Goal: Task Accomplishment & Management: Complete application form

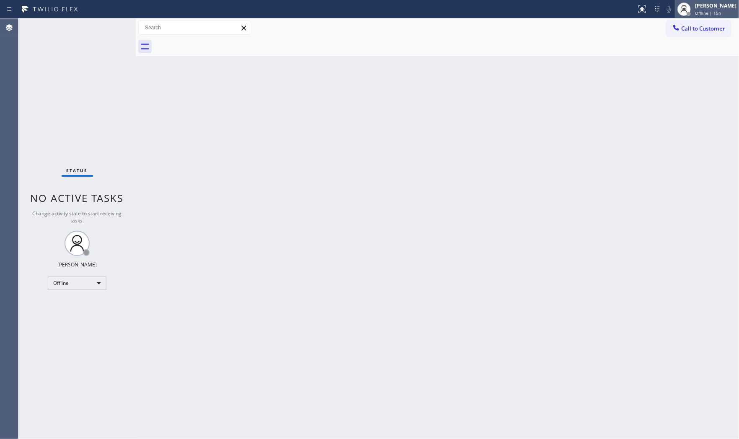
click at [664, 12] on span "Offline | 15h" at bounding box center [708, 13] width 26 height 6
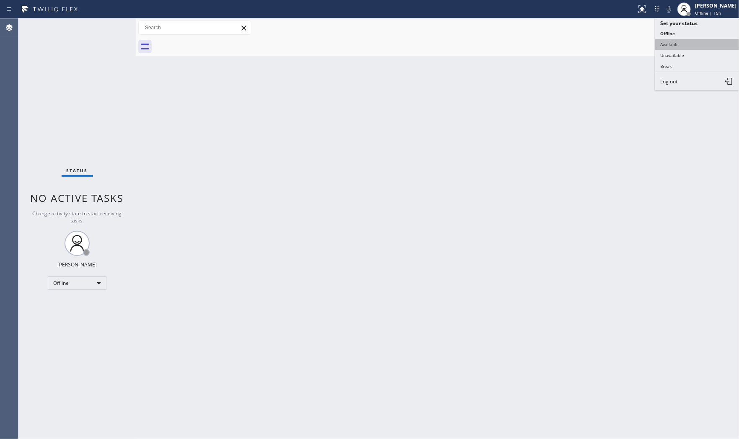
drag, startPoint x: 693, startPoint y: 36, endPoint x: 691, endPoint y: 41, distance: 5.1
click at [664, 41] on ul "Set your status Offline Available Unavailable Break Log out" at bounding box center [697, 54] width 84 height 72
click at [664, 41] on button "Available" at bounding box center [697, 44] width 84 height 11
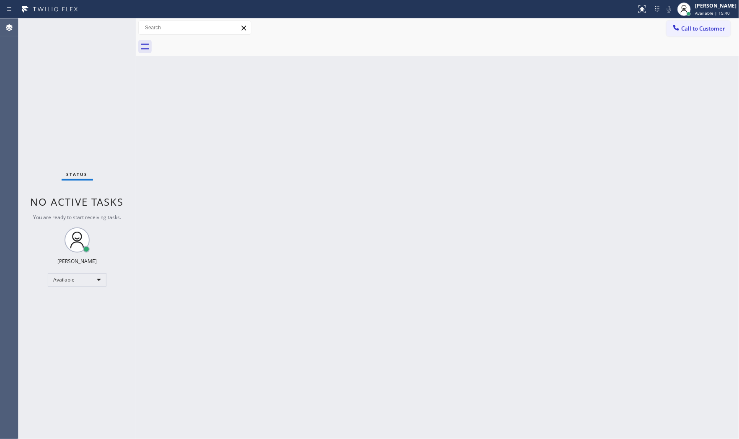
click at [499, 131] on div "Back to Dashboard Change Sender ID Customers Technicians Select a contact Outbo…" at bounding box center [437, 228] width 603 height 420
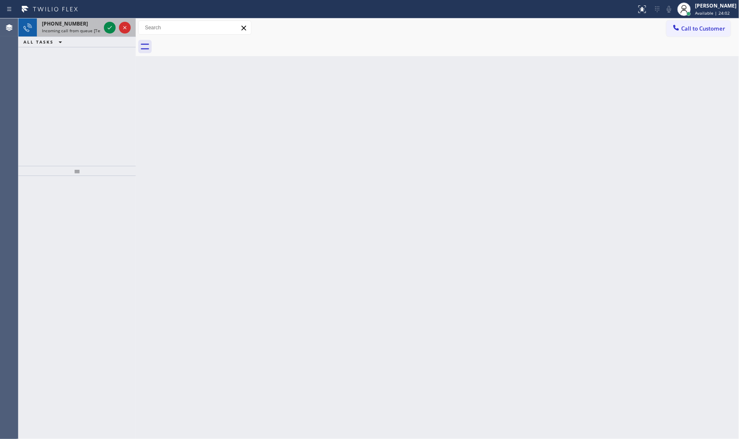
click at [58, 20] on div "[PHONE_NUMBER] Incoming call from queue [Test] All" at bounding box center [69, 27] width 65 height 18
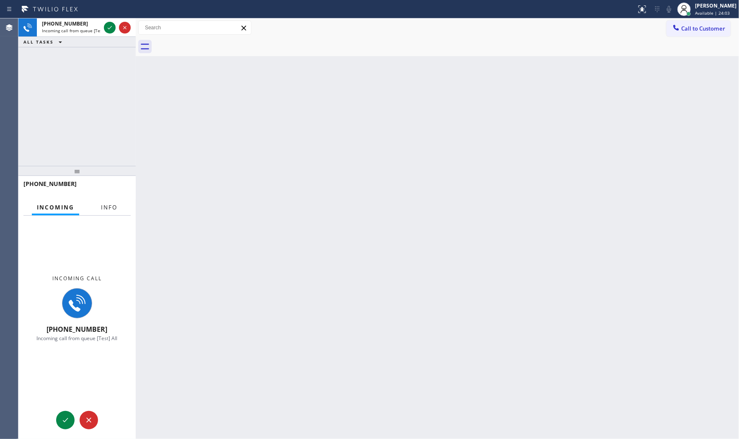
click at [114, 212] on button "Info" at bounding box center [109, 207] width 26 height 16
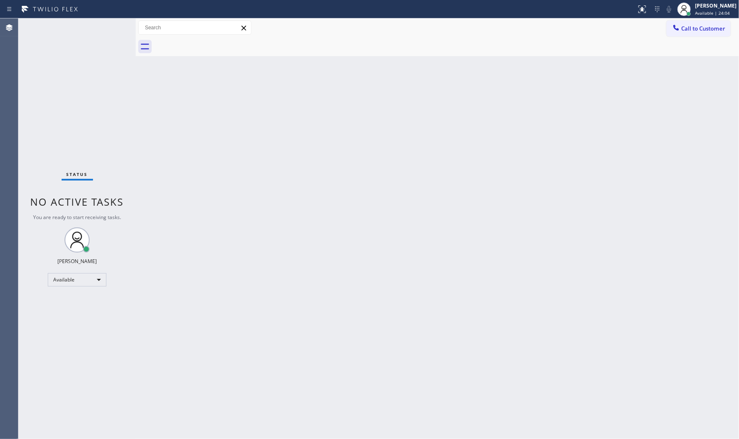
click at [113, 211] on div "Status No active tasks You are ready to start receiving tasks. [PERSON_NAME] Av…" at bounding box center [76, 228] width 117 height 420
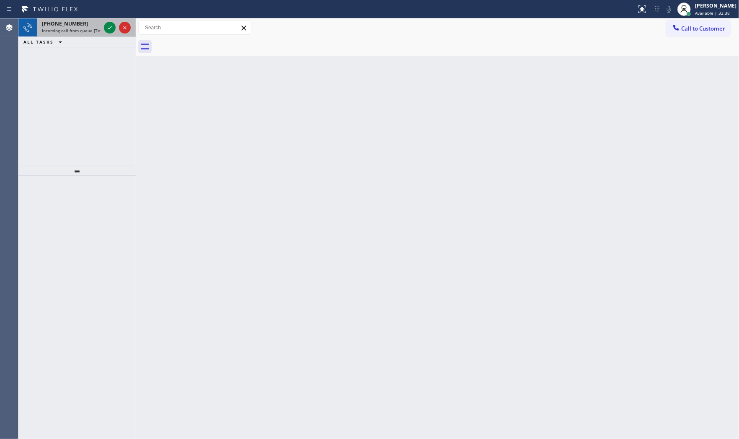
click at [69, 34] on div "[PHONE_NUMBER] Incoming call from queue [Test] All" at bounding box center [69, 27] width 65 height 18
click at [108, 27] on icon at bounding box center [110, 28] width 10 height 10
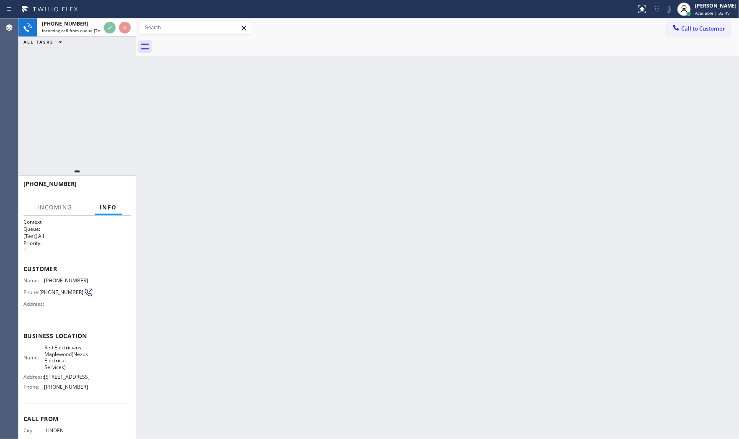
click at [119, 193] on div at bounding box center [73, 191] width 101 height 7
click at [118, 183] on div "[PHONE_NUMBER]" at bounding box center [73, 184] width 101 height 8
click at [118, 183] on div "[PHONE_NUMBER]" at bounding box center [76, 188] width 107 height 22
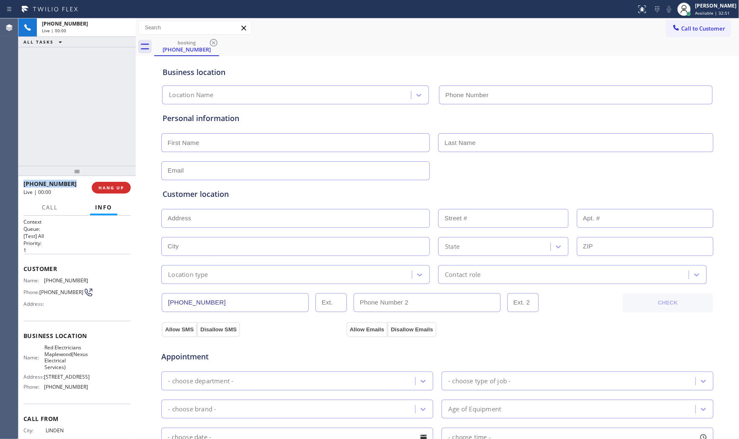
type input "[PHONE_NUMBER]"
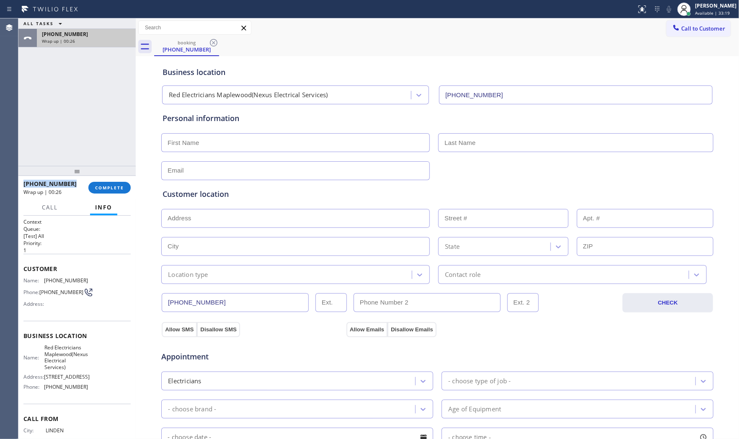
click at [114, 36] on div "[PHONE_NUMBER]" at bounding box center [86, 34] width 89 height 7
click at [110, 183] on button "COMPLETE" at bounding box center [109, 188] width 42 height 12
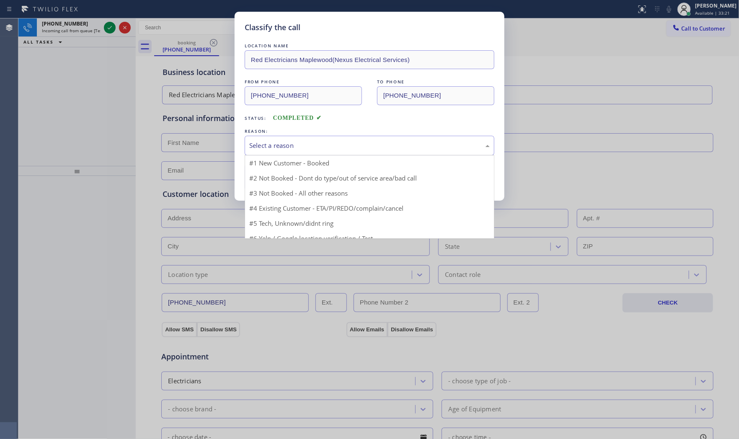
drag, startPoint x: 289, startPoint y: 151, endPoint x: 273, endPoint y: 175, distance: 29.0
click at [289, 151] on div "Select a reason" at bounding box center [370, 146] width 250 height 20
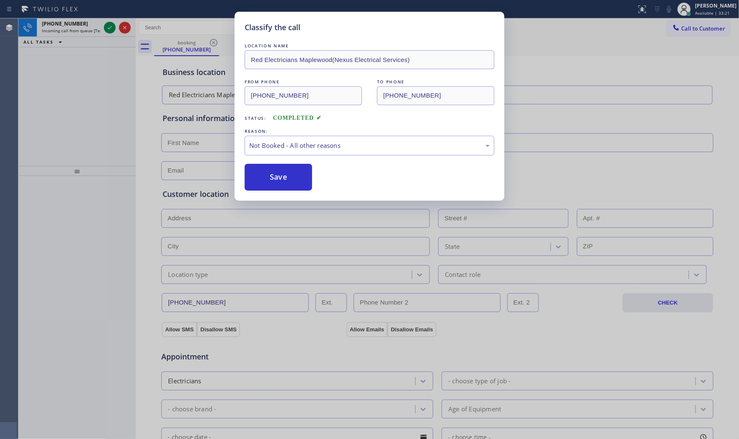
click at [273, 175] on button "Save" at bounding box center [278, 177] width 67 height 27
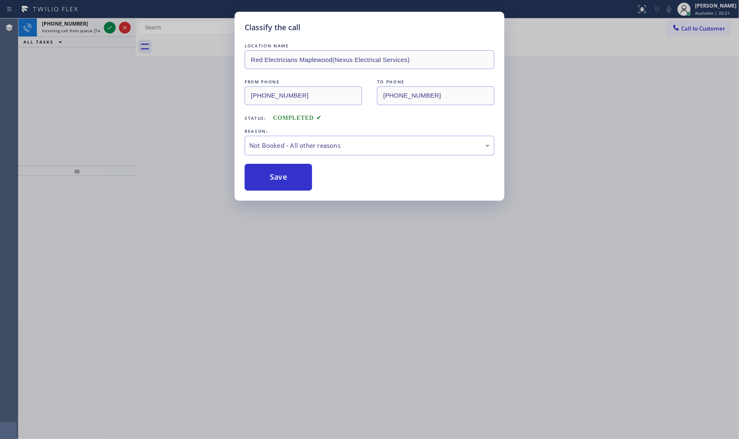
click at [273, 175] on button "Save" at bounding box center [278, 177] width 67 height 27
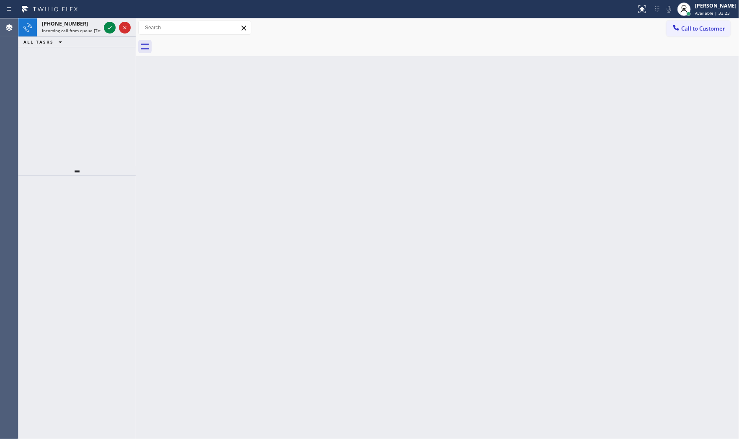
click at [73, 37] on div "ALL TASKS ALL TASKS ACTIVE TASKS TASKS IN WRAP UP" at bounding box center [76, 42] width 117 height 10
click at [76, 31] on span "Incoming call from queue [Test] All" at bounding box center [77, 31] width 70 height 6
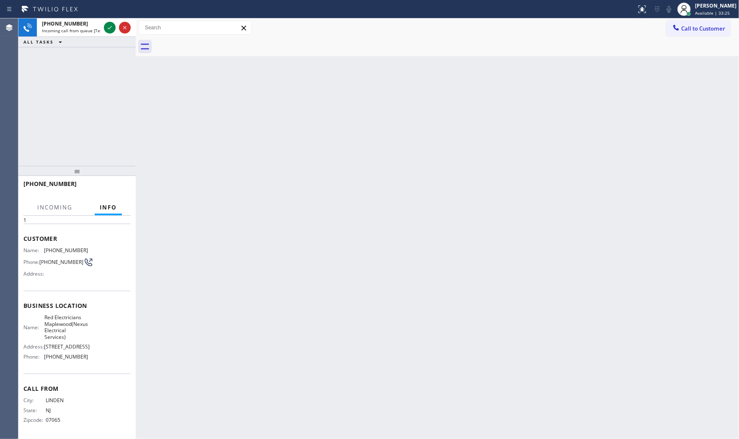
scroll to position [52, 0]
click at [108, 28] on icon at bounding box center [110, 27] width 4 height 3
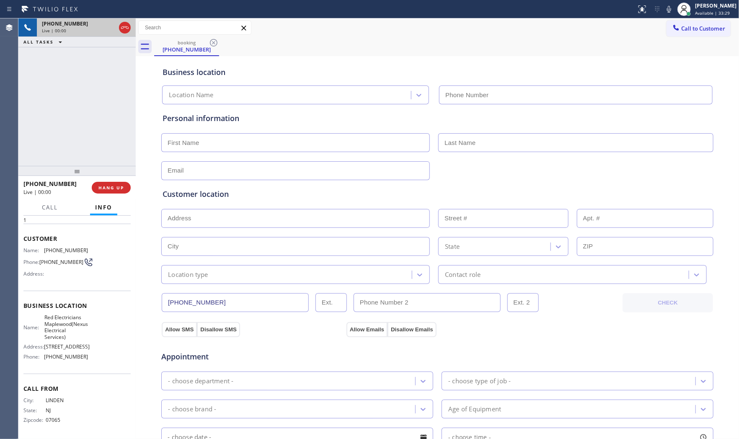
type input "[PHONE_NUMBER]"
click at [664, 10] on icon at bounding box center [669, 9] width 10 height 10
click at [664, 6] on icon at bounding box center [669, 9] width 10 height 10
click at [664, 9] on icon at bounding box center [669, 9] width 10 height 10
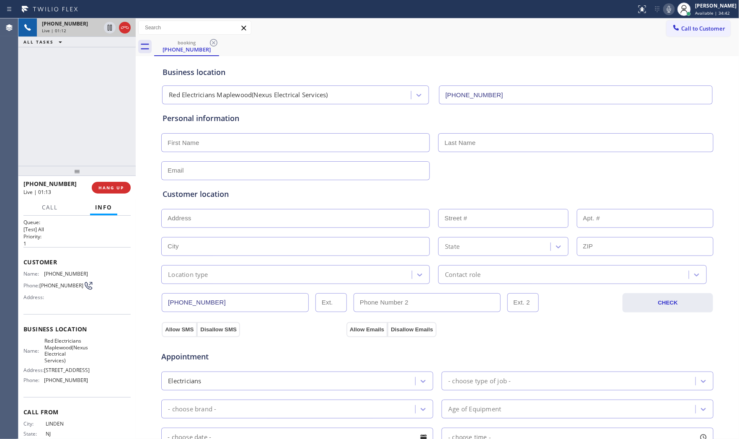
scroll to position [0, 0]
click at [64, 279] on span "[PHONE_NUMBER]" at bounding box center [66, 280] width 44 height 6
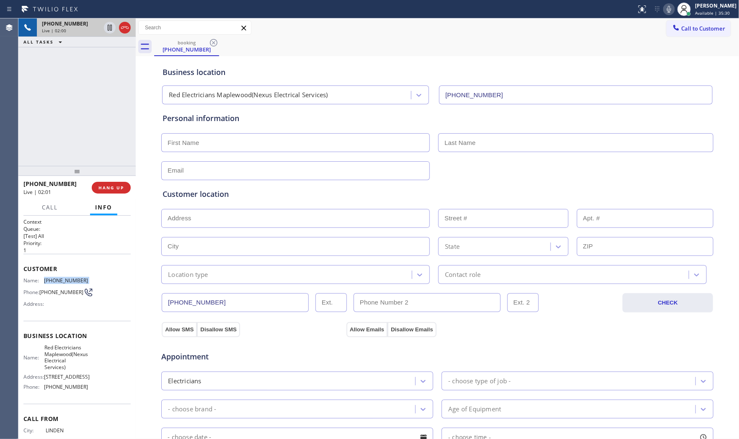
click at [65, 279] on span "[PHONE_NUMBER]" at bounding box center [66, 280] width 44 height 6
copy span "[PHONE_NUMBER]"
click at [111, 187] on span "HANG UP" at bounding box center [111, 188] width 26 height 6
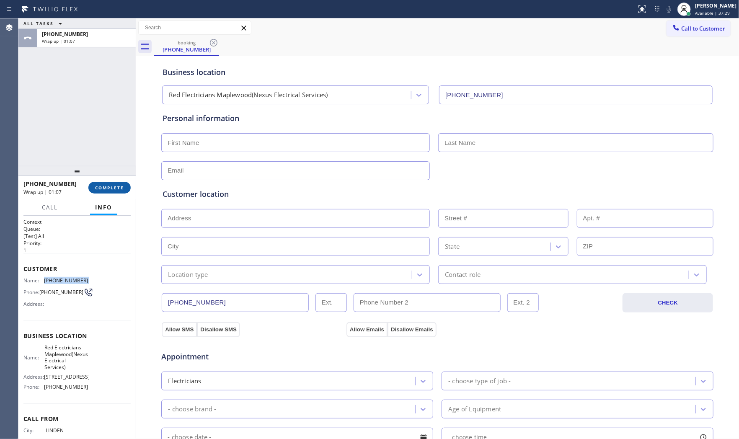
click at [111, 183] on button "COMPLETE" at bounding box center [109, 188] width 42 height 12
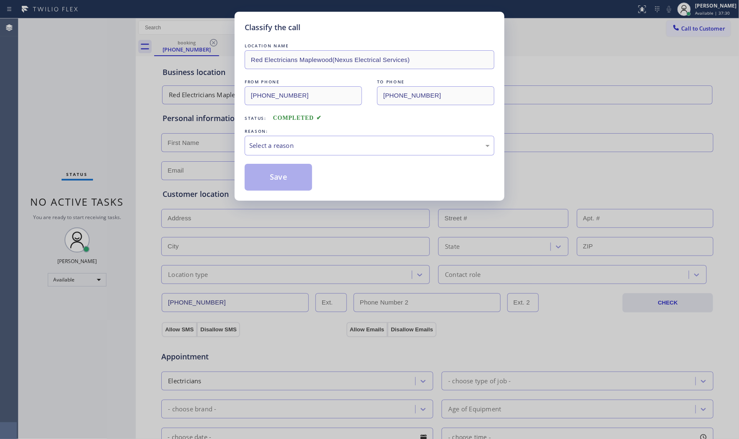
click at [302, 131] on div "REASON:" at bounding box center [370, 131] width 250 height 9
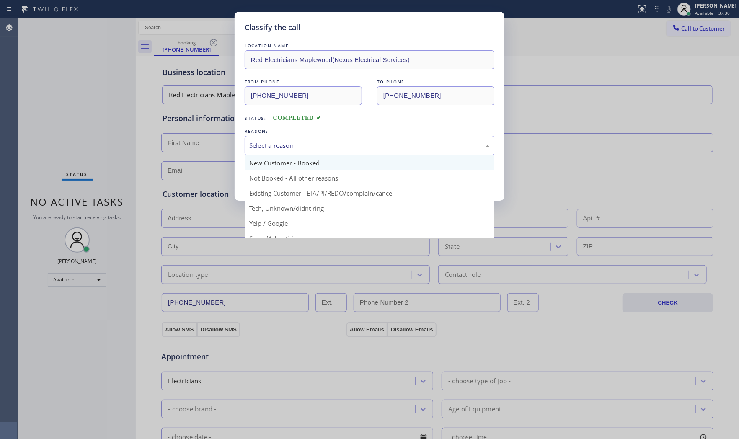
drag, startPoint x: 301, startPoint y: 144, endPoint x: 291, endPoint y: 162, distance: 20.5
click at [301, 147] on div "Select a reason" at bounding box center [369, 146] width 240 height 10
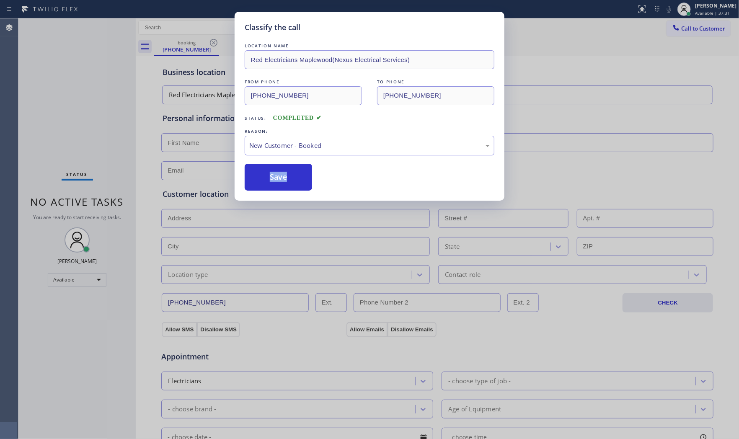
click at [291, 162] on div "LOCATION NAME Red Electricians Maplewood(Nexus Electrical Services) FROM PHONE …" at bounding box center [370, 115] width 250 height 149
click at [290, 164] on button "Save" at bounding box center [278, 177] width 67 height 27
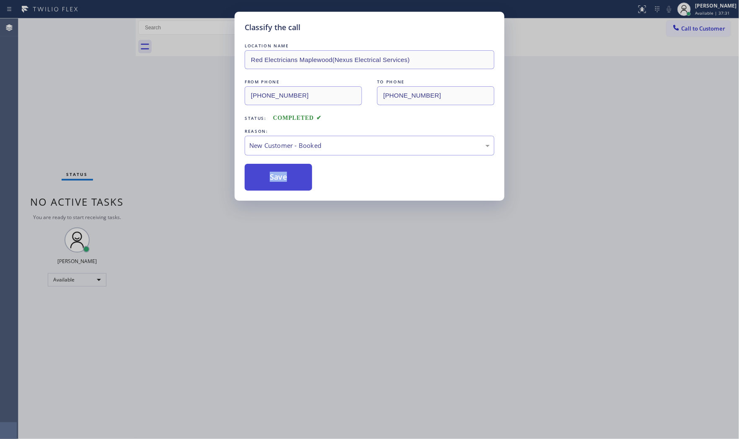
click at [290, 168] on button "Save" at bounding box center [278, 177] width 67 height 27
drag, startPoint x: 290, startPoint y: 168, endPoint x: 292, endPoint y: 157, distance: 11.6
click at [290, 165] on button "Save" at bounding box center [278, 177] width 67 height 27
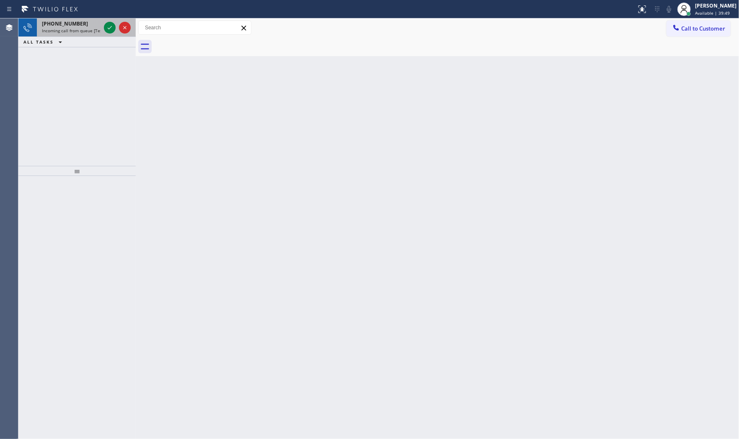
click at [64, 25] on span "[PHONE_NUMBER]" at bounding box center [65, 23] width 46 height 7
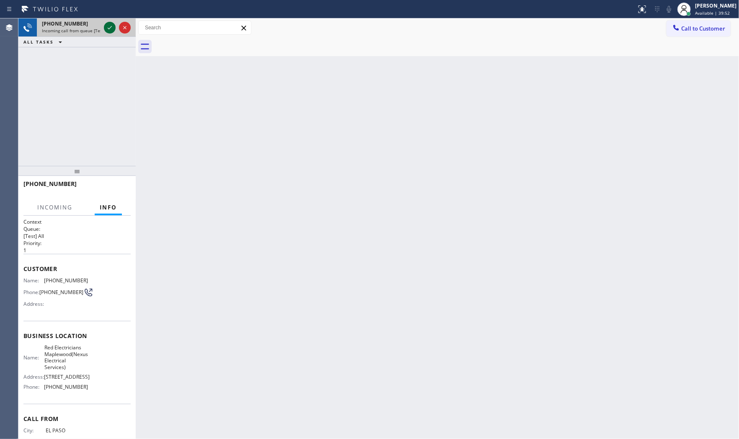
click at [111, 28] on icon at bounding box center [110, 28] width 10 height 10
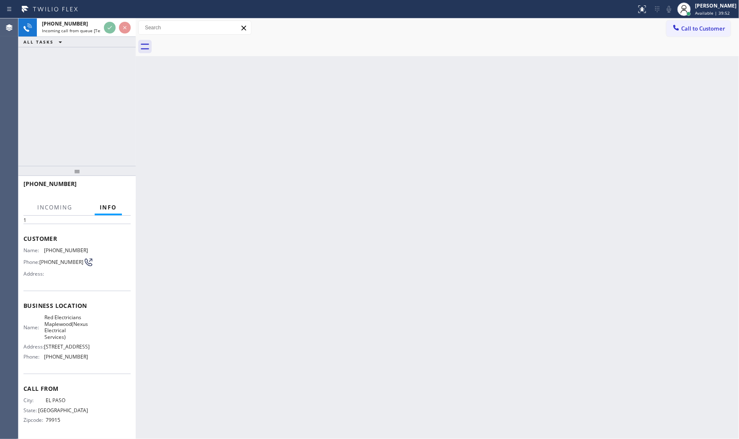
scroll to position [52, 0]
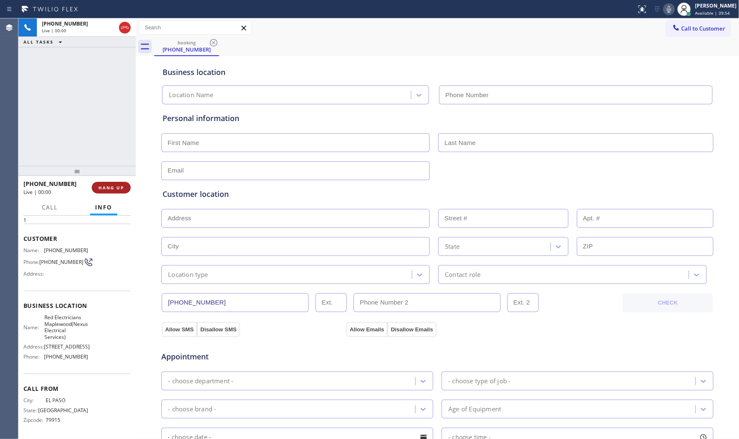
type input "[PHONE_NUMBER]"
click at [120, 191] on button "HANG UP" at bounding box center [111, 188] width 39 height 12
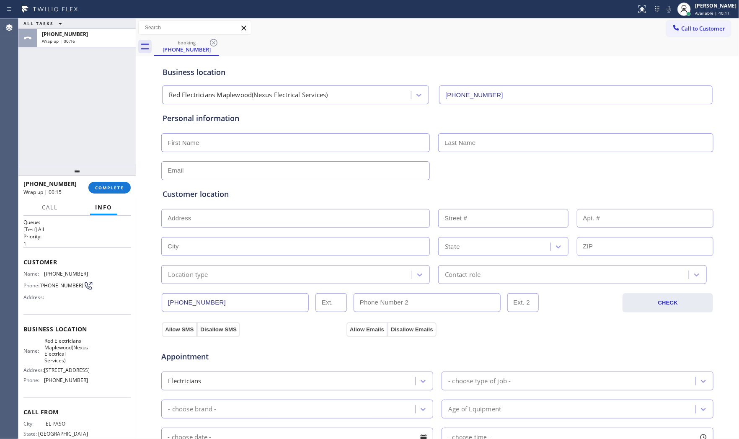
scroll to position [5, 0]
click at [105, 185] on span "COMPLETE" at bounding box center [109, 188] width 29 height 6
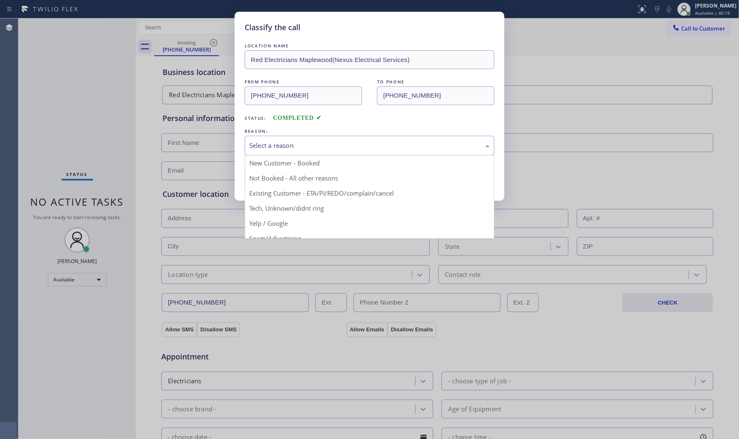
click at [264, 150] on div "Select a reason" at bounding box center [370, 146] width 250 height 20
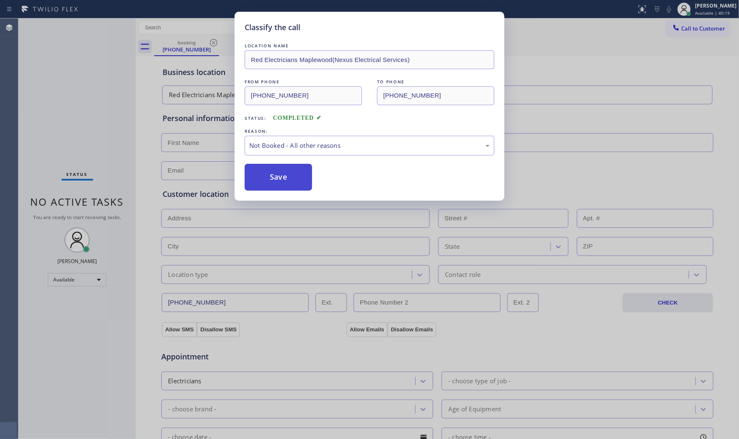
click at [271, 176] on button "Save" at bounding box center [278, 177] width 67 height 27
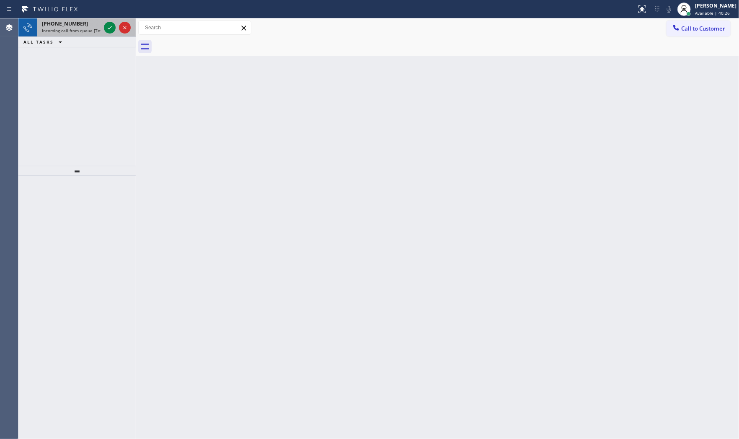
click at [93, 32] on span "Incoming call from queue [Test] All" at bounding box center [77, 31] width 70 height 6
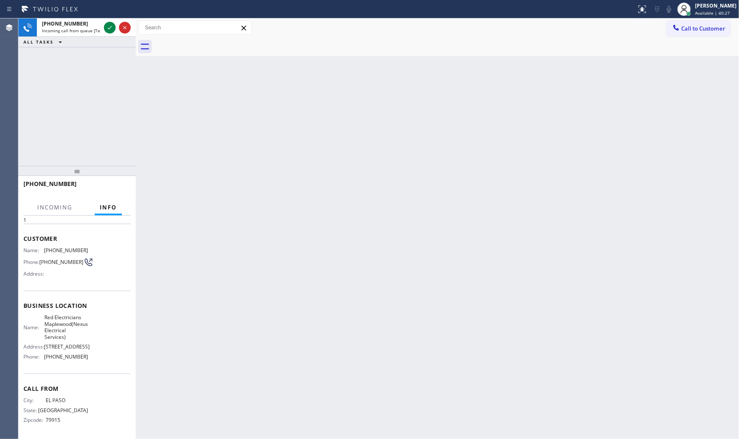
scroll to position [52, 0]
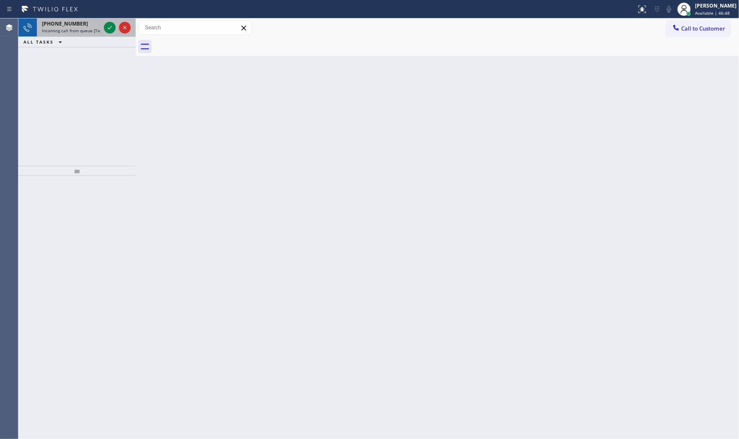
click at [51, 31] on span "Incoming call from queue [Test] All" at bounding box center [77, 31] width 70 height 6
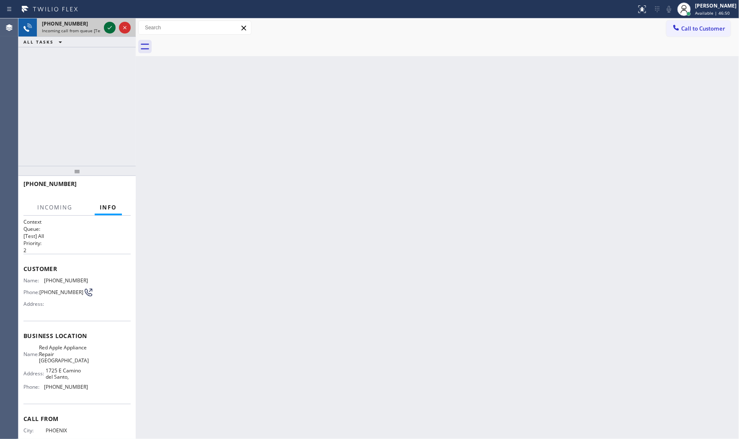
click at [108, 24] on icon at bounding box center [110, 28] width 10 height 10
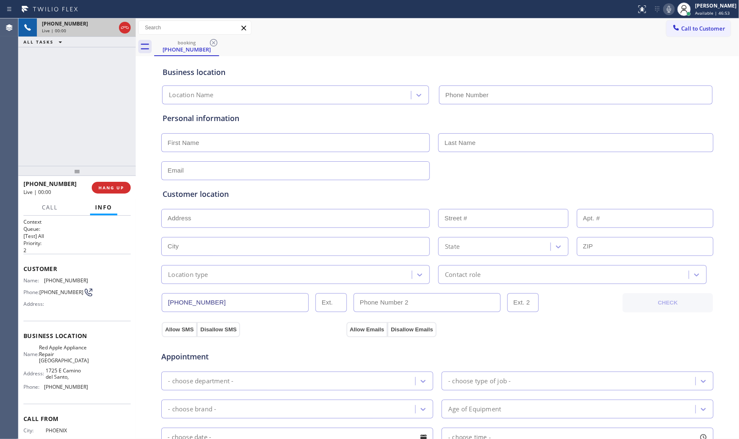
type input "[PHONE_NUMBER]"
click at [664, 11] on icon at bounding box center [669, 9] width 10 height 10
click at [664, 10] on icon at bounding box center [669, 9] width 10 height 10
click at [664, 10] on rect at bounding box center [669, 8] width 6 height 6
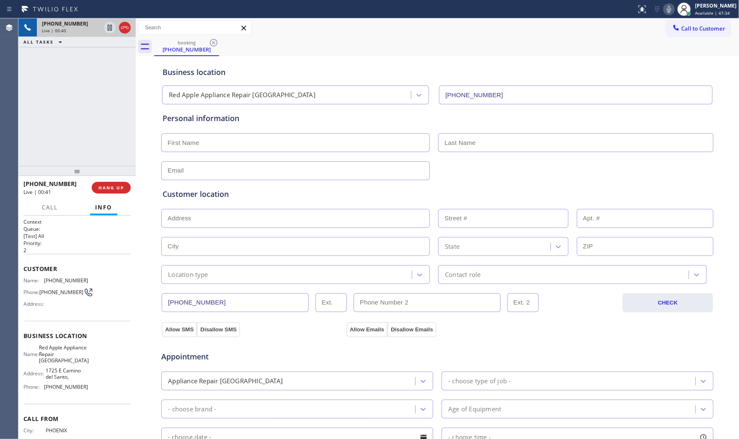
click at [664, 13] on icon at bounding box center [669, 9] width 10 height 10
click at [664, 8] on icon at bounding box center [669, 9] width 10 height 10
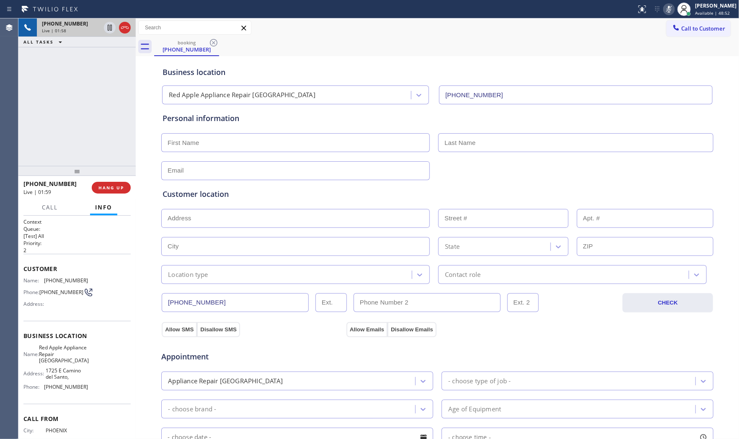
click at [664, 8] on icon at bounding box center [669, 9] width 10 height 10
click at [664, 11] on icon at bounding box center [669, 9] width 10 height 10
click at [278, 147] on input "text" at bounding box center [295, 142] width 268 height 19
paste input "[PERSON_NAME]"
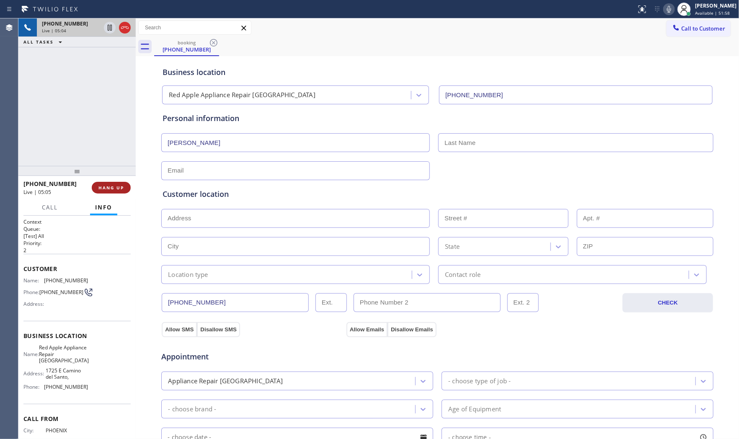
type input "[PERSON_NAME]"
click at [101, 192] on button "HANG UP" at bounding box center [111, 188] width 39 height 12
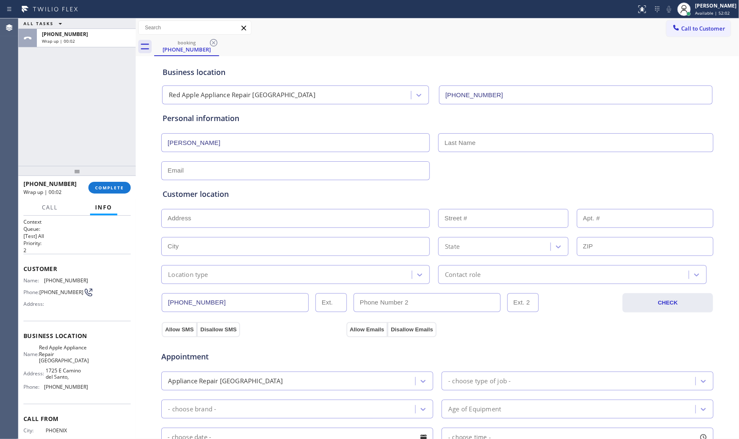
click at [491, 142] on input "text" at bounding box center [575, 142] width 275 height 19
paste input "[PERSON_NAME]"
type input "[PERSON_NAME]"
click at [188, 172] on input "text" at bounding box center [295, 170] width 268 height 19
paste input "[EMAIL_ADDRESS][PERSON_NAME][DOMAIN_NAME]"
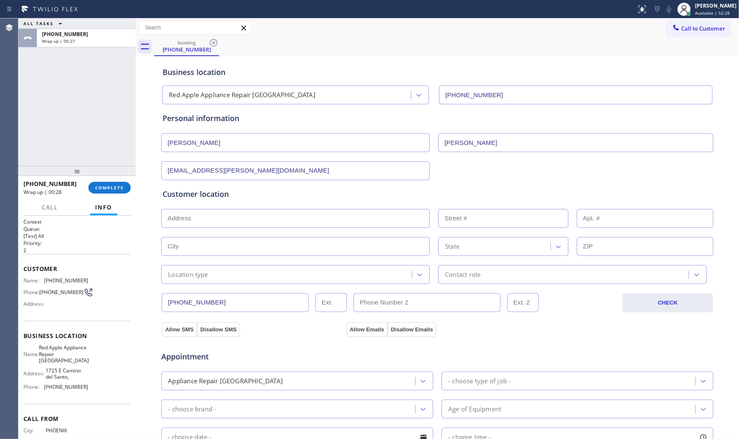
type input "[EMAIL_ADDRESS][PERSON_NAME][DOMAIN_NAME]"
click at [521, 157] on div "Personal information [PERSON_NAME] [EMAIL_ADDRESS][PERSON_NAME][DOMAIN_NAME]" at bounding box center [436, 146] width 549 height 67
click at [252, 219] on input "text" at bounding box center [295, 218] width 268 height 19
paste input "[STREET_ADDRESS][PERSON_NAME]"
type input "[STREET_ADDRESS][PERSON_NAME]"
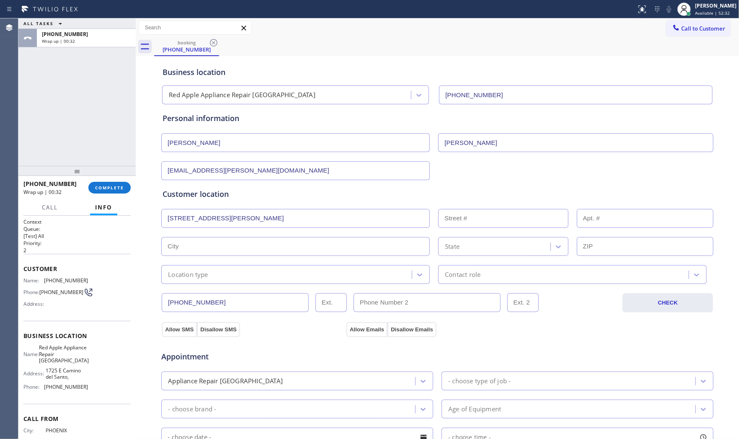
type input "5508"
type input "[GEOGRAPHIC_DATA]"
type input "85253"
click at [194, 275] on div "Location type" at bounding box center [188, 275] width 40 height 10
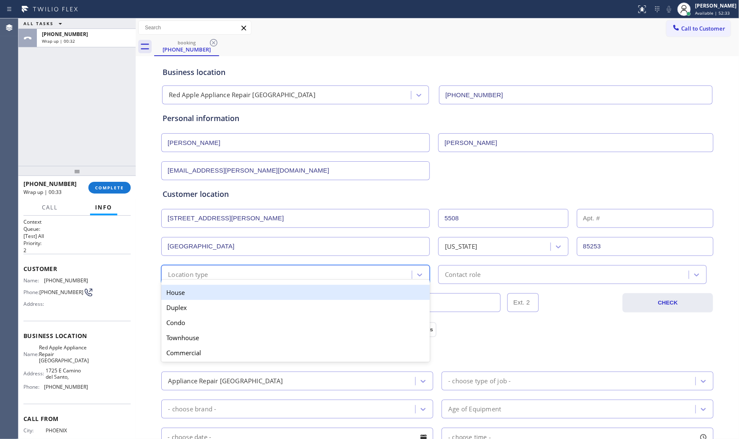
click at [193, 298] on div "House" at bounding box center [295, 292] width 268 height 15
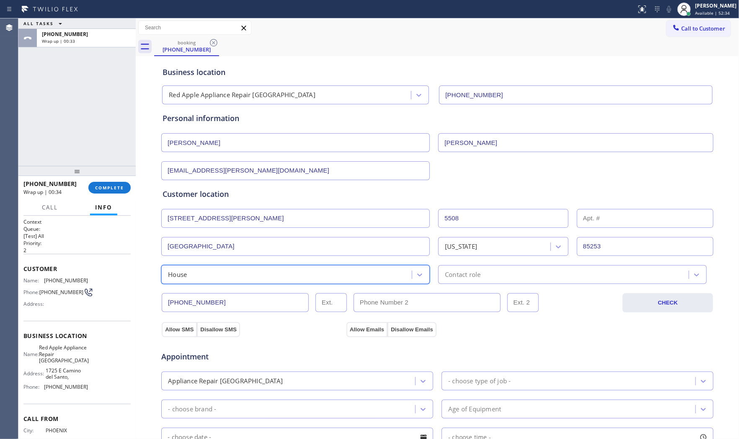
click at [487, 278] on div "Contact role" at bounding box center [564, 274] width 248 height 15
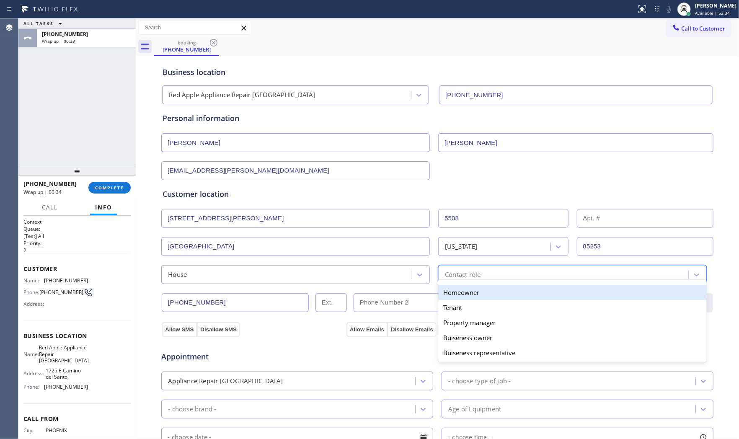
click at [453, 296] on div "Homeowner" at bounding box center [572, 292] width 268 height 15
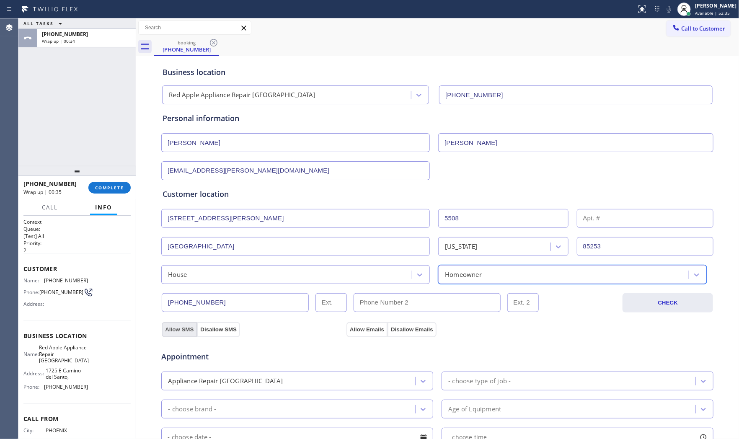
click at [162, 329] on button "Allow SMS" at bounding box center [179, 329] width 35 height 15
click at [357, 324] on button "Allow Emails" at bounding box center [366, 329] width 41 height 15
click at [292, 391] on div "Appointment Appliance Repair High End - choose type of job - - choose brand - A…" at bounding box center [436, 419] width 549 height 157
click at [287, 386] on div "Appliance Repair [GEOGRAPHIC_DATA]" at bounding box center [289, 380] width 251 height 15
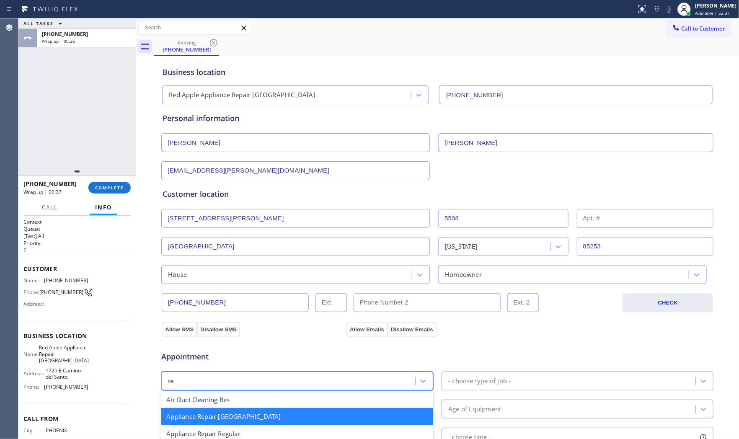
type input "reg"
click at [250, 395] on div "Appliance Repair Regular" at bounding box center [297, 433] width 272 height 17
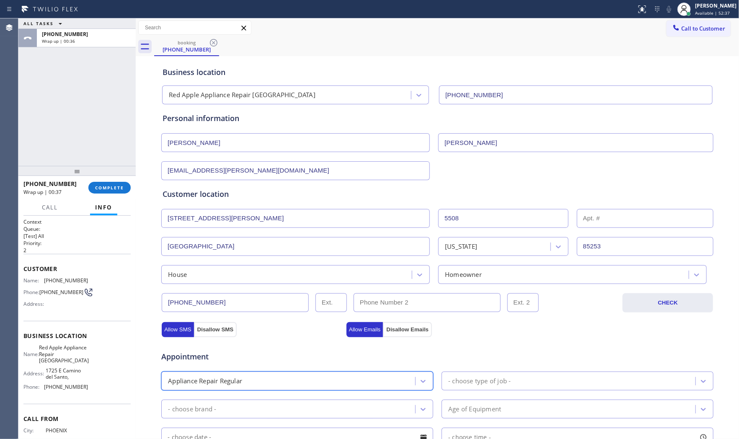
click at [444, 377] on div "- choose type of job -" at bounding box center [569, 380] width 251 height 15
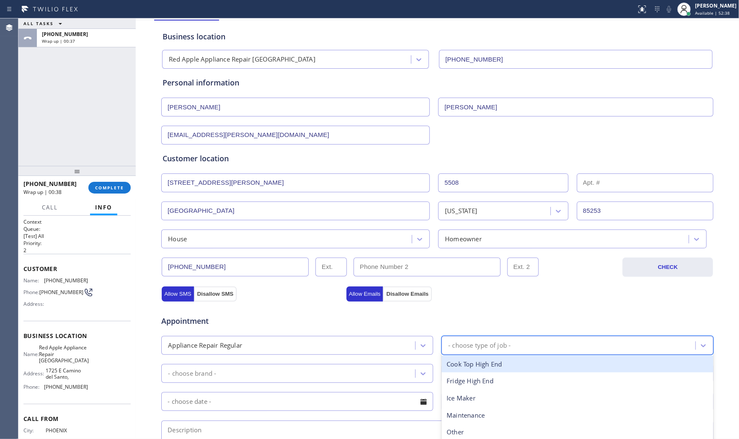
scroll to position [93, 0]
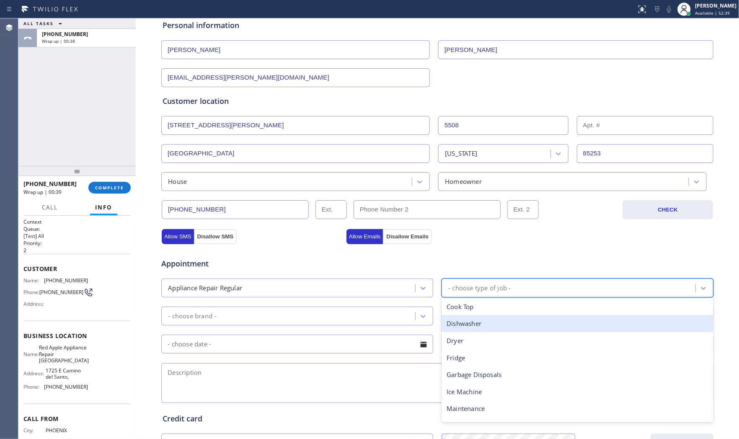
type input "f"
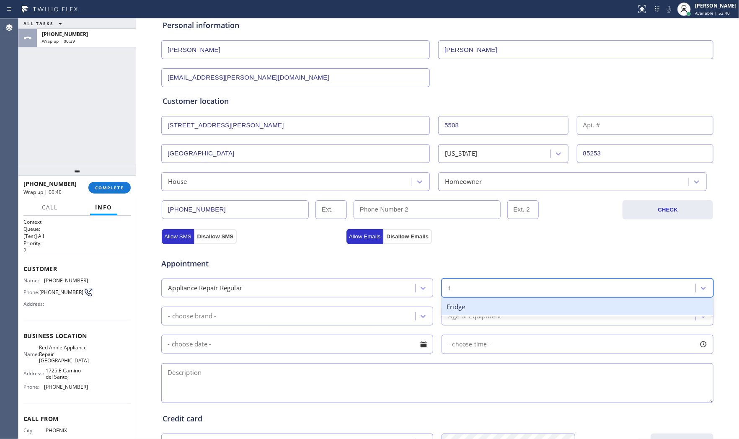
click at [470, 314] on div "Fridge" at bounding box center [577, 306] width 272 height 17
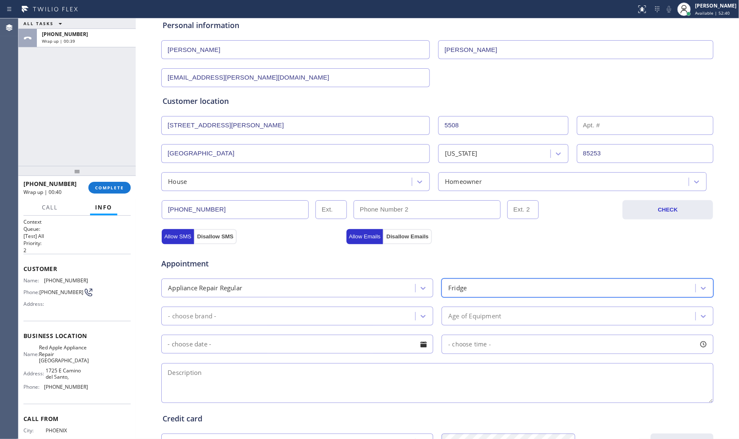
click at [304, 311] on div "- choose brand -" at bounding box center [289, 316] width 251 height 15
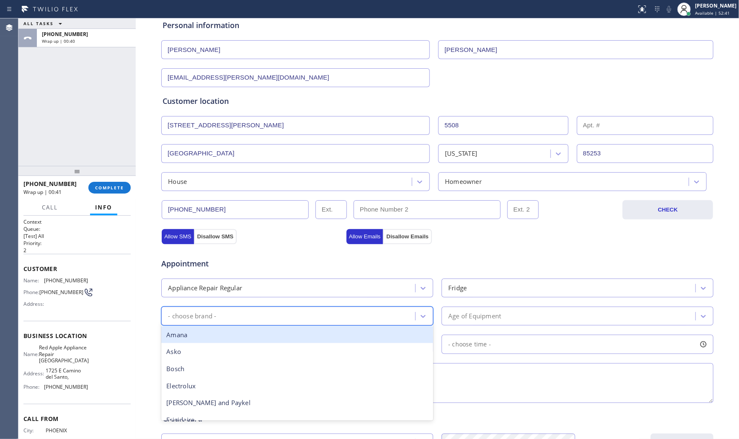
scroll to position [139, 0]
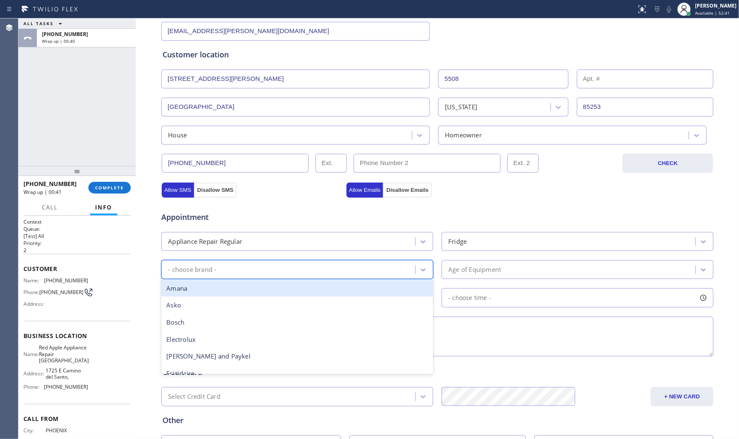
type input "f"
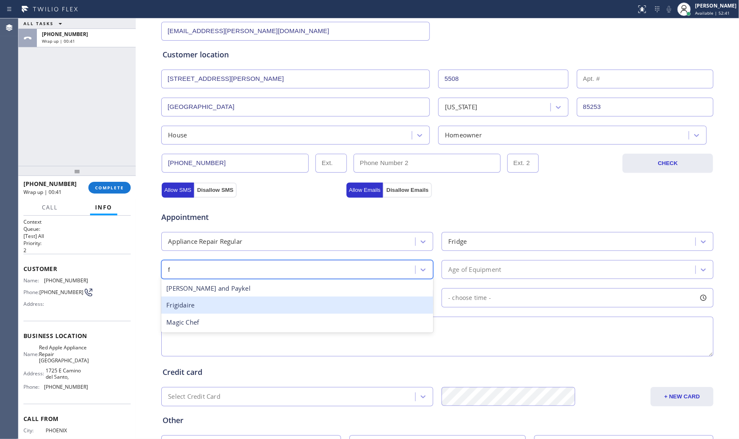
click at [265, 307] on div "Frigidaire" at bounding box center [297, 304] width 272 height 17
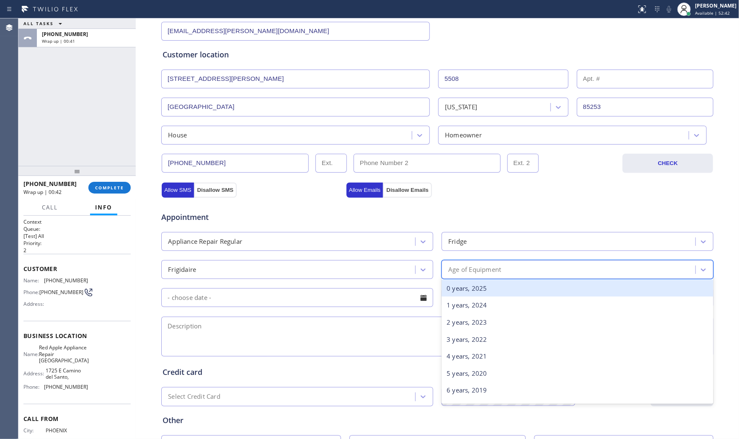
click at [475, 270] on div "Age of Equipment" at bounding box center [474, 270] width 53 height 10
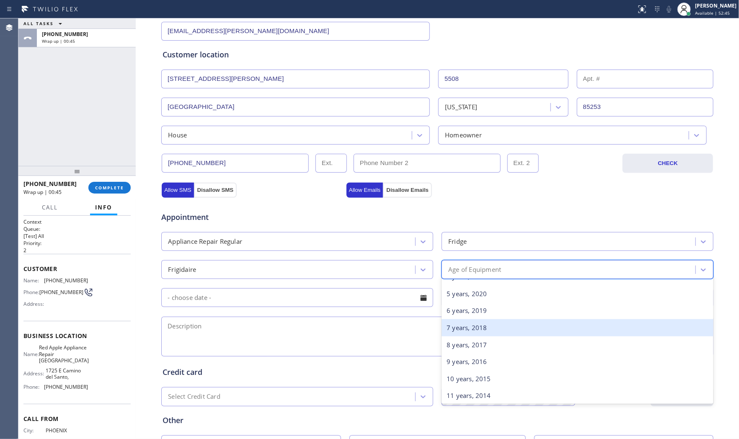
scroll to position [93, 0]
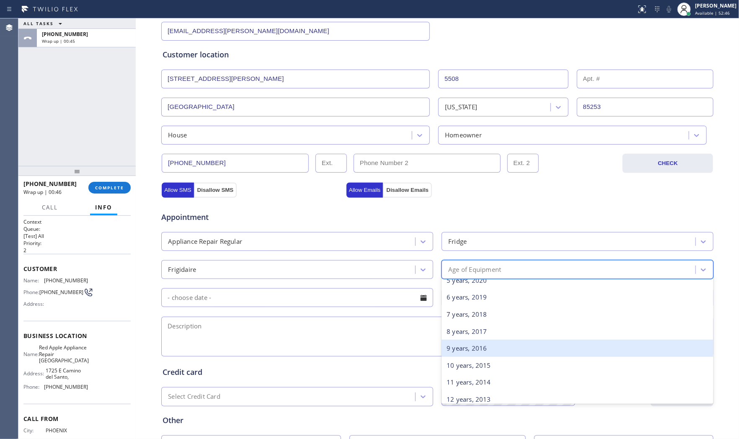
click at [470, 349] on div "9 years, 2016" at bounding box center [577, 348] width 272 height 17
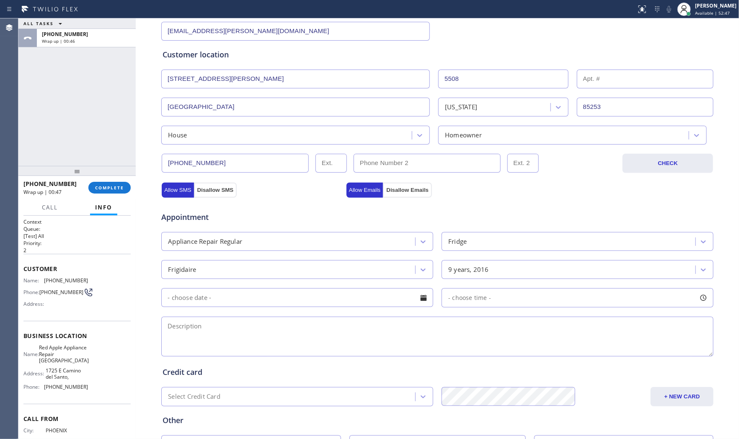
click at [298, 306] on input "text" at bounding box center [297, 297] width 272 height 19
click at [278, 366] on div "9" at bounding box center [285, 365] width 14 height 16
type input "[DATE]"
click at [480, 295] on span "- choose time -" at bounding box center [469, 298] width 43 height 8
drag, startPoint x: 446, startPoint y: 350, endPoint x: 489, endPoint y: 347, distance: 42.5
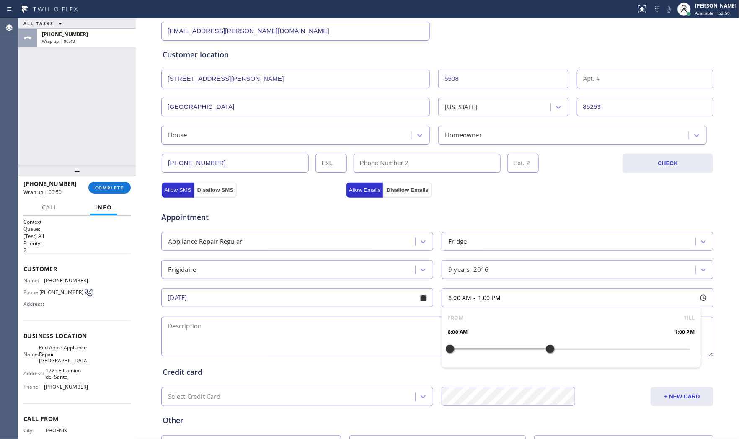
click at [547, 345] on div at bounding box center [550, 349] width 10 height 18
drag, startPoint x: 549, startPoint y: 345, endPoint x: 564, endPoint y: 345, distance: 15.1
click at [565, 345] on div at bounding box center [570, 349] width 10 height 18
drag, startPoint x: 437, startPoint y: 352, endPoint x: 442, endPoint y: 352, distance: 5.0
click at [442, 352] on textarea at bounding box center [437, 337] width 552 height 40
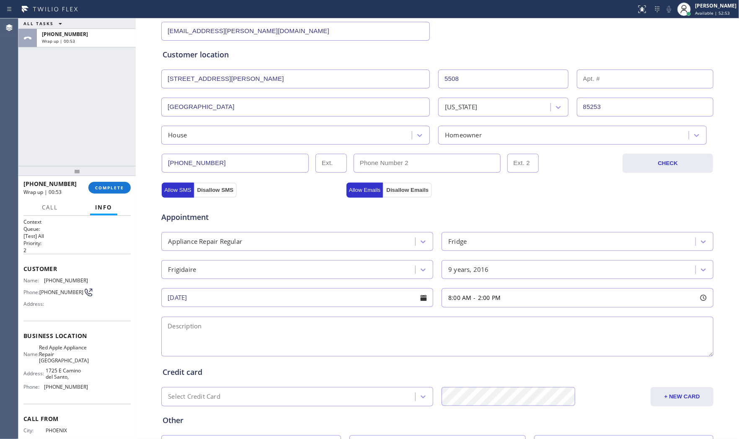
click at [518, 299] on div "8:00 AM - 2:00 PM" at bounding box center [577, 297] width 272 height 19
drag, startPoint x: 446, startPoint y: 349, endPoint x: 505, endPoint y: 349, distance: 59.0
click at [505, 349] on div at bounding box center [510, 349] width 10 height 18
click at [332, 355] on div "Credit card Select Credit Card + NEW CARD CANCEL SAVE" at bounding box center [437, 381] width 553 height 52
click at [64, 350] on span "Red Apple Appliance Repair [GEOGRAPHIC_DATA]" at bounding box center [64, 353] width 50 height 19
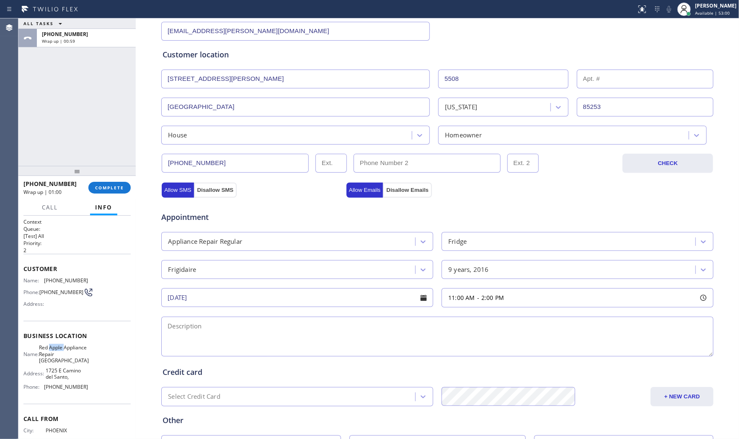
click at [64, 350] on span "Red Apple Appliance Repair [GEOGRAPHIC_DATA]" at bounding box center [64, 353] width 50 height 19
copy span "Red Apple Appliance Repair [GEOGRAPHIC_DATA]"
click at [225, 167] on input "[PHONE_NUMBER]" at bounding box center [235, 163] width 147 height 19
click at [384, 163] on input "(___) ___-____" at bounding box center [426, 163] width 147 height 19
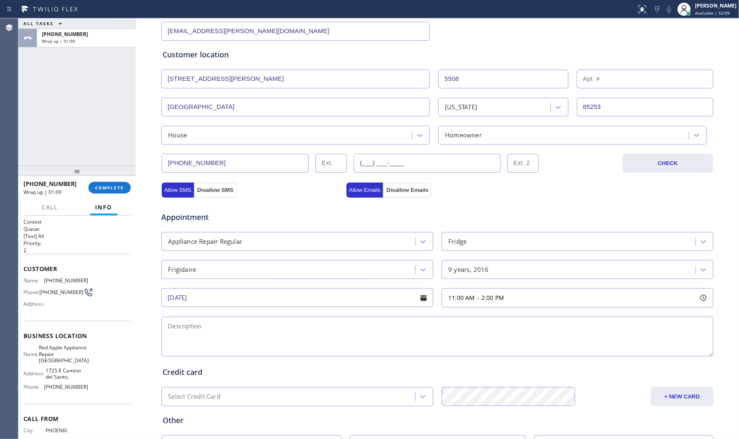
paste input "602) 695-1845"
type input "[PHONE_NUMBER]"
click at [265, 165] on input "[PHONE_NUMBER]" at bounding box center [235, 163] width 147 height 19
paste input "399-3001"
type input "[PHONE_NUMBER]"
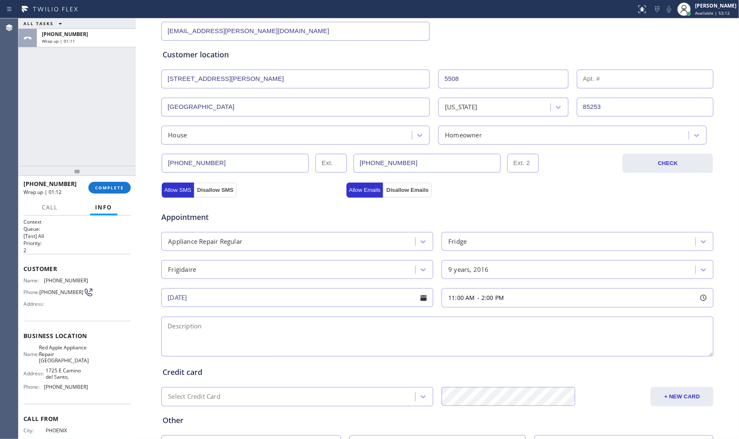
click at [265, 194] on div "Appointment Appliance Repair Regular Fridge Frigidaire 9 years, 2016 [DATE] 11:…" at bounding box center [437, 276] width 553 height 164
click at [244, 338] on textarea at bounding box center [437, 337] width 552 height 40
paste textarea "11-2 $75 Frigidaire | fridgeBI | freezer not not freezing |[DEMOGRAPHIC_DATA] |…"
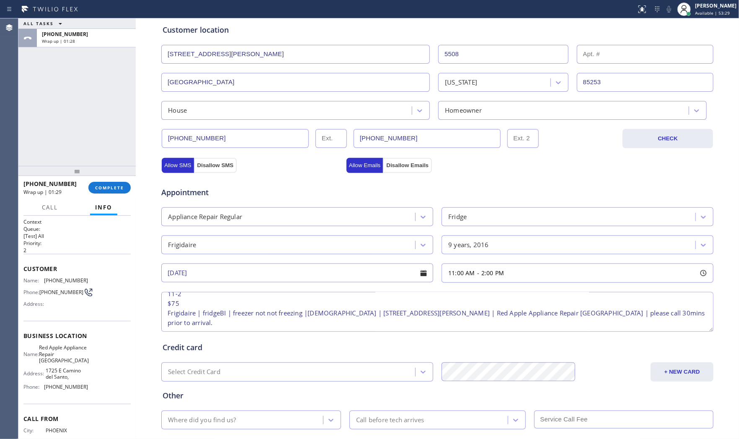
scroll to position [210, 0]
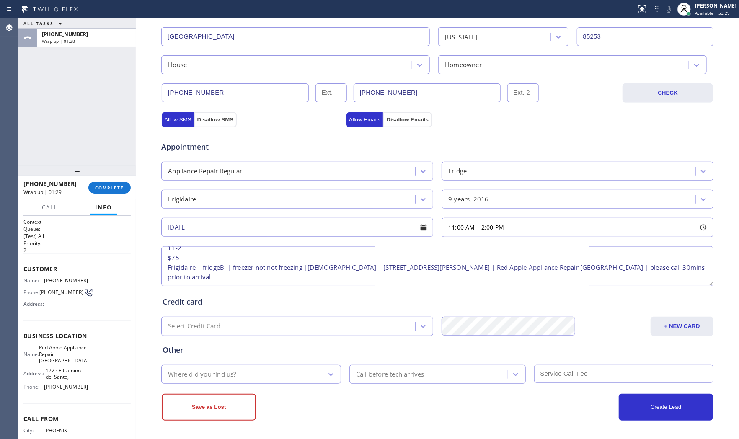
type textarea "11-2 $75 Frigidaire | fridgeBI | freezer not not freezing |[DEMOGRAPHIC_DATA] |…"
click at [221, 363] on div "Where did you find us? Call before tech arrives" at bounding box center [437, 373] width 554 height 21
click at [221, 367] on div "Where did you find us?" at bounding box center [243, 374] width 159 height 15
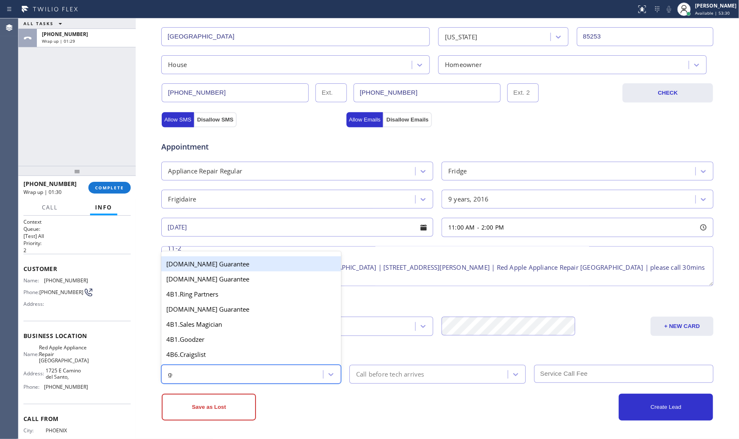
type input "goo"
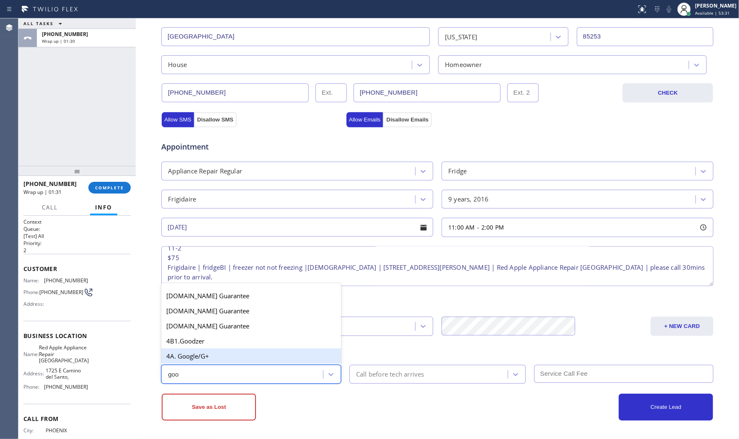
click at [218, 354] on div "4A. Google/G+" at bounding box center [251, 355] width 180 height 15
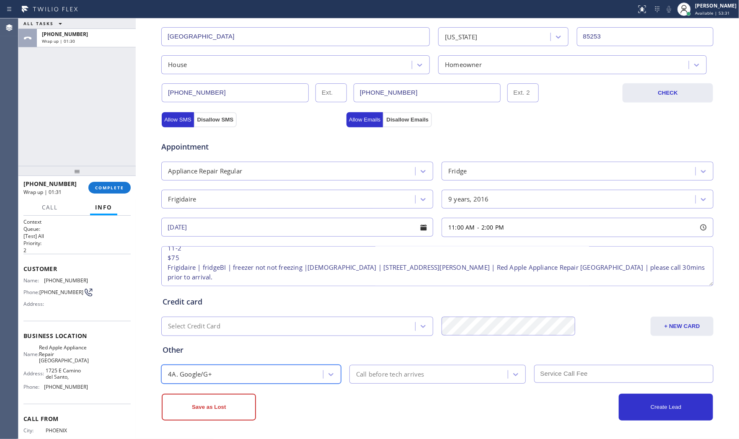
click at [401, 371] on div "Call before tech arrives" at bounding box center [390, 374] width 68 height 10
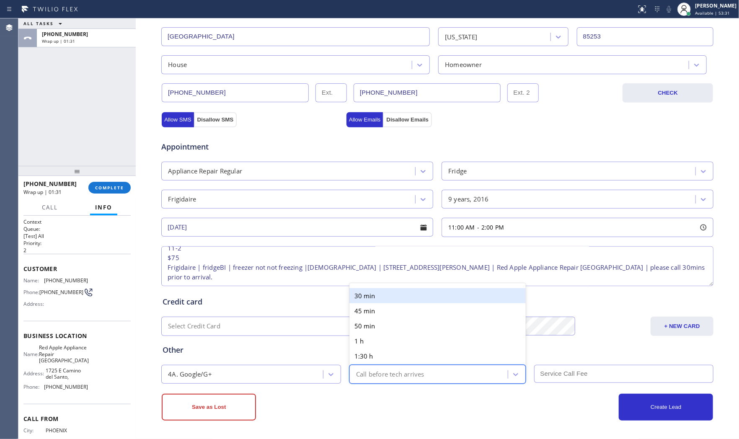
click at [386, 299] on div "30 min" at bounding box center [437, 295] width 176 height 15
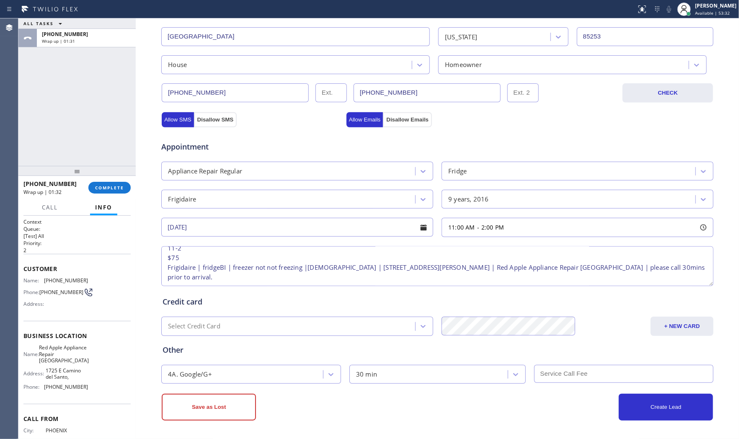
click at [574, 370] on input "text" at bounding box center [624, 374] width 180 height 18
type input "75"
click at [481, 138] on div "Appointment" at bounding box center [437, 141] width 554 height 21
drag, startPoint x: 614, startPoint y: 403, endPoint x: 629, endPoint y: 407, distance: 15.4
click at [568, 395] on div "Create Lead" at bounding box center [575, 407] width 276 height 27
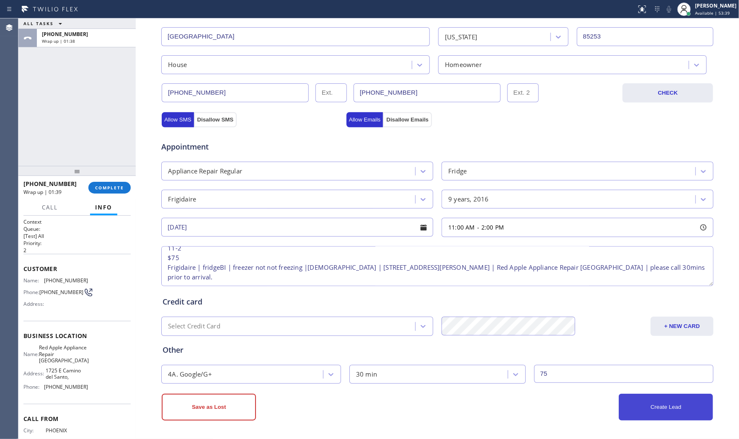
click at [643, 395] on button "Create Lead" at bounding box center [665, 407] width 94 height 27
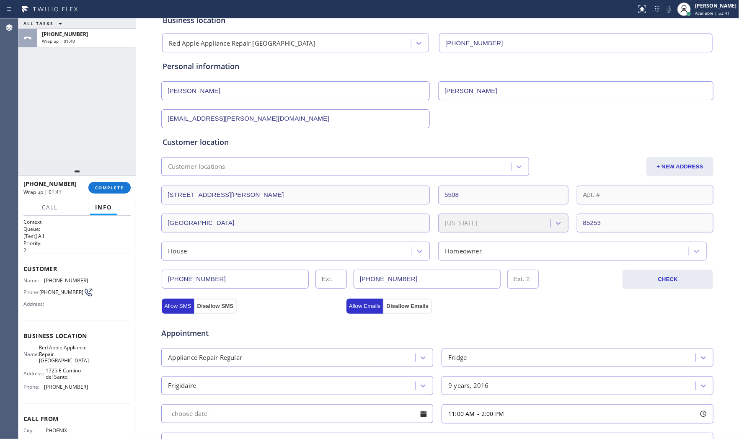
scroll to position [0, 0]
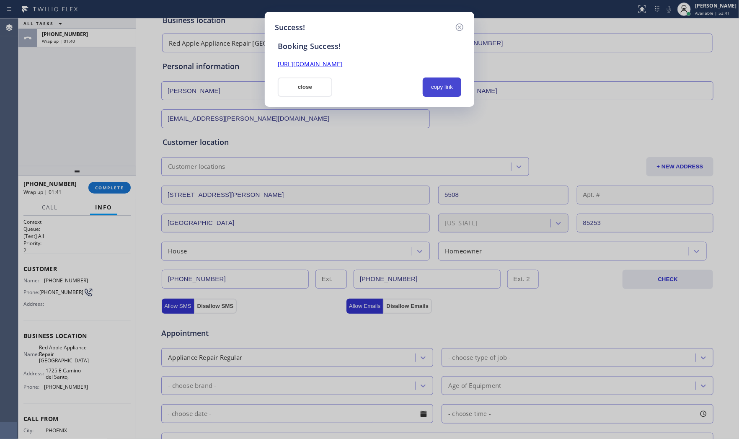
click at [433, 90] on button "copy link" at bounding box center [441, 86] width 39 height 19
click at [317, 93] on button "close" at bounding box center [305, 86] width 54 height 19
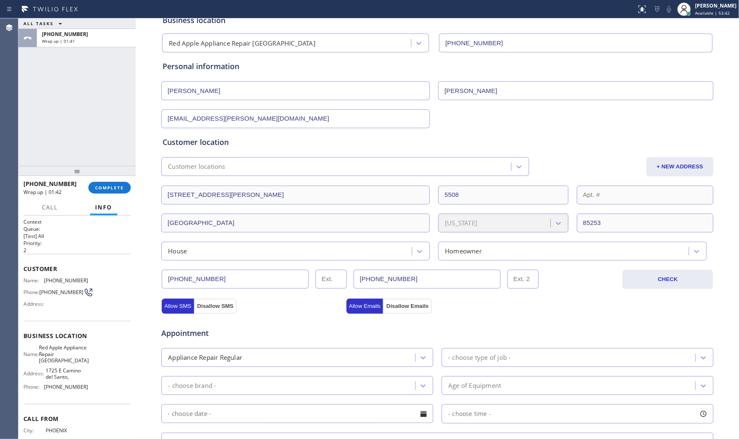
click at [120, 198] on div "[PHONE_NUMBER] Wrap up | 01:42 COMPLETE" at bounding box center [76, 188] width 107 height 22
click at [117, 189] on span "COMPLETE" at bounding box center [109, 188] width 29 height 6
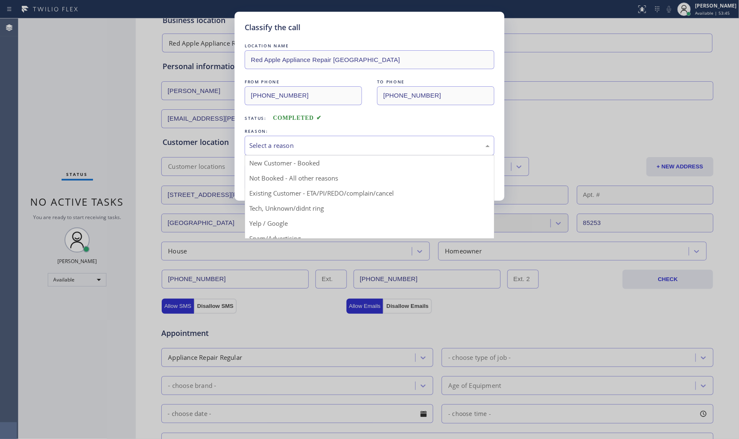
click at [282, 144] on div "Select a reason" at bounding box center [369, 146] width 240 height 10
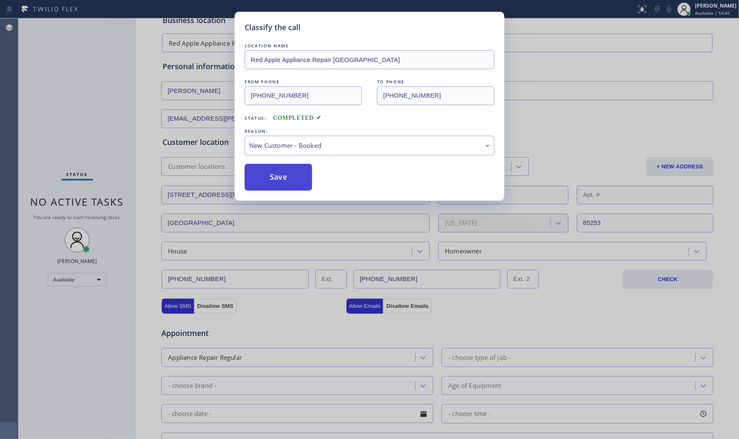
click at [271, 181] on button "Save" at bounding box center [278, 177] width 67 height 27
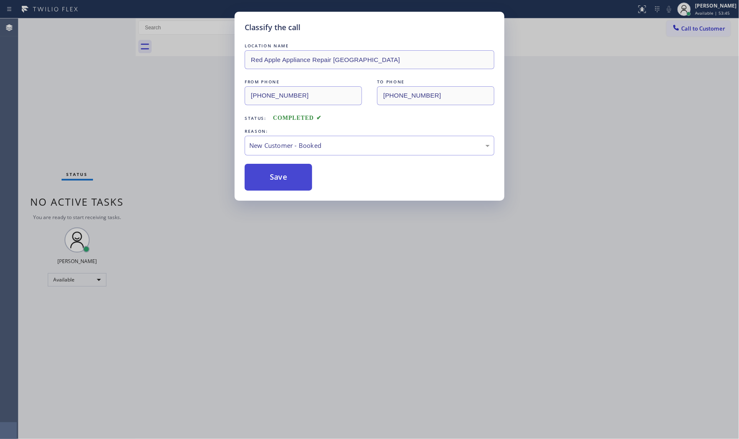
click at [271, 181] on button "Save" at bounding box center [278, 177] width 67 height 27
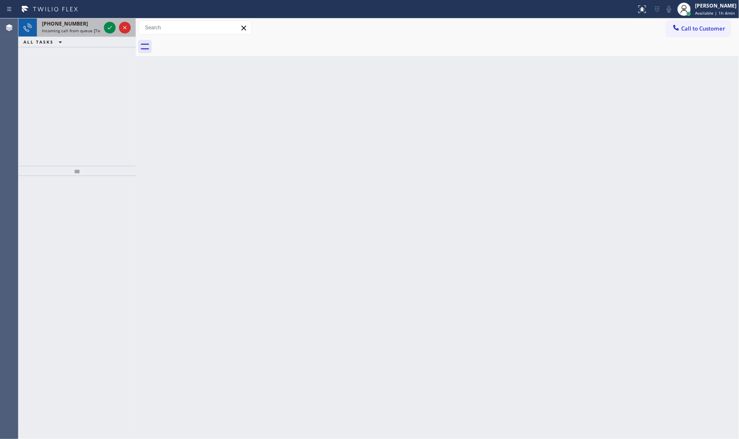
click at [68, 35] on div "[PHONE_NUMBER] Incoming call from queue [Test] All" at bounding box center [69, 27] width 65 height 18
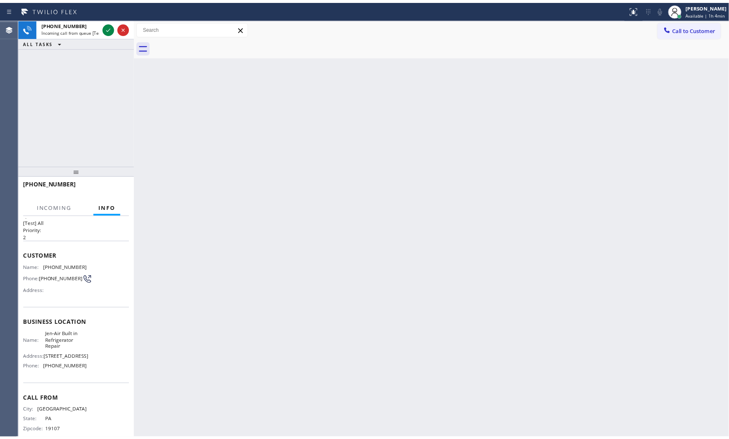
scroll to position [26, 0]
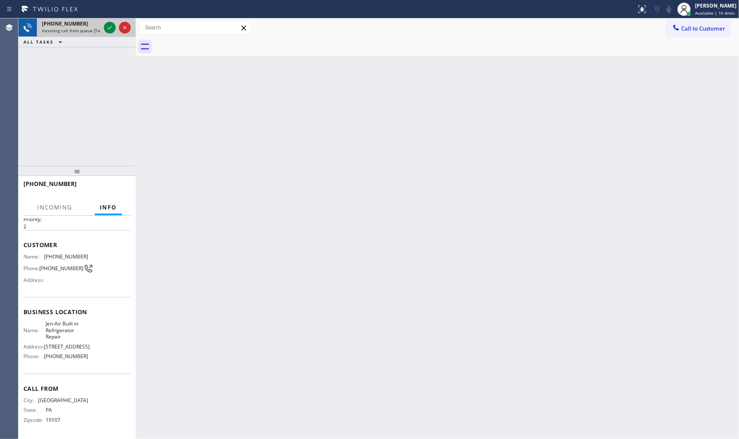
click at [100, 30] on span "Incoming call from queue [Test] All" at bounding box center [77, 31] width 70 height 6
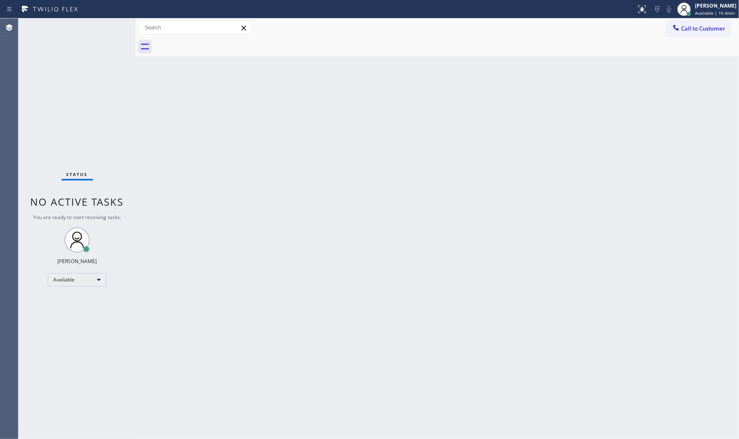
click at [102, 29] on div "Status No active tasks You are ready to start receiving tasks. [PERSON_NAME] Av…" at bounding box center [76, 228] width 117 height 420
click at [664, 241] on div "Back to Dashboard Change Sender ID Customers Technicians Select a contact Outbo…" at bounding box center [437, 228] width 603 height 420
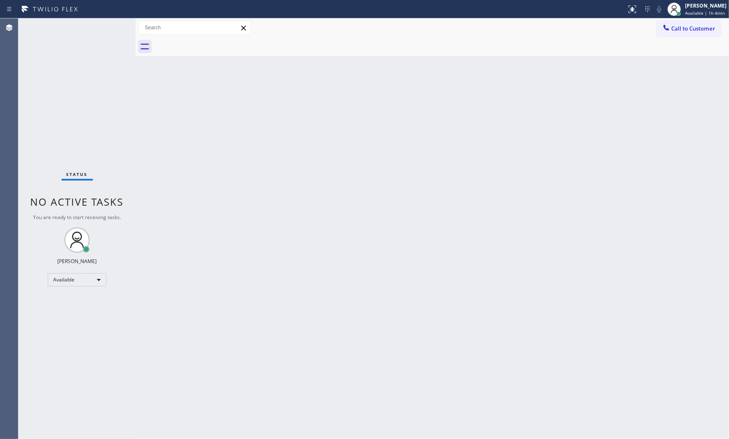
click at [664, 263] on div "Back to Dashboard Change Sender ID Customers Technicians Select a contact Outbo…" at bounding box center [433, 228] width 594 height 420
click at [664, 160] on div "Back to Dashboard Change Sender ID Customers Technicians Select a contact Outbo…" at bounding box center [433, 228] width 594 height 420
drag, startPoint x: 690, startPoint y: 165, endPoint x: 705, endPoint y: 181, distance: 21.3
click at [664, 166] on div "Back to Dashboard Change Sender ID Customers Technicians Select a contact Outbo…" at bounding box center [433, 228] width 594 height 420
click at [641, 174] on div "Back to Dashboard Change Sender ID Customers Technicians Select a contact Outbo…" at bounding box center [433, 228] width 594 height 420
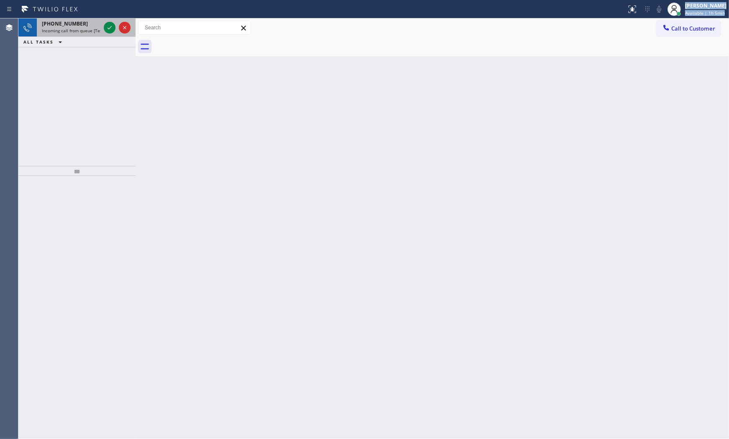
drag, startPoint x: 63, startPoint y: 15, endPoint x: 68, endPoint y: 27, distance: 12.4
click at [65, 20] on div "Status report No issues detected If you experience an issue, please download th…" at bounding box center [364, 219] width 729 height 439
click at [70, 28] on span "Incoming call from queue [Test] All" at bounding box center [77, 31] width 70 height 6
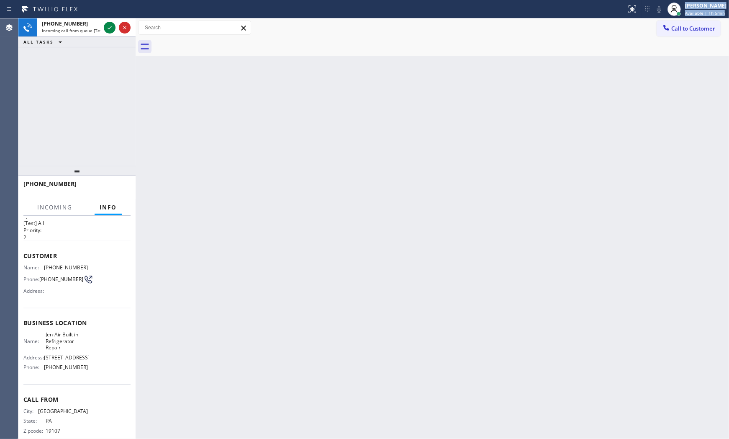
scroll to position [26, 0]
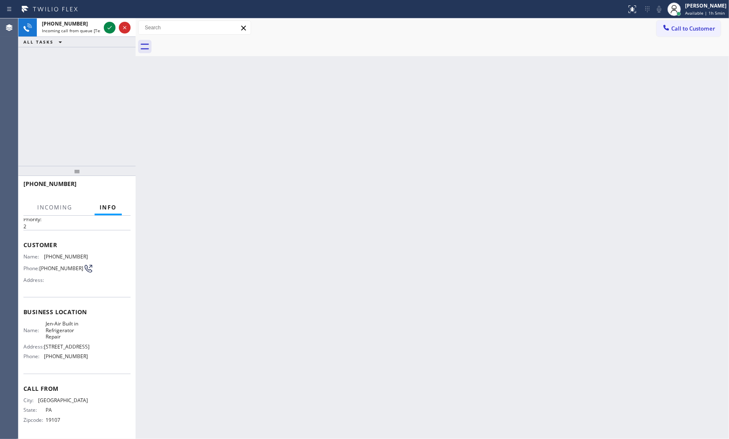
click at [316, 178] on div "Back to Dashboard Change Sender ID Customers Technicians Select a contact Outbo…" at bounding box center [433, 228] width 594 height 420
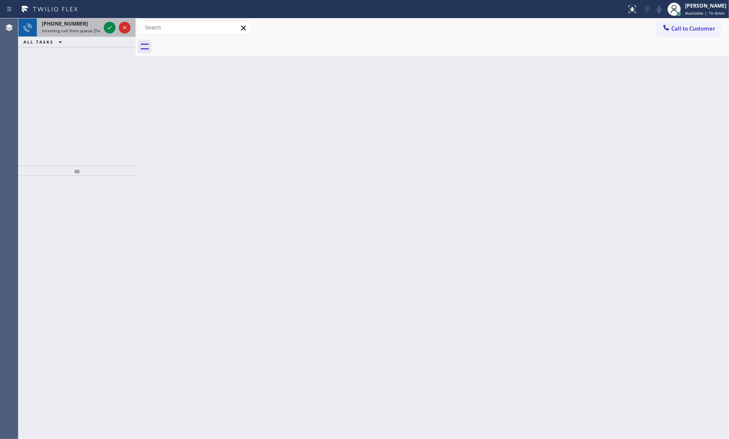
click at [96, 23] on div "[PHONE_NUMBER]" at bounding box center [71, 23] width 59 height 7
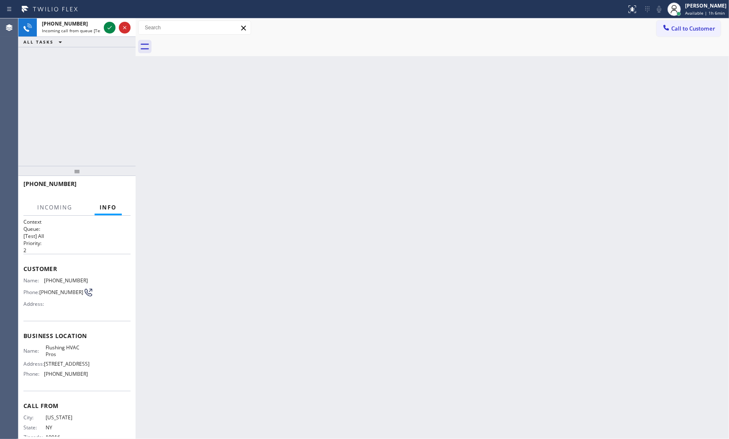
scroll to position [10, 0]
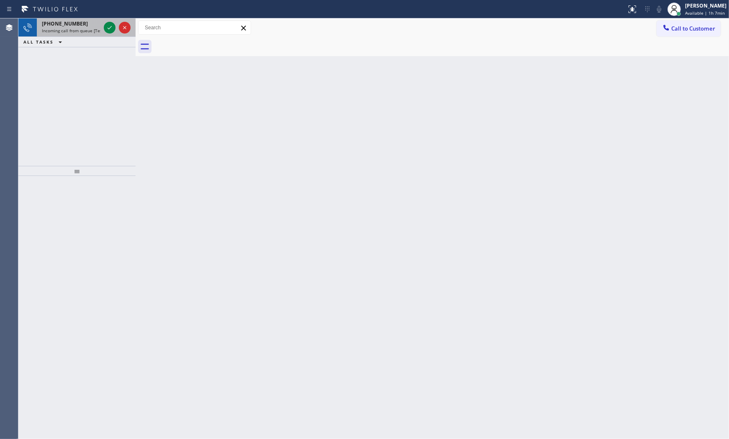
click at [80, 35] on div "[PHONE_NUMBER] Incoming call from queue [Test] All" at bounding box center [69, 27] width 65 height 18
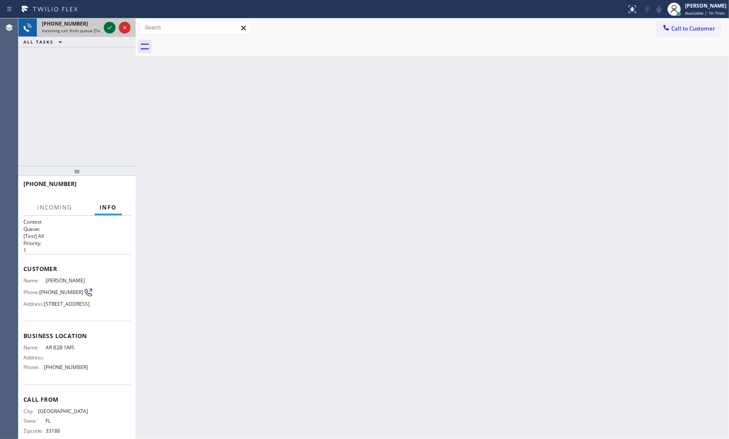
click at [106, 26] on icon at bounding box center [110, 28] width 10 height 10
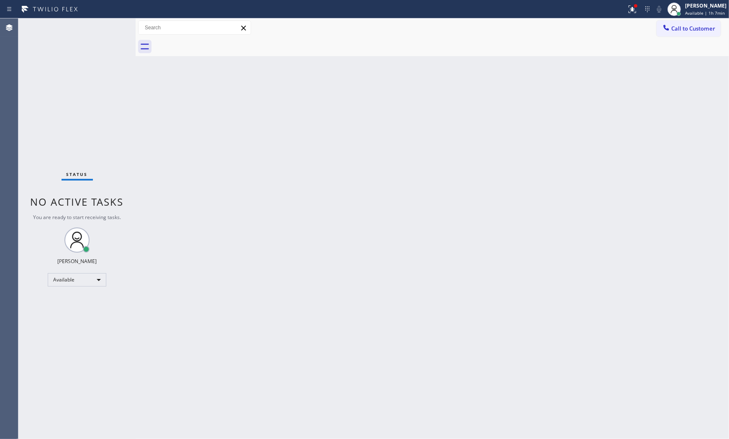
drag, startPoint x: 310, startPoint y: 212, endPoint x: 325, endPoint y: 214, distance: 14.9
click at [324, 214] on div "Back to Dashboard Change Sender ID Customers Technicians Select a contact Outbo…" at bounding box center [433, 228] width 594 height 420
click at [624, 7] on div at bounding box center [632, 9] width 18 height 10
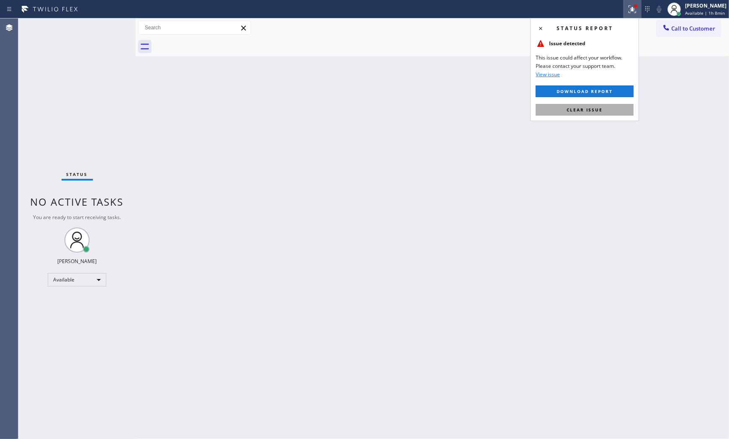
click at [577, 105] on button "Clear issue" at bounding box center [585, 110] width 98 height 12
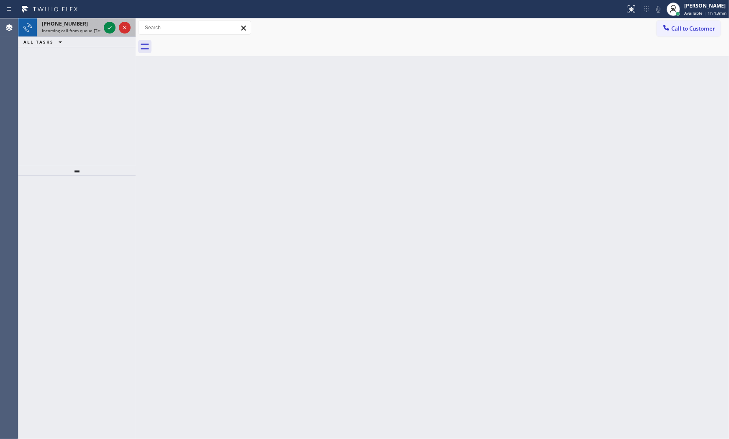
click at [76, 31] on span "Incoming call from queue [Test] All" at bounding box center [77, 31] width 70 height 6
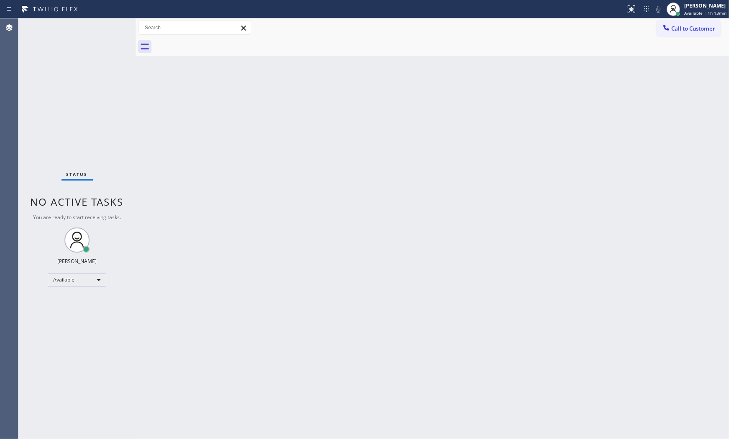
click at [105, 26] on div "Status No active tasks You are ready to start receiving tasks. [PERSON_NAME] Av…" at bounding box center [76, 228] width 117 height 420
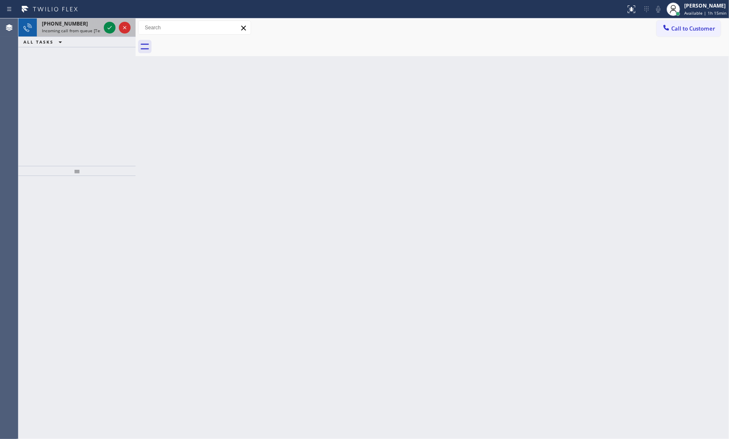
click at [74, 20] on span "[PHONE_NUMBER]" at bounding box center [65, 23] width 46 height 7
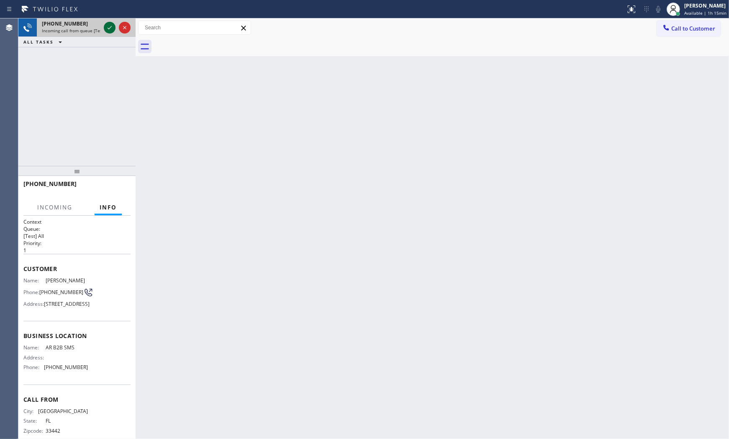
click at [110, 24] on icon at bounding box center [110, 28] width 10 height 10
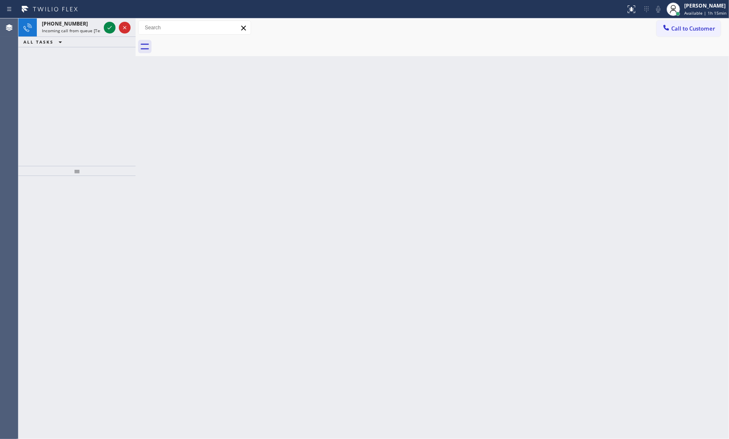
click at [110, 24] on icon at bounding box center [110, 28] width 10 height 10
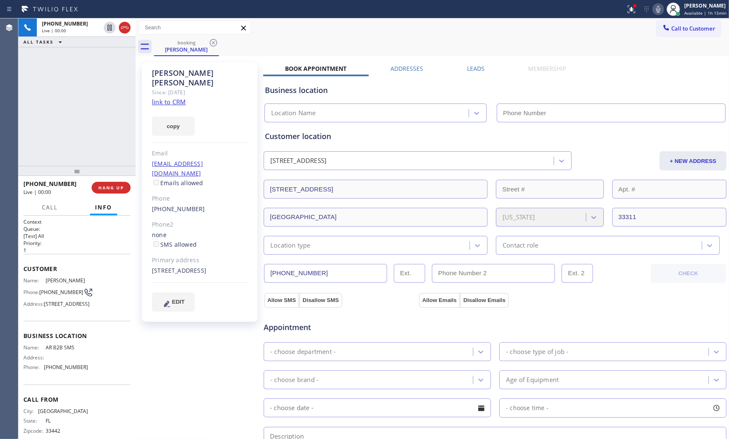
type input "[PHONE_NUMBER]"
click at [179, 98] on link "link to CRM" at bounding box center [169, 102] width 34 height 8
click at [637, 16] on button at bounding box center [632, 9] width 18 height 18
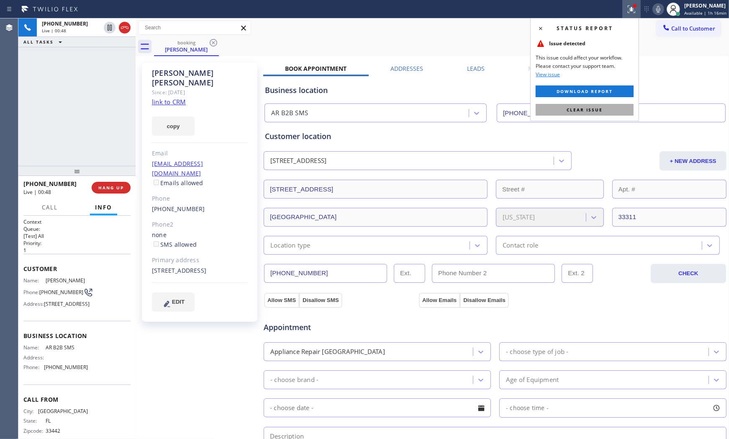
click at [582, 108] on span "Clear issue" at bounding box center [585, 110] width 36 height 6
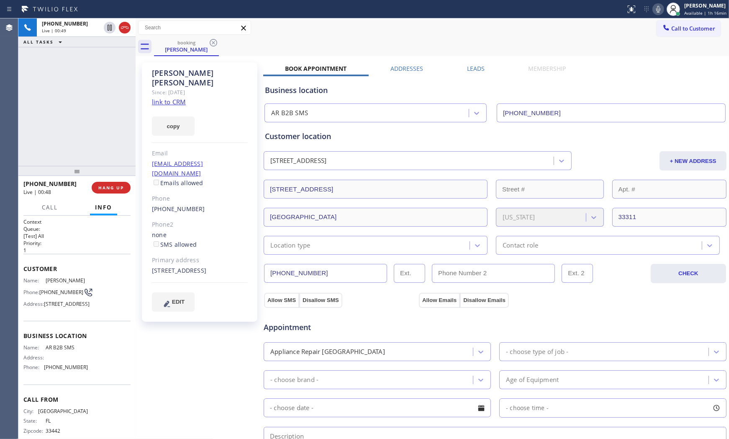
click at [658, 12] on icon at bounding box center [659, 9] width 4 height 7
click at [109, 30] on icon at bounding box center [110, 28] width 10 height 10
click at [661, 8] on icon at bounding box center [659, 9] width 10 height 10
click at [113, 28] on icon at bounding box center [110, 28] width 10 height 10
click at [120, 193] on button "HANG UP" at bounding box center [111, 188] width 39 height 12
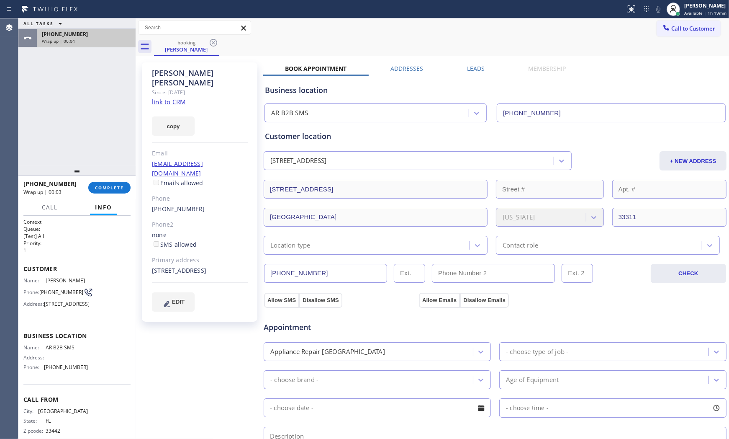
click at [90, 36] on div "[PHONE_NUMBER]" at bounding box center [86, 34] width 89 height 7
click at [87, 183] on div "[PHONE_NUMBER] Wrap up | 00:04" at bounding box center [55, 188] width 65 height 22
click at [89, 185] on button "COMPLETE" at bounding box center [109, 188] width 42 height 12
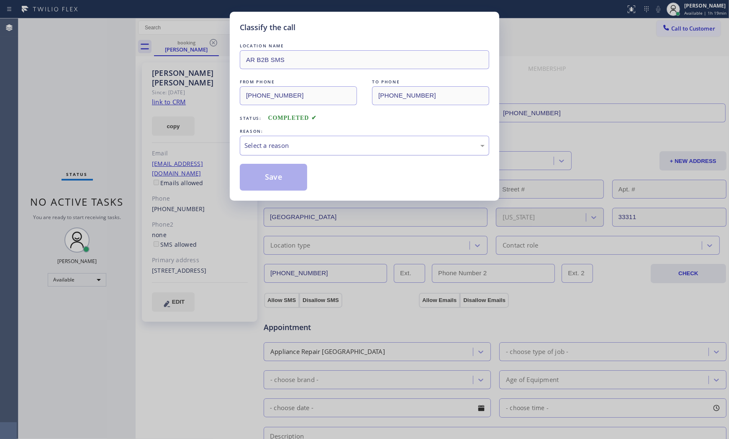
click at [284, 148] on div "Select a reason" at bounding box center [365, 146] width 240 height 10
click at [286, 185] on button "Save" at bounding box center [273, 177] width 67 height 27
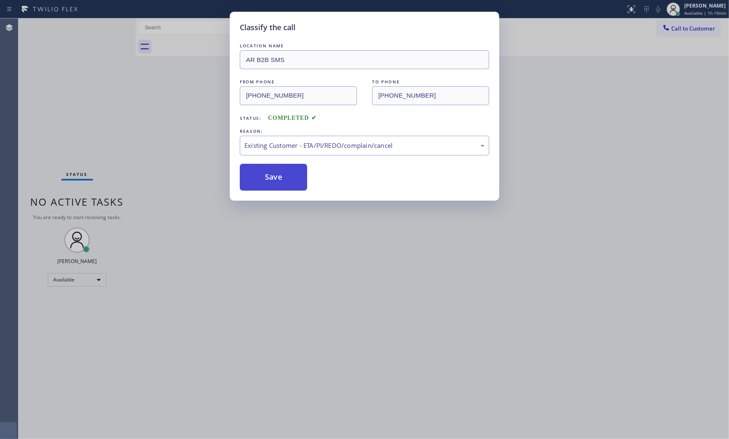
click at [286, 185] on button "Save" at bounding box center [273, 177] width 67 height 27
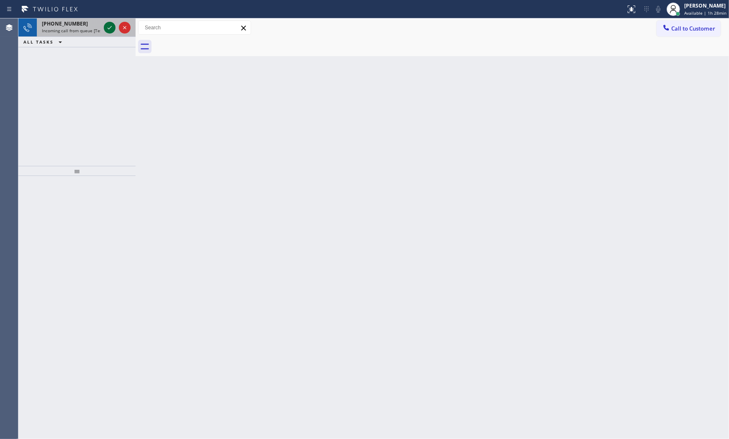
click at [113, 26] on icon at bounding box center [110, 28] width 10 height 10
click at [94, 24] on div "[PHONE_NUMBER]" at bounding box center [71, 23] width 59 height 7
click at [98, 29] on span "Incoming call from queue [Test] All" at bounding box center [77, 31] width 70 height 6
click at [105, 30] on icon at bounding box center [110, 28] width 10 height 10
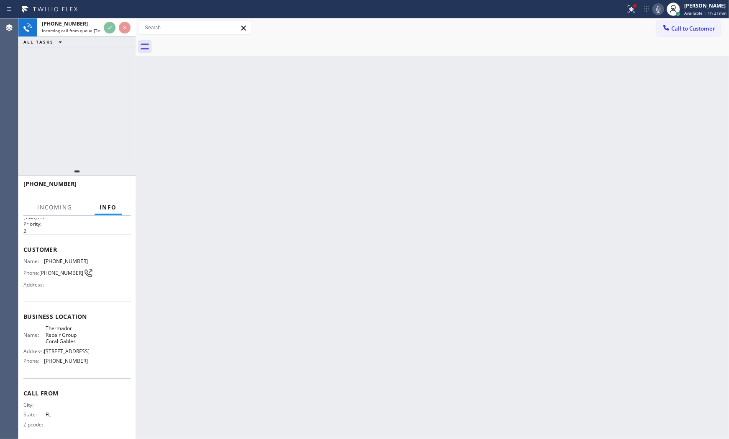
scroll to position [39, 0]
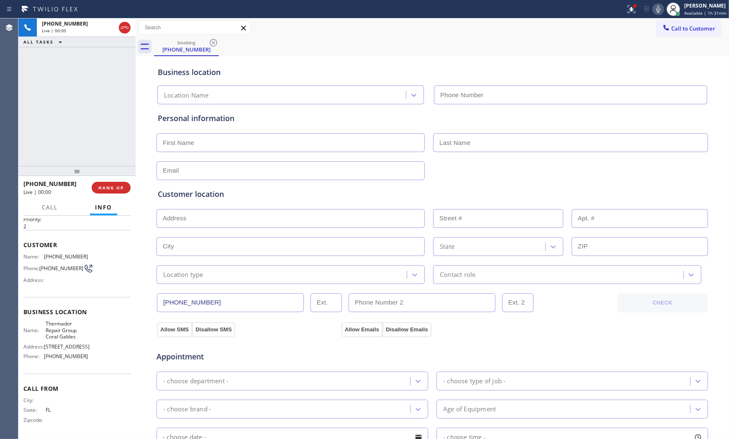
type input "[PHONE_NUMBER]"
click at [658, 5] on icon at bounding box center [659, 9] width 10 height 10
click at [655, 8] on icon at bounding box center [659, 9] width 10 height 10
drag, startPoint x: 113, startPoint y: 177, endPoint x: 112, endPoint y: 184, distance: 7.2
click at [112, 176] on div at bounding box center [76, 171] width 117 height 10
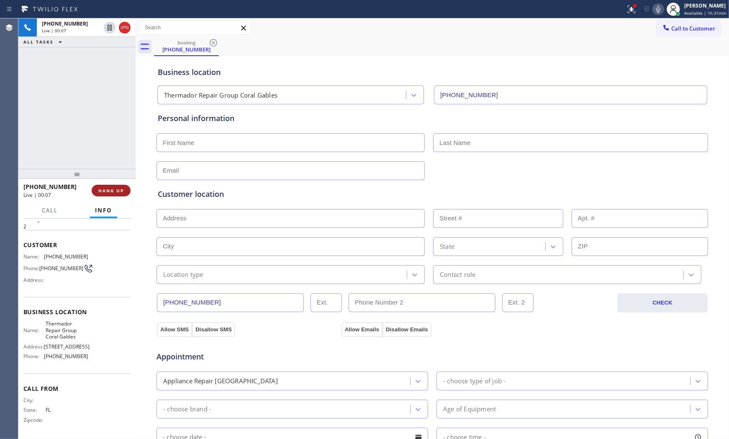
click at [112, 185] on button "HANG UP" at bounding box center [111, 191] width 39 height 12
click at [98, 190] on span "COMPLETE" at bounding box center [109, 191] width 29 height 6
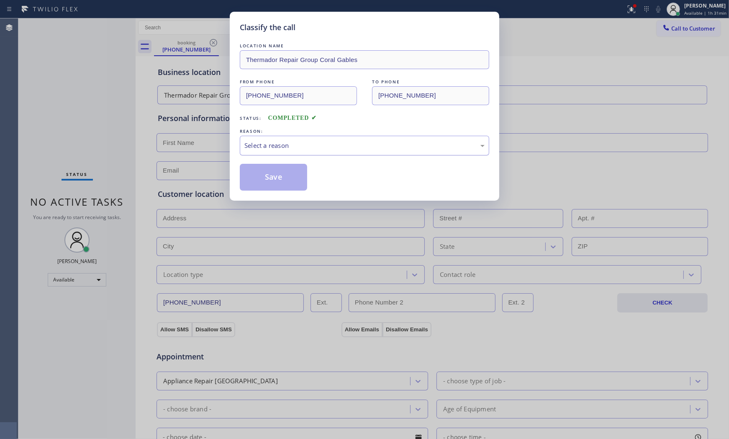
click at [340, 149] on div "Select a reason" at bounding box center [365, 146] width 240 height 10
click at [278, 174] on button "Save" at bounding box center [273, 177] width 67 height 27
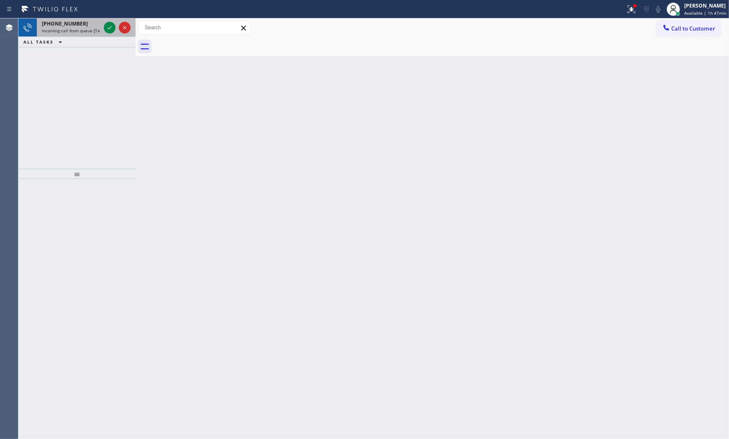
click at [61, 23] on span "[PHONE_NUMBER]" at bounding box center [65, 23] width 46 height 7
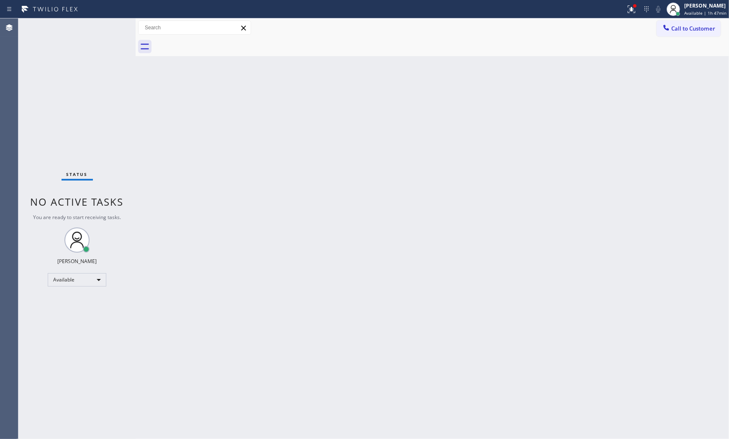
click at [107, 28] on div "Status No active tasks You are ready to start receiving tasks. [PERSON_NAME] Av…" at bounding box center [76, 228] width 117 height 420
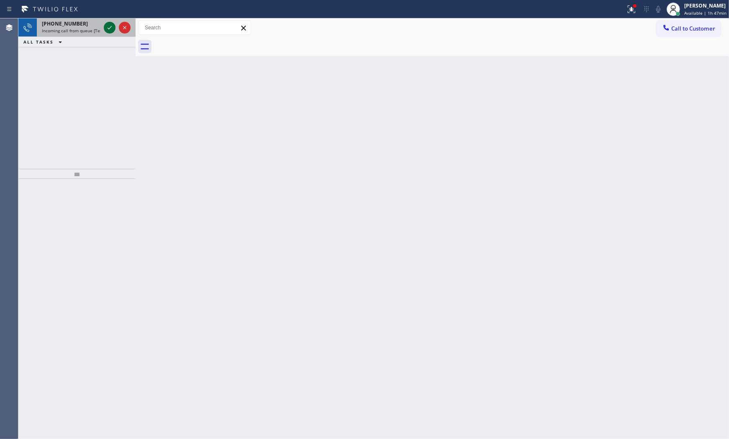
click at [107, 28] on icon at bounding box center [110, 28] width 10 height 10
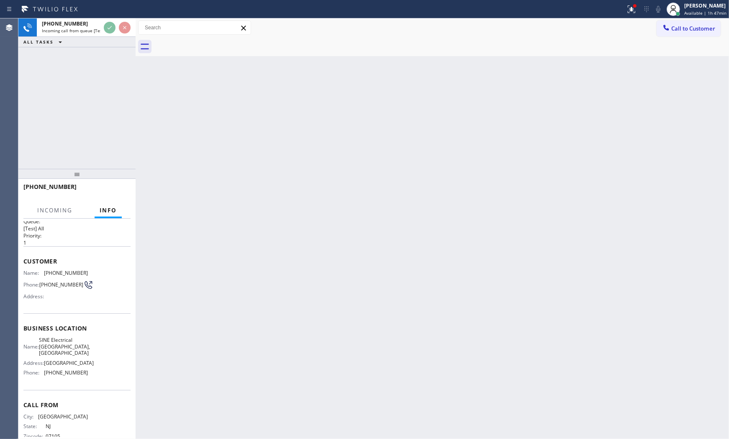
scroll to position [42, 0]
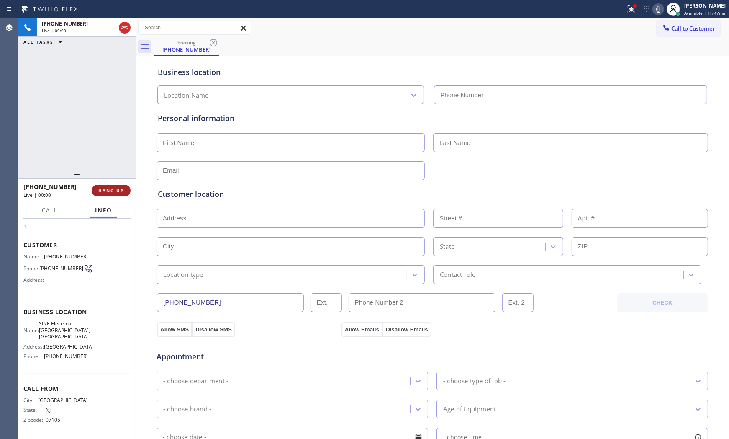
type input "[PHONE_NUMBER]"
click at [105, 189] on span "HANG UP" at bounding box center [111, 191] width 26 height 6
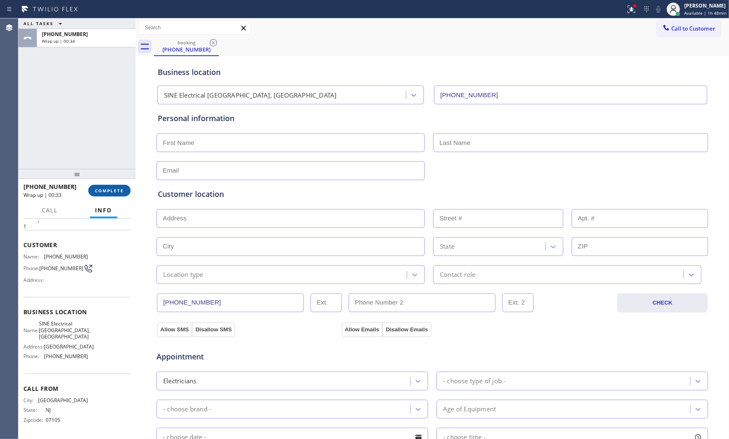
click at [108, 189] on span "COMPLETE" at bounding box center [109, 191] width 29 height 6
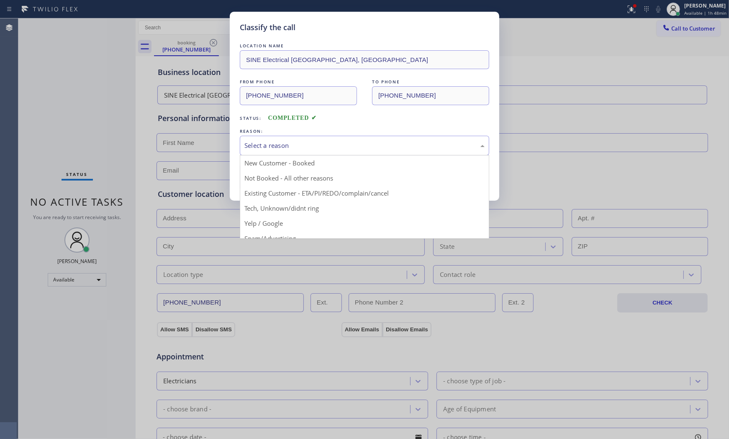
click at [268, 155] on div "Select a reason New Customer - Booked Not Booked - All other reasons Existing C…" at bounding box center [365, 146] width 250 height 20
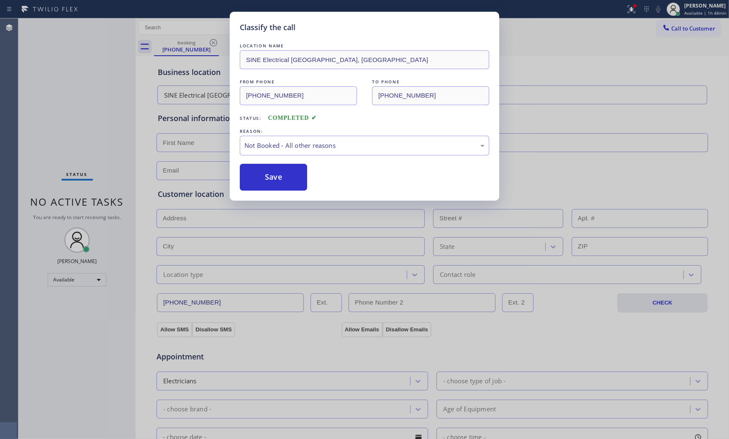
click at [269, 174] on button "Save" at bounding box center [273, 177] width 67 height 27
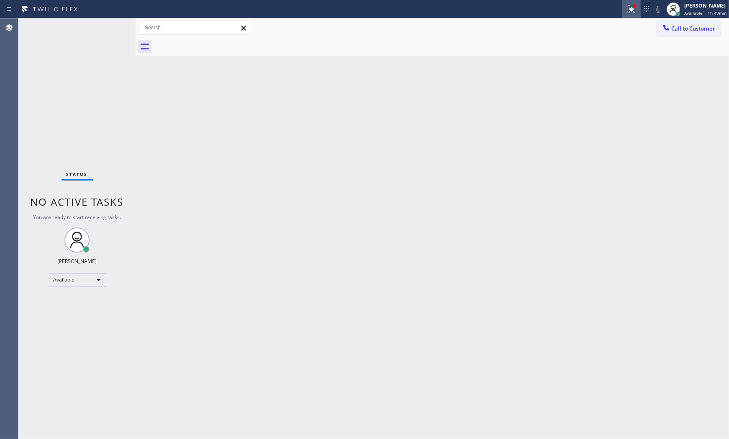
click at [638, 8] on div at bounding box center [632, 9] width 18 height 10
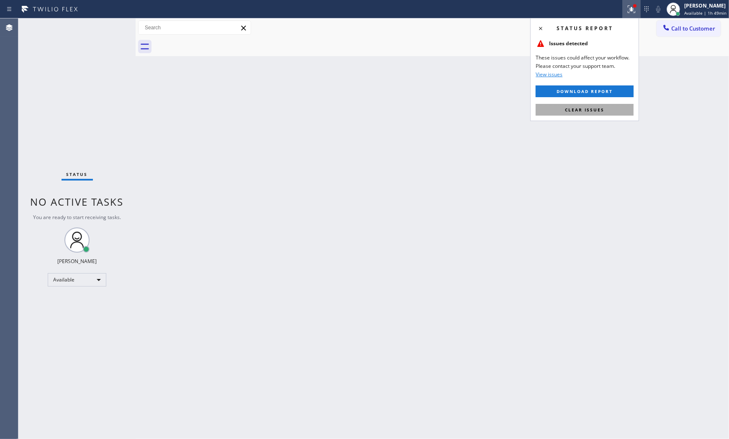
click at [600, 110] on span "Clear issues" at bounding box center [584, 110] width 39 height 6
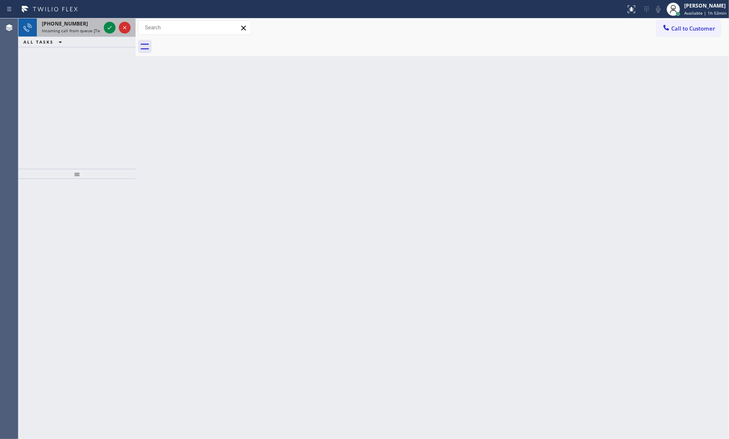
click at [90, 21] on div "[PHONE_NUMBER]" at bounding box center [71, 23] width 59 height 7
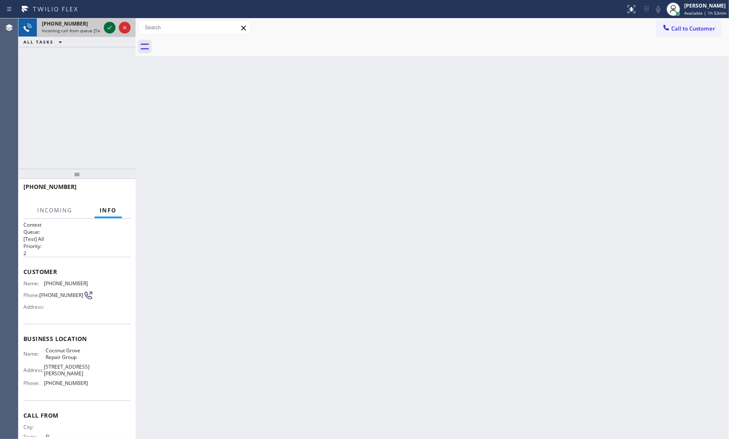
click at [112, 26] on icon at bounding box center [110, 28] width 10 height 10
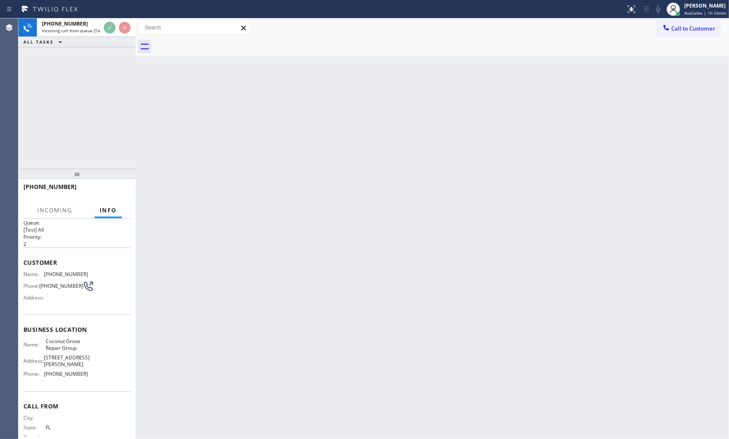
scroll to position [22, 0]
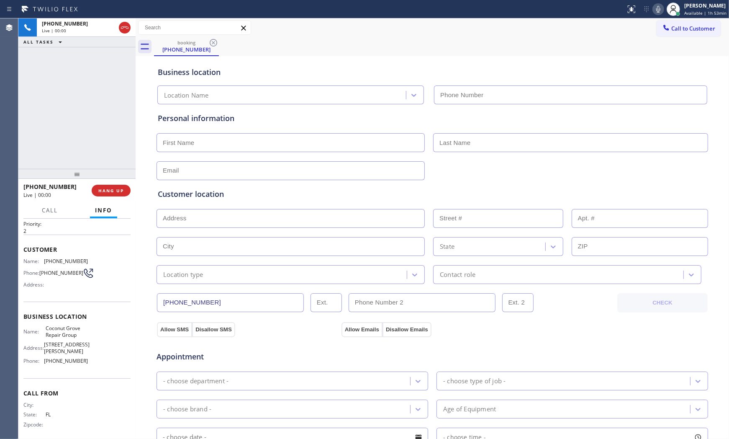
type input "[PHONE_NUMBER]"
click at [659, 5] on icon at bounding box center [659, 9] width 10 height 10
click at [653, 8] on div at bounding box center [659, 9] width 12 height 10
click at [94, 188] on button "HANG UP" at bounding box center [111, 191] width 39 height 12
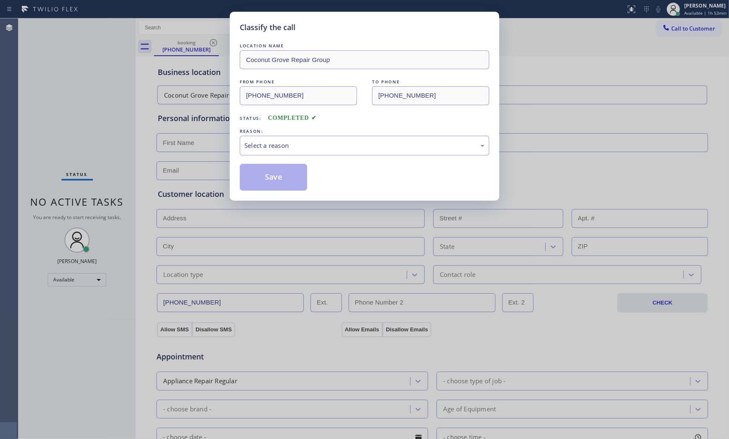
click at [325, 172] on div "Save" at bounding box center [365, 177] width 250 height 27
click at [321, 147] on div "Select a reason" at bounding box center [365, 146] width 240 height 10
click at [271, 175] on button "Save" at bounding box center [273, 177] width 67 height 27
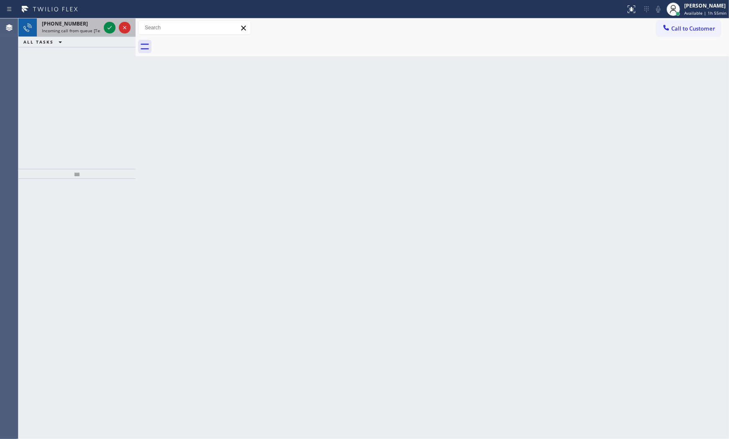
click at [87, 30] on span "Incoming call from queue [Test] All" at bounding box center [77, 31] width 70 height 6
click at [100, 24] on div "[PHONE_NUMBER]" at bounding box center [71, 23] width 59 height 7
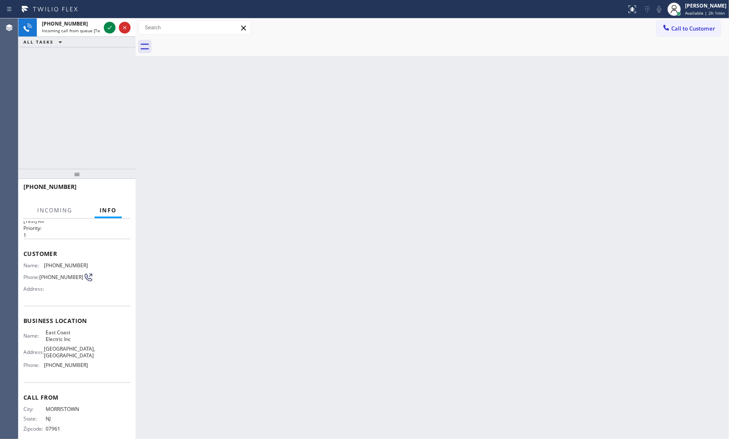
scroll to position [35, 0]
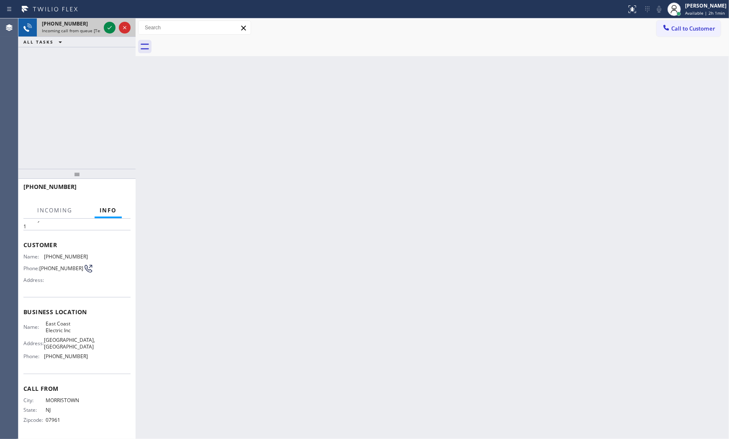
click at [98, 26] on div "[PHONE_NUMBER]" at bounding box center [71, 23] width 59 height 7
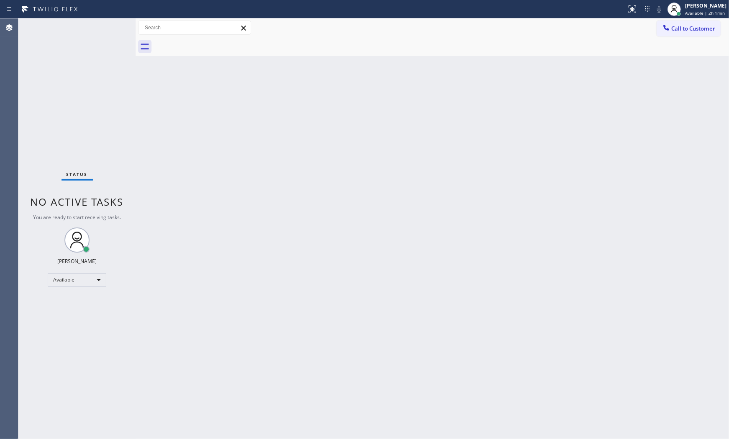
click at [107, 26] on div "Status No active tasks You are ready to start receiving tasks. [PERSON_NAME] Av…" at bounding box center [76, 228] width 117 height 420
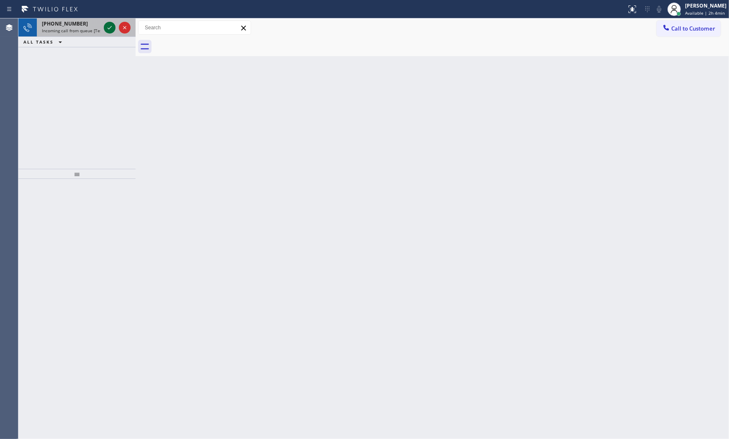
click at [109, 26] on icon at bounding box center [110, 28] width 10 height 10
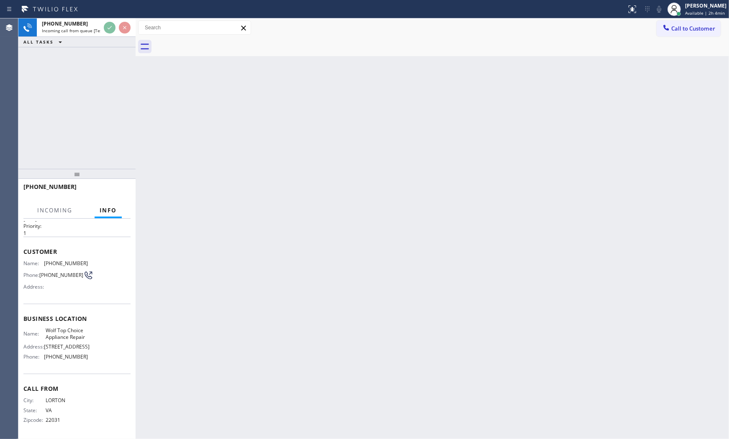
scroll to position [28, 0]
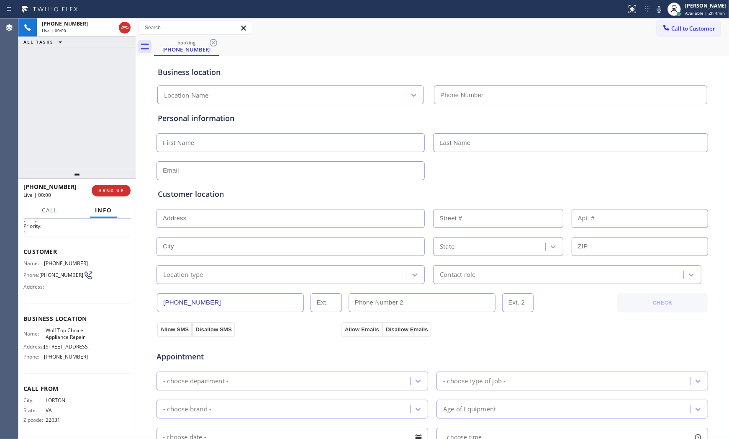
type input "[PHONE_NUMBER]"
click at [123, 189] on span "HANG UP" at bounding box center [111, 191] width 26 height 6
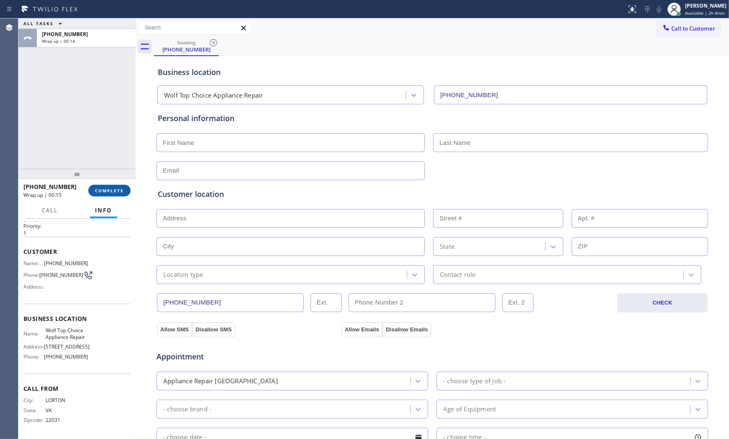
drag, startPoint x: 123, startPoint y: 189, endPoint x: 123, endPoint y: 195, distance: 5.4
drag, startPoint x: 123, startPoint y: 195, endPoint x: 120, endPoint y: 188, distance: 6.9
click at [120, 188] on span "COMPLETE" at bounding box center [109, 191] width 29 height 6
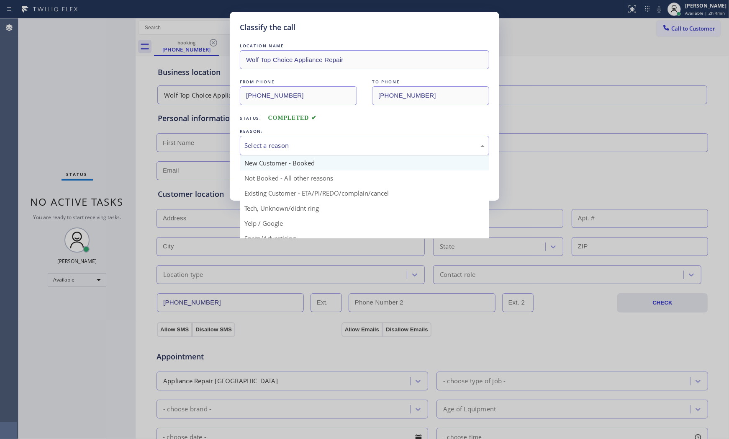
drag, startPoint x: 356, startPoint y: 147, endPoint x: 325, endPoint y: 155, distance: 32.2
click at [356, 146] on div "Select a reason" at bounding box center [365, 146] width 240 height 10
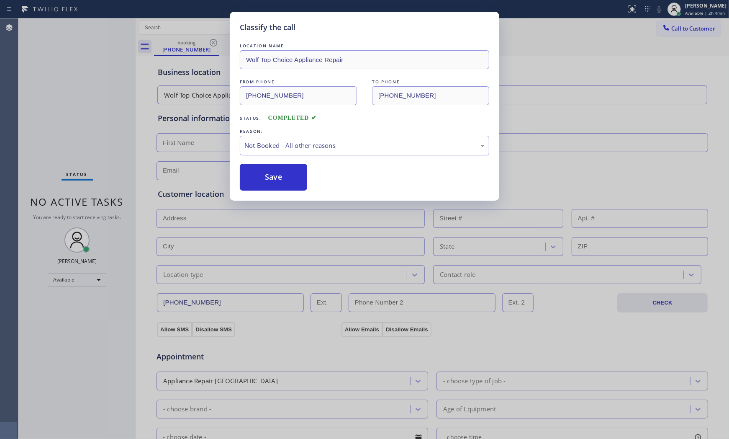
click at [273, 179] on button "Save" at bounding box center [273, 177] width 67 height 27
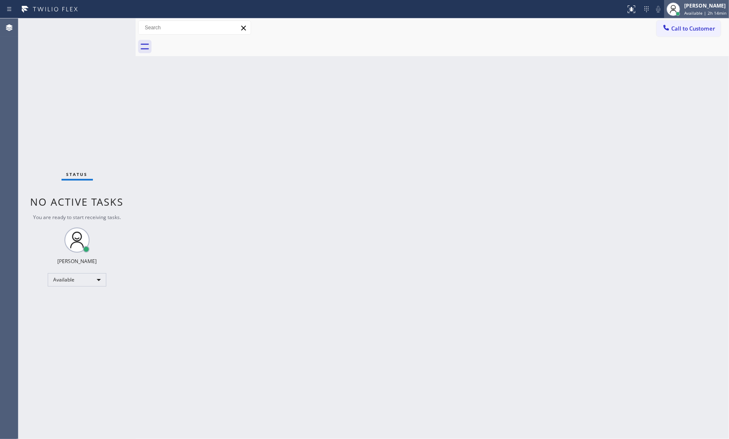
click at [664, 12] on div "Available | 2h 14min" at bounding box center [706, 13] width 42 height 6
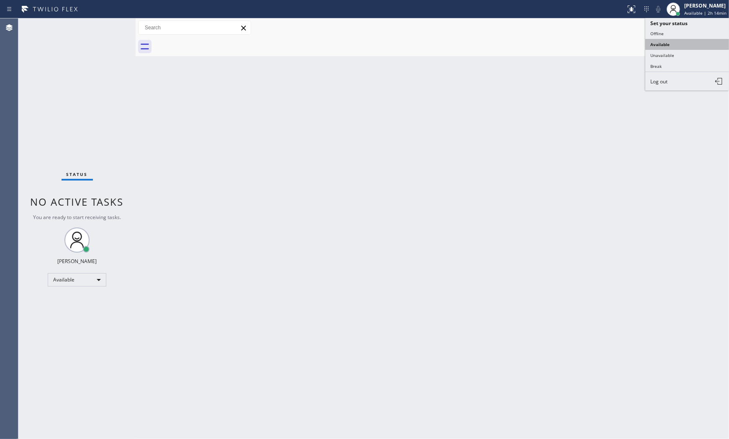
click at [664, 44] on button "Available" at bounding box center [688, 44] width 84 height 11
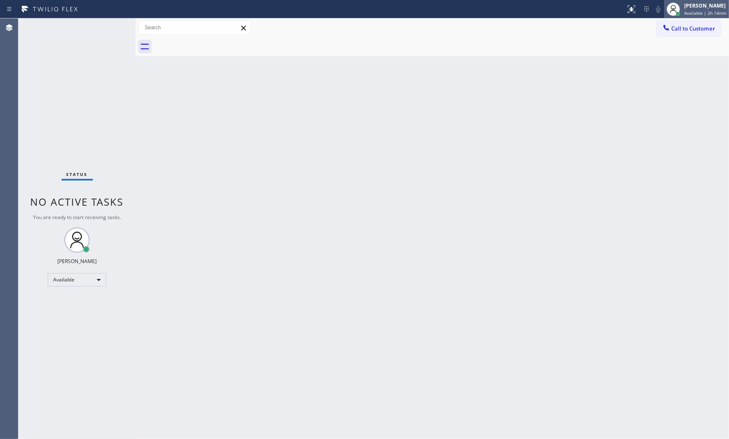
click at [664, 9] on div "[PERSON_NAME]" at bounding box center [706, 5] width 42 height 7
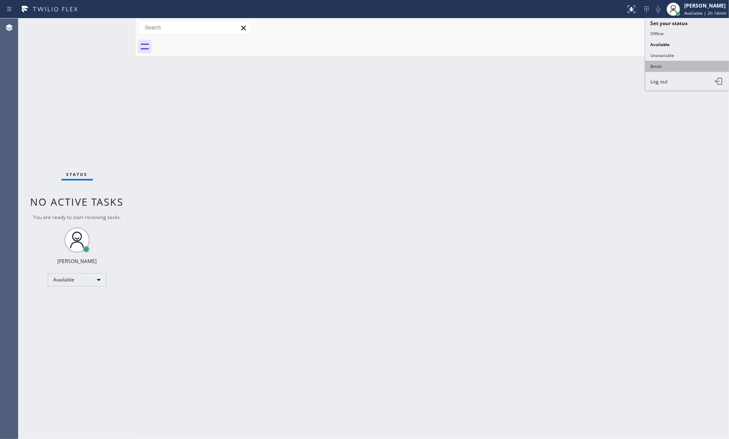
click at [664, 66] on button "Break" at bounding box center [688, 66] width 84 height 11
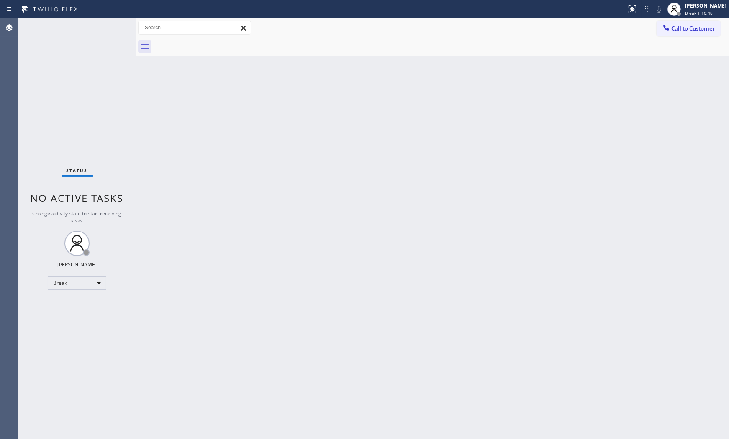
click at [562, 161] on div "Back to Dashboard Change Sender ID Customers Technicians Select a contact Outbo…" at bounding box center [433, 228] width 594 height 420
click at [664, 13] on div "Break | 15:13" at bounding box center [705, 13] width 41 height 6
click at [664, 42] on button "Available" at bounding box center [688, 44] width 84 height 11
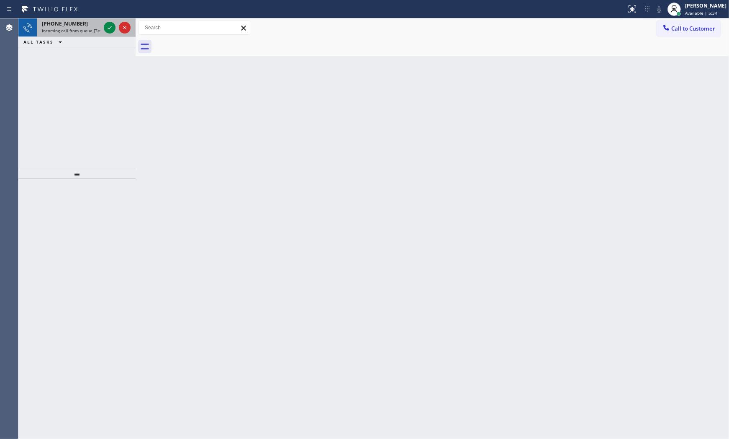
click at [82, 26] on div "[PHONE_NUMBER] Incoming call from queue [Test] All" at bounding box center [69, 27] width 65 height 18
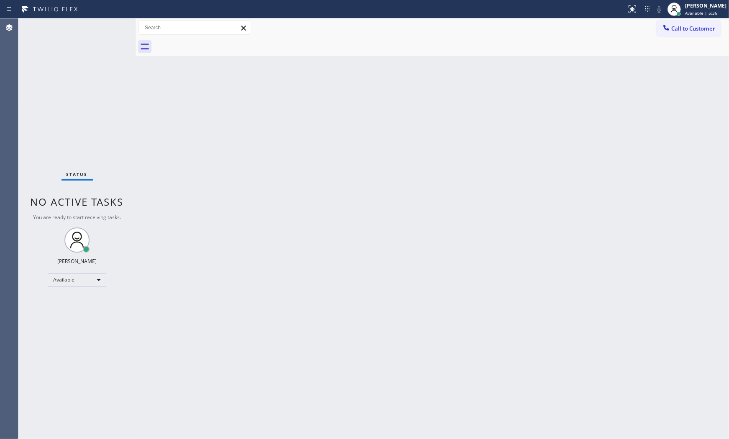
click at [101, 26] on div "Status No active tasks You are ready to start receiving tasks. [PERSON_NAME] Av…" at bounding box center [76, 228] width 117 height 420
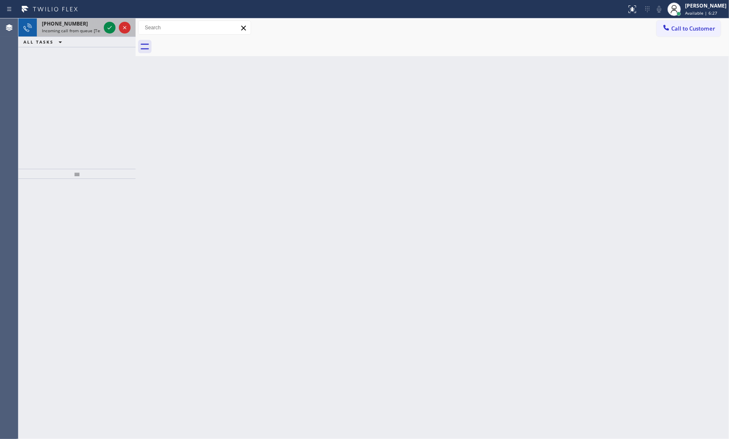
click at [77, 34] on div "[PHONE_NUMBER] Incoming call from queue [Test] All" at bounding box center [69, 27] width 65 height 18
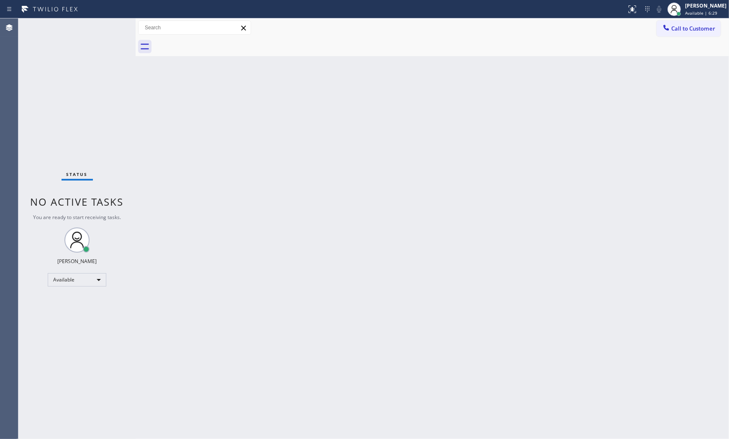
click at [110, 30] on div "Status No active tasks You are ready to start receiving tasks. [PERSON_NAME] Av…" at bounding box center [76, 228] width 117 height 420
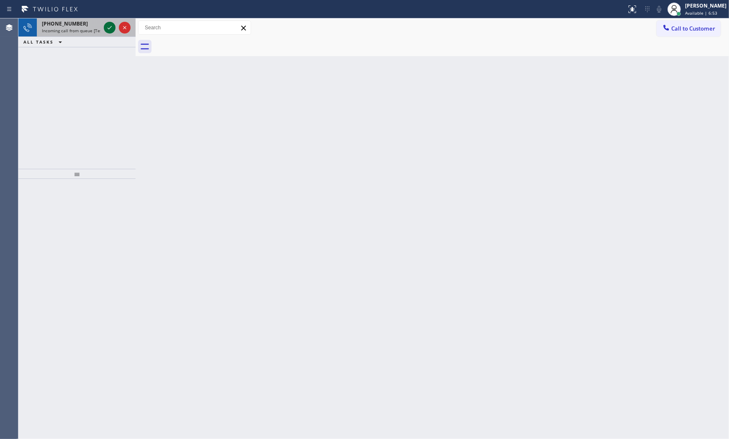
click at [112, 26] on icon at bounding box center [110, 28] width 10 height 10
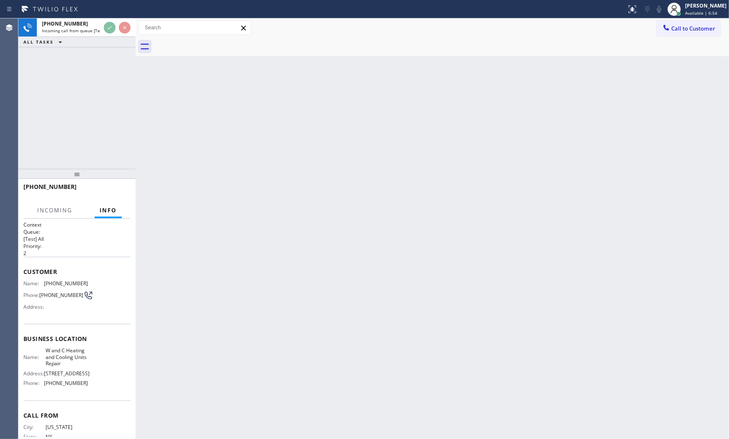
scroll to position [28, 0]
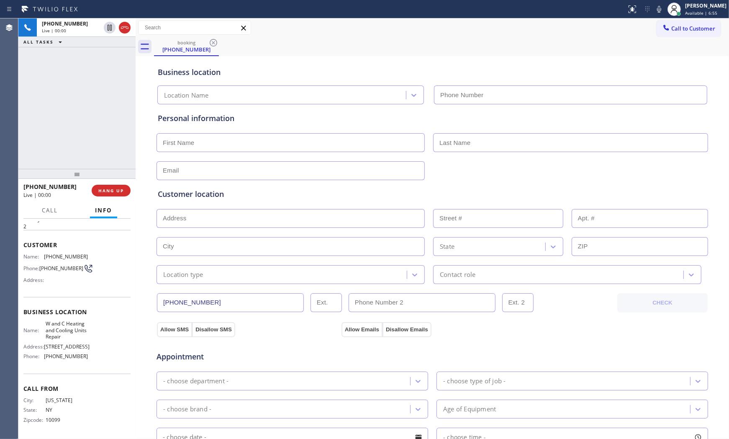
type input "[PHONE_NUMBER]"
click at [108, 189] on span "HANG UP" at bounding box center [111, 191] width 26 height 6
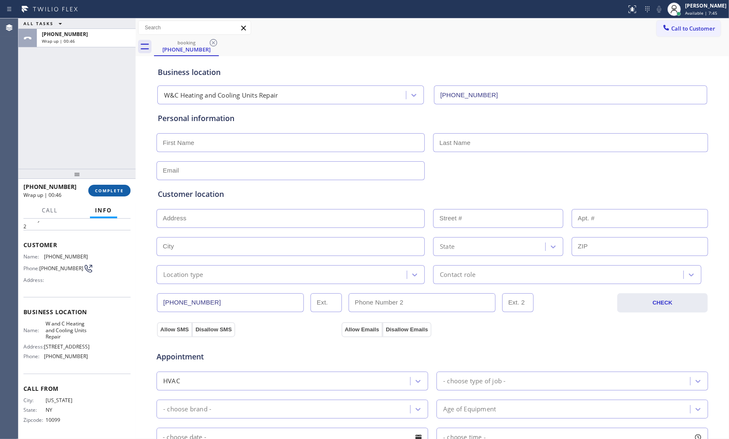
click at [93, 185] on button "COMPLETE" at bounding box center [109, 191] width 42 height 12
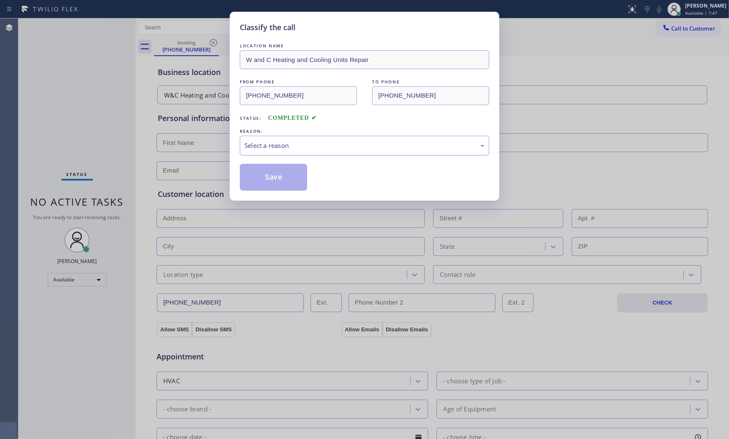
click at [241, 143] on div "Select a reason" at bounding box center [365, 146] width 250 height 20
click at [263, 175] on button "Save" at bounding box center [273, 177] width 67 height 27
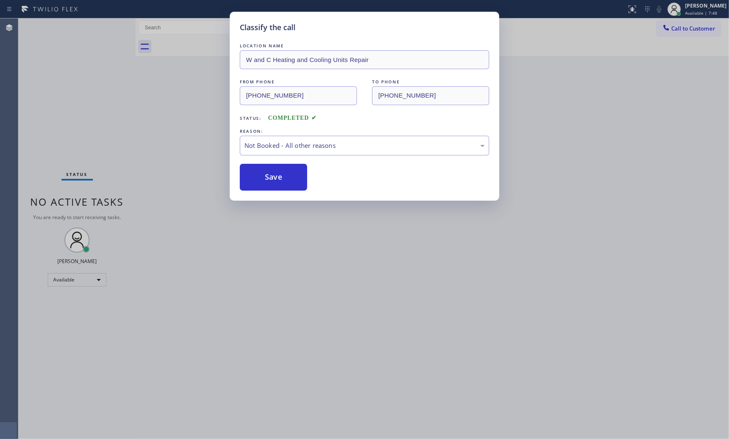
click at [263, 175] on button "Save" at bounding box center [273, 177] width 67 height 27
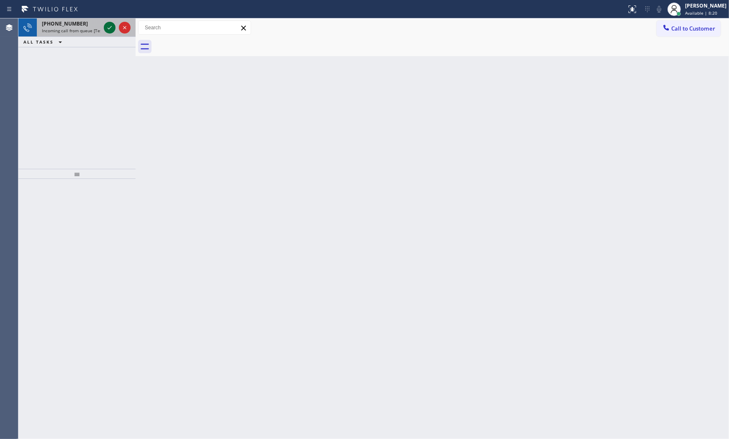
click at [110, 31] on icon at bounding box center [110, 28] width 10 height 10
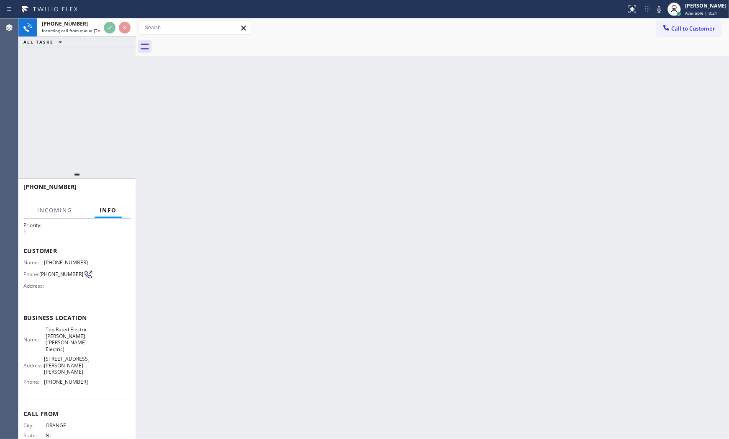
scroll to position [55, 0]
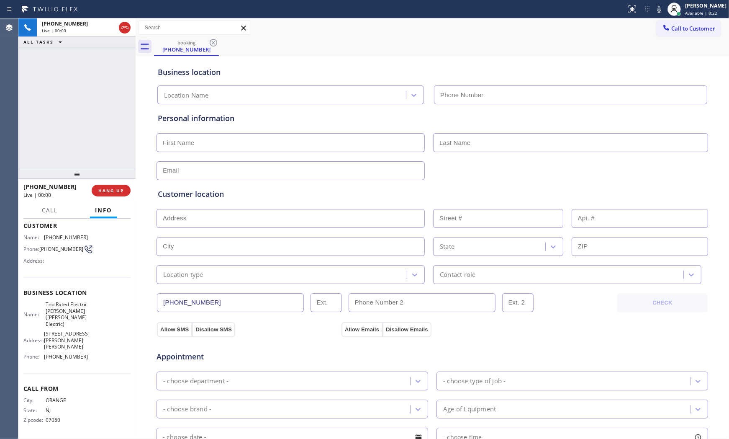
type input "[PHONE_NUMBER]"
click at [112, 185] on button "HANG UP" at bounding box center [111, 191] width 39 height 12
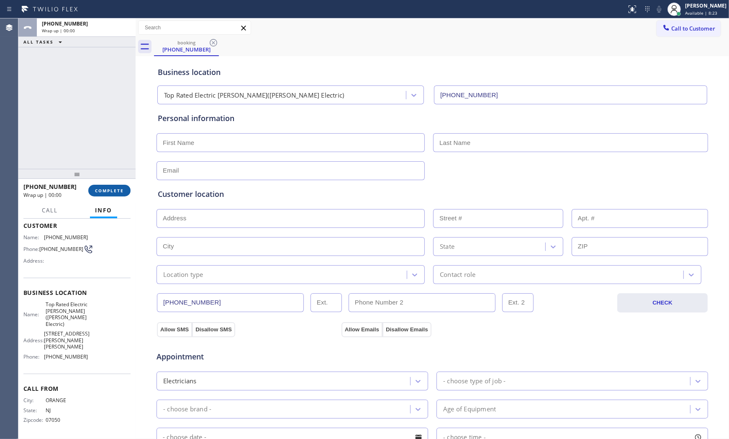
click at [112, 185] on button "COMPLETE" at bounding box center [109, 191] width 42 height 12
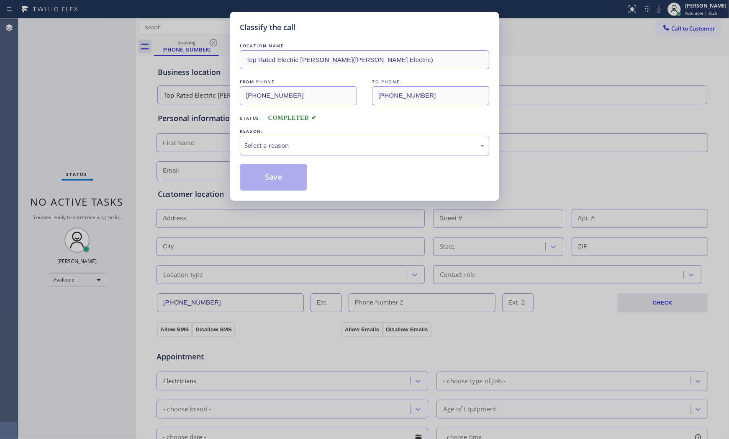
click at [295, 149] on div "Select a reason" at bounding box center [365, 146] width 240 height 10
click at [283, 178] on button "Save" at bounding box center [273, 177] width 67 height 27
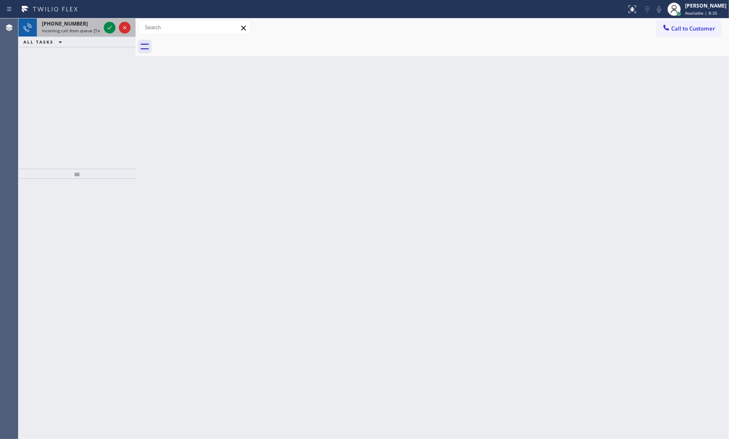
click at [84, 23] on div "[PHONE_NUMBER]" at bounding box center [71, 23] width 59 height 7
click at [84, 24] on div "[PHONE_NUMBER]" at bounding box center [71, 23] width 59 height 7
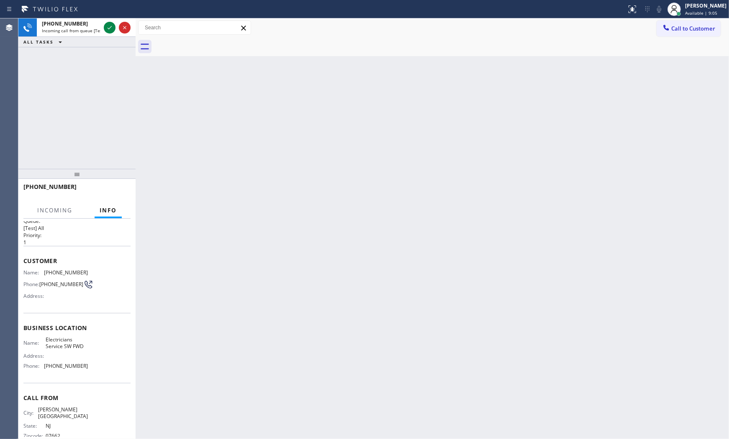
scroll to position [22, 0]
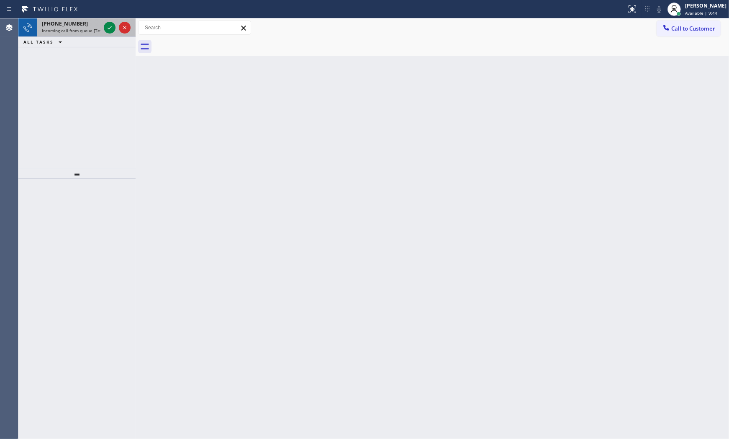
click at [66, 30] on span "Incoming call from queue [Test] All" at bounding box center [77, 31] width 70 height 6
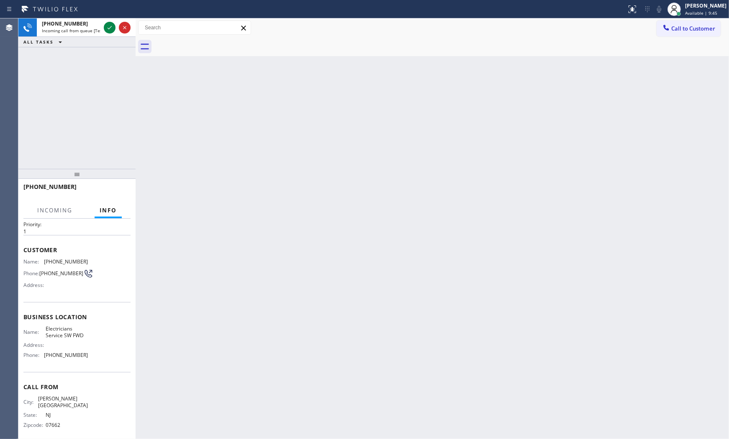
scroll to position [22, 0]
click at [90, 30] on span "Incoming call from queue [Test] All" at bounding box center [77, 31] width 70 height 6
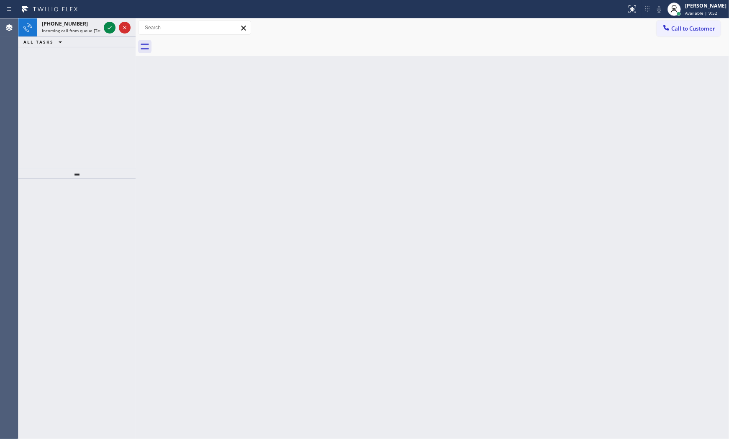
click at [106, 30] on icon at bounding box center [110, 28] width 10 height 10
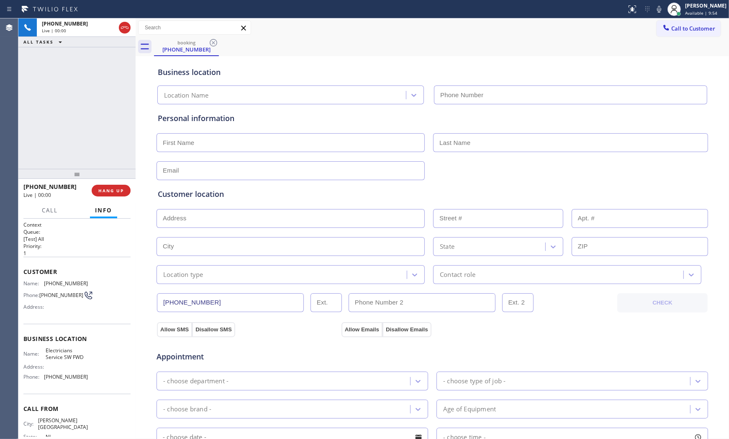
type input "[PHONE_NUMBER]"
click at [654, 7] on icon at bounding box center [659, 9] width 10 height 10
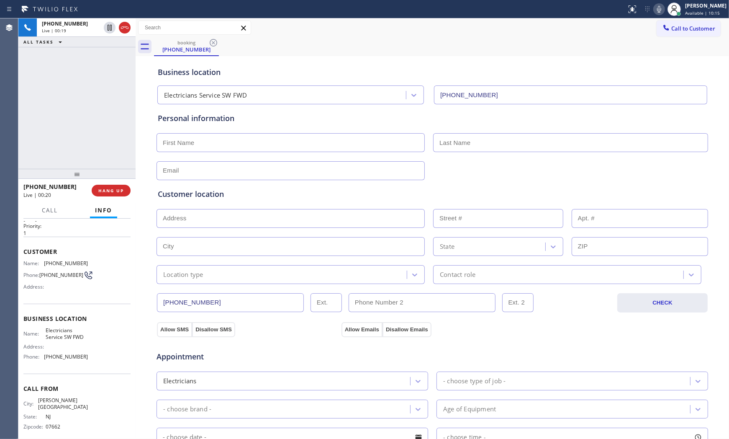
scroll to position [22, 0]
click at [92, 187] on div "[PHONE_NUMBER] Live | 00:27 HANG UP" at bounding box center [76, 191] width 107 height 22
click at [95, 189] on button "HANG UP" at bounding box center [111, 191] width 39 height 12
click at [99, 193] on span "HANG UP" at bounding box center [111, 191] width 26 height 6
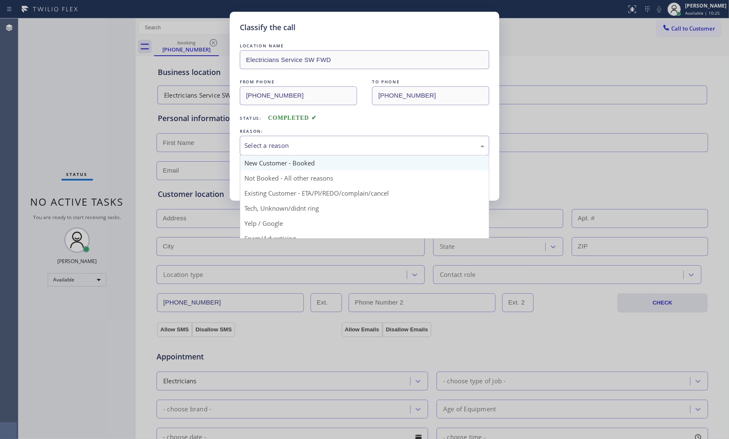
drag, startPoint x: 296, startPoint y: 137, endPoint x: 288, endPoint y: 162, distance: 26.2
click at [296, 137] on div "Select a reason" at bounding box center [365, 146] width 250 height 20
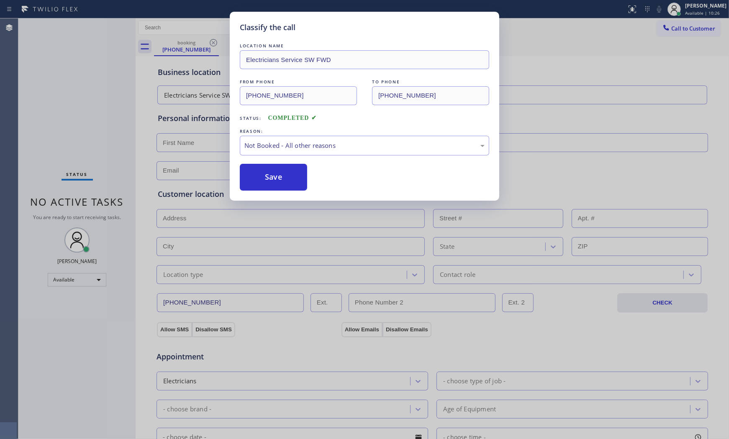
click at [273, 178] on button "Save" at bounding box center [273, 177] width 67 height 27
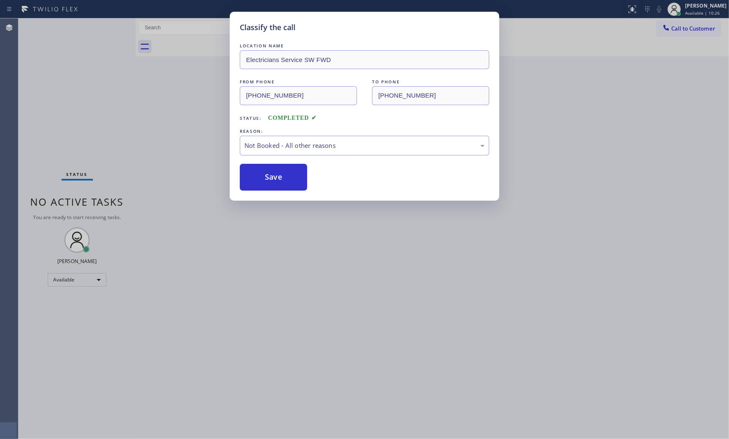
click at [273, 178] on button "Save" at bounding box center [273, 177] width 67 height 27
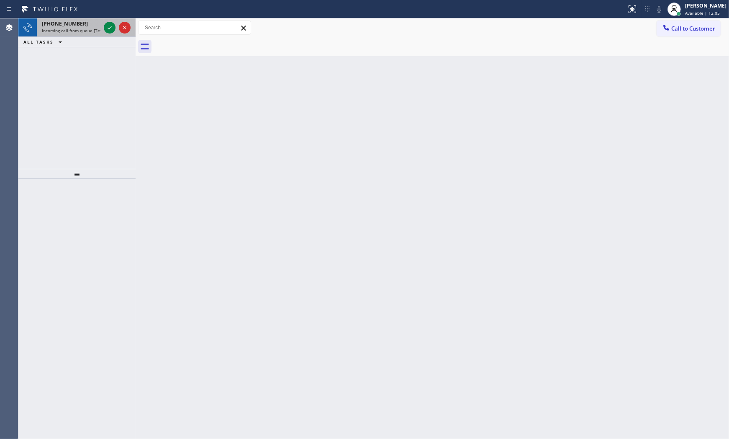
click at [96, 28] on span "Incoming call from queue [Test] All" at bounding box center [77, 31] width 70 height 6
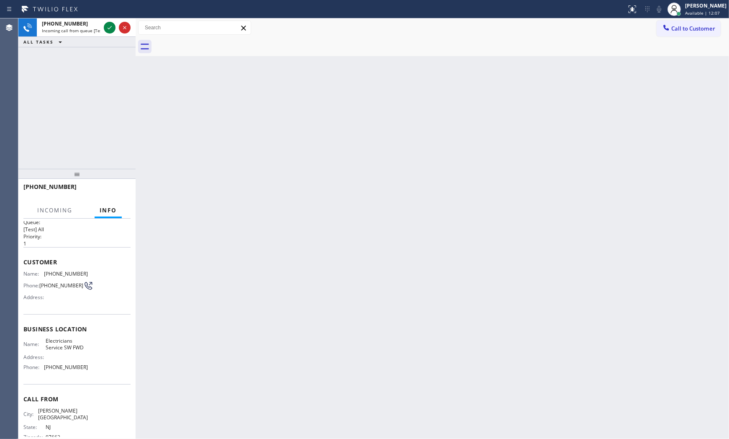
scroll to position [22, 0]
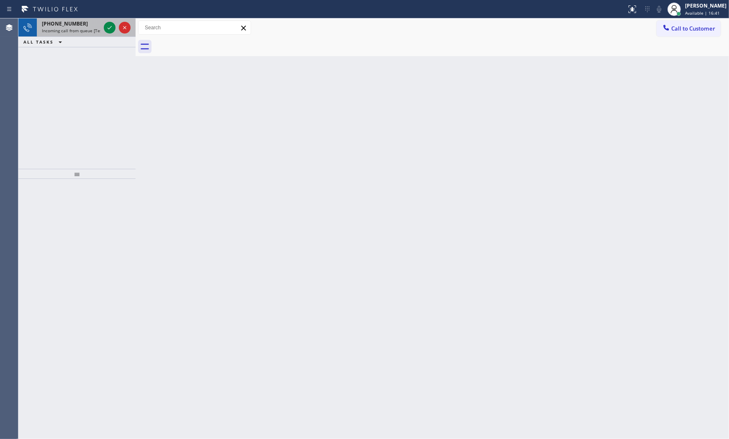
click at [95, 27] on div "[PHONE_NUMBER]" at bounding box center [71, 23] width 59 height 7
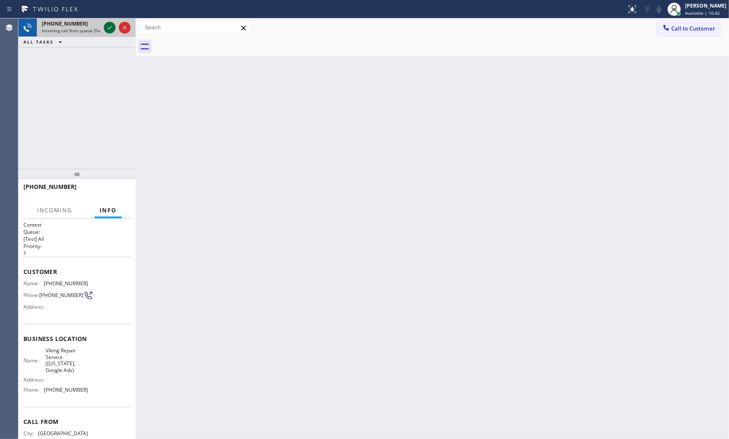
click at [104, 24] on div at bounding box center [110, 28] width 12 height 10
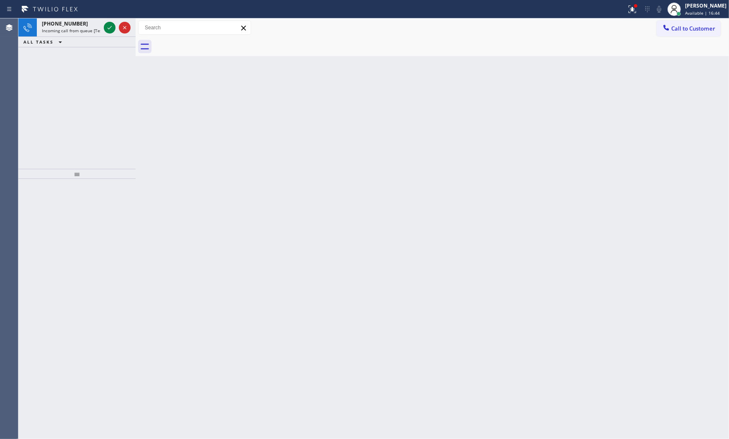
click at [105, 24] on icon at bounding box center [110, 28] width 10 height 10
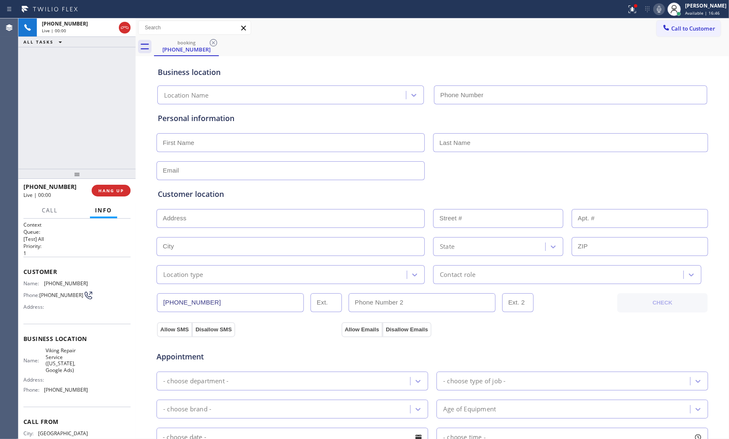
type input "[PHONE_NUMBER]"
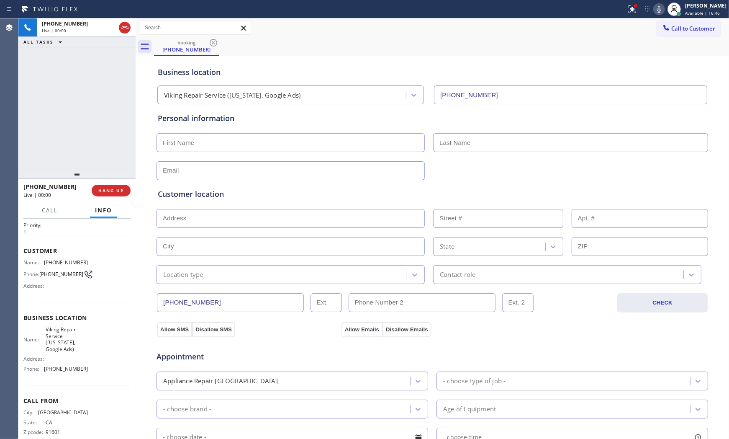
scroll to position [35, 0]
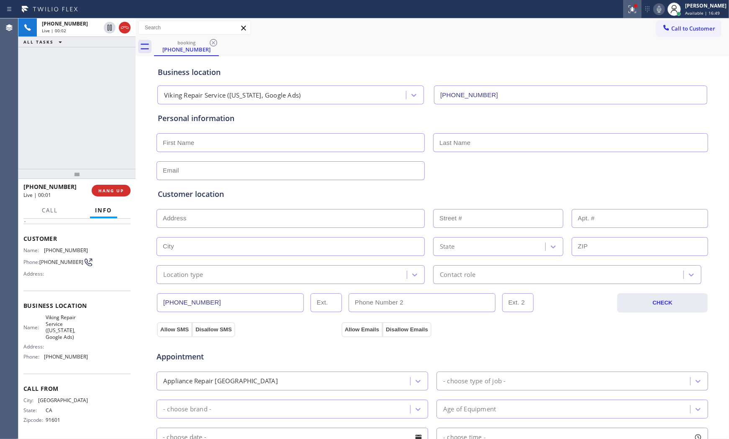
click at [630, 7] on icon at bounding box center [632, 8] width 5 height 3
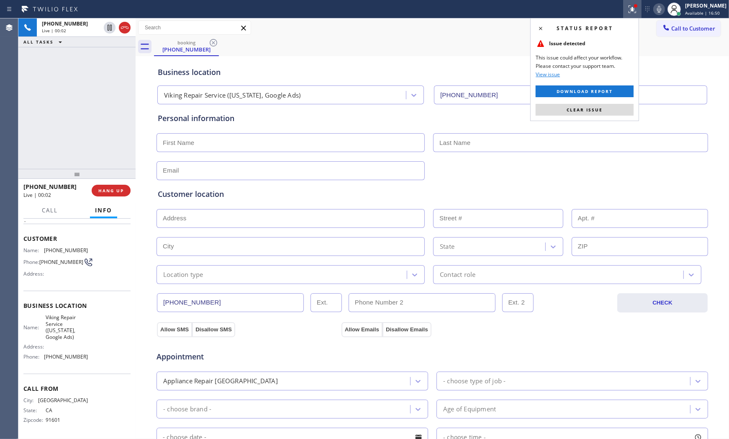
drag, startPoint x: 591, startPoint y: 111, endPoint x: 626, endPoint y: 82, distance: 45.5
click at [593, 109] on span "Clear issue" at bounding box center [585, 110] width 36 height 6
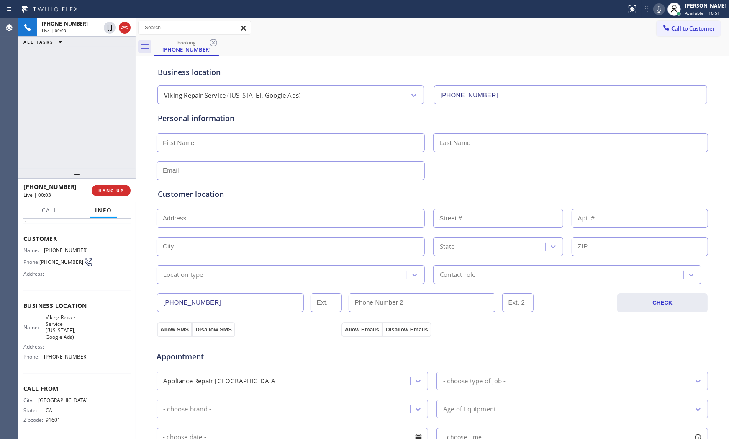
click at [658, 14] on icon at bounding box center [659, 9] width 10 height 10
click at [654, 4] on icon at bounding box center [659, 9] width 10 height 10
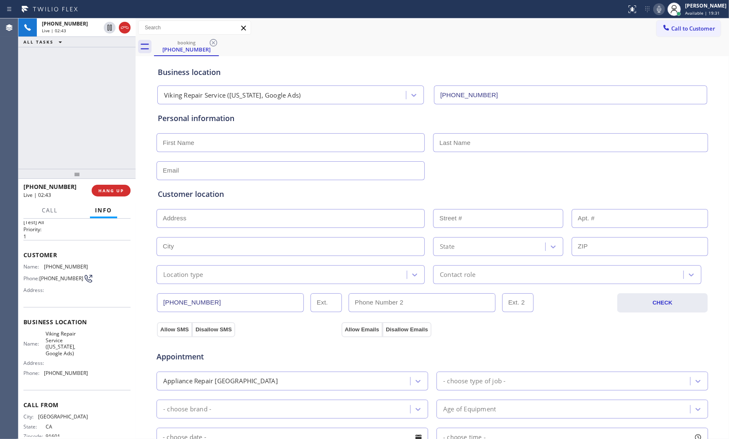
scroll to position [0, 0]
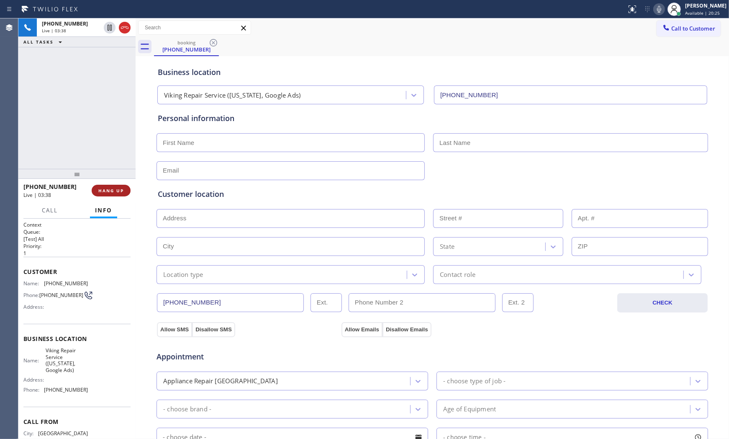
click at [109, 192] on span "HANG UP" at bounding box center [111, 191] width 26 height 6
click at [260, 149] on input "text" at bounding box center [291, 142] width 268 height 19
paste input "Ben"
type input "Ben"
click at [480, 139] on input "text" at bounding box center [570, 142] width 275 height 19
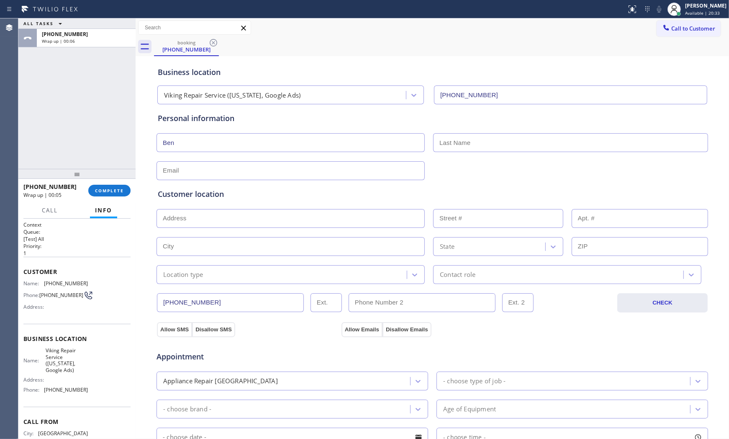
paste input "[PERSON_NAME]"
type input "[PERSON_NAME]"
click at [337, 144] on input "Ben" at bounding box center [291, 142] width 268 height 19
type input "Ben"
click at [262, 165] on input "text" at bounding box center [291, 170] width 268 height 19
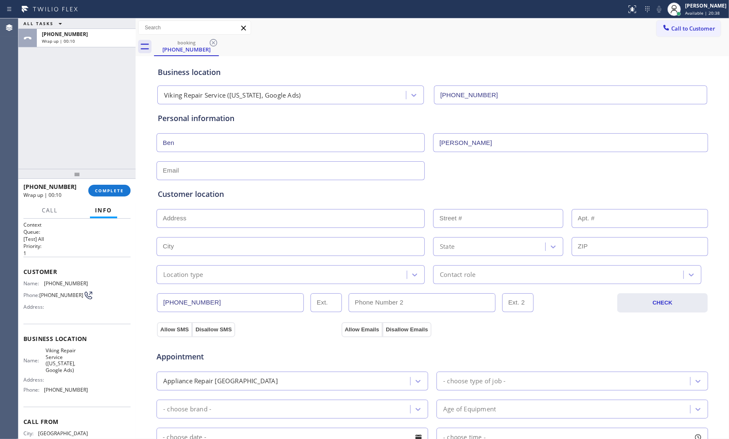
paste input "[EMAIL_ADDRESS][DOMAIN_NAME]"
type input "[EMAIL_ADDRESS][DOMAIN_NAME]"
click at [280, 216] on input "text" at bounding box center [291, 218] width 268 height 19
paste input "[STREET_ADDRESS]"
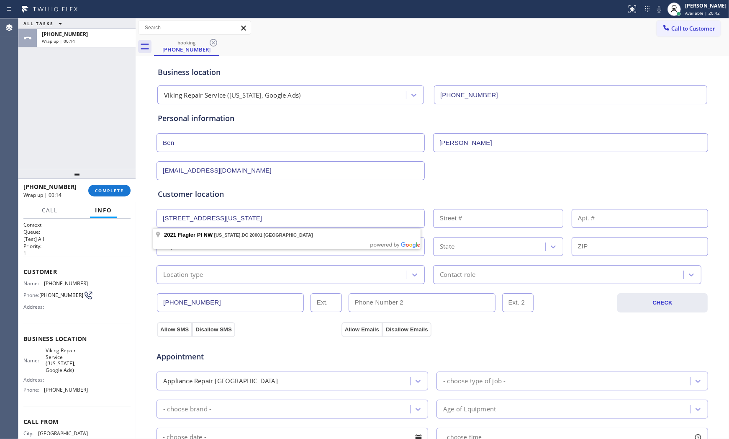
type input "2021 Flagler Pl NW"
type input "2021"
type input "[US_STATE]"
type input "20001"
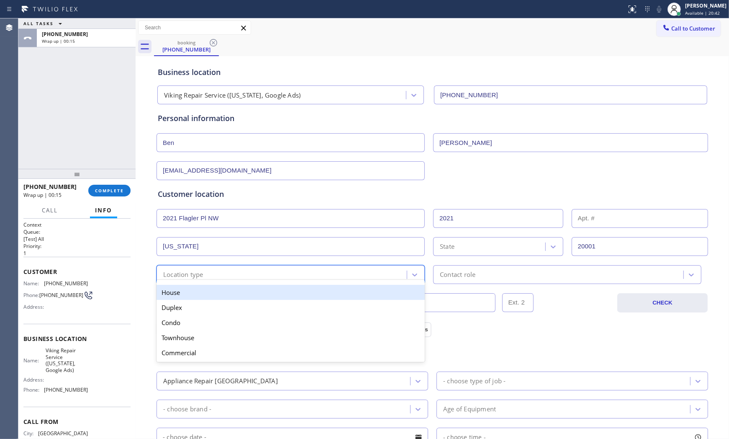
click at [191, 281] on div "option House focused, 1 of 5. 5 results available. Use Up and Down to choose op…" at bounding box center [291, 274] width 268 height 19
drag, startPoint x: 187, startPoint y: 294, endPoint x: 270, endPoint y: 295, distance: 83.7
click at [195, 295] on div "House" at bounding box center [291, 292] width 268 height 15
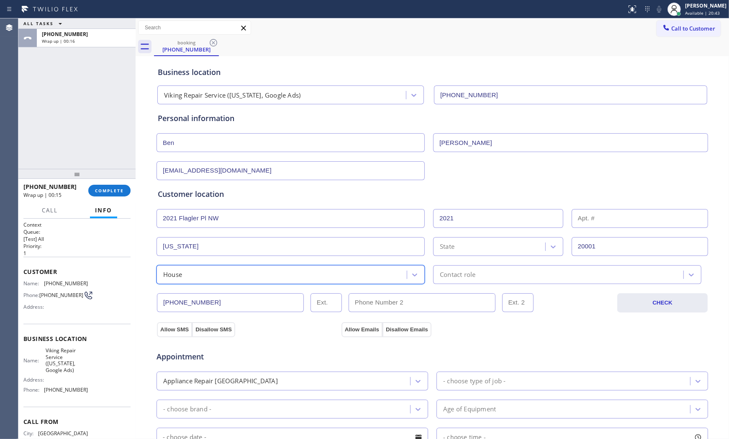
click at [482, 278] on div "Contact role" at bounding box center [560, 274] width 248 height 15
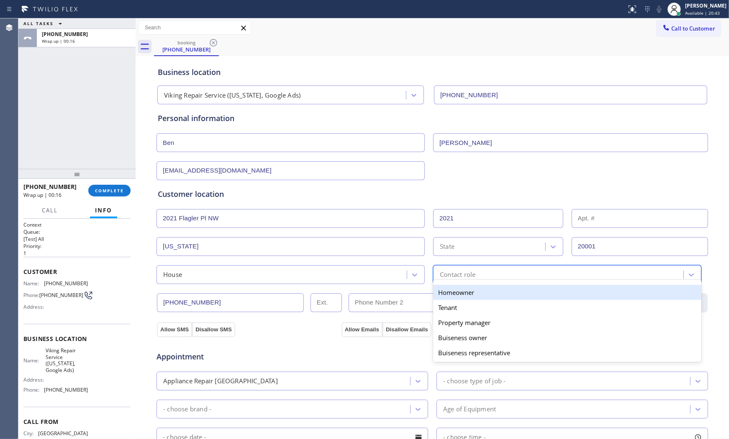
drag, startPoint x: 461, startPoint y: 290, endPoint x: 305, endPoint y: 303, distance: 156.7
click at [459, 290] on div "Homeowner" at bounding box center [567, 292] width 268 height 15
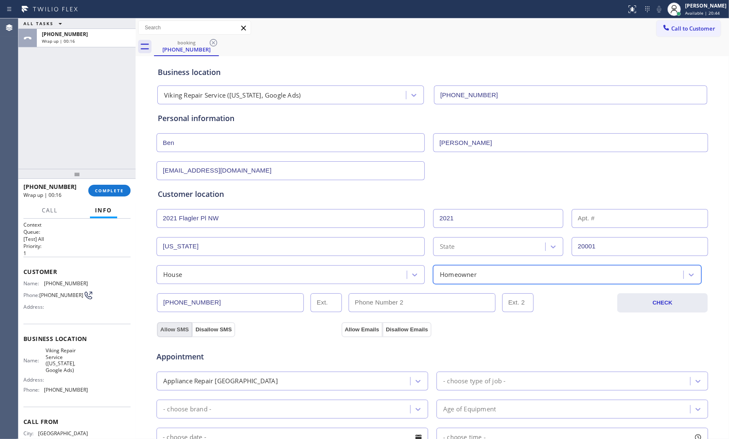
click at [168, 330] on button "Allow SMS" at bounding box center [174, 329] width 35 height 15
drag, startPoint x: 346, startPoint y: 332, endPoint x: 364, endPoint y: 332, distance: 18.4
click at [346, 332] on button "Allow Emails" at bounding box center [362, 329] width 41 height 15
click at [330, 379] on div "Appliance Repair [GEOGRAPHIC_DATA]" at bounding box center [284, 380] width 251 height 15
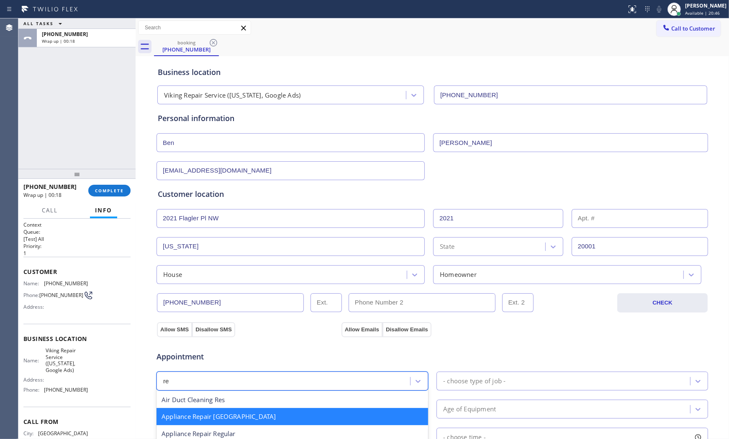
type input "reg"
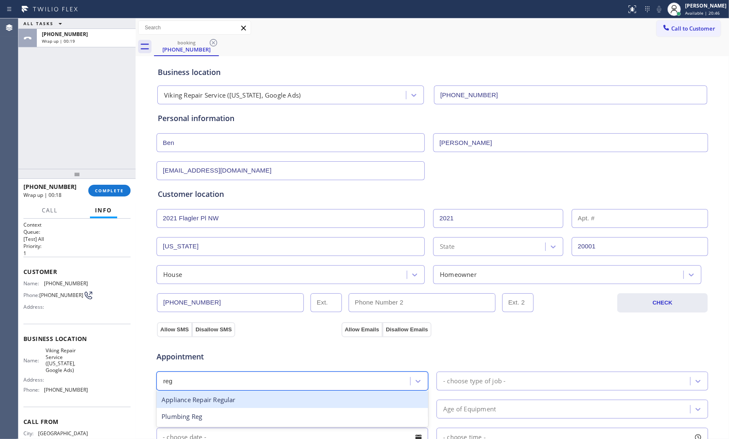
click at [270, 394] on div "Appliance Repair Regular" at bounding box center [293, 399] width 272 height 17
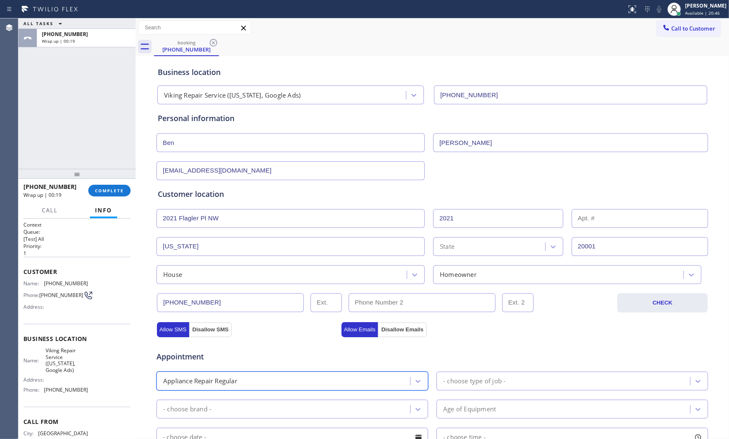
click at [493, 386] on div "- choose type of job -" at bounding box center [564, 380] width 251 height 15
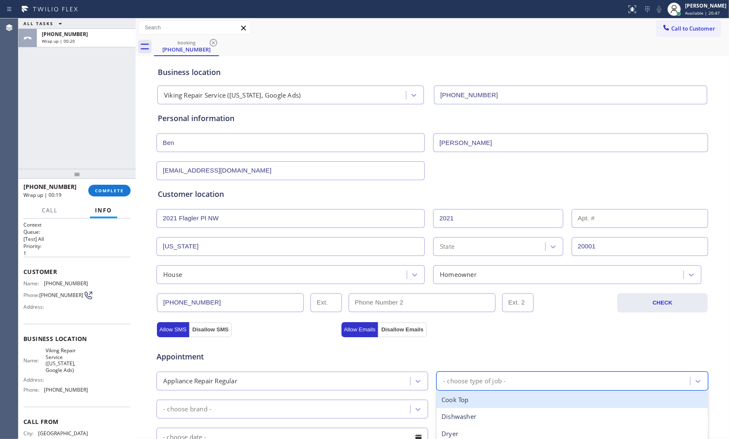
type input "d"
click at [475, 395] on div "Dishwasher" at bounding box center [573, 399] width 272 height 17
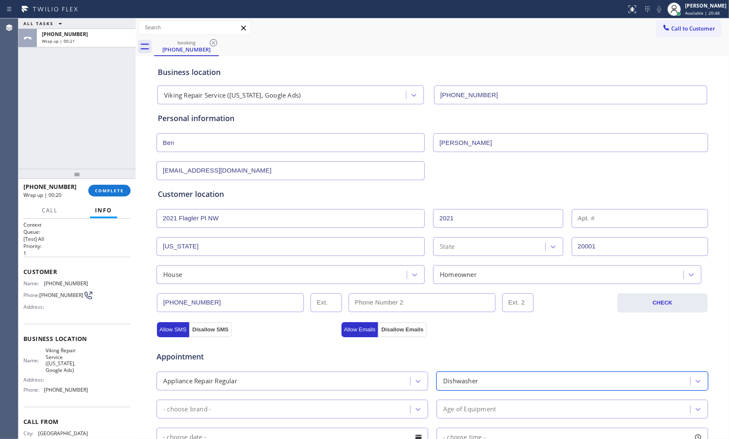
click at [296, 395] on div "- choose brand -" at bounding box center [284, 409] width 251 height 15
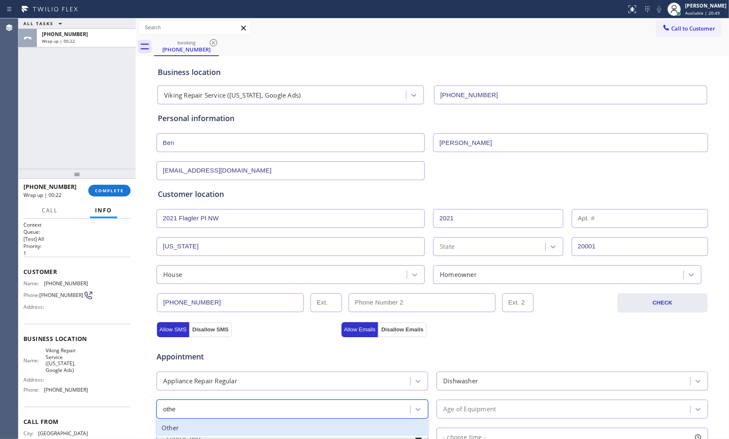
type input "other"
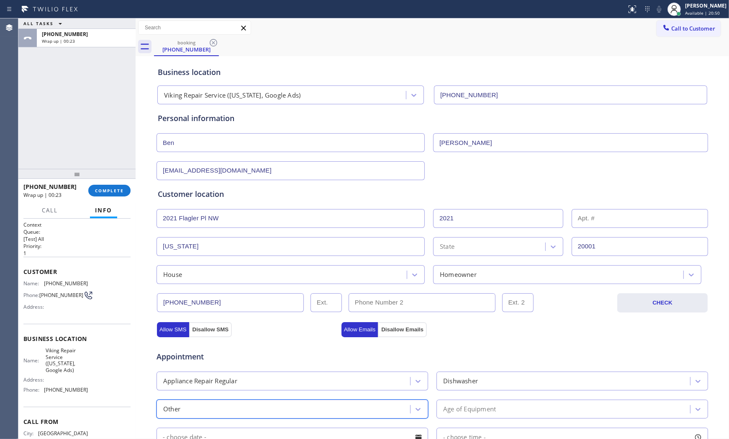
click at [446, 395] on div "Age of Equipment" at bounding box center [469, 409] width 53 height 10
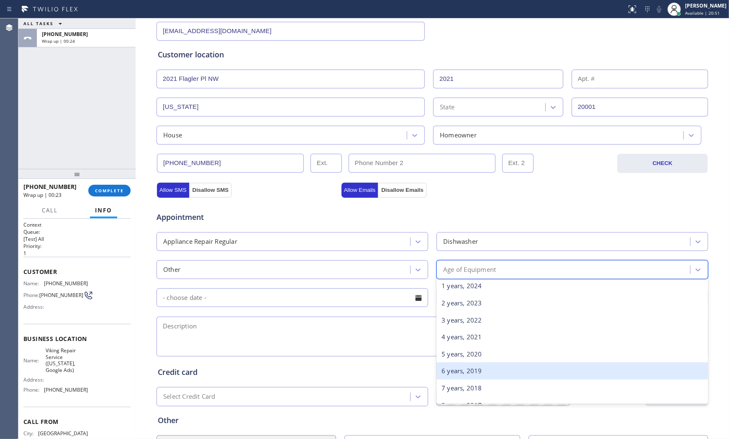
scroll to position [46, 0]
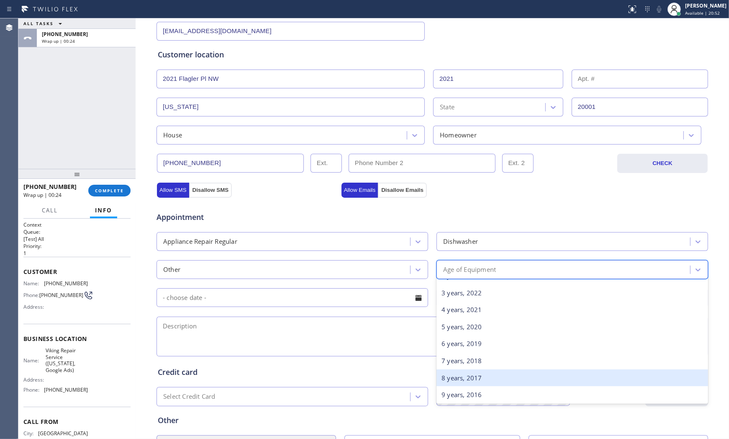
click at [466, 373] on div "8 years, 2017" at bounding box center [573, 377] width 272 height 17
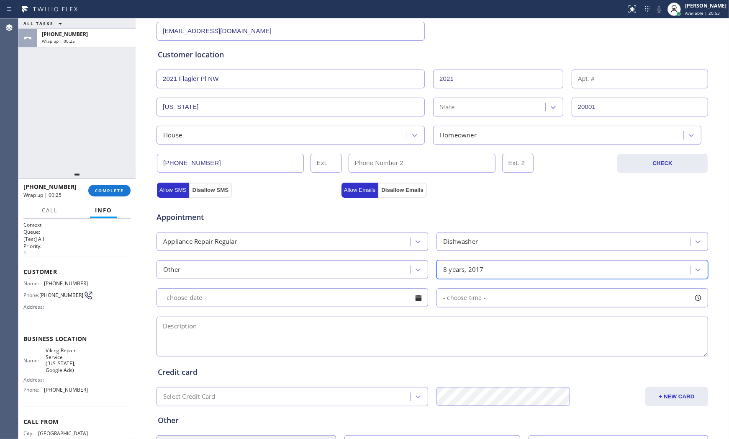
click at [358, 302] on input "text" at bounding box center [293, 297] width 272 height 19
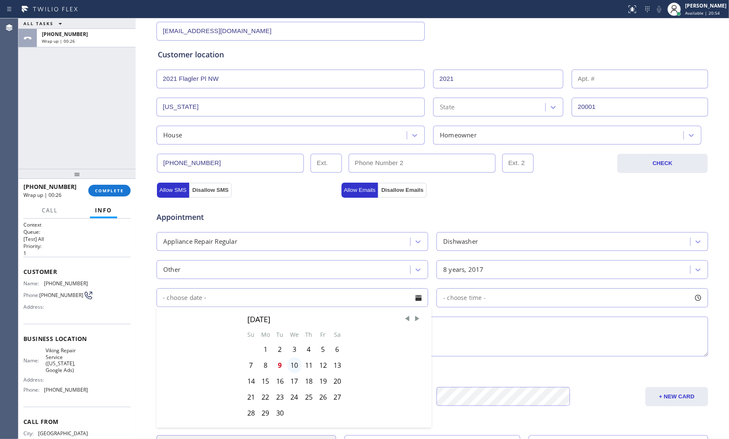
click at [293, 366] on div "10" at bounding box center [294, 365] width 15 height 16
type input "[DATE]"
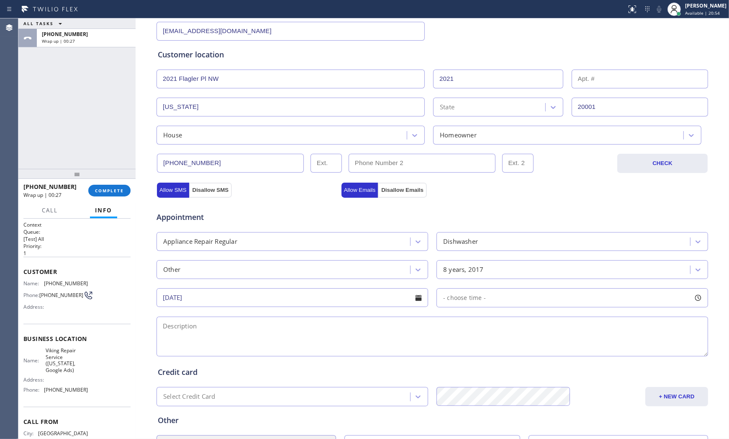
click at [485, 303] on div "- choose time -" at bounding box center [573, 297] width 272 height 19
drag, startPoint x: 443, startPoint y: 348, endPoint x: 521, endPoint y: 350, distance: 78.3
click at [521, 350] on div at bounding box center [525, 349] width 10 height 18
drag, startPoint x: 446, startPoint y: 352, endPoint x: 370, endPoint y: 337, distance: 76.8
click at [460, 352] on div at bounding box center [465, 349] width 10 height 18
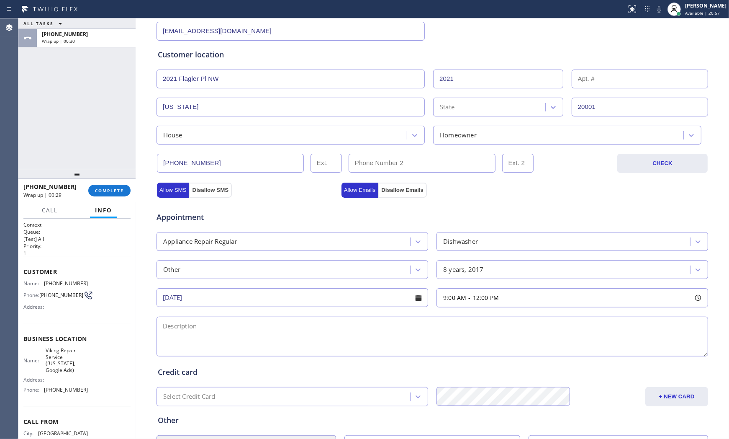
click at [391, 327] on textarea at bounding box center [433, 337] width 552 height 40
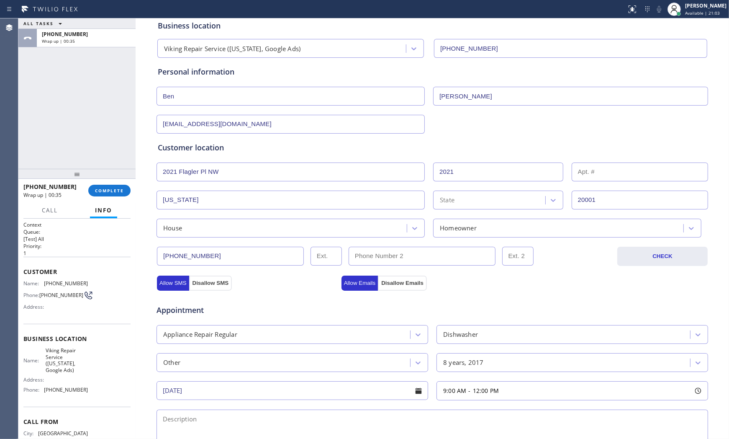
click at [47, 371] on span "Viking Repair Service ([US_STATE], Google Ads)" at bounding box center [67, 360] width 42 height 26
click at [46, 371] on span "Viking Repair Service ([US_STATE], Google Ads)" at bounding box center [67, 360] width 42 height 26
copy span "Viking Repair Service ([US_STATE], Google Ads)"
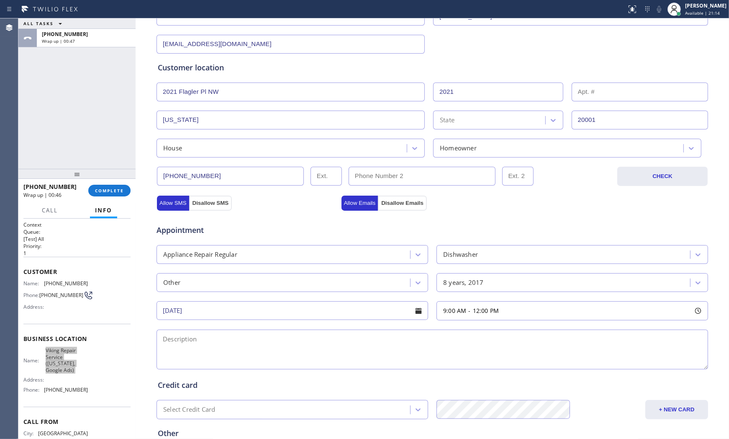
scroll to position [139, 0]
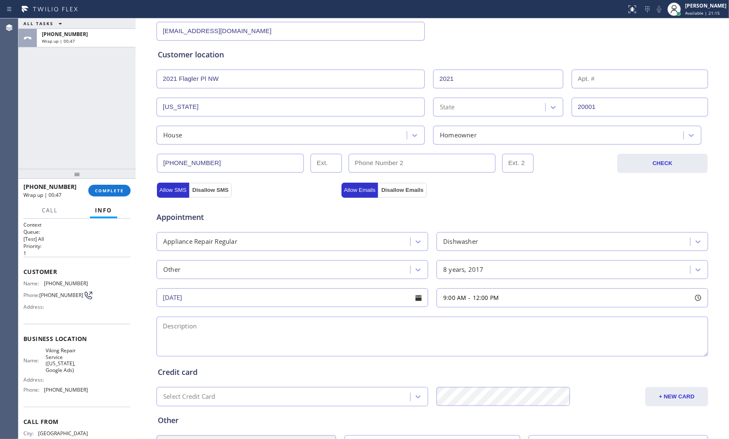
click at [300, 334] on textarea at bounding box center [433, 337] width 552 height 40
paste textarea "9-12 $75 Viking | dishwasher | leaking water during the cycle | [DEMOGRAPHIC_DA…"
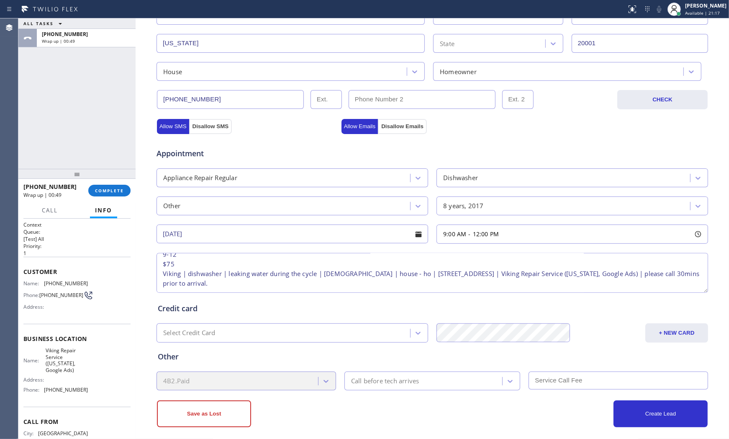
scroll to position [210, 0]
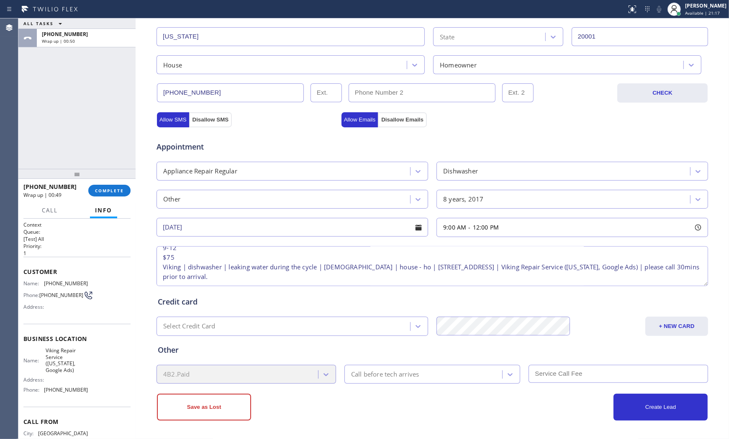
type textarea "9-12 $75 Viking | dishwasher | leaking water during the cycle | [DEMOGRAPHIC_DA…"
click at [402, 376] on div "Call before tech arrives" at bounding box center [385, 374] width 68 height 10
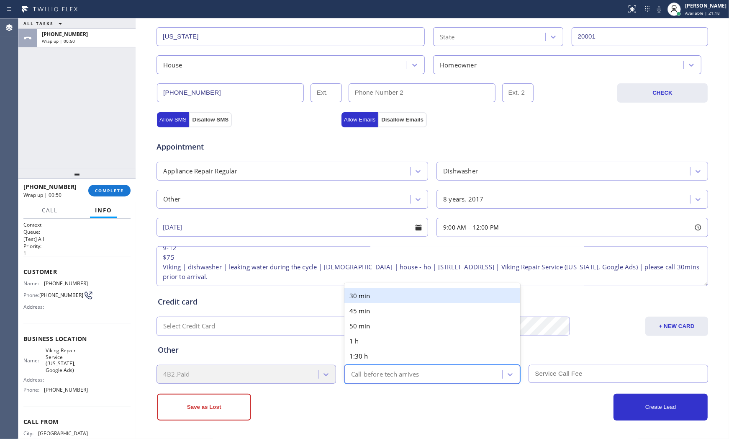
click at [389, 299] on div "30 min" at bounding box center [433, 295] width 176 height 15
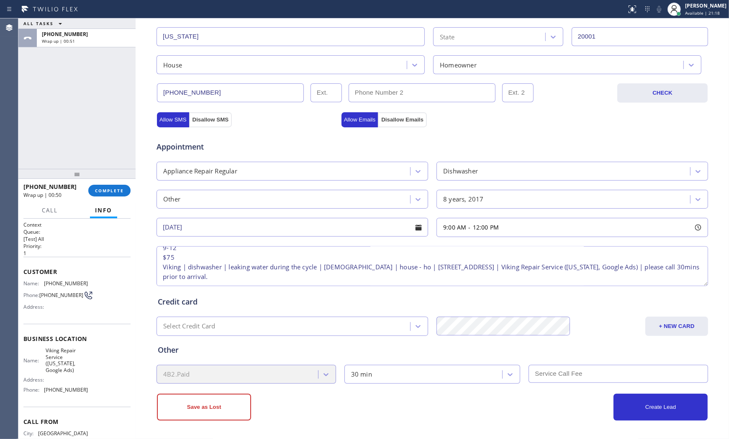
click at [599, 379] on input "text" at bounding box center [619, 374] width 180 height 18
type input "75"
click at [543, 395] on div "Create Lead" at bounding box center [571, 407] width 276 height 27
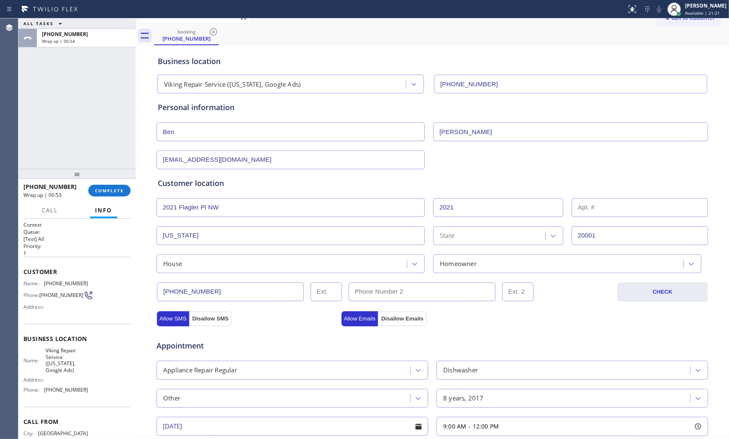
scroll to position [0, 0]
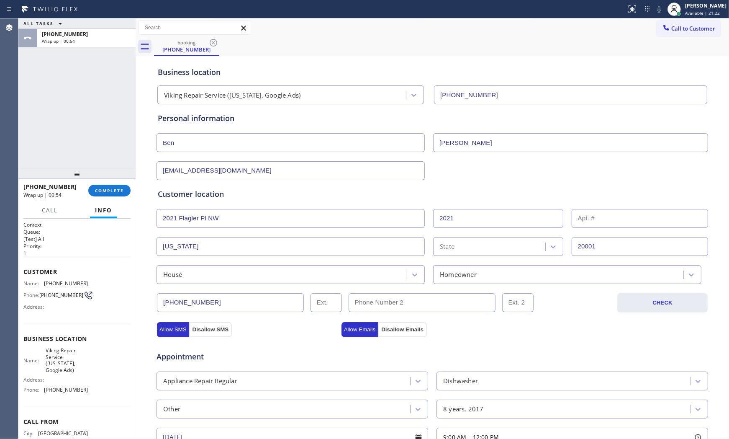
click at [492, 188] on div "Customer location" at bounding box center [432, 193] width 549 height 11
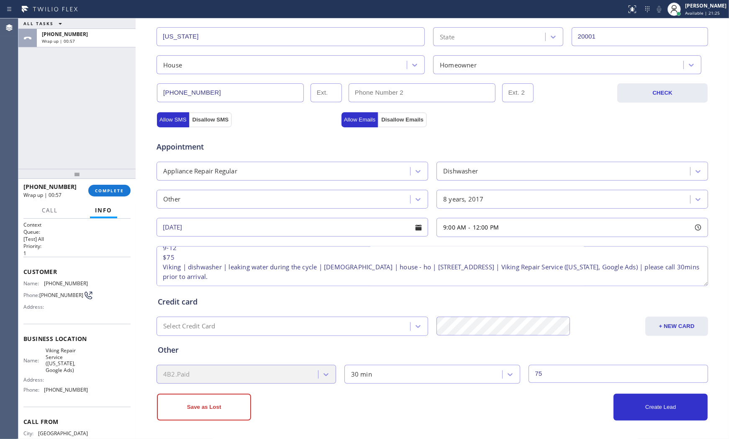
scroll to position [17, 0]
click at [634, 395] on button "Create Lead" at bounding box center [661, 407] width 94 height 27
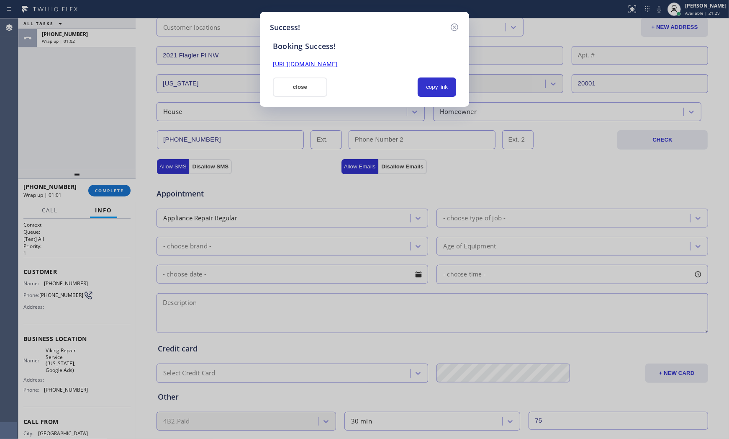
scroll to position [0, 0]
click at [420, 82] on button "copy link" at bounding box center [437, 86] width 39 height 19
drag, startPoint x: 270, startPoint y: 98, endPoint x: 292, endPoint y: 95, distance: 22.3
click at [271, 98] on div "Success! Booking Success! [URL][DOMAIN_NAME] close copied!" at bounding box center [364, 59] width 209 height 95
click at [292, 95] on button "close" at bounding box center [300, 86] width 54 height 19
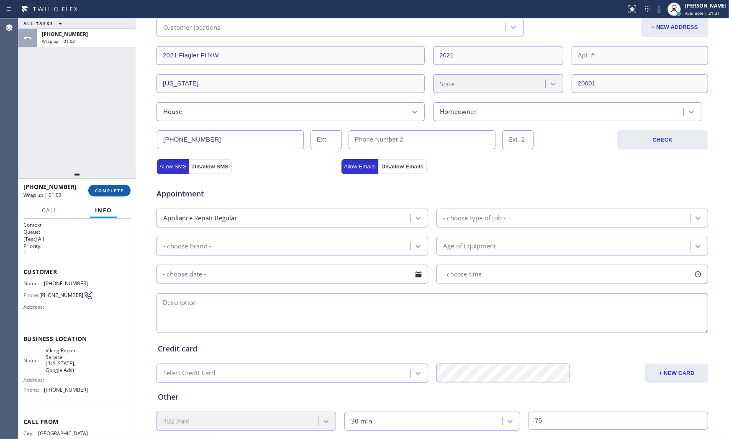
click at [114, 188] on span "COMPLETE" at bounding box center [109, 191] width 29 height 6
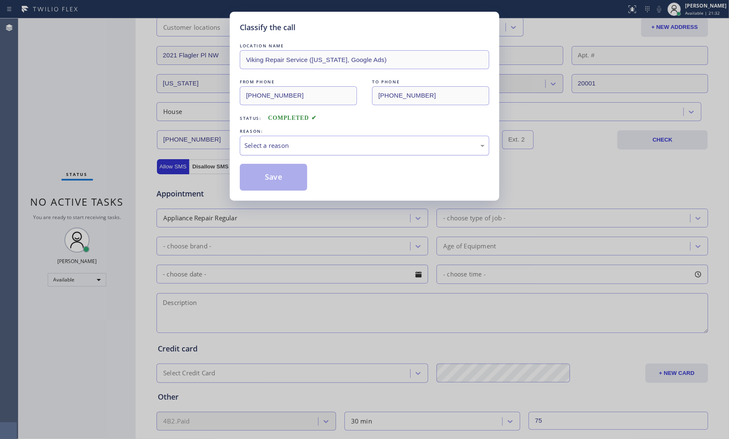
click at [278, 143] on div "Select a reason" at bounding box center [365, 146] width 240 height 10
click at [272, 172] on button "Save" at bounding box center [273, 177] width 67 height 27
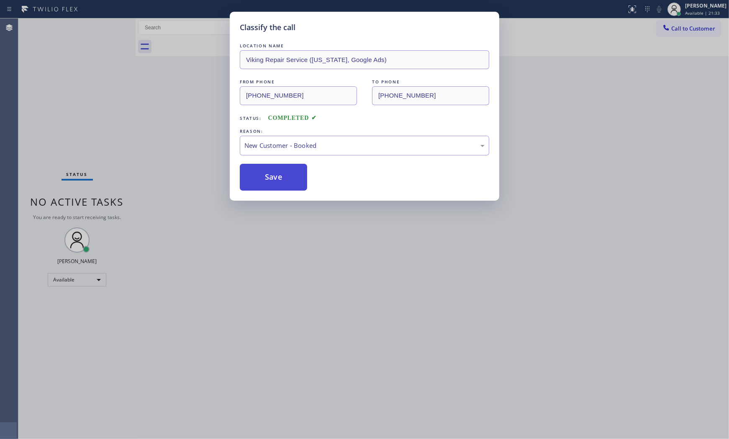
click at [272, 172] on button "Save" at bounding box center [273, 177] width 67 height 27
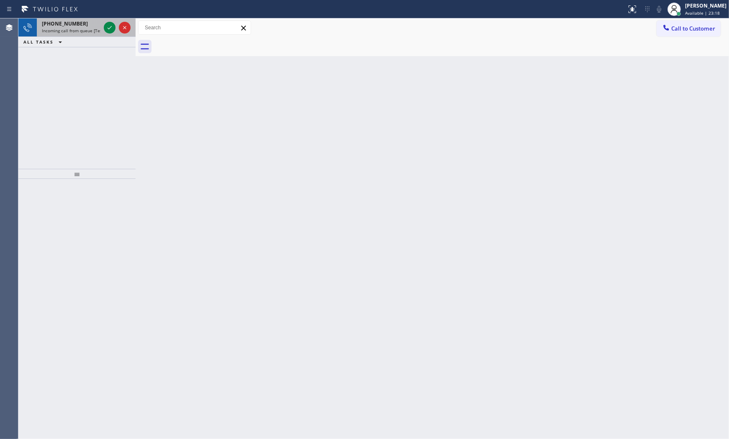
click at [87, 25] on div "[PHONE_NUMBER]" at bounding box center [71, 23] width 59 height 7
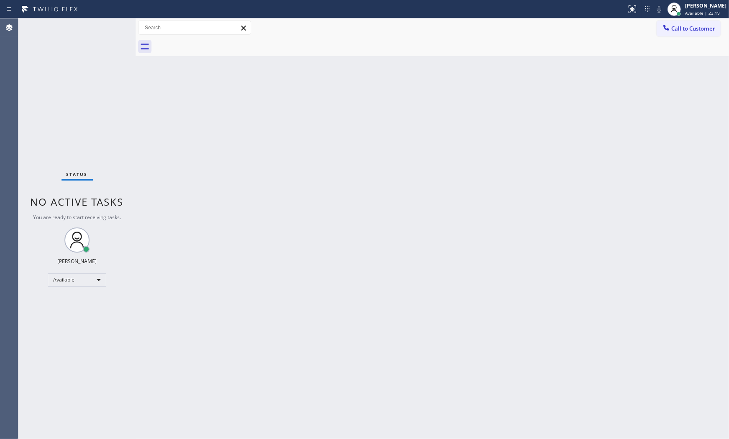
click at [93, 23] on div "Status No active tasks You are ready to start receiving tasks. [PERSON_NAME] Av…" at bounding box center [76, 228] width 117 height 420
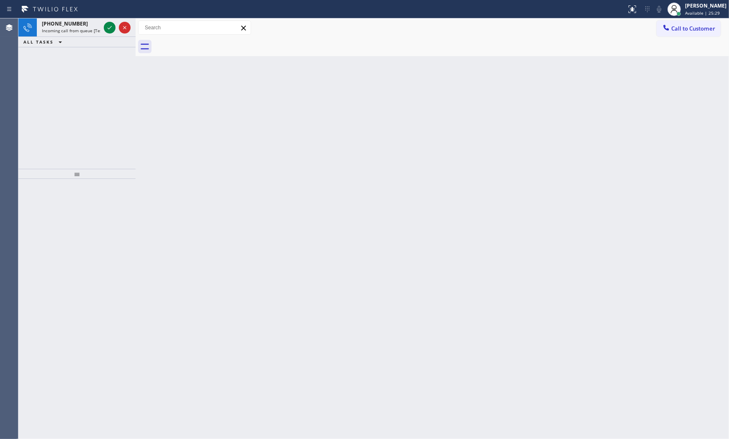
click at [93, 23] on div "[PHONE_NUMBER]" at bounding box center [71, 23] width 59 height 7
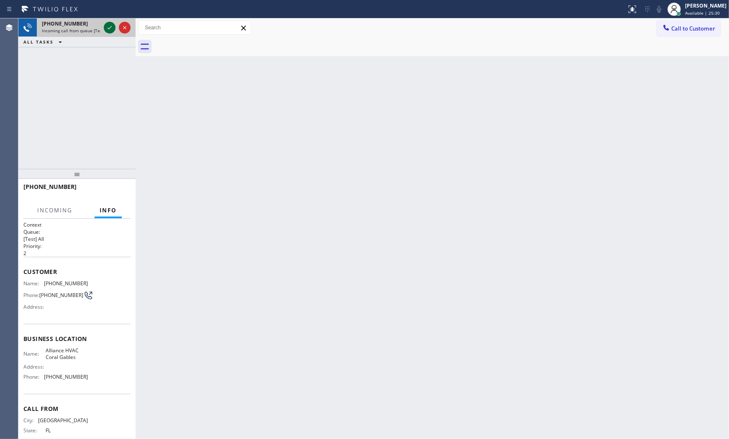
click at [105, 26] on icon at bounding box center [110, 28] width 10 height 10
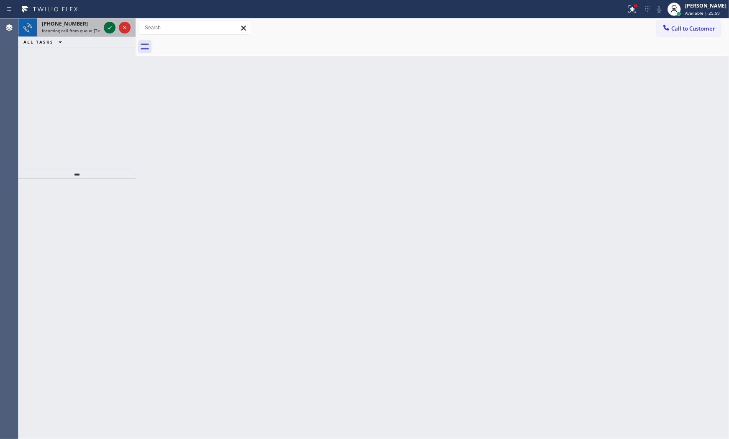
click at [106, 24] on icon at bounding box center [110, 28] width 10 height 10
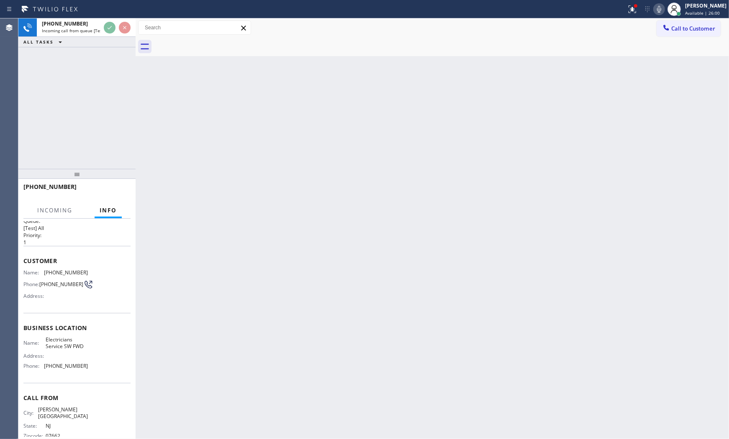
scroll to position [22, 0]
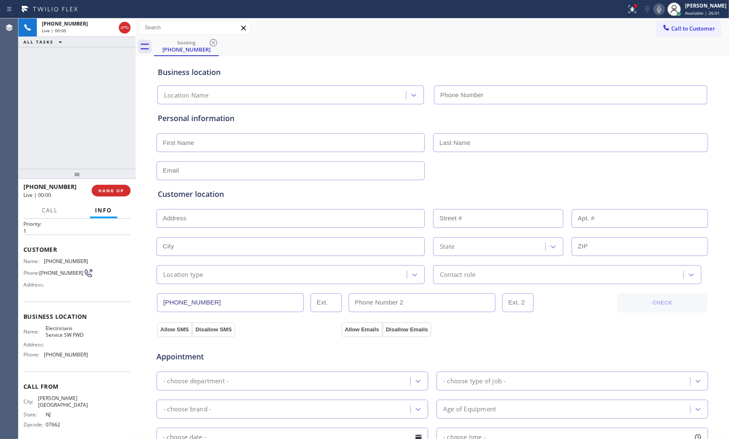
type input "[PHONE_NUMBER]"
click at [116, 191] on span "HANG UP" at bounding box center [111, 191] width 26 height 6
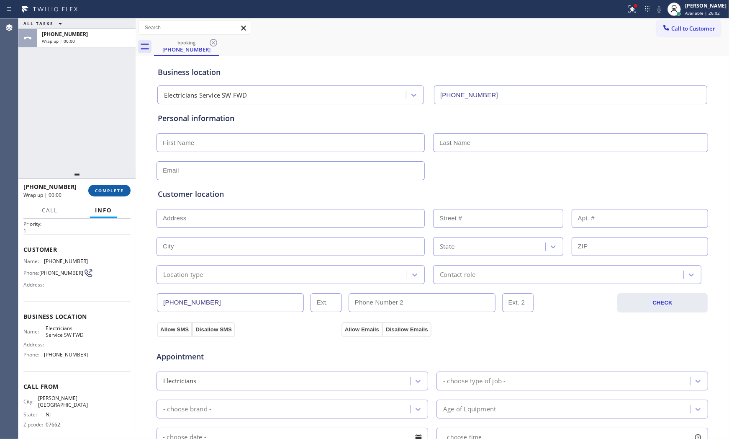
click at [116, 191] on span "COMPLETE" at bounding box center [109, 191] width 29 height 6
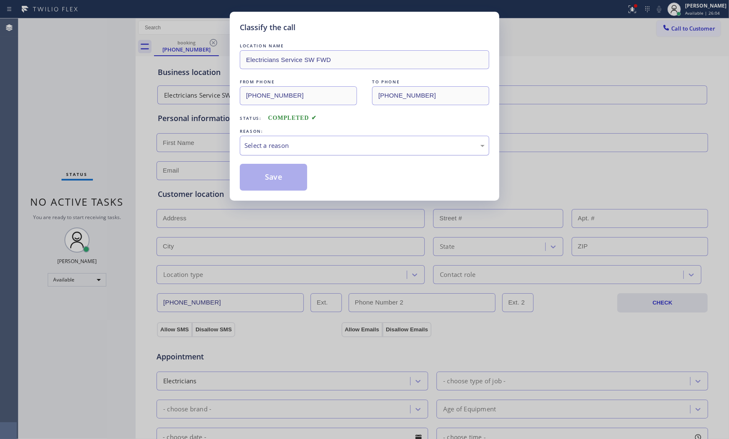
click at [254, 142] on div "Select a reason" at bounding box center [365, 146] width 240 height 10
click at [252, 175] on button "Save" at bounding box center [273, 177] width 67 height 27
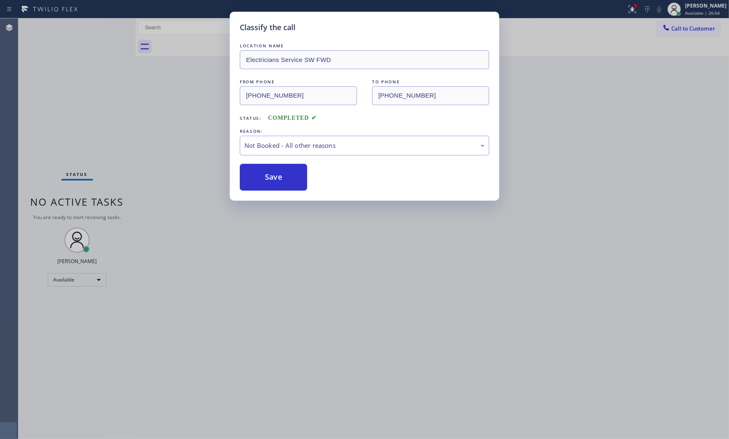
click at [252, 175] on button "Save" at bounding box center [273, 177] width 67 height 27
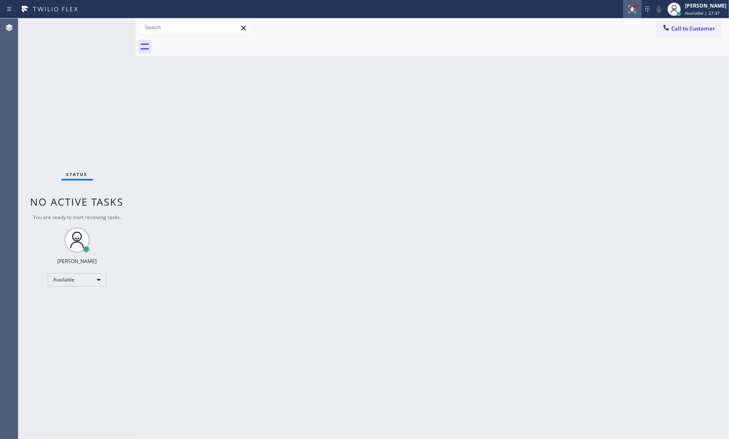
click at [638, 13] on div at bounding box center [632, 9] width 18 height 10
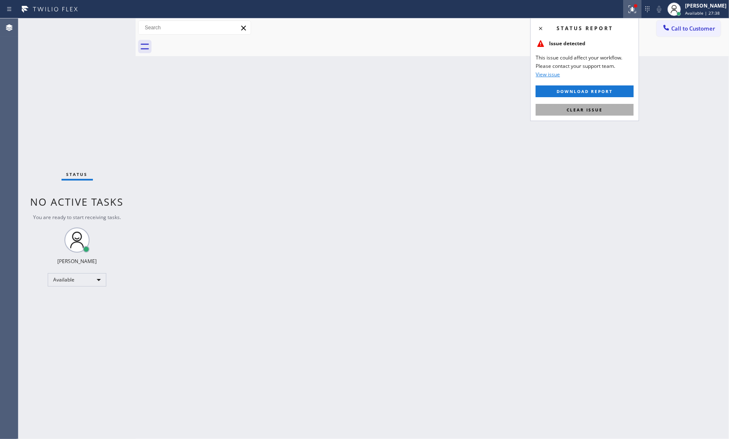
click at [610, 107] on button "Clear issue" at bounding box center [585, 110] width 98 height 12
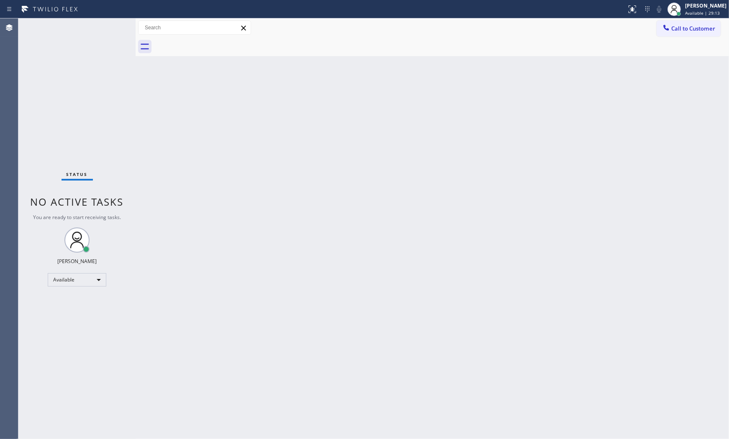
click at [98, 23] on div "Status No active tasks You are ready to start receiving tasks. [PERSON_NAME] Av…" at bounding box center [76, 228] width 117 height 420
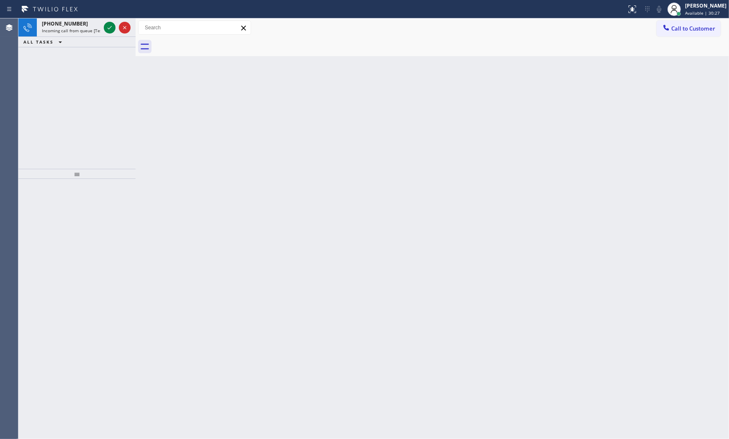
click at [98, 23] on div "[PHONE_NUMBER]" at bounding box center [71, 23] width 59 height 7
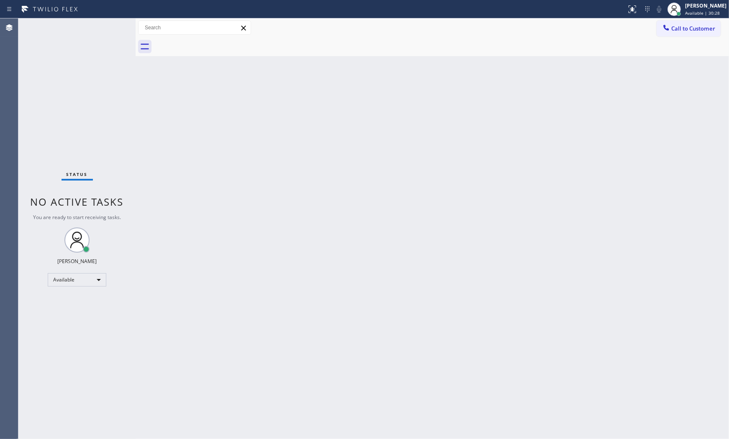
click at [98, 23] on div "Status No active tasks You are ready to start receiving tasks. [PERSON_NAME] Av…" at bounding box center [76, 228] width 117 height 420
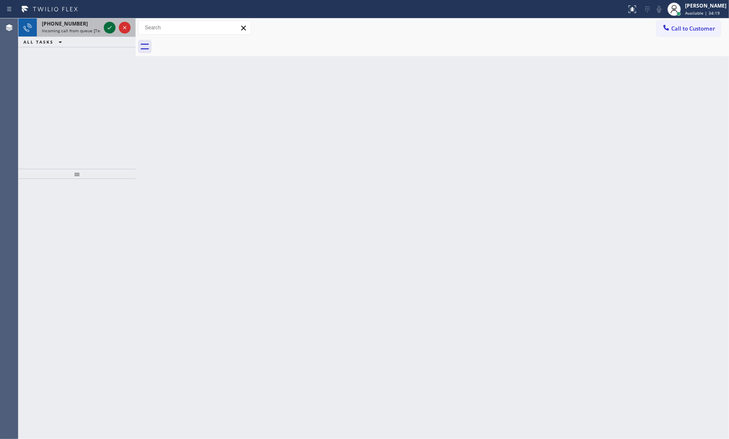
click at [104, 23] on div at bounding box center [110, 28] width 12 height 10
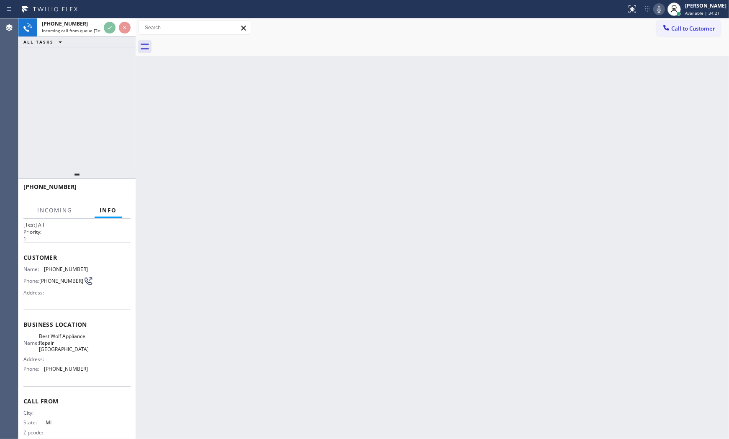
scroll to position [28, 0]
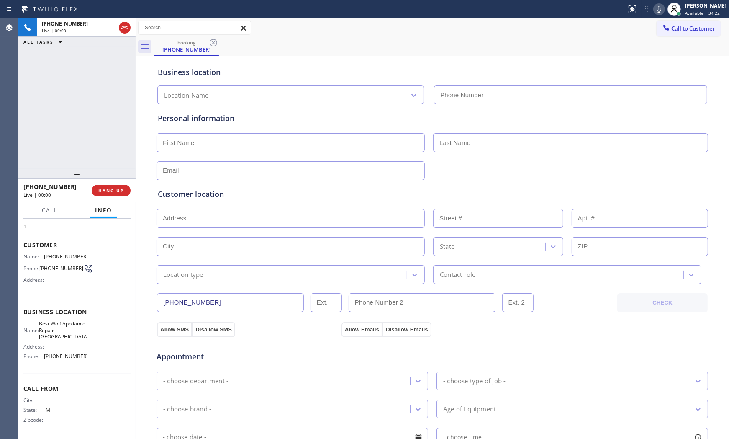
type input "[PHONE_NUMBER]"
click at [105, 189] on span "HANG UP" at bounding box center [111, 191] width 26 height 6
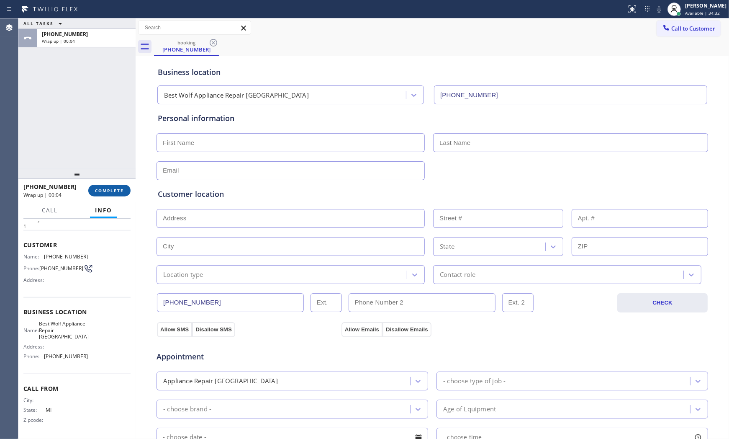
click at [104, 191] on span "COMPLETE" at bounding box center [109, 191] width 29 height 6
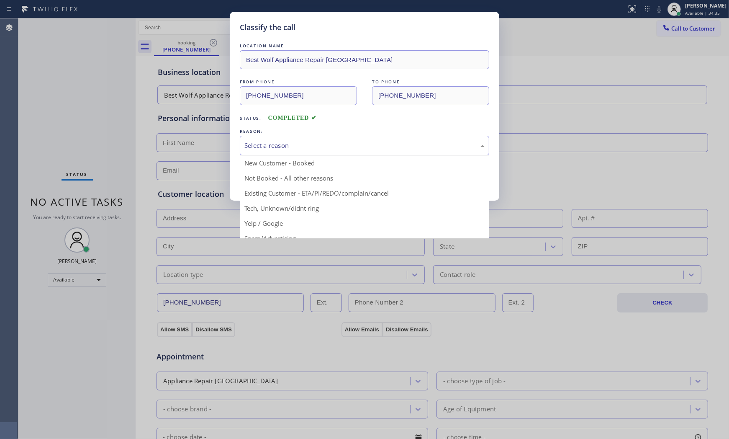
click at [252, 134] on div "REASON: Select a reason New Customer - Booked Not Booked - All other reasons Ex…" at bounding box center [365, 141] width 250 height 28
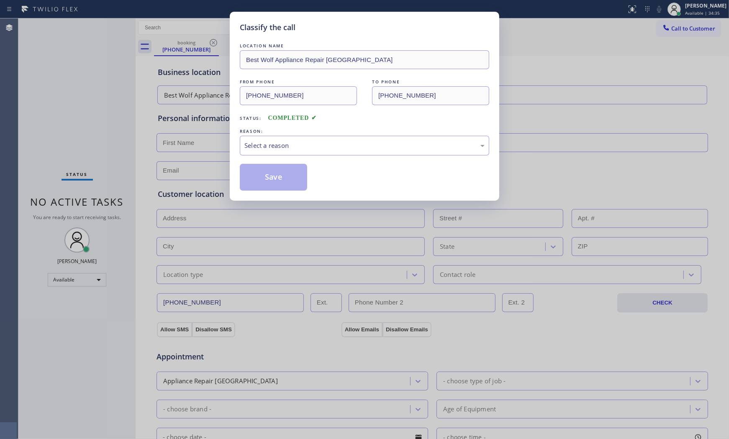
click at [267, 159] on div "LOCATION NAME Best Wolf Appliance Repair [GEOGRAPHIC_DATA] FROM PHONE [PHONE_NU…" at bounding box center [365, 115] width 250 height 149
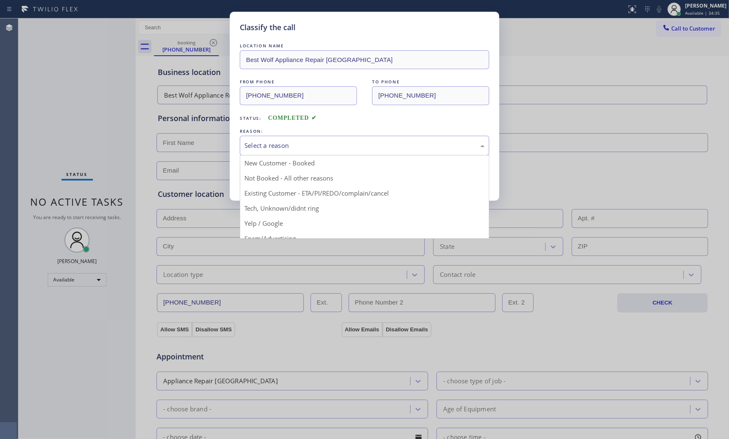
click at [269, 151] on div "Select a reason" at bounding box center [365, 146] width 250 height 20
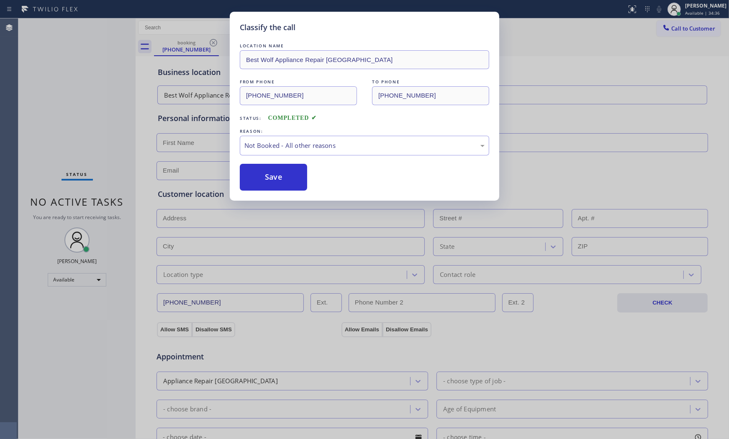
click at [269, 172] on button "Save" at bounding box center [273, 177] width 67 height 27
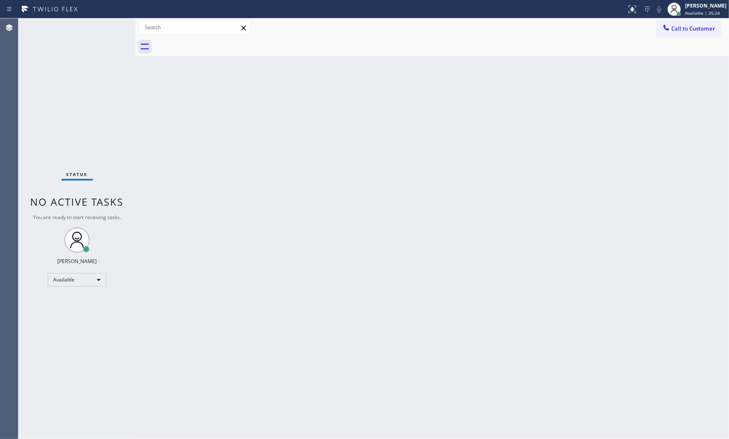
drag, startPoint x: 472, startPoint y: 324, endPoint x: 420, endPoint y: 168, distance: 164.3
click at [432, 235] on div "Back to Dashboard Change Sender ID Customers Technicians Select a contact Outbo…" at bounding box center [433, 228] width 594 height 420
click at [664, 395] on div "Back to Dashboard Change Sender ID Customers Technicians Select a contact Outbo…" at bounding box center [433, 228] width 594 height 420
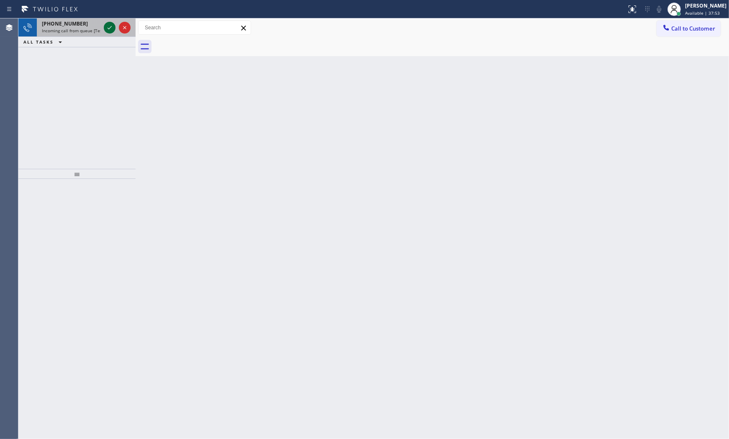
click at [106, 23] on icon at bounding box center [110, 28] width 10 height 10
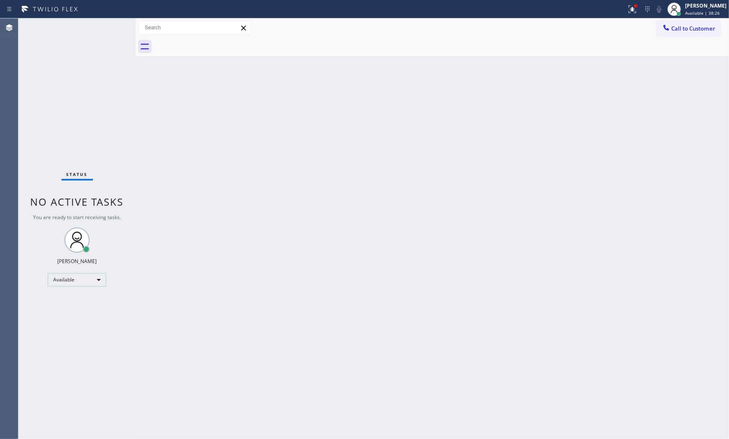
click at [87, 32] on div "Status No active tasks You are ready to start receiving tasks. [PERSON_NAME] Av…" at bounding box center [76, 228] width 117 height 420
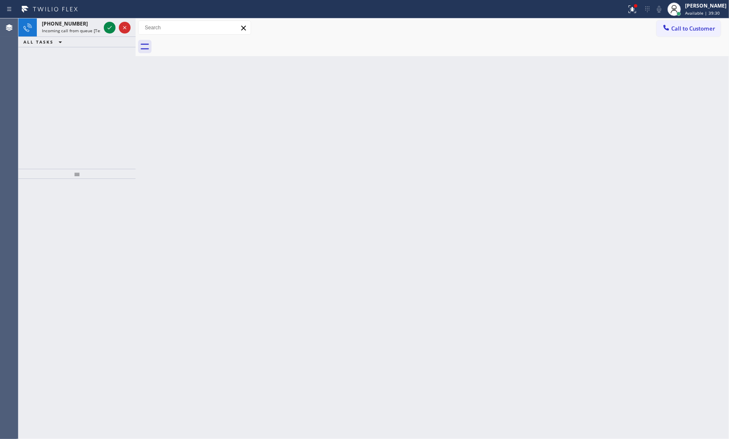
click at [87, 32] on span "Incoming call from queue [Test] All" at bounding box center [77, 31] width 70 height 6
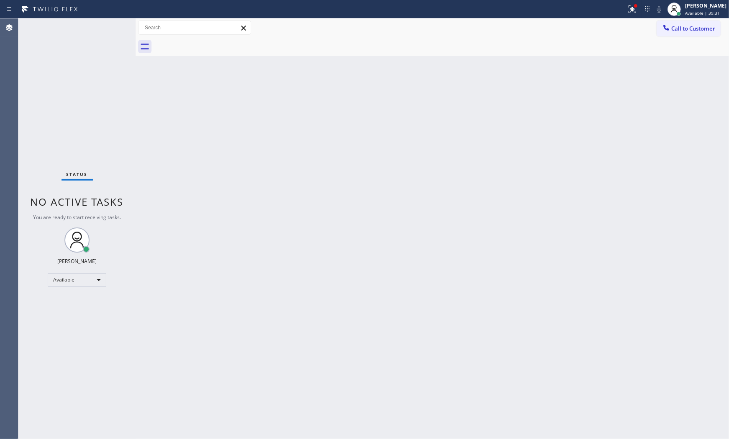
click at [87, 32] on div "Status No active tasks You are ready to start receiving tasks. [PERSON_NAME] Av…" at bounding box center [76, 228] width 117 height 420
click at [631, 10] on icon at bounding box center [633, 9] width 10 height 10
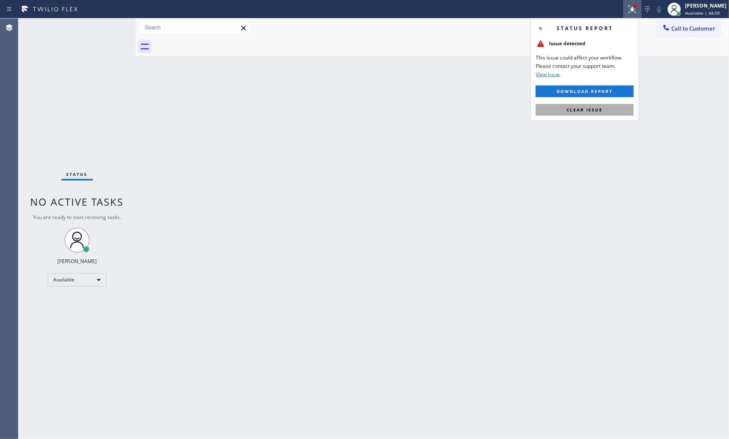
click at [581, 110] on span "Clear issue" at bounding box center [585, 110] width 36 height 6
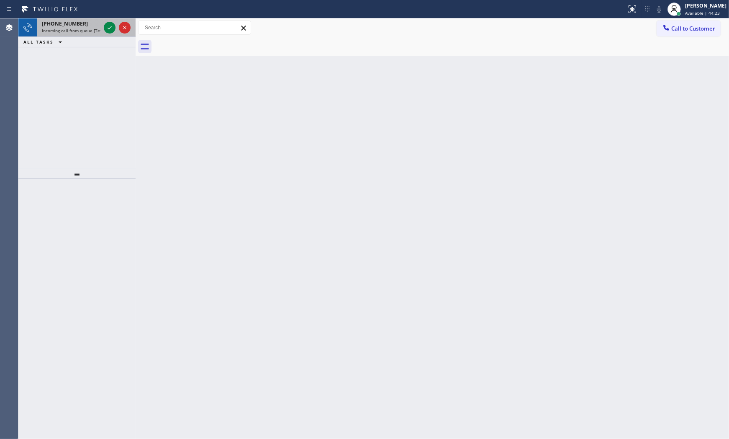
click at [98, 23] on div "[PHONE_NUMBER]" at bounding box center [71, 23] width 59 height 7
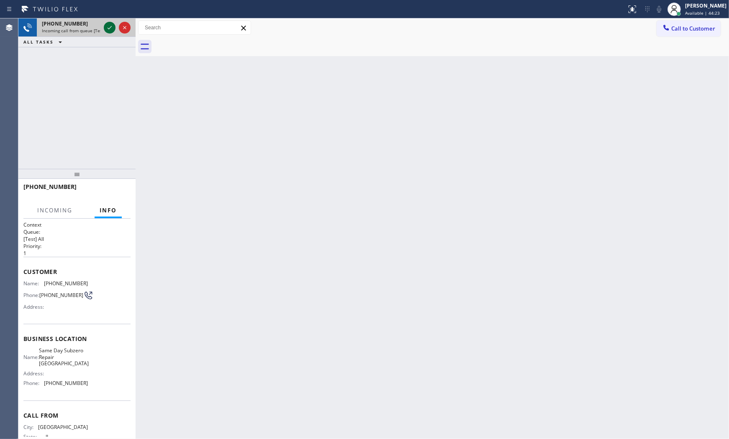
click at [108, 24] on icon at bounding box center [110, 28] width 10 height 10
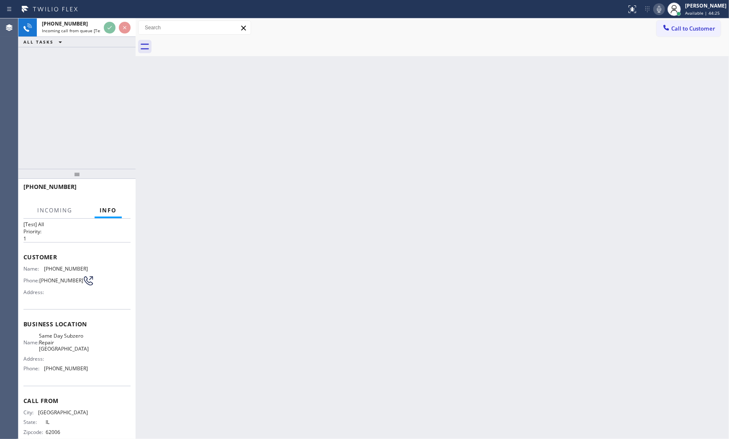
scroll to position [28, 0]
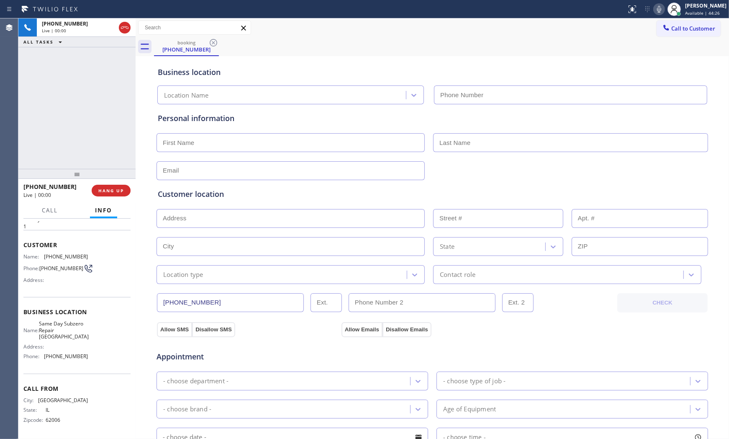
type input "[PHONE_NUMBER]"
click at [114, 190] on span "HANG UP" at bounding box center [111, 191] width 26 height 6
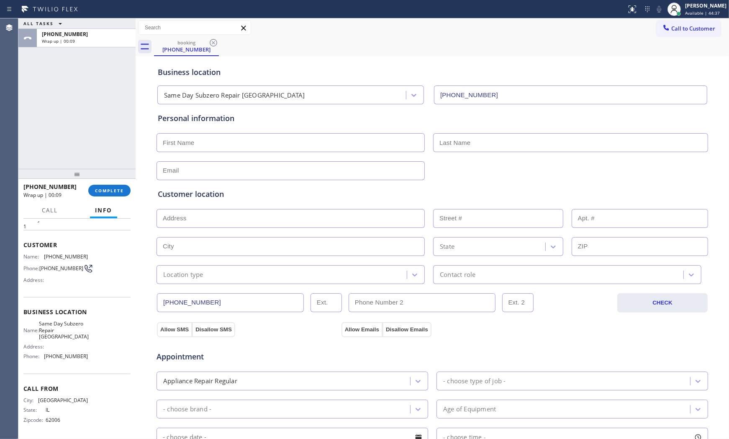
click at [118, 183] on div "[PHONE_NUMBER] Wrap up | 00:09 COMPLETE" at bounding box center [76, 191] width 107 height 22
click at [126, 191] on button "COMPLETE" at bounding box center [109, 191] width 42 height 12
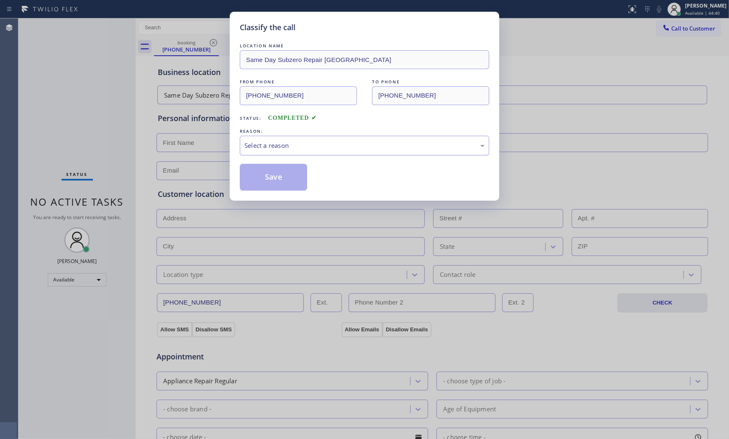
click at [274, 144] on div "Select a reason" at bounding box center [365, 146] width 240 height 10
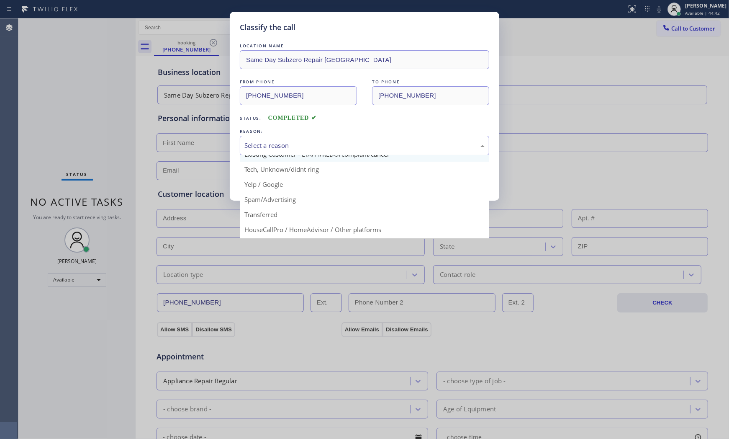
scroll to position [52, 0]
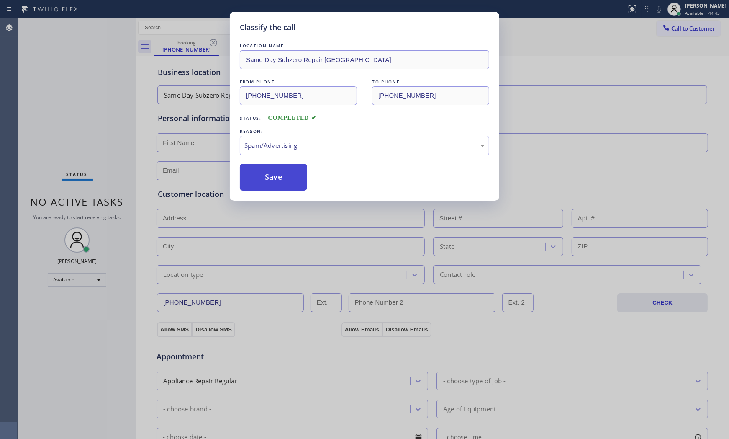
click at [276, 178] on button "Save" at bounding box center [273, 177] width 67 height 27
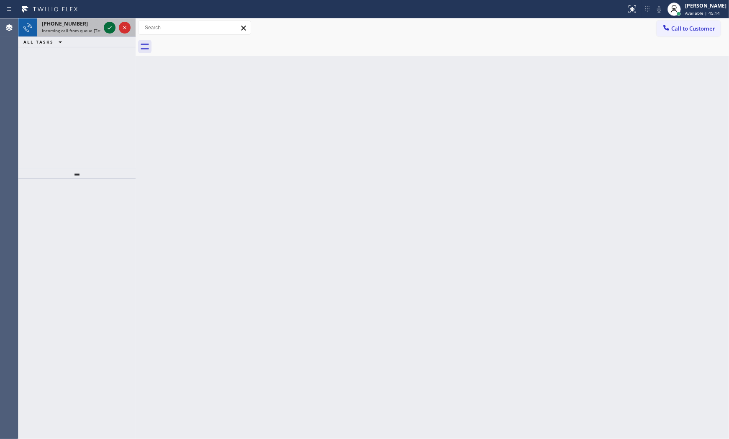
click at [111, 28] on icon at bounding box center [110, 28] width 10 height 10
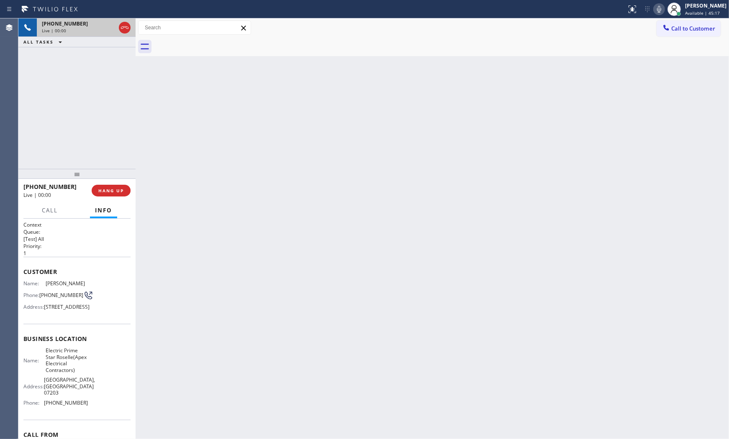
click at [114, 191] on span "HANG UP" at bounding box center [111, 191] width 26 height 6
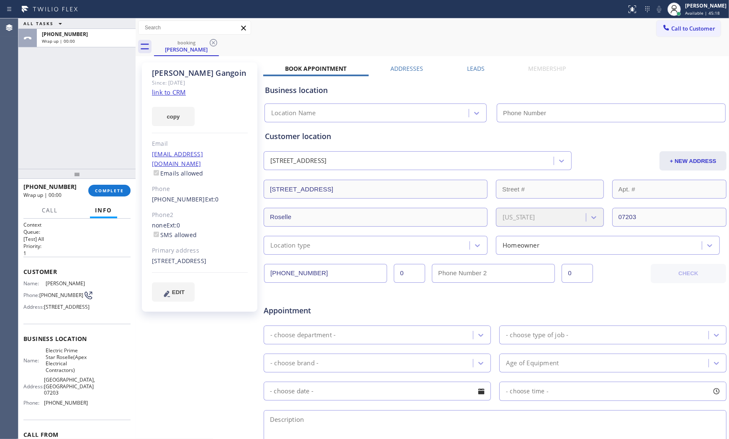
type input "[PHONE_NUMBER]"
click at [172, 96] on link "link to CRM" at bounding box center [169, 92] width 34 height 8
click at [113, 191] on span "COMPLETE" at bounding box center [109, 191] width 29 height 6
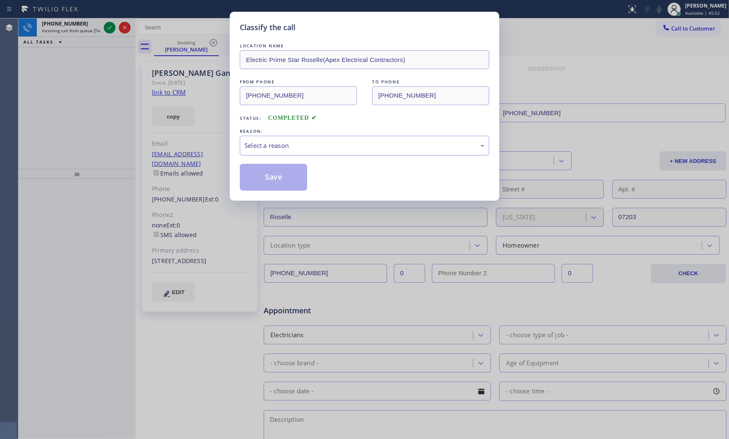
click at [266, 143] on div "Select a reason" at bounding box center [365, 146] width 240 height 10
click at [266, 175] on button "Save" at bounding box center [273, 177] width 67 height 27
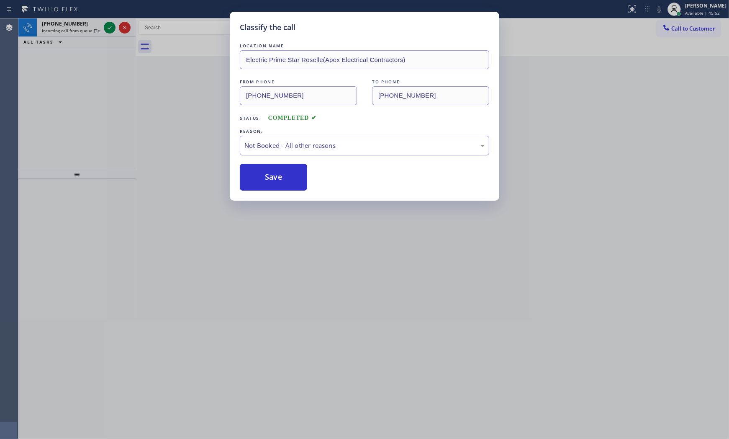
click at [266, 175] on button "Save" at bounding box center [273, 177] width 67 height 27
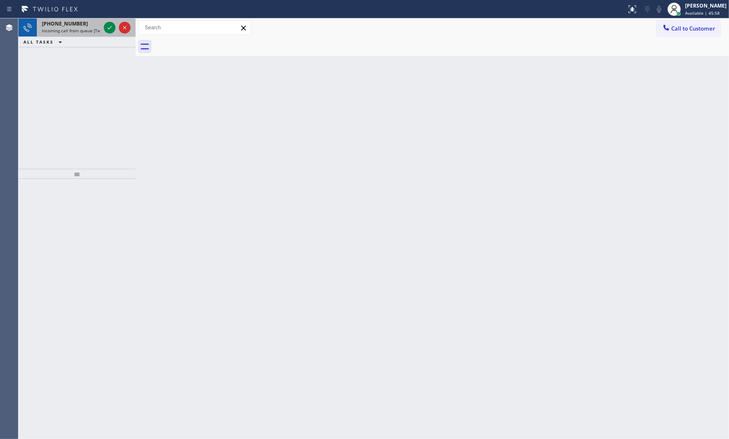
click at [75, 23] on span "[PHONE_NUMBER]" at bounding box center [65, 23] width 46 height 7
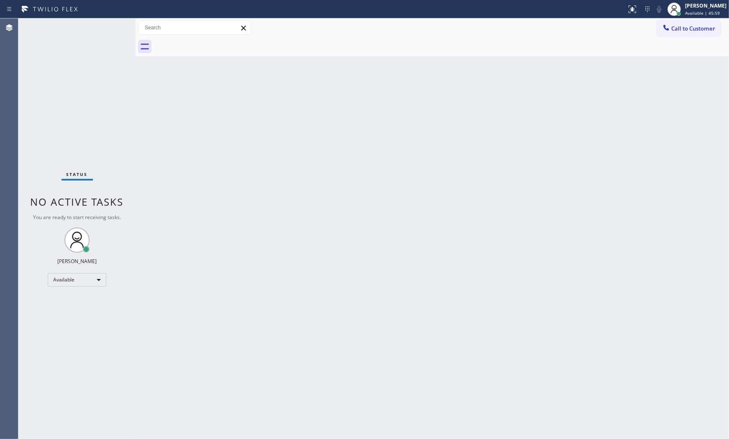
click at [103, 30] on div "Status No active tasks You are ready to start receiving tasks. [PERSON_NAME] Av…" at bounding box center [76, 228] width 117 height 420
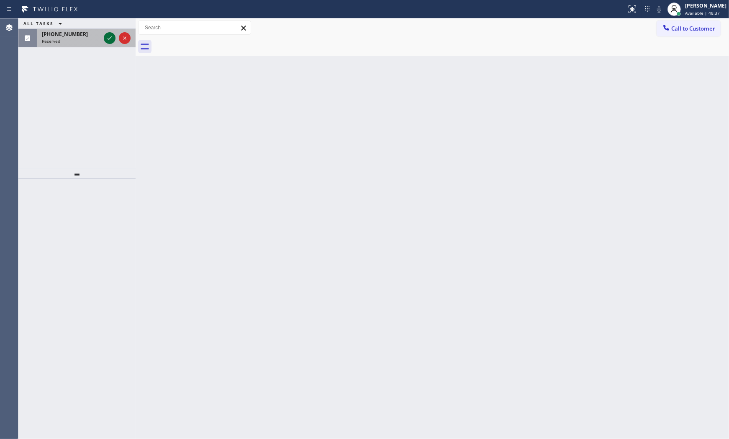
click at [105, 35] on icon at bounding box center [110, 38] width 10 height 10
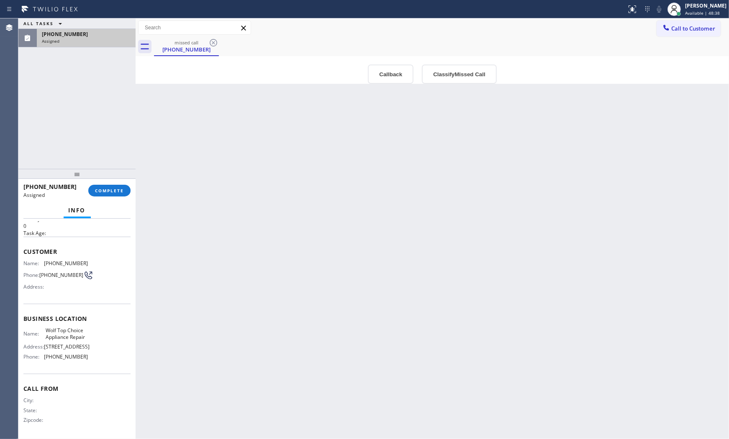
scroll to position [36, 0]
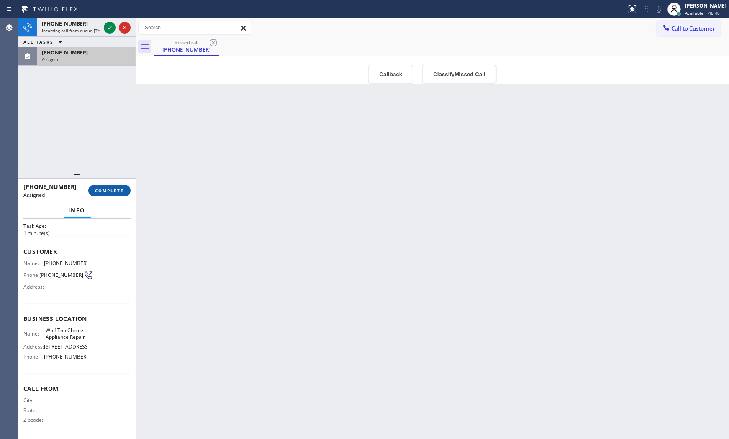
click at [116, 195] on button "COMPLETE" at bounding box center [109, 191] width 42 height 12
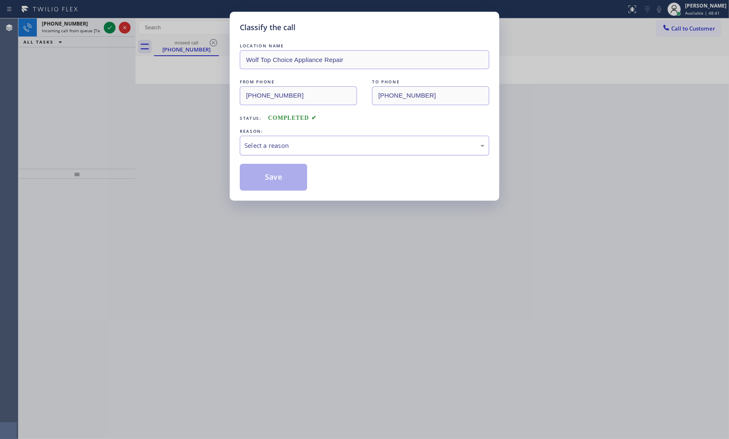
click at [256, 141] on div "Select a reason" at bounding box center [365, 146] width 240 height 10
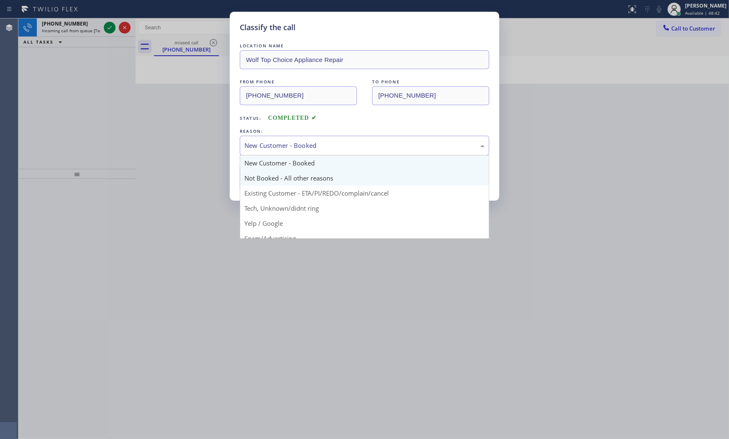
drag, startPoint x: 269, startPoint y: 147, endPoint x: 267, endPoint y: 177, distance: 29.8
click at [269, 152] on div "New Customer - Booked" at bounding box center [365, 146] width 250 height 20
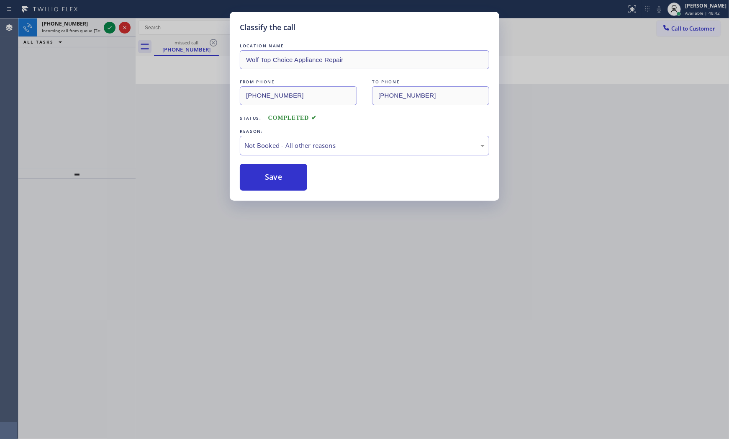
click at [267, 177] on button "Save" at bounding box center [273, 177] width 67 height 27
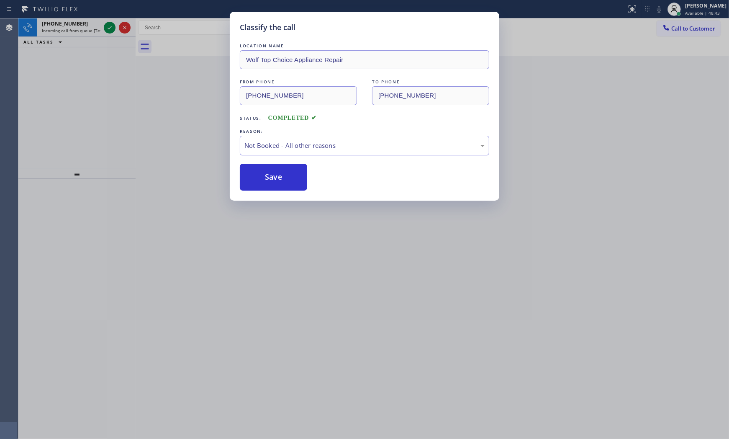
click at [267, 177] on button "Save" at bounding box center [273, 177] width 67 height 27
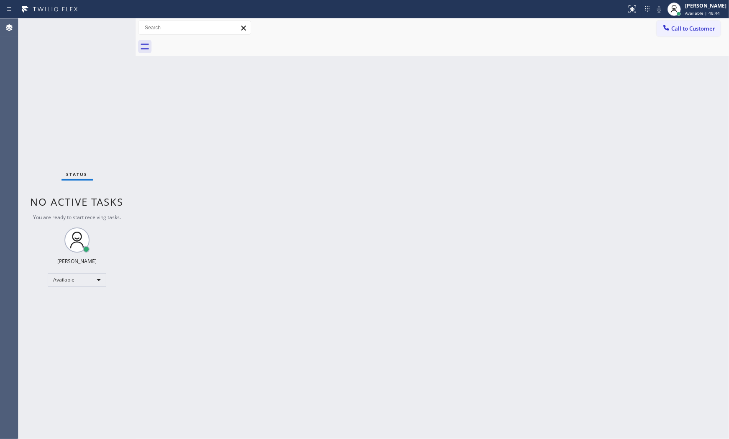
click at [107, 28] on div "Status No active tasks You are ready to start receiving tasks. [PERSON_NAME] Av…" at bounding box center [76, 228] width 117 height 420
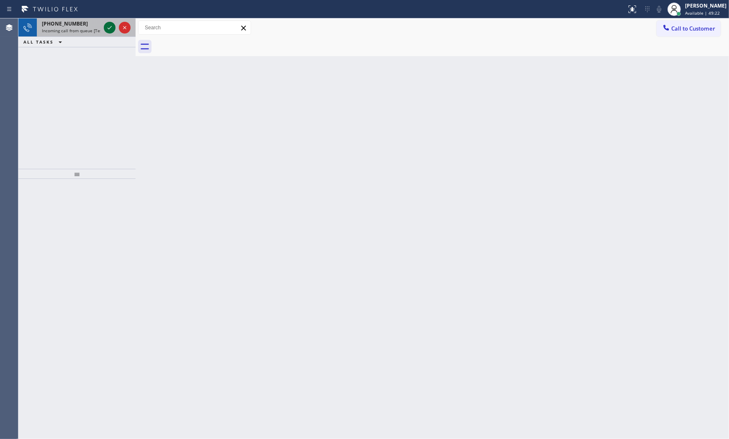
click at [105, 31] on icon at bounding box center [110, 28] width 10 height 10
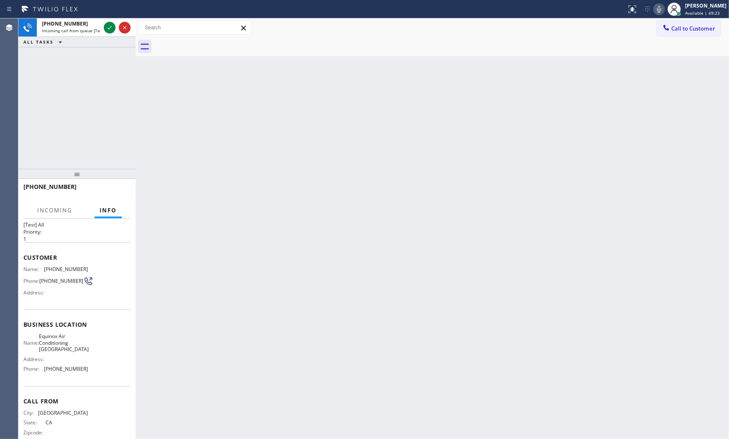
scroll to position [28, 0]
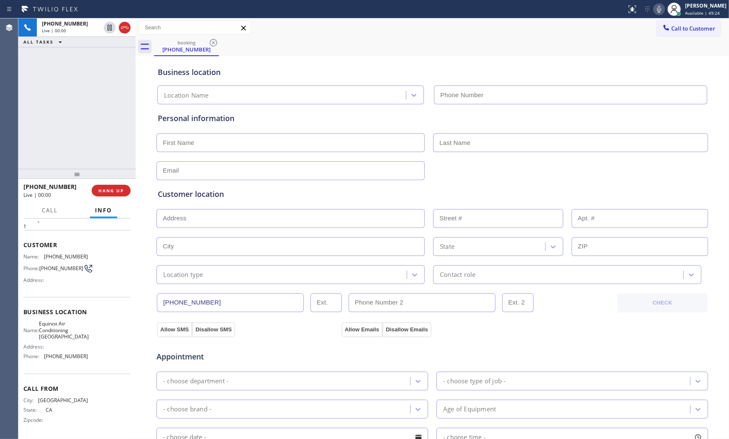
type input "[PHONE_NUMBER]"
click at [118, 193] on span "HANG UP" at bounding box center [111, 191] width 26 height 6
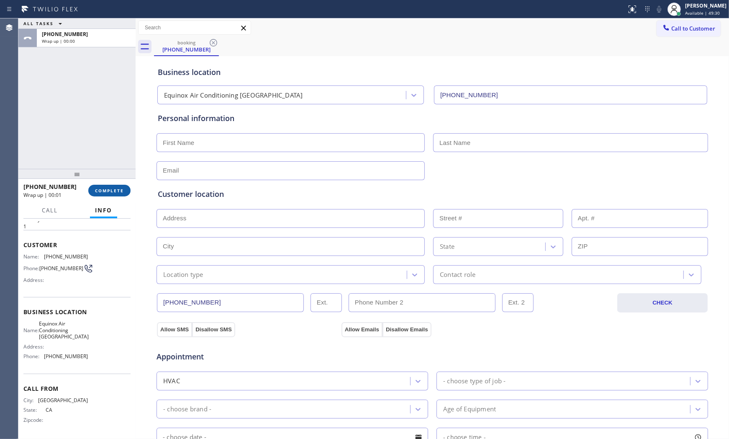
click at [118, 193] on span "COMPLETE" at bounding box center [109, 191] width 29 height 6
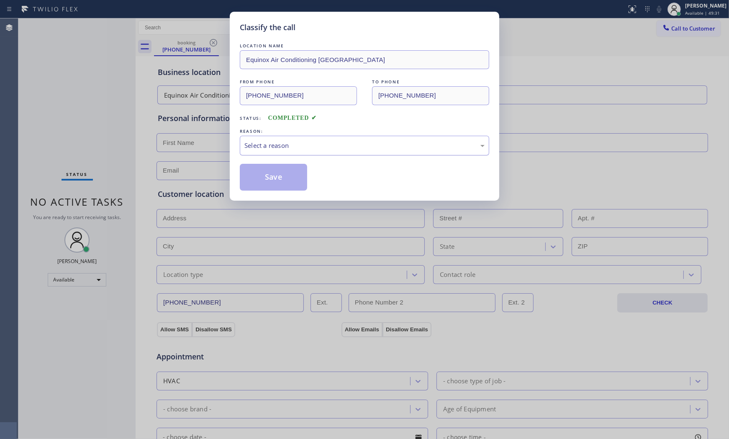
click at [288, 149] on div "Select a reason" at bounding box center [365, 146] width 240 height 10
click at [275, 175] on button "Save" at bounding box center [273, 177] width 67 height 27
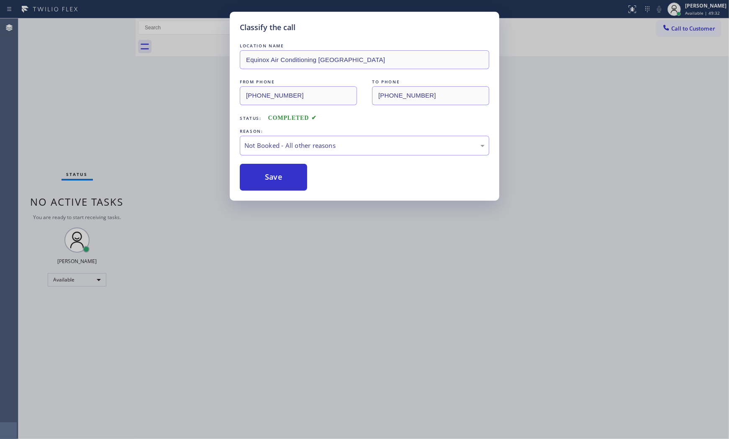
click at [275, 175] on button "Save" at bounding box center [273, 177] width 67 height 27
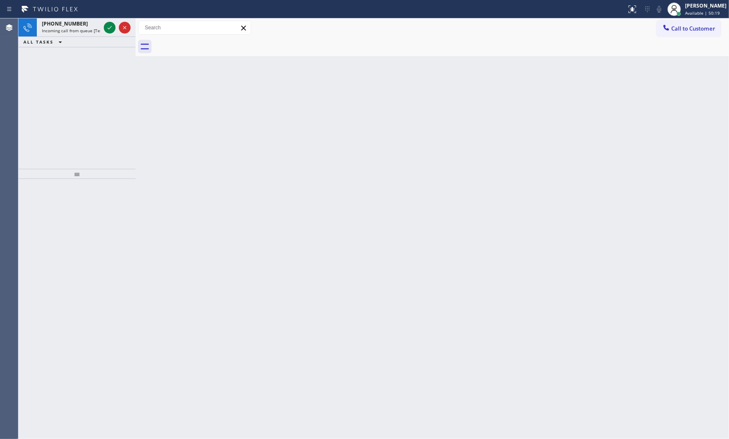
click at [85, 37] on div "ALL TASKS ALL TASKS ACTIVE TASKS TASKS IN WRAP UP" at bounding box center [76, 42] width 117 height 10
click at [86, 33] on span "Incoming call from queue [Test] All" at bounding box center [77, 31] width 70 height 6
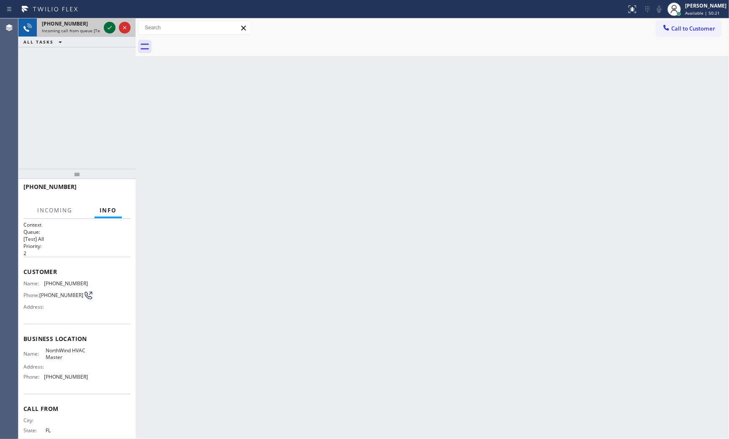
click at [107, 28] on icon at bounding box center [110, 28] width 10 height 10
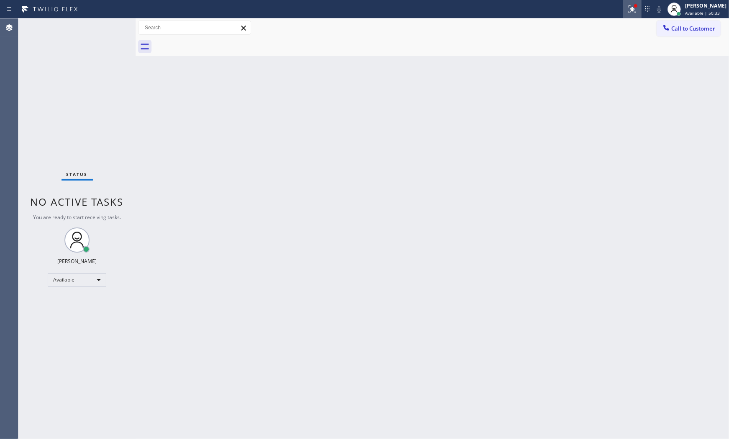
click at [628, 11] on icon at bounding box center [633, 9] width 10 height 10
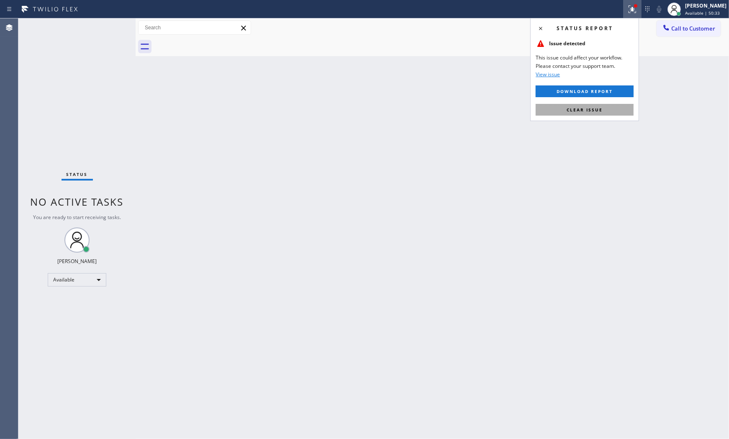
click at [595, 108] on span "Clear issue" at bounding box center [585, 110] width 36 height 6
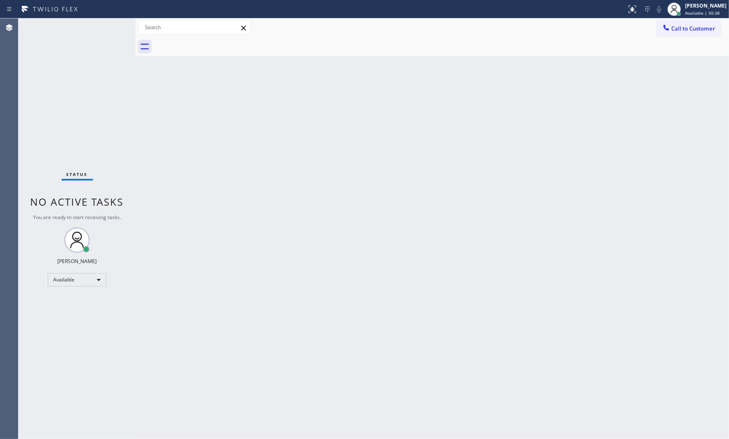
click at [111, 26] on div "Status No active tasks You are ready to start receiving tasks. [PERSON_NAME] Av…" at bounding box center [76, 228] width 117 height 420
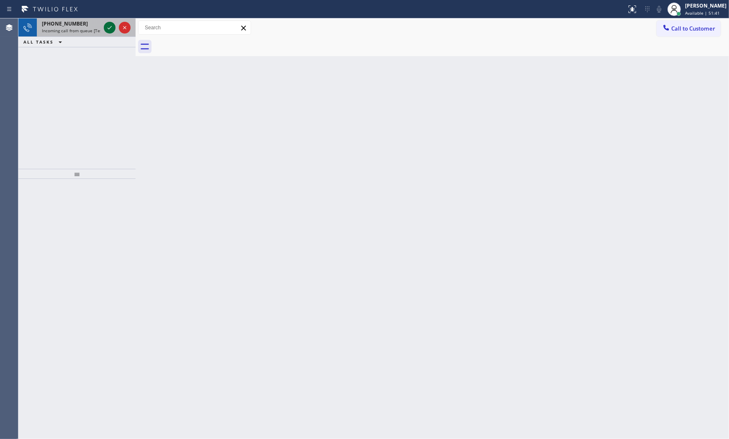
click at [110, 26] on icon at bounding box center [110, 28] width 10 height 10
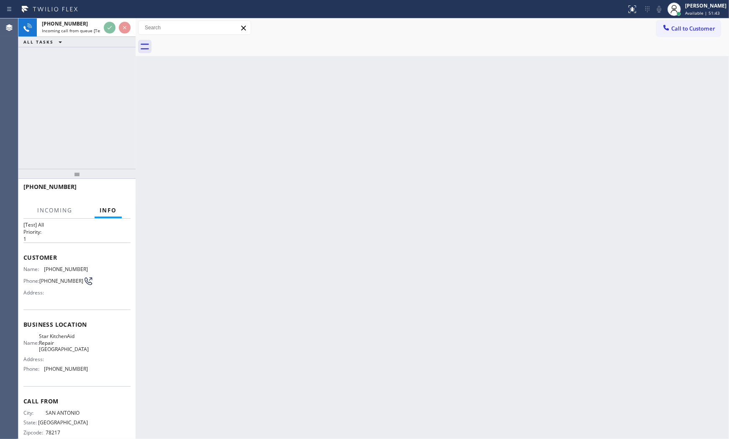
scroll to position [28, 0]
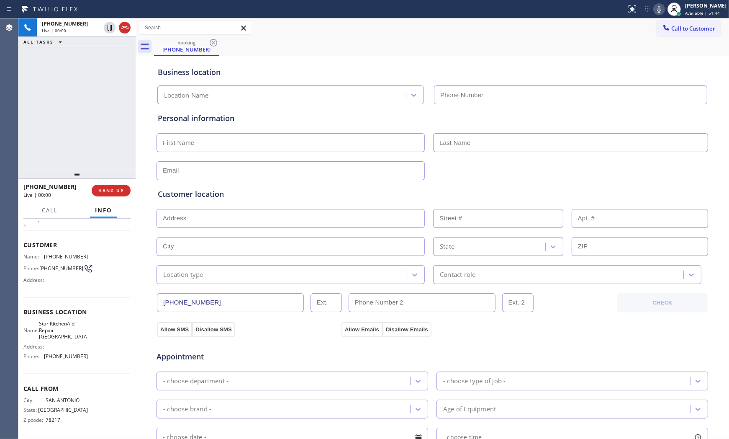
type input "[PHONE_NUMBER]"
click at [123, 203] on div "Call Info" at bounding box center [76, 210] width 107 height 17
click at [122, 191] on span "HANG UP" at bounding box center [111, 191] width 26 height 6
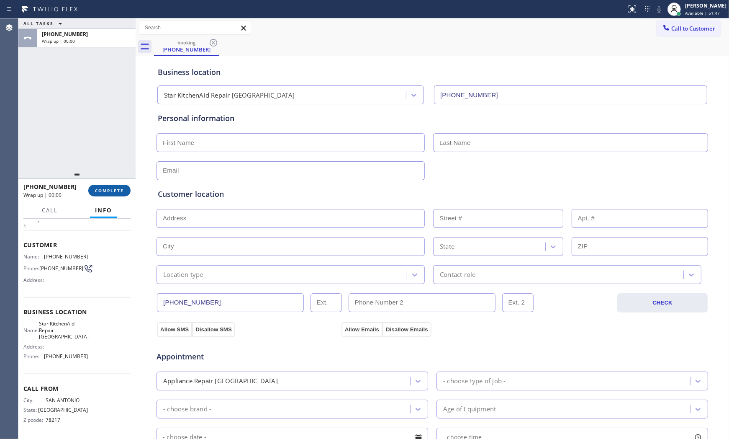
click at [122, 191] on span "COMPLETE" at bounding box center [109, 191] width 29 height 6
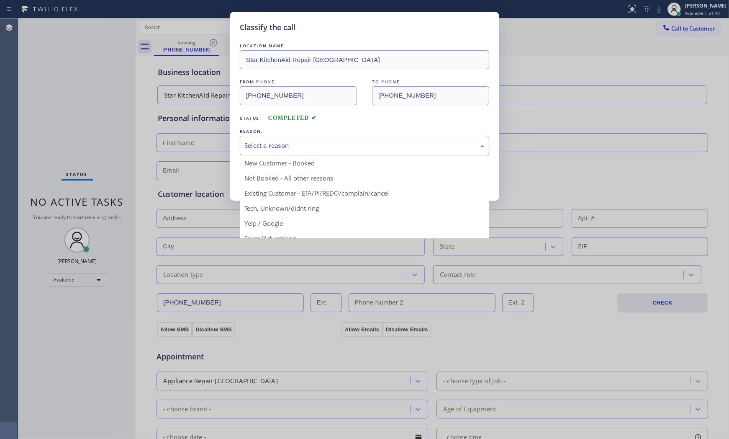
click at [269, 140] on div "Select a reason" at bounding box center [365, 146] width 250 height 20
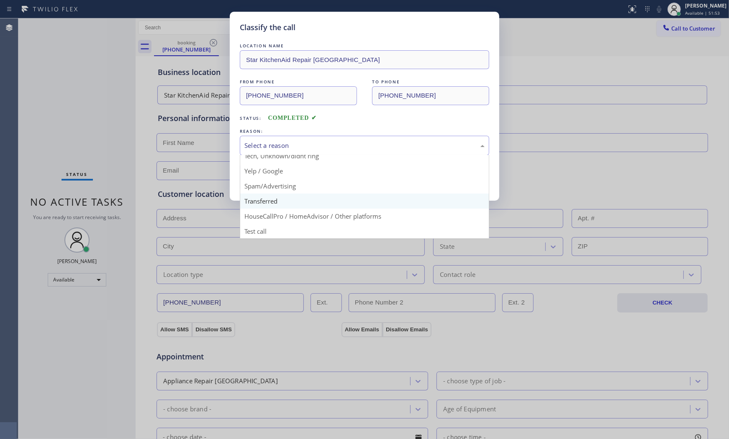
scroll to position [6, 0]
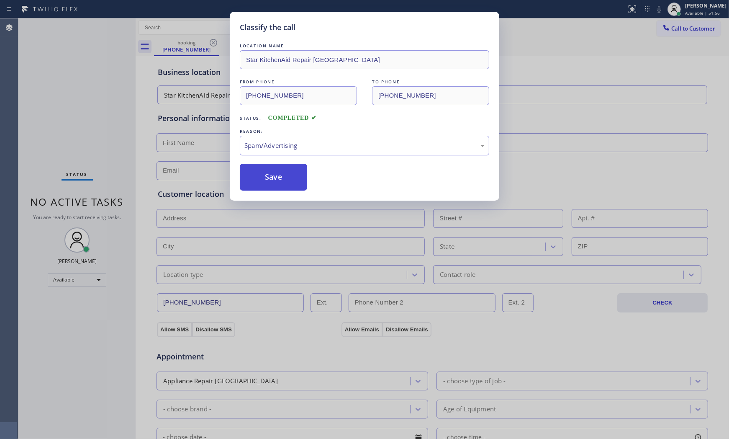
click at [278, 189] on button "Save" at bounding box center [273, 177] width 67 height 27
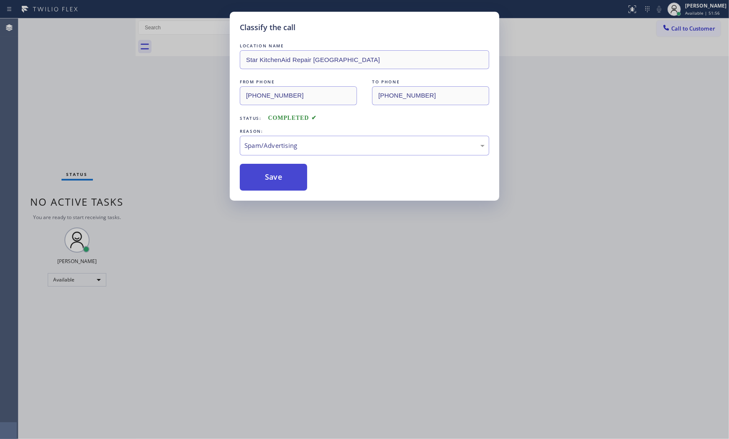
click at [278, 189] on button "Save" at bounding box center [273, 177] width 67 height 27
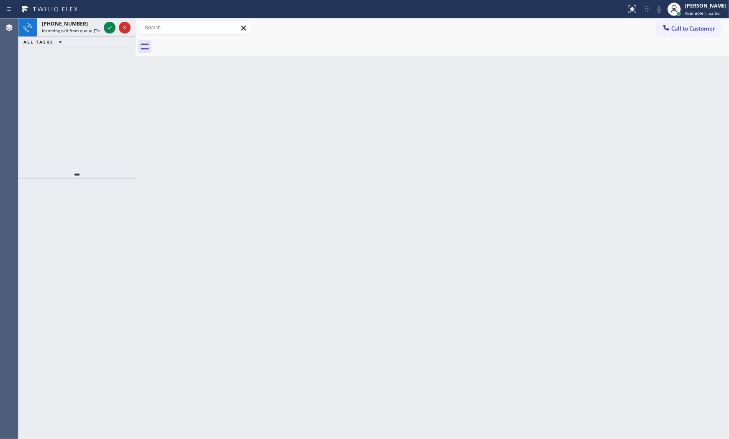
click at [79, 18] on div "Status report No issues detected If you experience an issue, please download th…" at bounding box center [364, 9] width 729 height 18
click at [80, 23] on div "[PHONE_NUMBER]" at bounding box center [71, 23] width 59 height 7
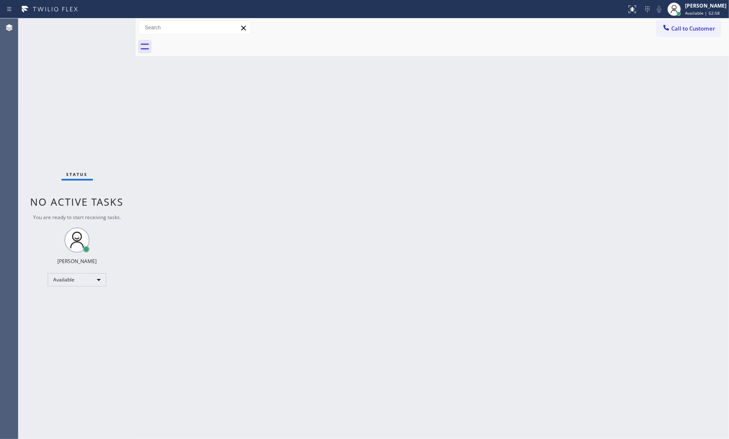
click at [82, 25] on div "Status No active tasks You are ready to start receiving tasks. [PERSON_NAME] Av…" at bounding box center [76, 228] width 117 height 420
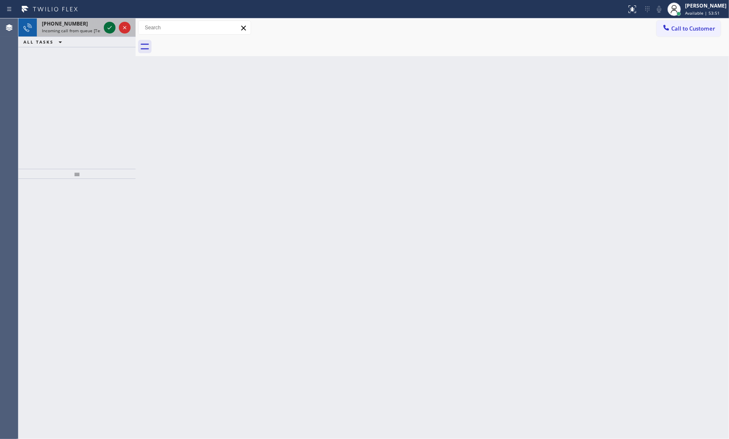
click at [106, 31] on icon at bounding box center [110, 28] width 10 height 10
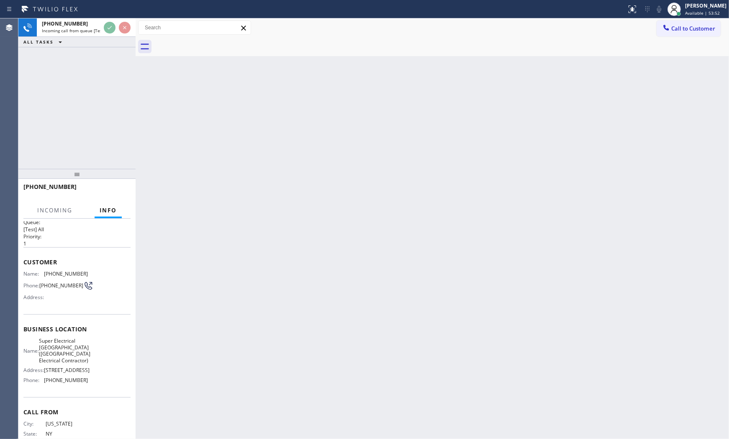
scroll to position [68, 0]
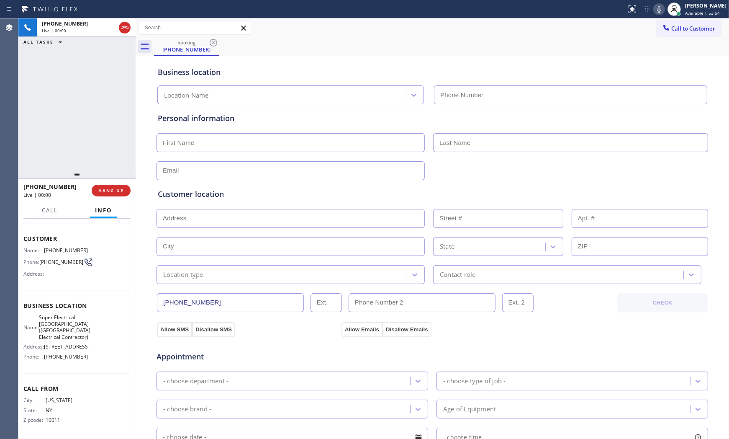
type input "[PHONE_NUMBER]"
click at [92, 192] on button "HANG UP" at bounding box center [111, 191] width 39 height 12
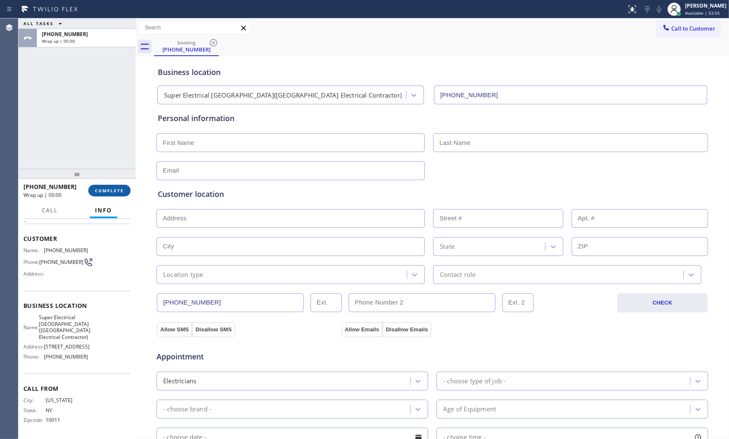
click at [92, 192] on button "COMPLETE" at bounding box center [109, 191] width 42 height 12
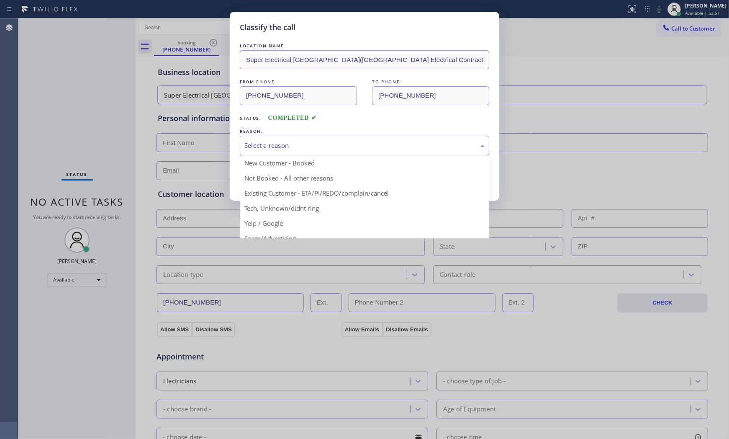
click at [291, 141] on div "Select a reason" at bounding box center [365, 146] width 240 height 10
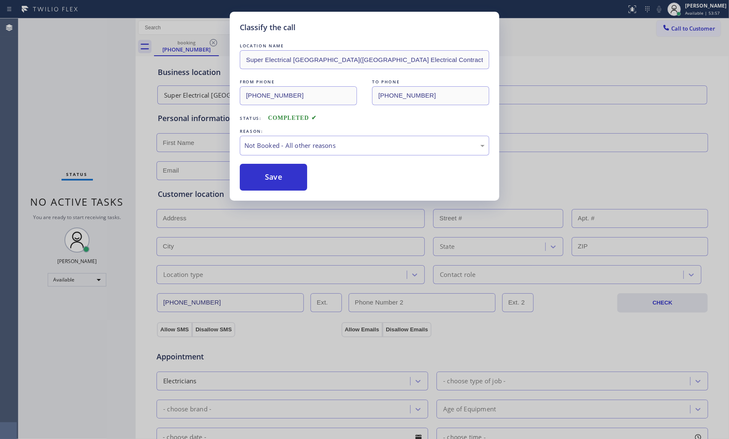
click at [277, 171] on button "Save" at bounding box center [273, 177] width 67 height 27
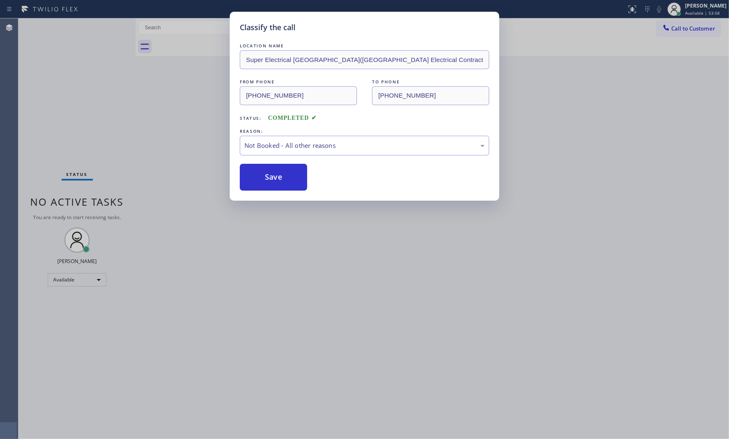
click at [277, 171] on button "Save" at bounding box center [273, 177] width 67 height 27
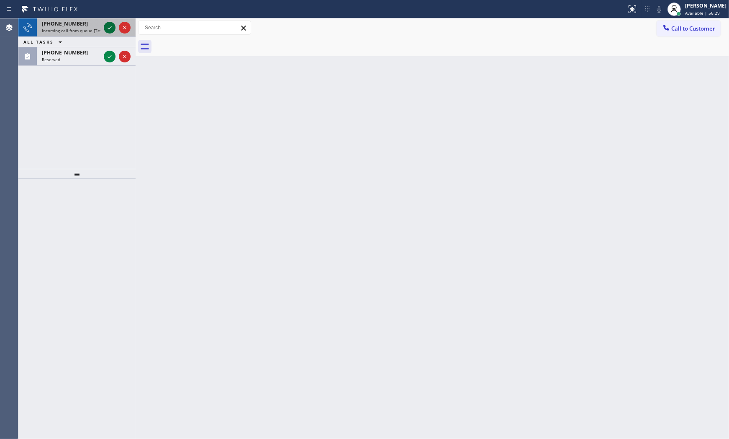
click at [107, 28] on icon at bounding box center [110, 28] width 10 height 10
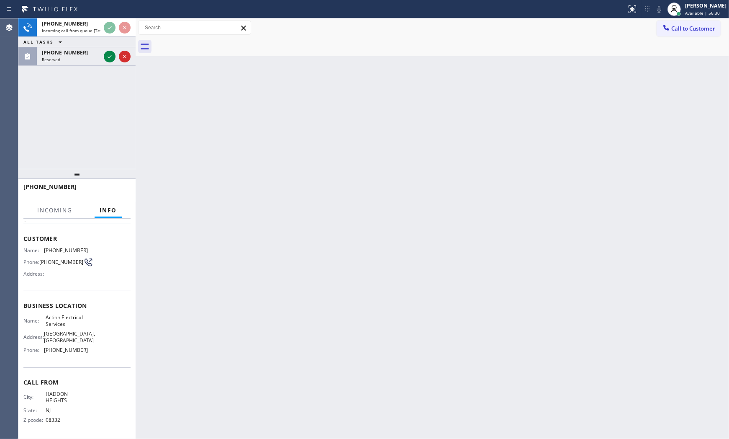
scroll to position [42, 0]
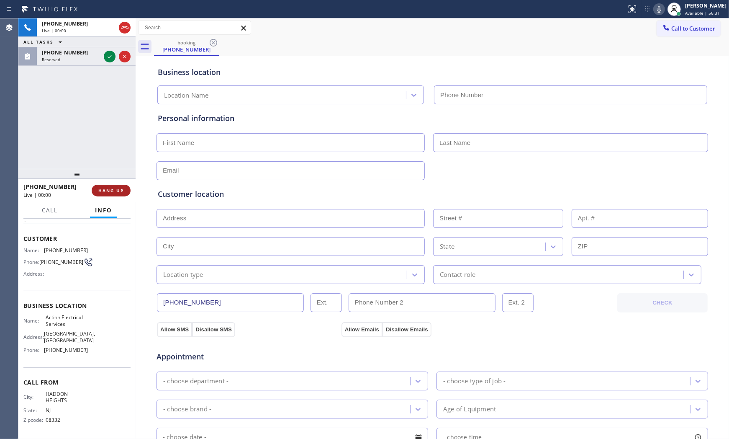
type input "[PHONE_NUMBER]"
click at [111, 188] on span "HANG UP" at bounding box center [111, 191] width 26 height 6
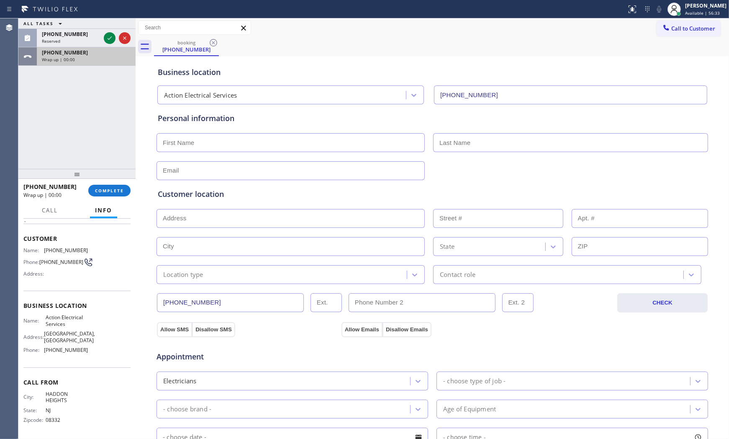
click at [103, 52] on div "ALL TASKS ALL TASKS ACTIVE TASKS TASKS IN WRAP UP [PHONE_NUMBER] Reserved [PHON…" at bounding box center [76, 41] width 117 height 47
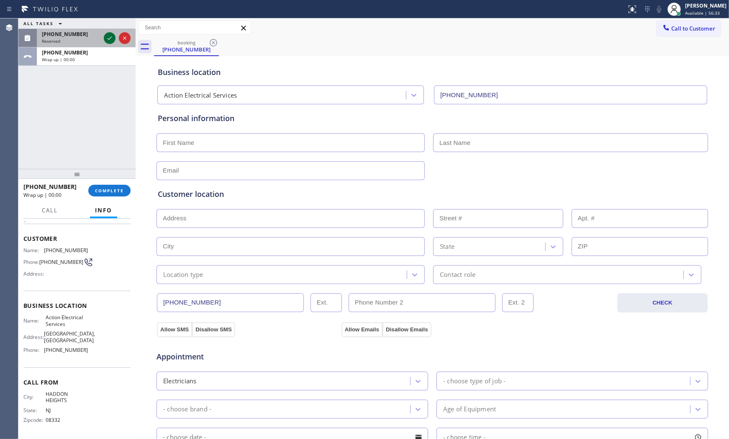
click at [106, 41] on icon at bounding box center [110, 38] width 10 height 10
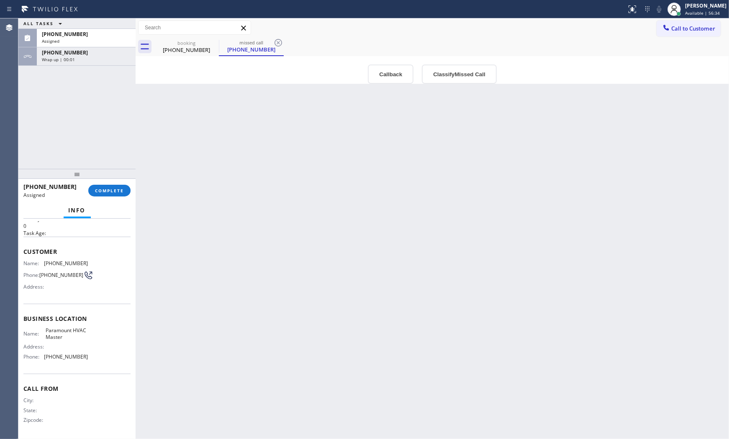
scroll to position [30, 0]
click at [103, 186] on button "COMPLETE" at bounding box center [109, 191] width 42 height 12
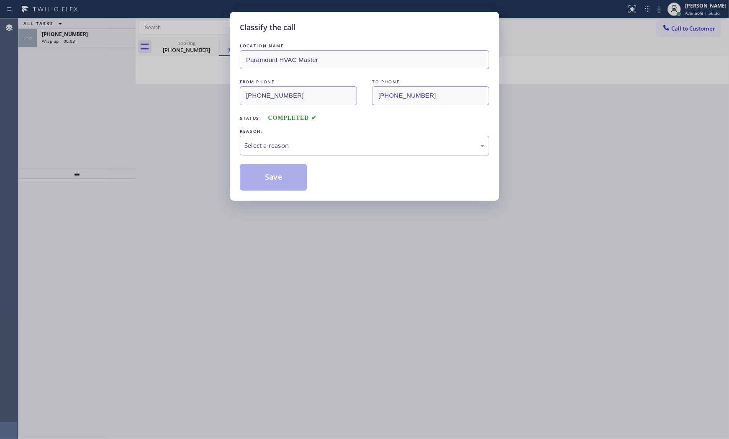
click at [270, 147] on div "Select a reason" at bounding box center [365, 146] width 240 height 10
click at [263, 183] on button "Save" at bounding box center [273, 177] width 67 height 27
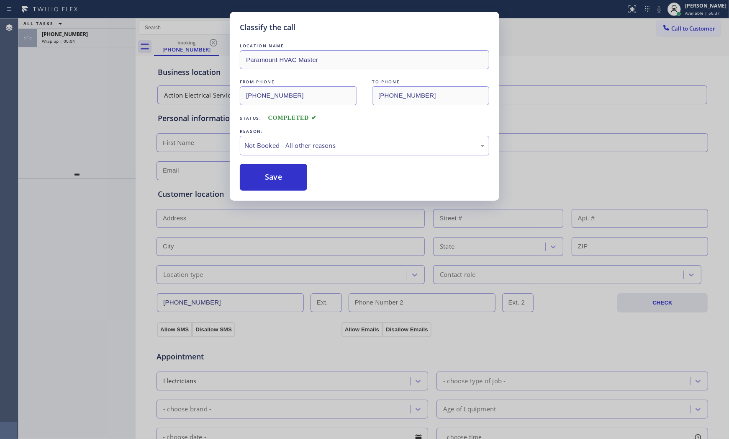
click at [99, 39] on div "Classify the call LOCATION NAME Paramount HVAC Master FROM PHONE [PHONE_NUMBER]…" at bounding box center [364, 219] width 729 height 439
click at [99, 39] on div "Wrap up | 00:04" at bounding box center [86, 41] width 89 height 6
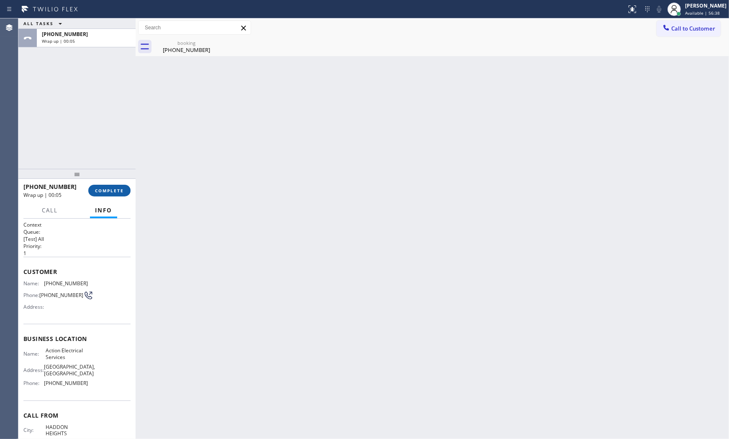
click at [102, 191] on span "COMPLETE" at bounding box center [109, 191] width 29 height 6
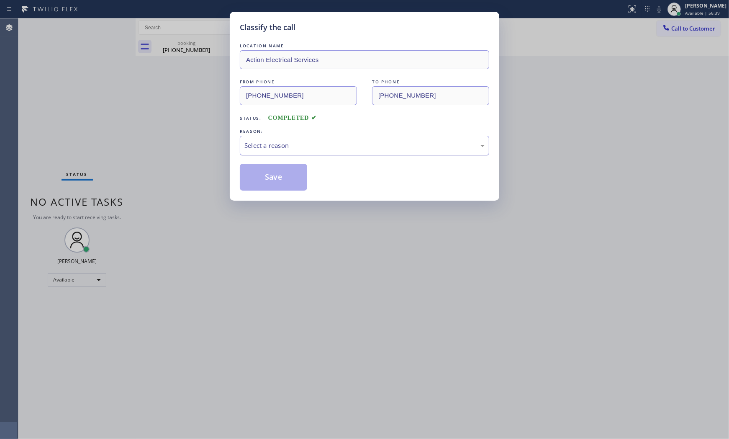
drag, startPoint x: 259, startPoint y: 140, endPoint x: 260, endPoint y: 152, distance: 11.8
click at [260, 141] on div "Select a reason" at bounding box center [365, 146] width 250 height 20
click at [260, 173] on button "Save" at bounding box center [273, 177] width 67 height 27
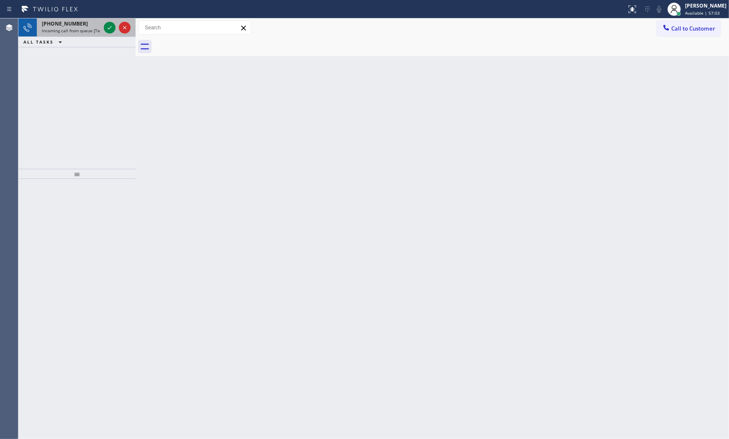
click at [94, 28] on span "Incoming call from queue [Test] All" at bounding box center [77, 31] width 70 height 6
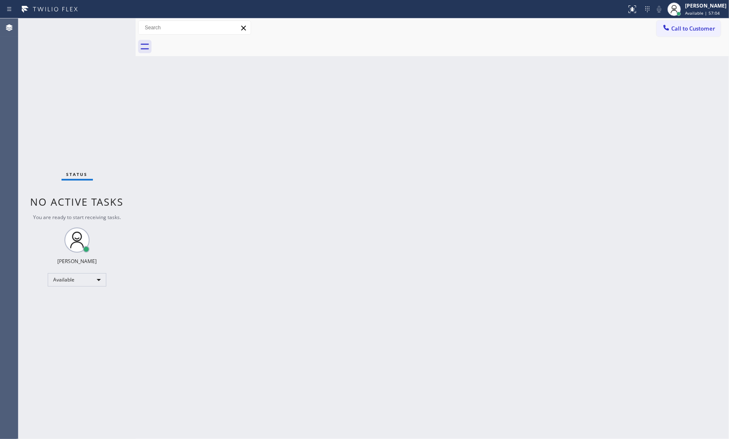
click at [94, 28] on div "Status No active tasks You are ready to start receiving tasks. [PERSON_NAME] Av…" at bounding box center [76, 228] width 117 height 420
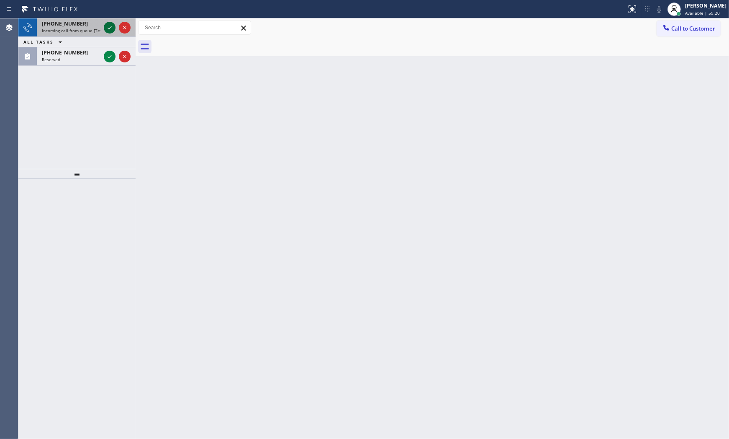
click at [107, 27] on icon at bounding box center [110, 28] width 10 height 10
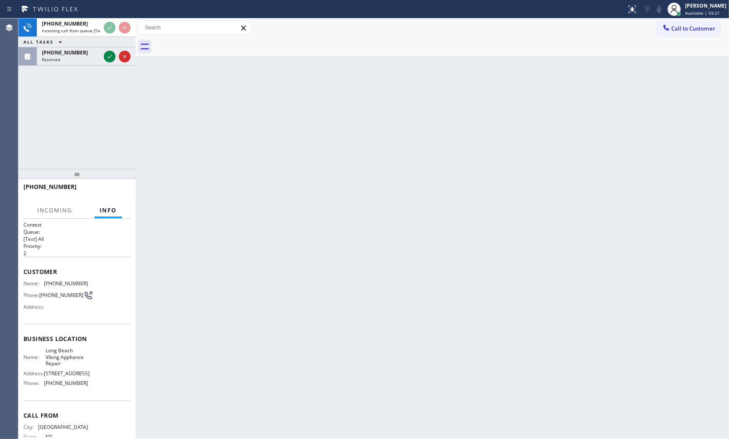
scroll to position [28, 0]
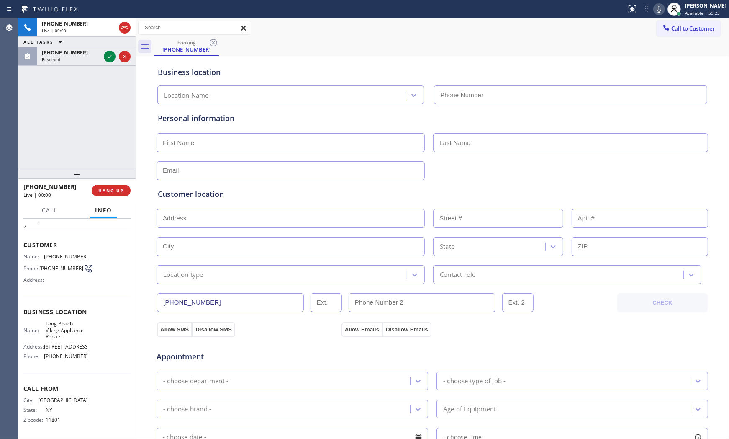
type input "[PHONE_NUMBER]"
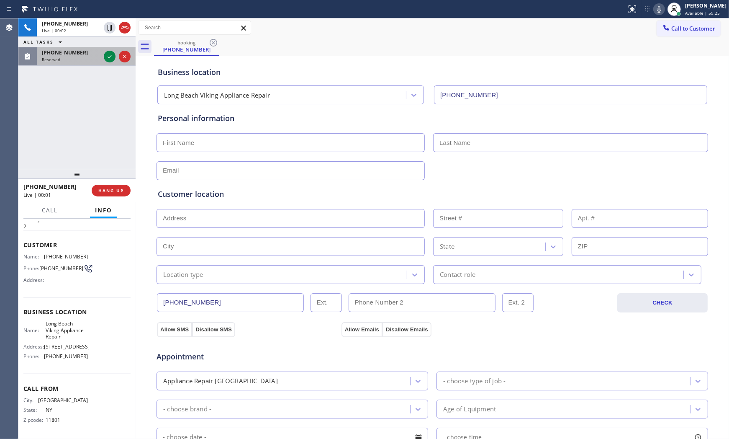
click at [92, 59] on div "Reserved" at bounding box center [71, 60] width 59 height 6
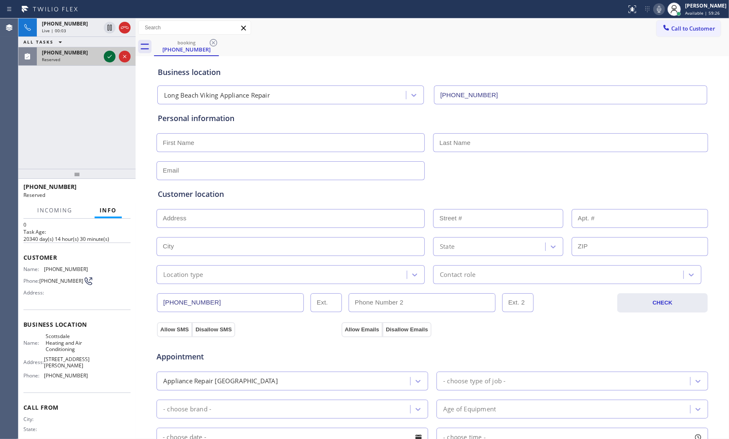
click at [105, 55] on icon at bounding box center [110, 57] width 10 height 10
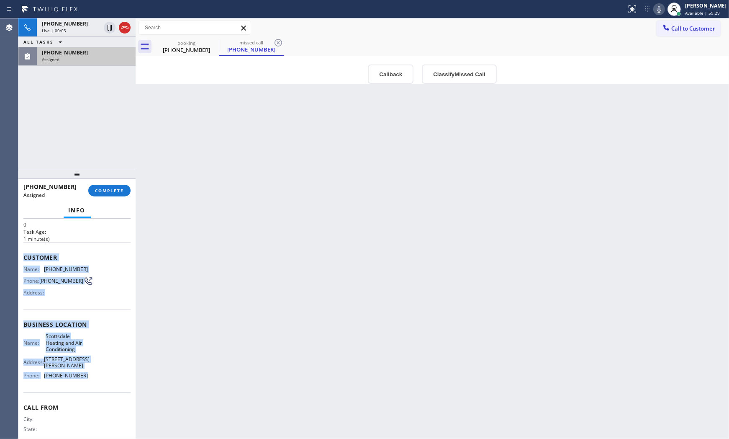
drag, startPoint x: 23, startPoint y: 256, endPoint x: 79, endPoint y: 380, distance: 136.4
click at [78, 381] on div "Context Queue: HVAC Priority: 0 Task Age: [DEMOGRAPHIC_DATA] minute(s) Customer…" at bounding box center [76, 329] width 117 height 221
copy div "Customer Name: [PHONE_NUMBER] Phone: [PHONE_NUMBER] Address: Business location …"
click at [126, 27] on icon at bounding box center [125, 28] width 10 height 10
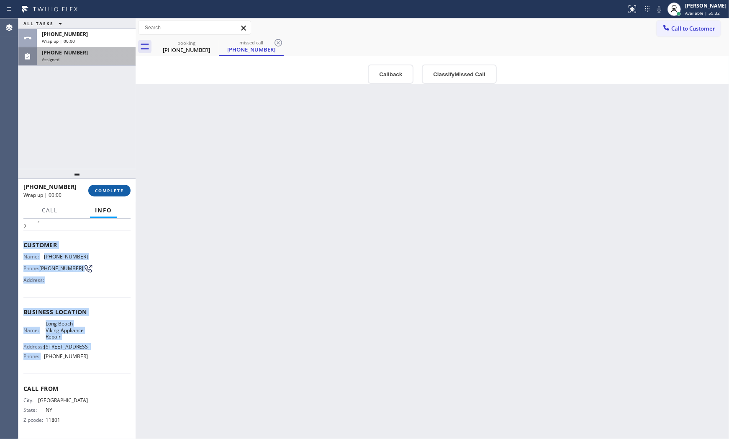
click at [117, 188] on span "COMPLETE" at bounding box center [109, 191] width 29 height 6
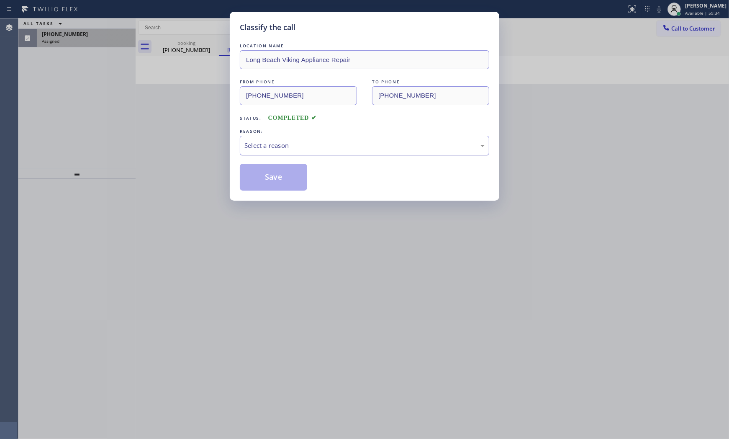
drag, startPoint x: 368, startPoint y: 149, endPoint x: 363, endPoint y: 151, distance: 5.3
click at [367, 149] on div "Select a reason" at bounding box center [365, 146] width 240 height 10
click at [285, 175] on button "Save" at bounding box center [273, 177] width 67 height 27
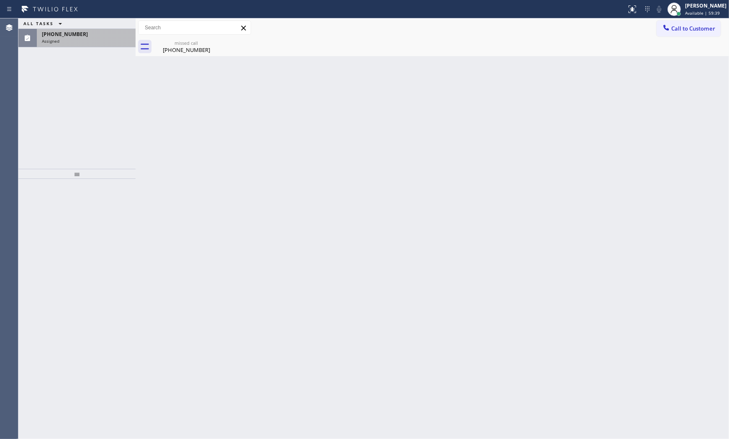
click at [111, 33] on div "[PHONE_NUMBER]" at bounding box center [86, 34] width 89 height 7
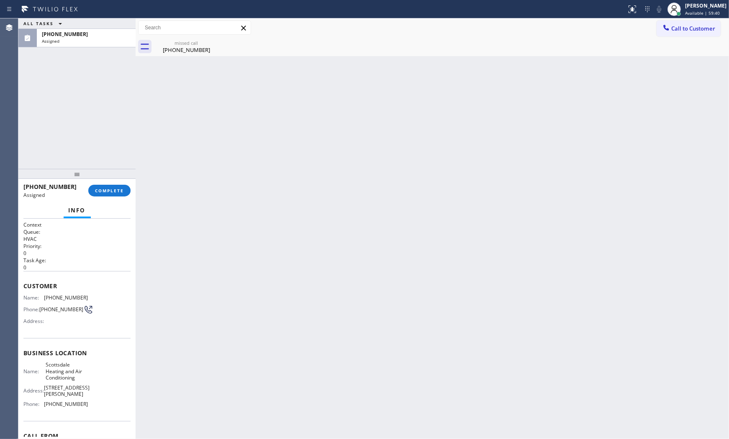
click at [114, 183] on div "[PHONE_NUMBER] Assigned COMPLETE" at bounding box center [76, 191] width 107 height 22
click at [114, 186] on button "COMPLETE" at bounding box center [109, 191] width 42 height 12
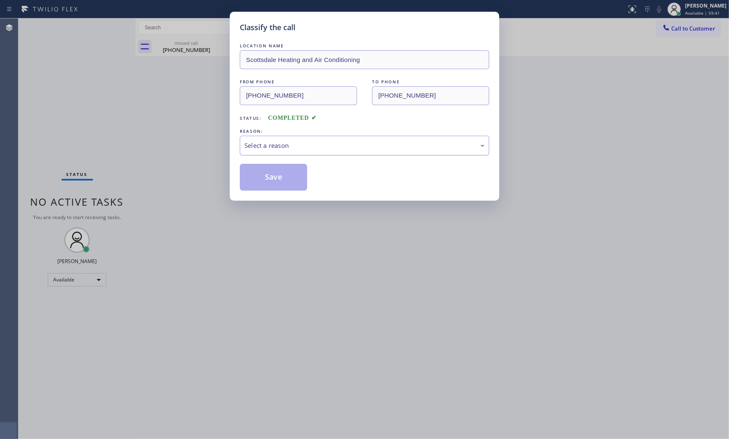
drag, startPoint x: 266, startPoint y: 147, endPoint x: 268, endPoint y: 153, distance: 7.0
click at [266, 147] on div "Select a reason" at bounding box center [365, 146] width 240 height 10
click at [274, 180] on button "Save" at bounding box center [273, 177] width 67 height 27
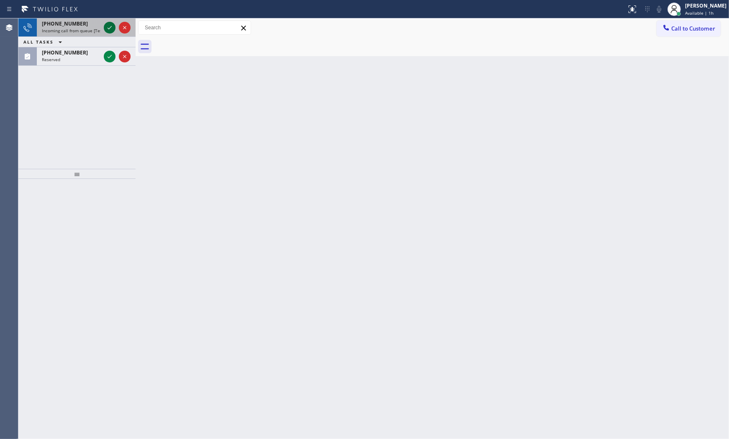
click at [109, 26] on icon at bounding box center [110, 28] width 10 height 10
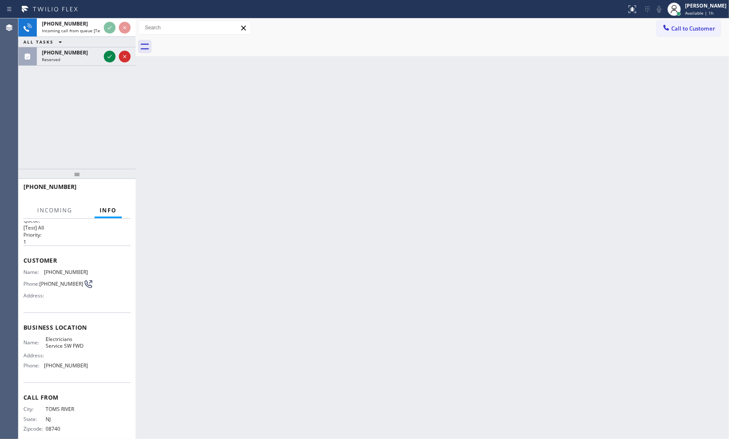
scroll to position [22, 0]
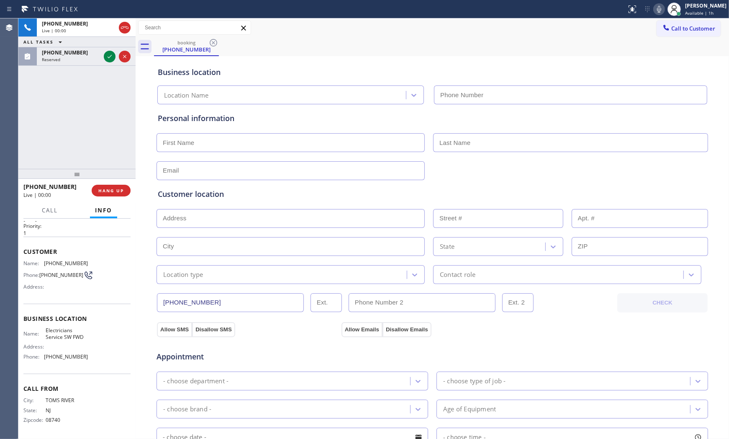
click at [116, 198] on div "[PHONE_NUMBER] Live | 00:00 HANG UP" at bounding box center [76, 191] width 107 height 22
type input "[PHONE_NUMBER]"
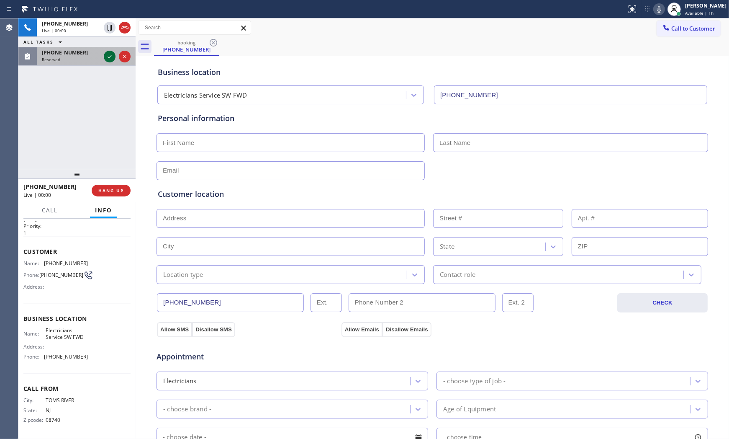
click at [106, 60] on icon at bounding box center [110, 57] width 10 height 10
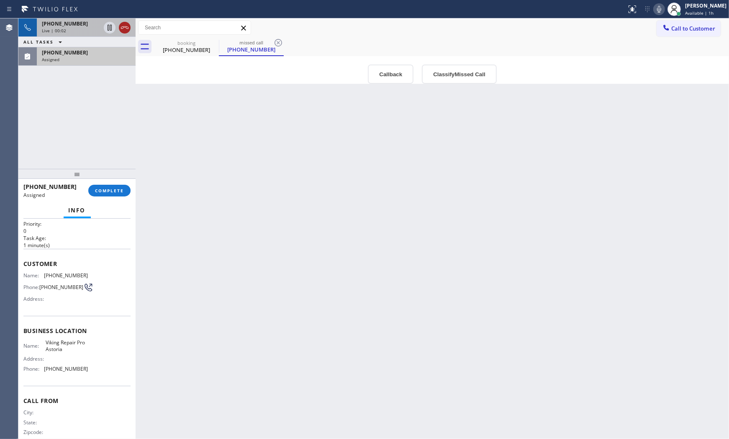
click at [123, 29] on icon at bounding box center [125, 28] width 10 height 10
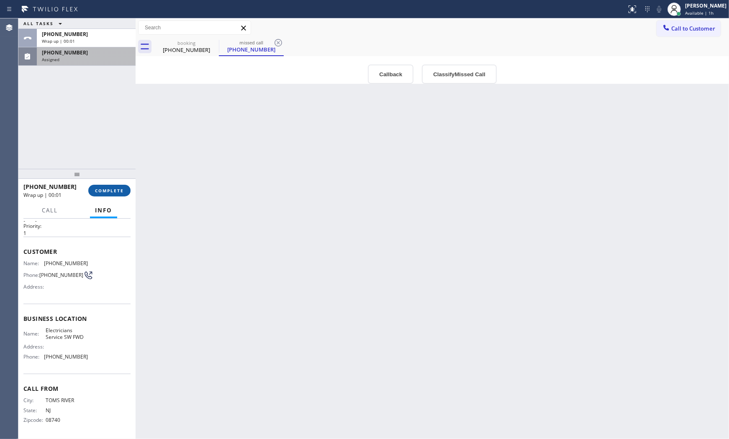
click at [119, 188] on span "COMPLETE" at bounding box center [109, 191] width 29 height 6
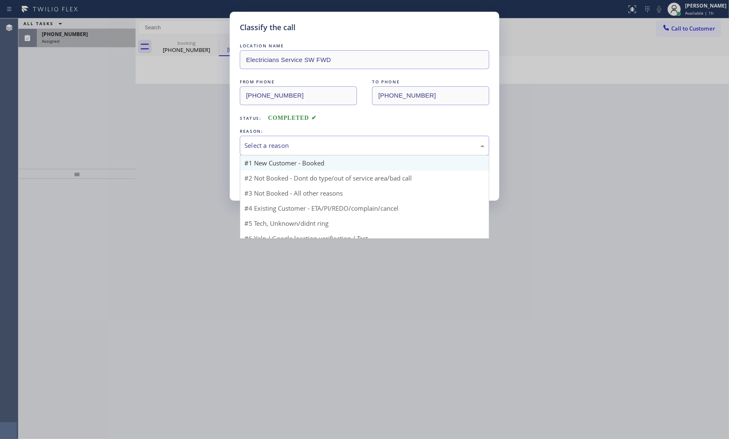
drag, startPoint x: 285, startPoint y: 142, endPoint x: 282, endPoint y: 161, distance: 19.1
click at [285, 144] on div "Select a reason" at bounding box center [365, 146] width 240 height 10
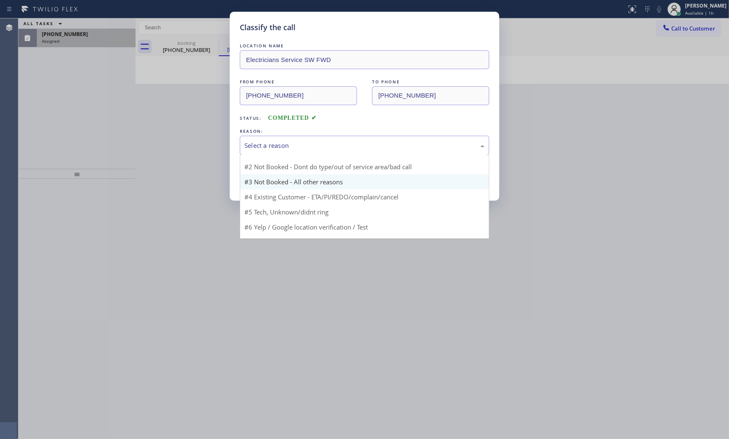
scroll to position [23, 0]
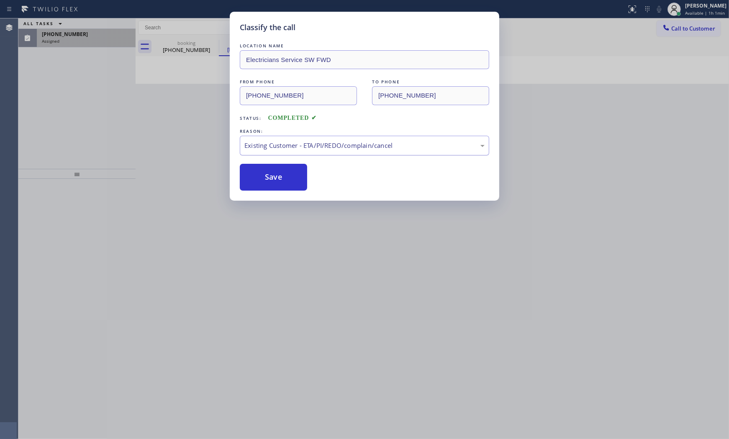
click at [279, 141] on div "Existing Customer - ETA/PI/REDO/complain/cancel" at bounding box center [365, 146] width 240 height 10
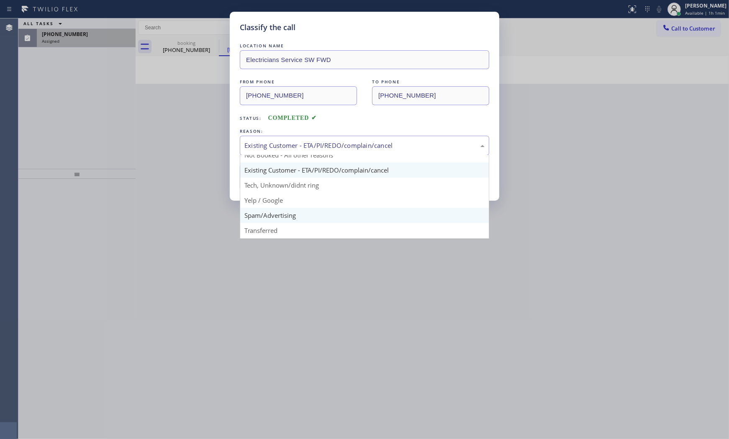
scroll to position [46, 0]
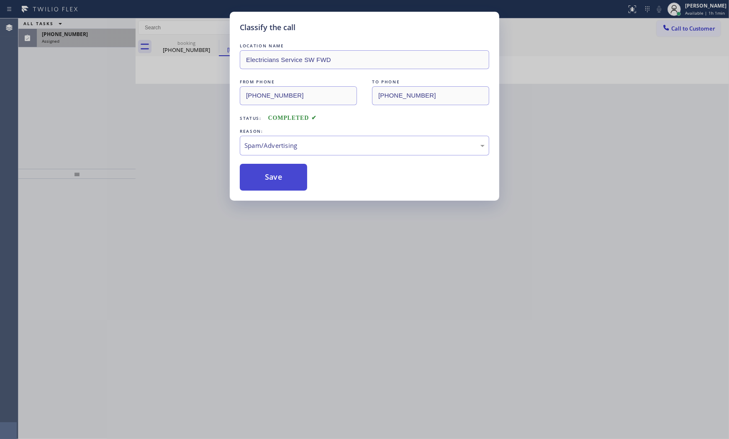
click at [270, 182] on button "Save" at bounding box center [273, 177] width 67 height 27
click at [270, 181] on button "Save" at bounding box center [273, 177] width 67 height 27
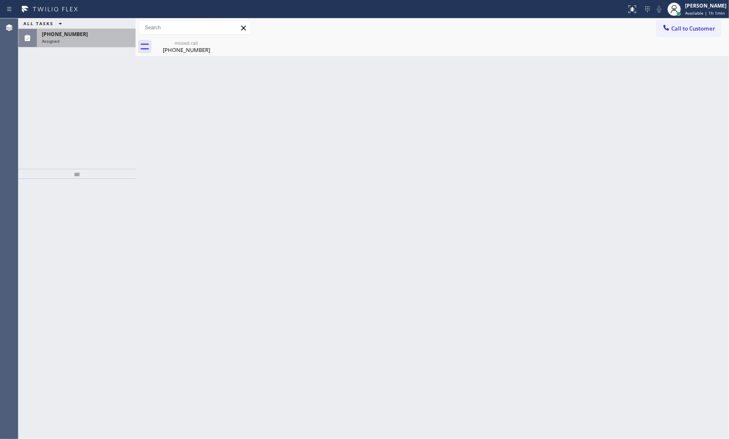
click at [91, 41] on div "Assigned" at bounding box center [86, 41] width 89 height 6
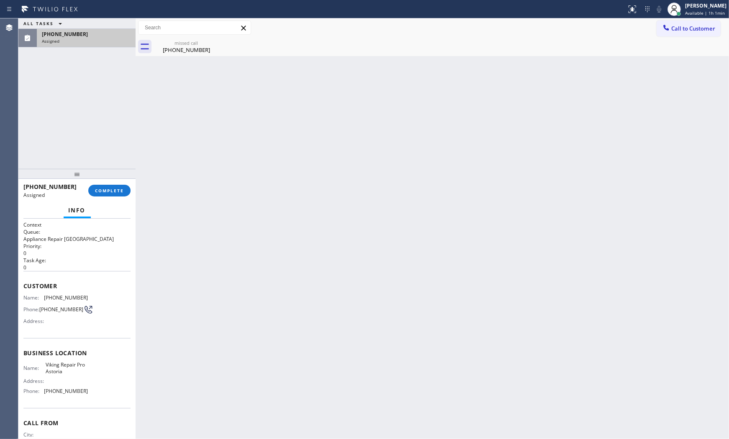
click at [91, 41] on div "Assigned" at bounding box center [86, 41] width 89 height 6
click at [114, 191] on span "COMPLETE" at bounding box center [109, 191] width 29 height 6
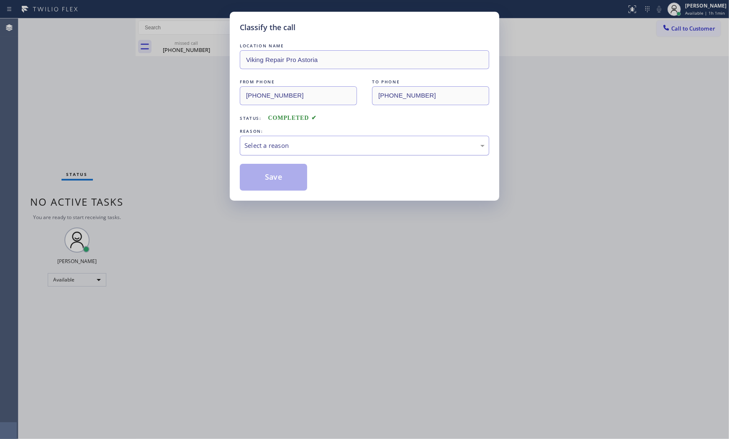
click at [275, 142] on div "Select a reason" at bounding box center [365, 146] width 240 height 10
click at [270, 174] on button "Save" at bounding box center [273, 177] width 67 height 27
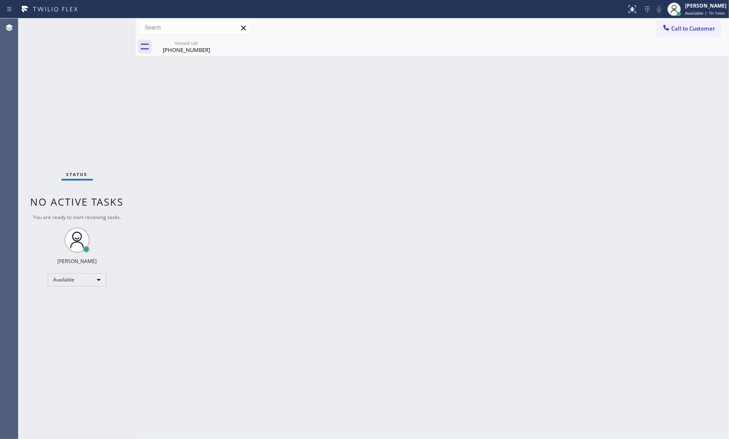
click at [108, 27] on div "Status No active tasks You are ready to start receiving tasks. [PERSON_NAME] Av…" at bounding box center [76, 228] width 117 height 420
click at [210, 43] on icon at bounding box center [214, 43] width 8 height 8
click at [194, 49] on div "[PHONE_NUMBER]" at bounding box center [186, 50] width 63 height 8
click at [103, 26] on div "Status No active tasks You are ready to start receiving tasks. [PERSON_NAME] Av…" at bounding box center [76, 228] width 117 height 420
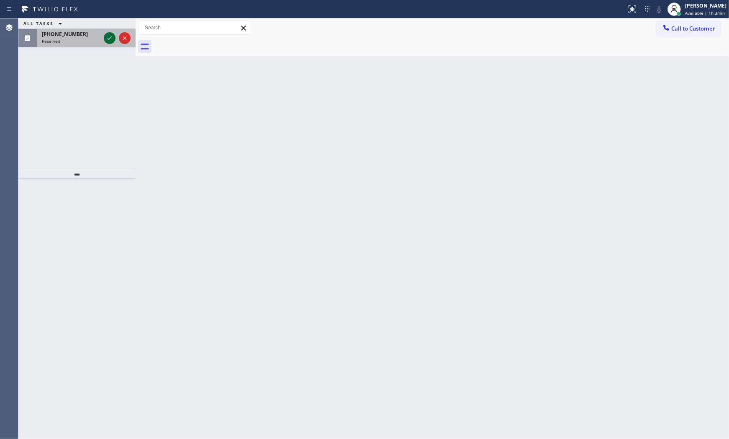
click at [109, 39] on icon at bounding box center [110, 37] width 4 height 3
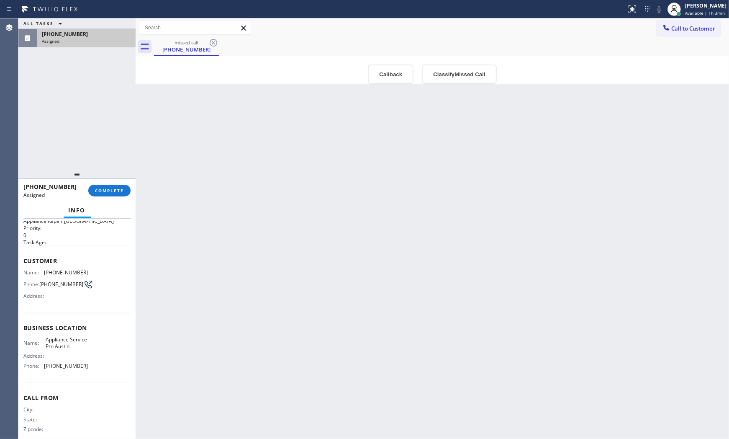
scroll to position [36, 0]
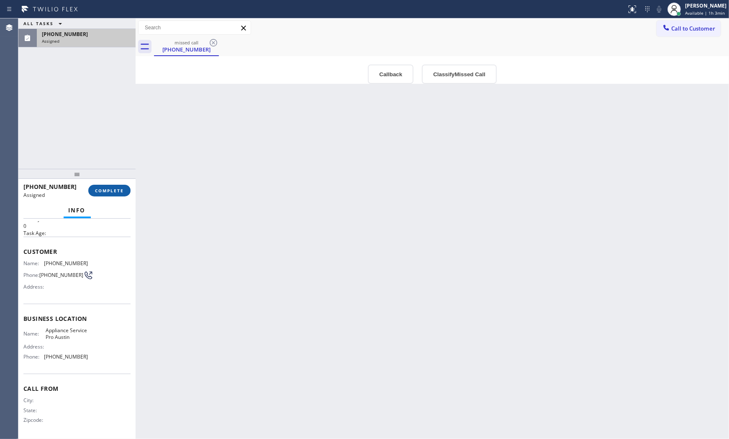
click at [113, 192] on span "COMPLETE" at bounding box center [109, 191] width 29 height 6
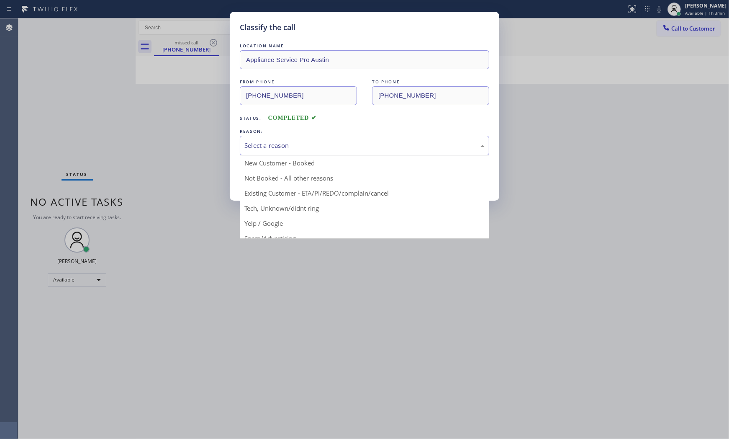
click at [299, 151] on div "Select a reason" at bounding box center [365, 146] width 250 height 20
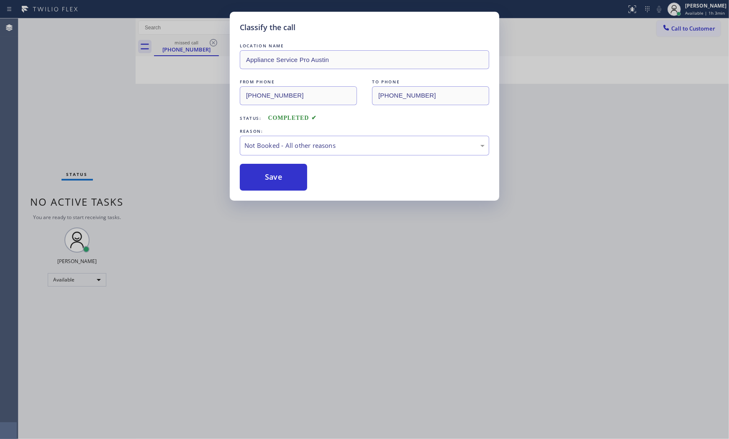
click at [281, 177] on button "Save" at bounding box center [273, 177] width 67 height 27
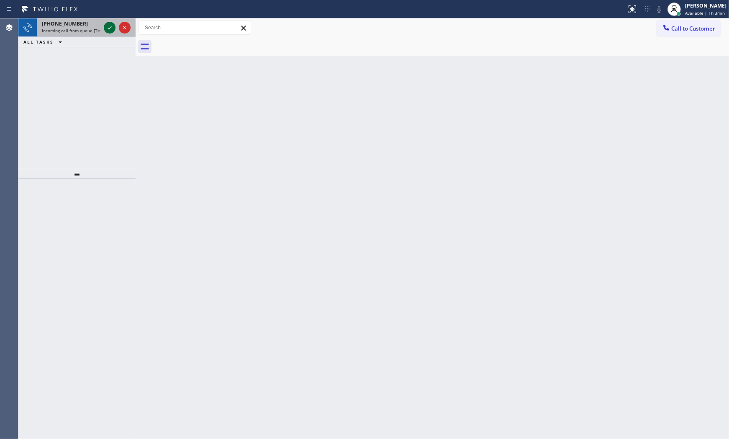
click at [104, 25] on div at bounding box center [117, 27] width 30 height 18
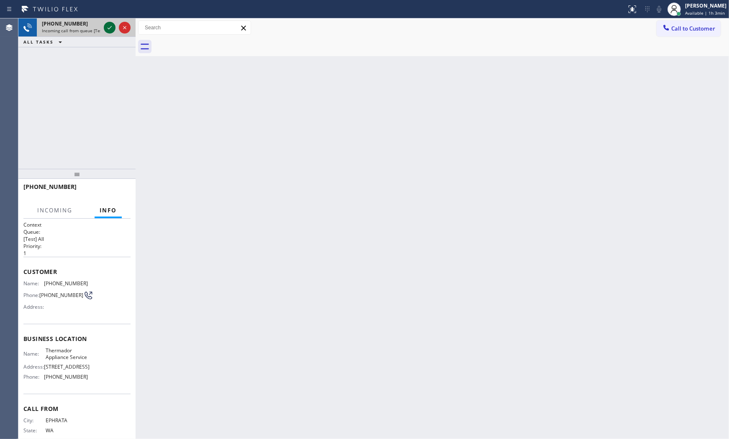
click at [110, 27] on icon at bounding box center [110, 28] width 10 height 10
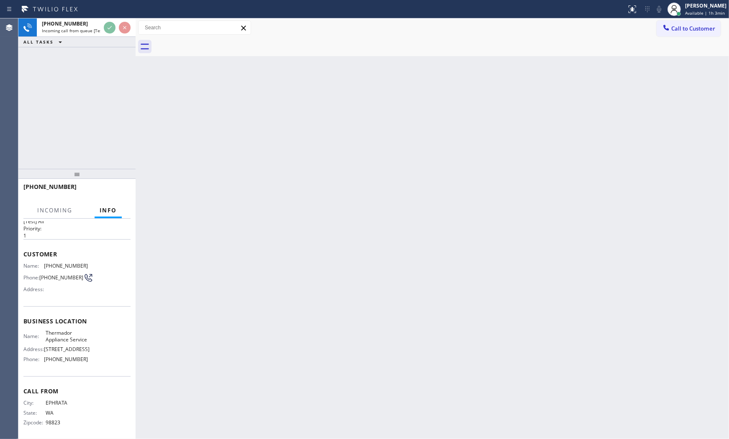
scroll to position [35, 0]
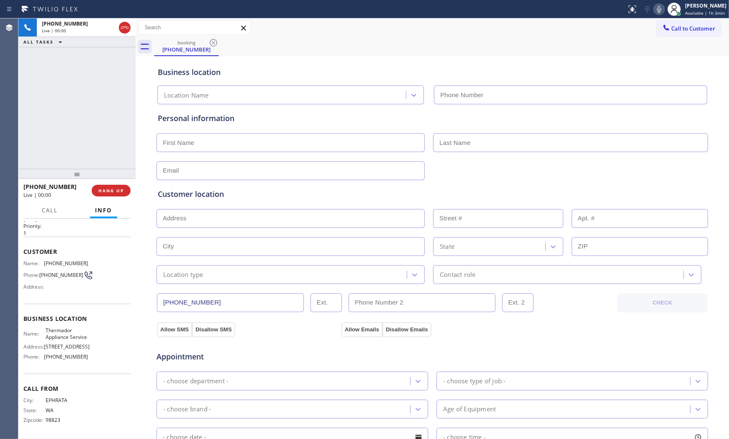
type input "[PHONE_NUMBER]"
drag, startPoint x: 44, startPoint y: 339, endPoint x: 60, endPoint y: 346, distance: 17.3
click at [60, 346] on span "[STREET_ADDRESS]" at bounding box center [67, 346] width 46 height 6
copy span "[STREET_ADDRESS]"
click at [119, 191] on span "HANG UP" at bounding box center [111, 191] width 26 height 6
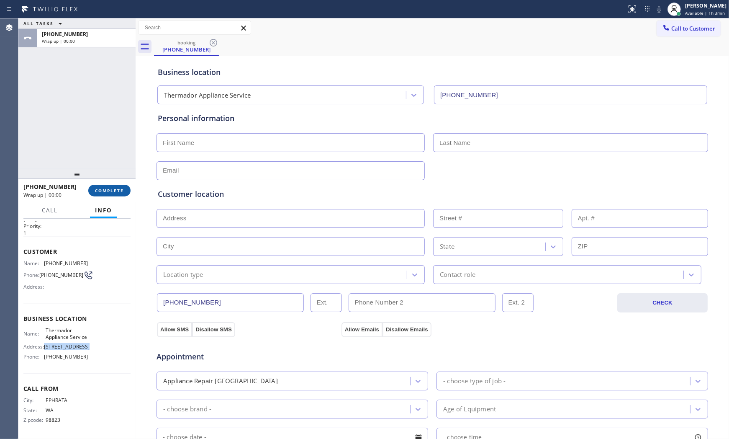
click at [119, 191] on span "COMPLETE" at bounding box center [109, 191] width 29 height 6
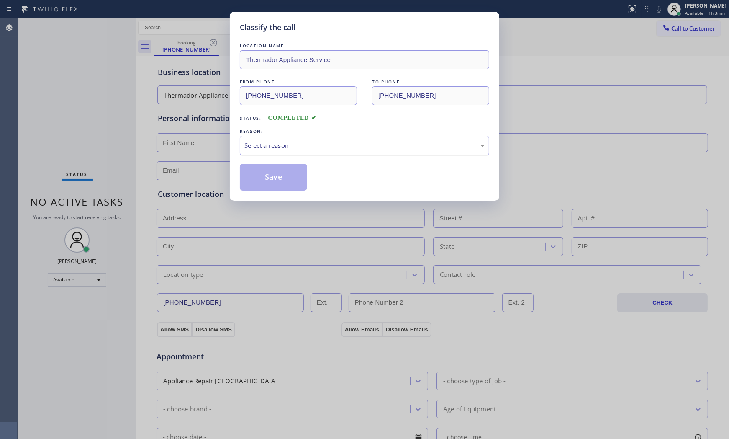
drag, startPoint x: 279, startPoint y: 141, endPoint x: 279, endPoint y: 148, distance: 6.7
click at [279, 143] on div "Select a reason" at bounding box center [365, 146] width 240 height 10
click at [281, 180] on button "Save" at bounding box center [273, 177] width 67 height 27
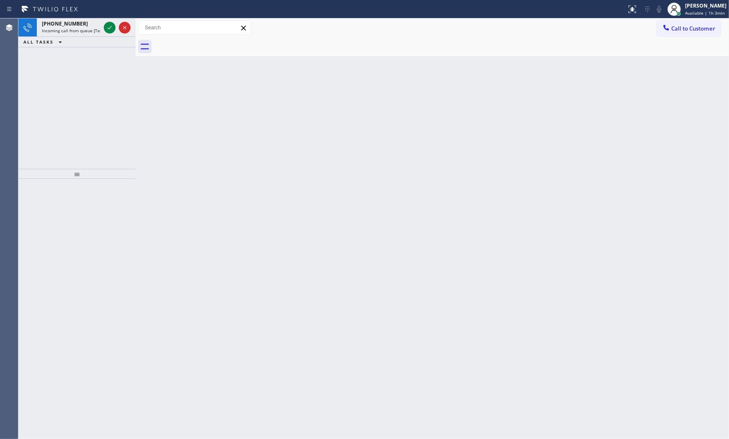
click at [119, 59] on div "[PHONE_NUMBER] Incoming call from queue [Test] All ALL TASKS ALL TASKS ACTIVE T…" at bounding box center [76, 93] width 117 height 150
click at [105, 26] on icon at bounding box center [110, 28] width 10 height 10
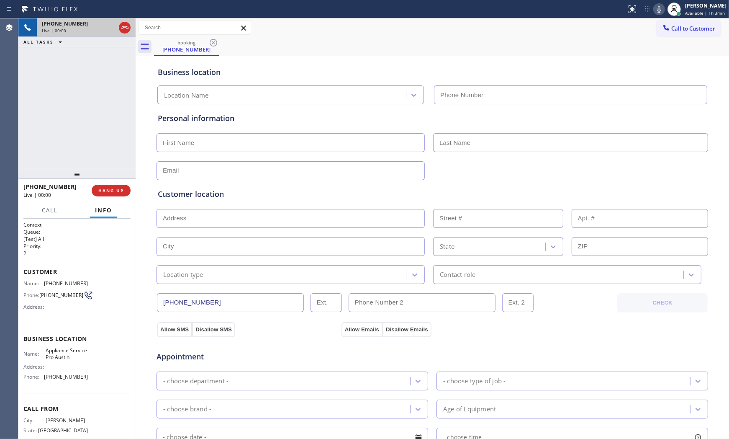
type input "[PHONE_NUMBER]"
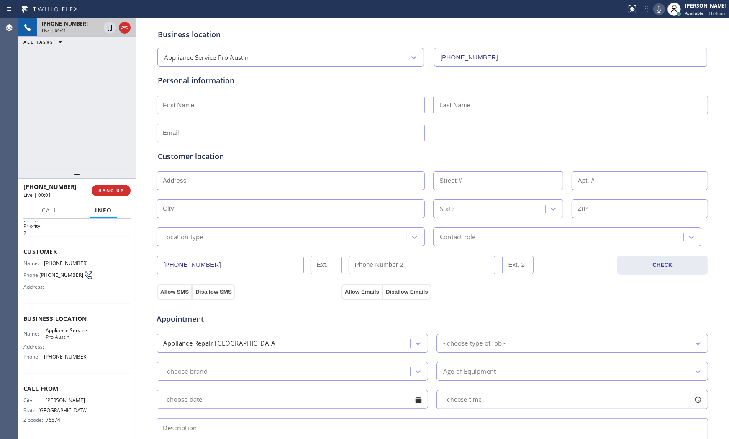
scroll to position [23, 0]
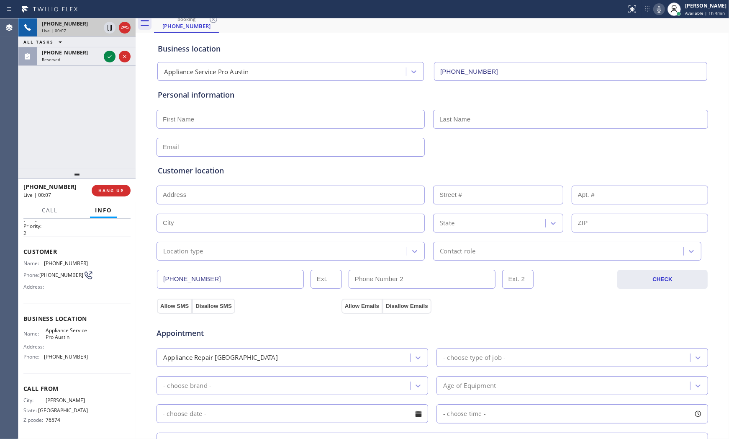
click at [659, 8] on icon at bounding box center [659, 9] width 10 height 10
click at [658, 9] on icon at bounding box center [659, 9] width 10 height 10
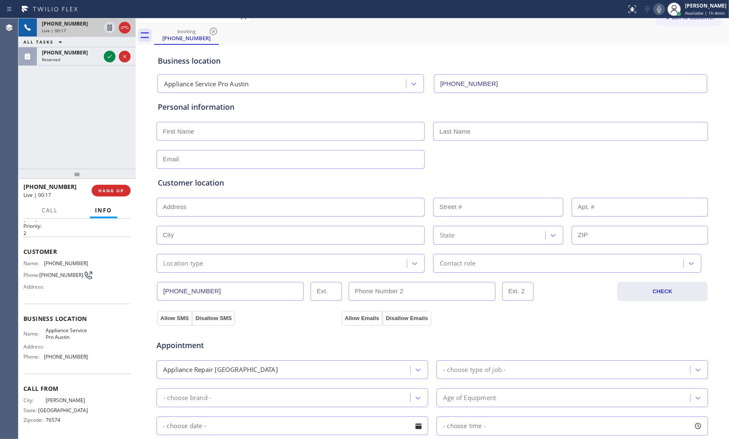
scroll to position [0, 0]
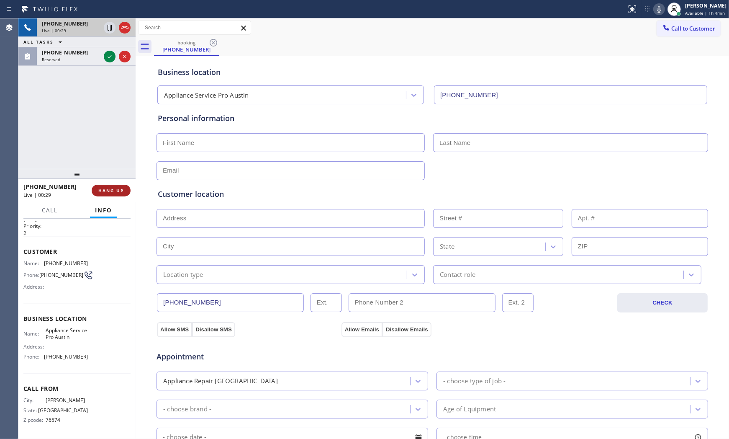
click at [122, 193] on span "HANG UP" at bounding box center [111, 191] width 26 height 6
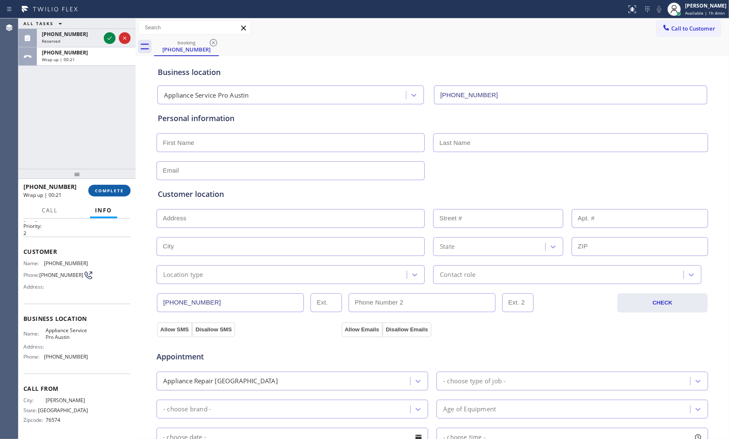
click at [118, 195] on button "COMPLETE" at bounding box center [109, 191] width 42 height 12
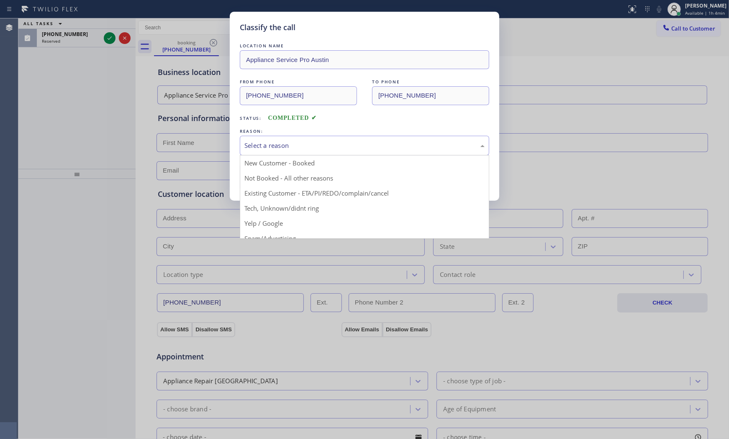
click at [347, 145] on div "Select a reason" at bounding box center [365, 146] width 240 height 10
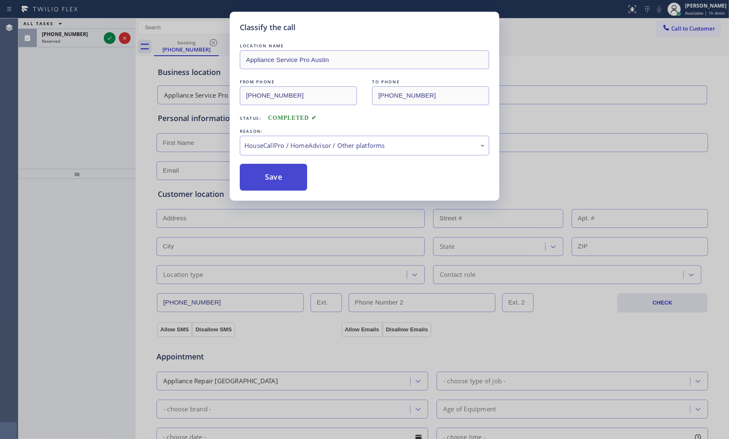
click at [277, 177] on button "Save" at bounding box center [273, 177] width 67 height 27
drag, startPoint x: 277, startPoint y: 177, endPoint x: 261, endPoint y: 165, distance: 20.1
click at [276, 177] on button "Save" at bounding box center [273, 177] width 67 height 27
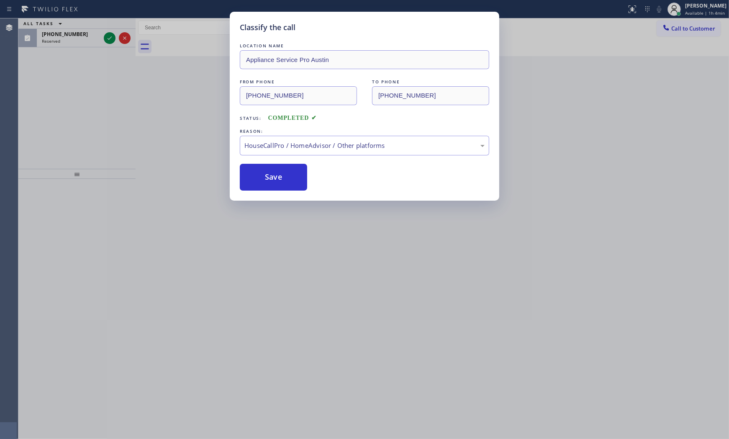
click at [95, 34] on div "Classify the call LOCATION NAME Appliance Service Pro Austin FROM PHONE [PHONE_…" at bounding box center [364, 219] width 729 height 439
click at [95, 34] on div "[PHONE_NUMBER]" at bounding box center [71, 34] width 59 height 7
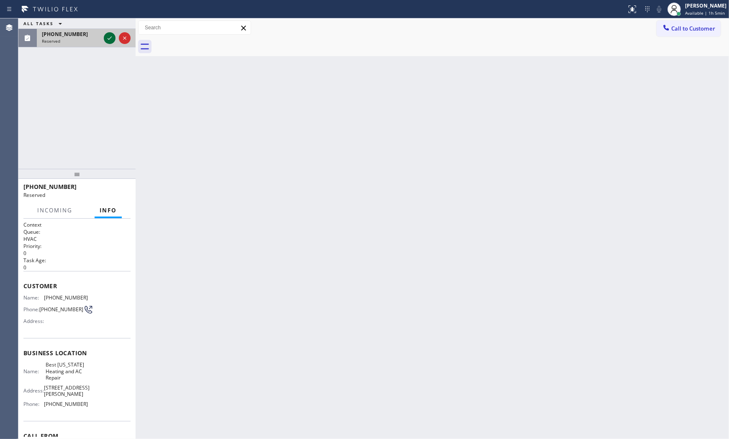
click at [108, 38] on icon at bounding box center [110, 38] width 10 height 10
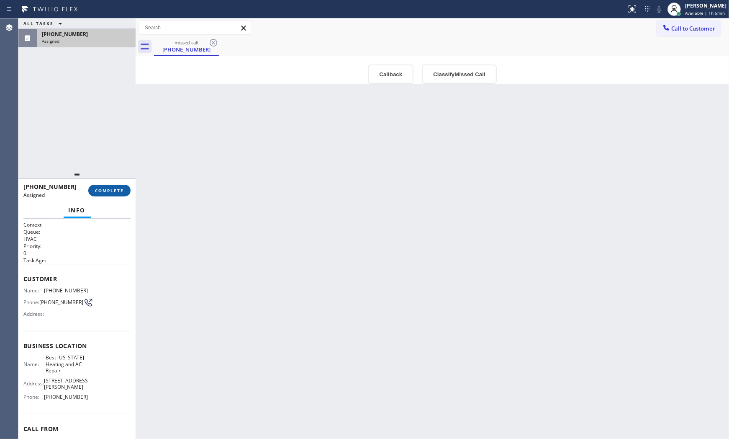
click at [125, 187] on button "COMPLETE" at bounding box center [109, 191] width 42 height 12
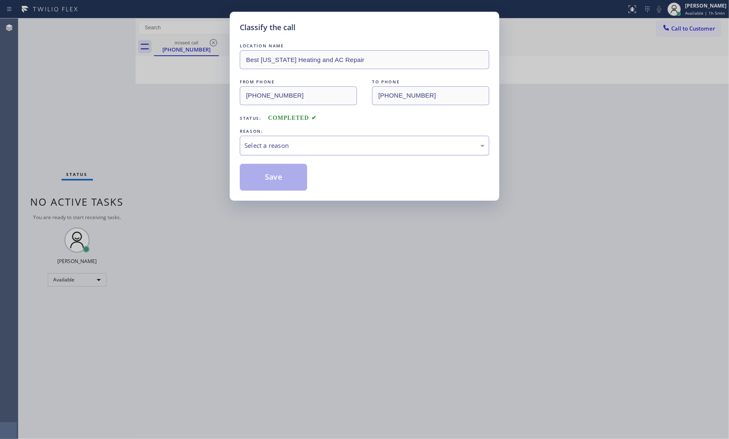
click at [317, 142] on div "Select a reason" at bounding box center [365, 146] width 240 height 10
click at [293, 175] on button "Save" at bounding box center [273, 177] width 67 height 27
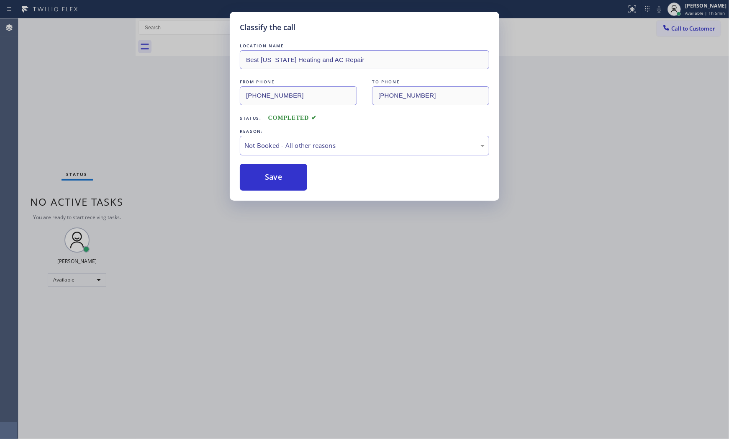
click at [293, 175] on button "Save" at bounding box center [273, 177] width 67 height 27
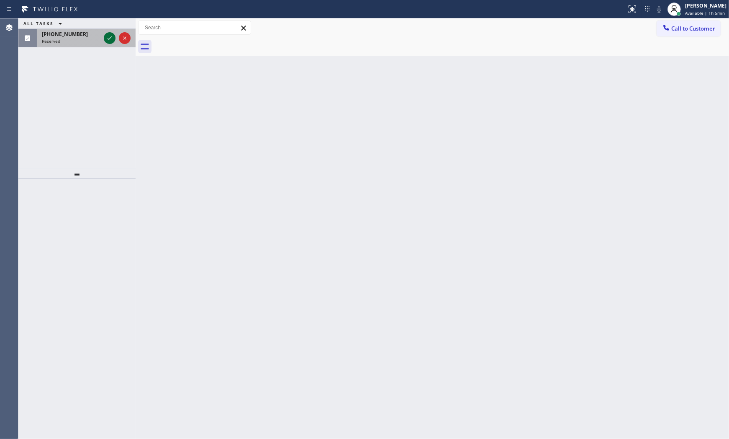
click at [107, 40] on icon at bounding box center [110, 38] width 10 height 10
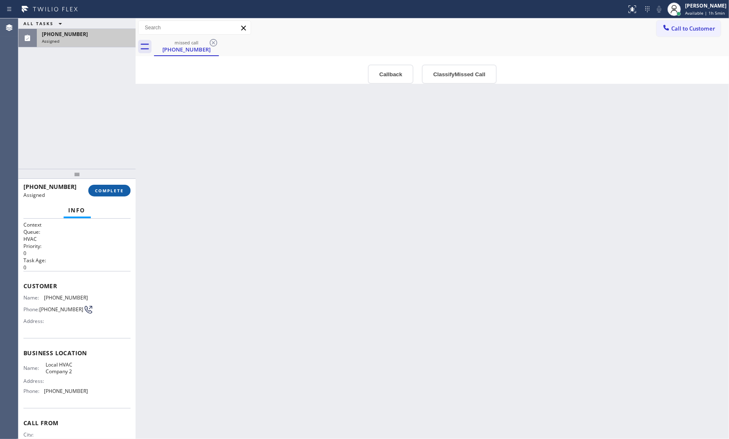
click at [118, 188] on span "COMPLETE" at bounding box center [109, 191] width 29 height 6
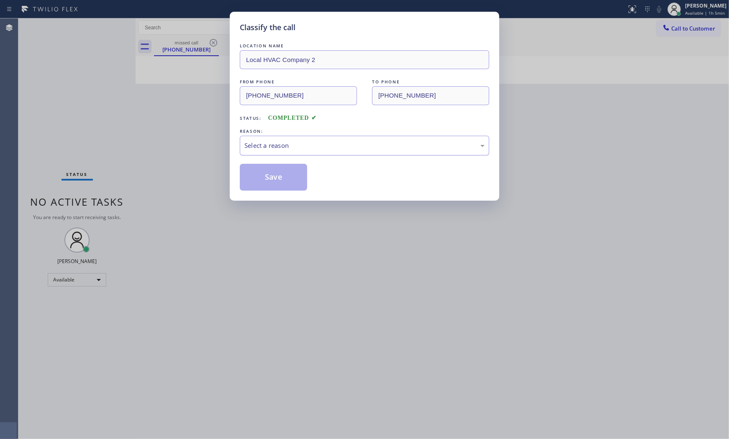
click at [283, 149] on div "Select a reason" at bounding box center [365, 146] width 240 height 10
click at [274, 180] on button "Save" at bounding box center [273, 177] width 67 height 27
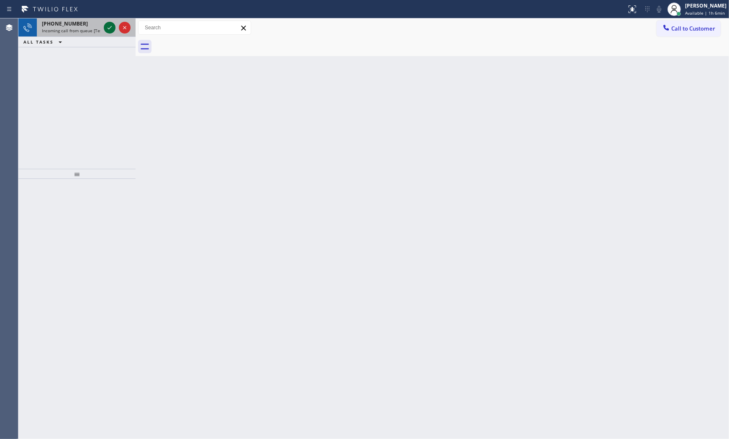
click at [105, 30] on icon at bounding box center [110, 28] width 10 height 10
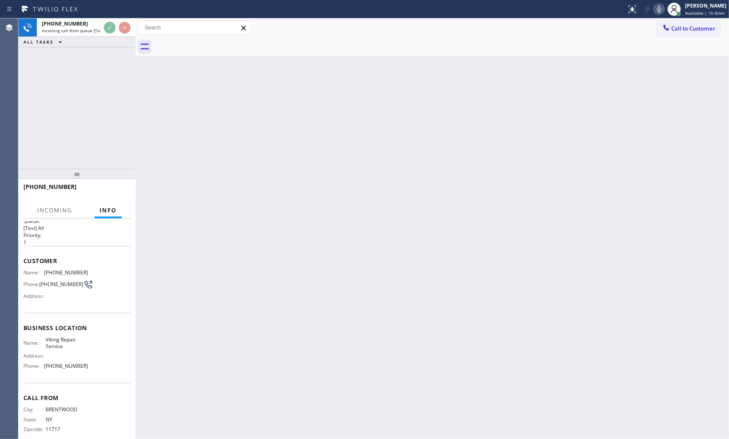
scroll to position [22, 0]
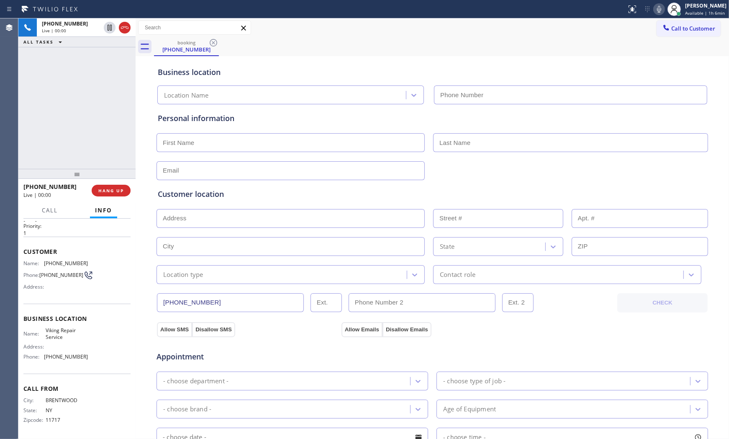
type input "[PHONE_NUMBER]"
click at [658, 7] on icon at bounding box center [659, 9] width 10 height 10
click at [655, 9] on icon at bounding box center [659, 9] width 10 height 10
drag, startPoint x: 116, startPoint y: 190, endPoint x: 117, endPoint y: 178, distance: 12.3
click at [116, 188] on span "HANG UP" at bounding box center [111, 191] width 26 height 6
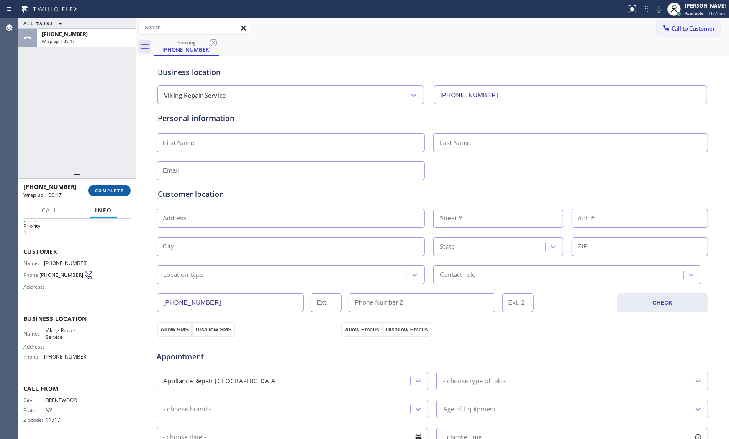
click at [103, 193] on span "COMPLETE" at bounding box center [109, 191] width 29 height 6
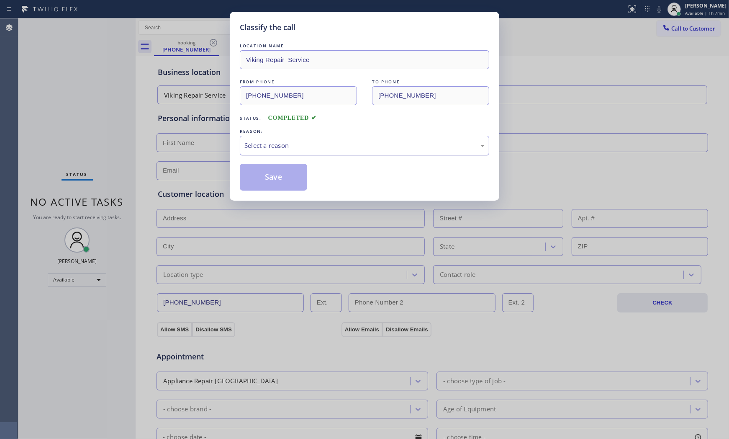
click at [294, 149] on div "Select a reason" at bounding box center [365, 146] width 240 height 10
click at [282, 178] on button "Save" at bounding box center [273, 177] width 67 height 27
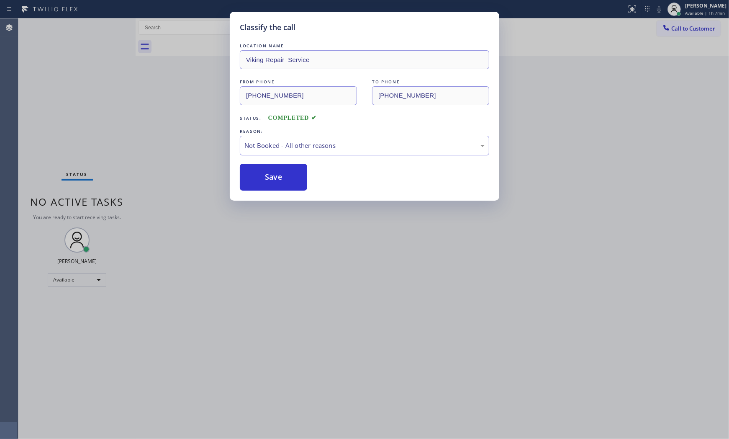
click at [282, 178] on button "Save" at bounding box center [273, 177] width 67 height 27
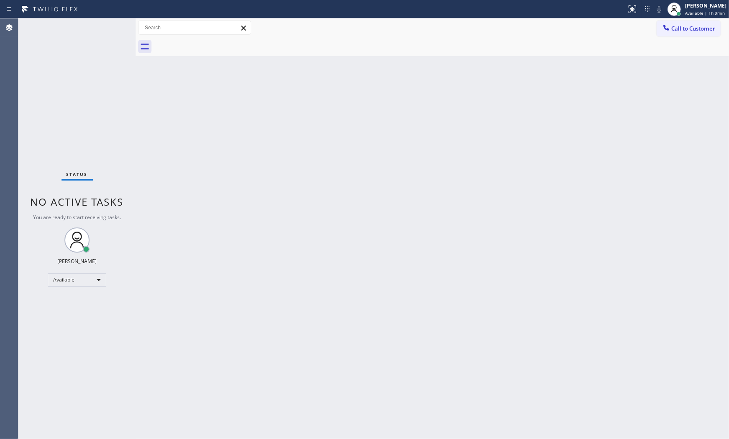
click at [103, 25] on div "Status No active tasks You are ready to start receiving tasks. [PERSON_NAME] Av…" at bounding box center [76, 228] width 117 height 420
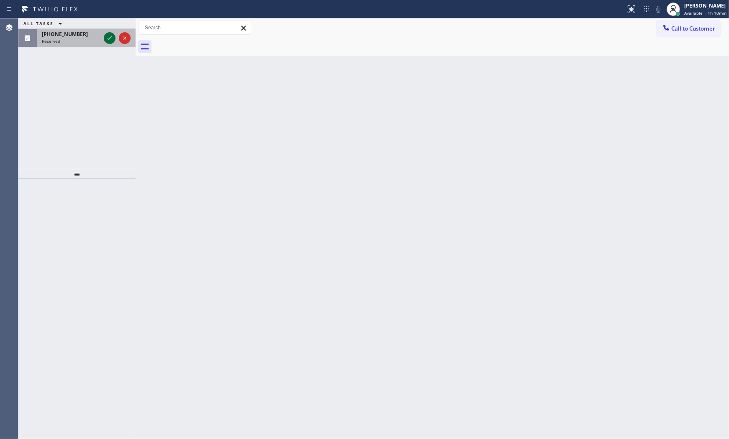
click at [105, 39] on icon at bounding box center [110, 38] width 10 height 10
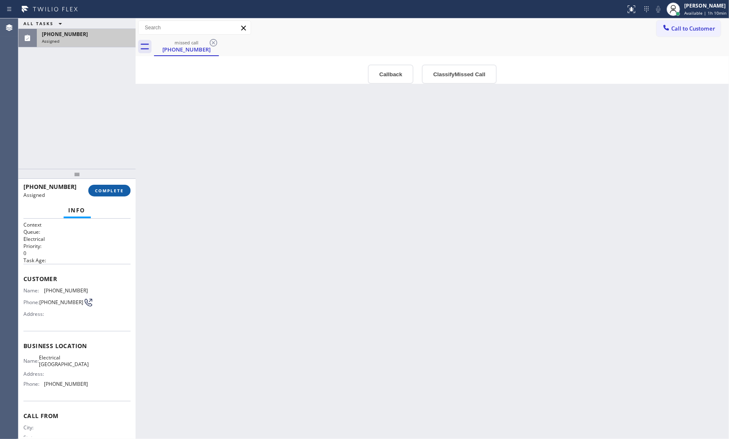
click at [119, 190] on span "COMPLETE" at bounding box center [109, 191] width 29 height 6
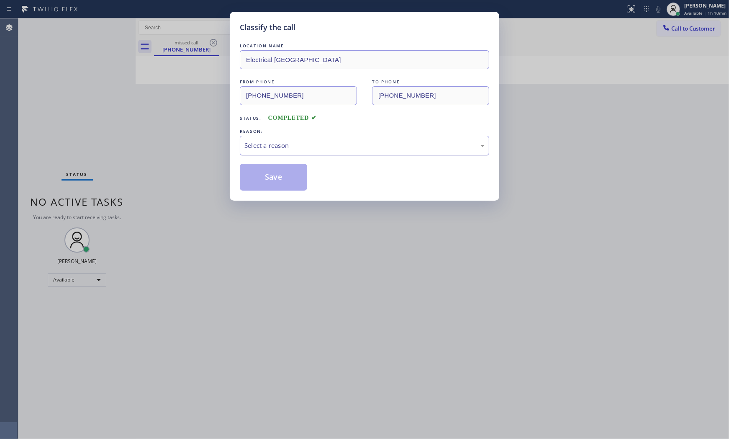
drag, startPoint x: 252, startPoint y: 137, endPoint x: 253, endPoint y: 146, distance: 8.5
click at [252, 140] on div "Select a reason" at bounding box center [365, 146] width 250 height 20
click at [258, 169] on button "Save" at bounding box center [273, 177] width 67 height 27
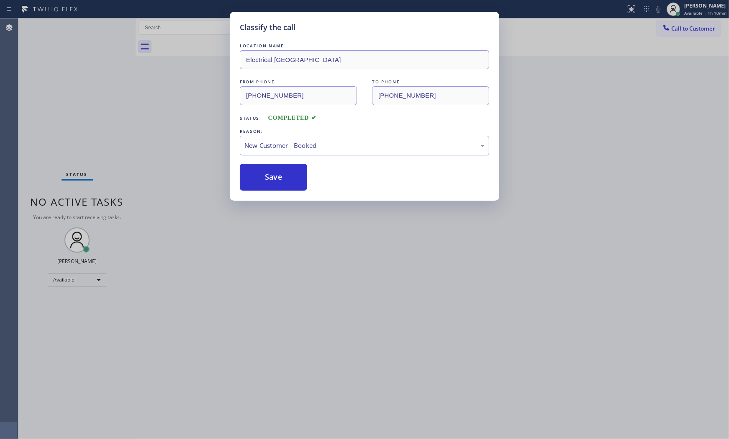
click at [258, 169] on button "Save" at bounding box center [273, 177] width 67 height 27
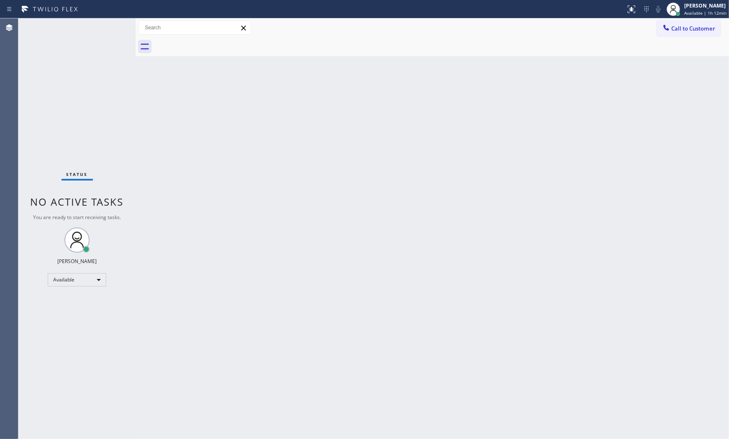
click at [97, 41] on div "Status No active tasks You are ready to start receiving tasks. [PERSON_NAME] Av…" at bounding box center [76, 228] width 117 height 420
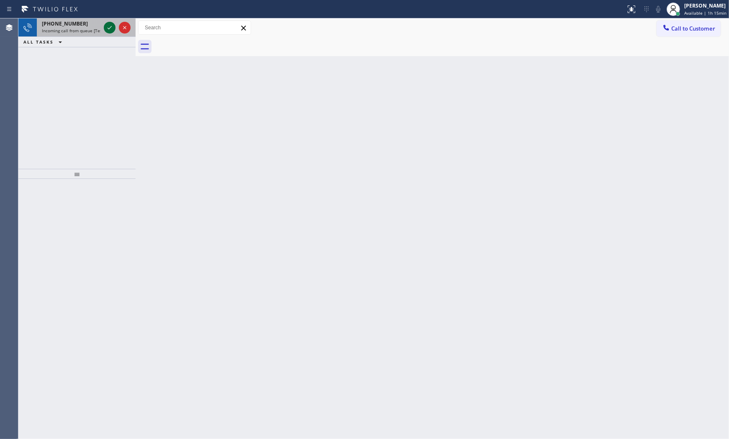
click at [110, 23] on icon at bounding box center [110, 28] width 10 height 10
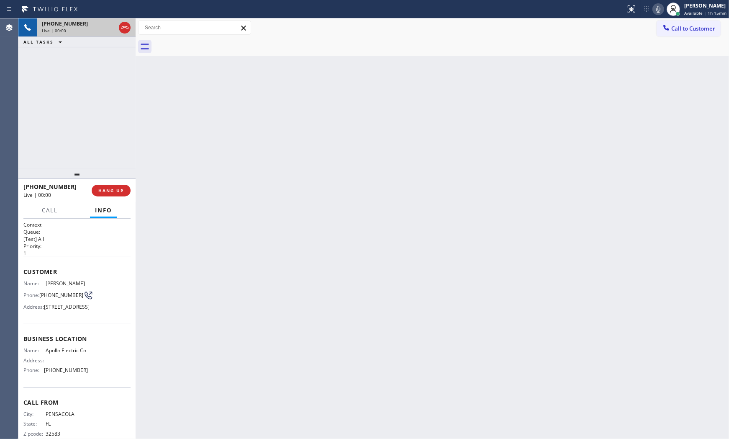
click at [120, 179] on div at bounding box center [76, 174] width 117 height 10
click at [118, 192] on span "HANG UP" at bounding box center [111, 191] width 26 height 6
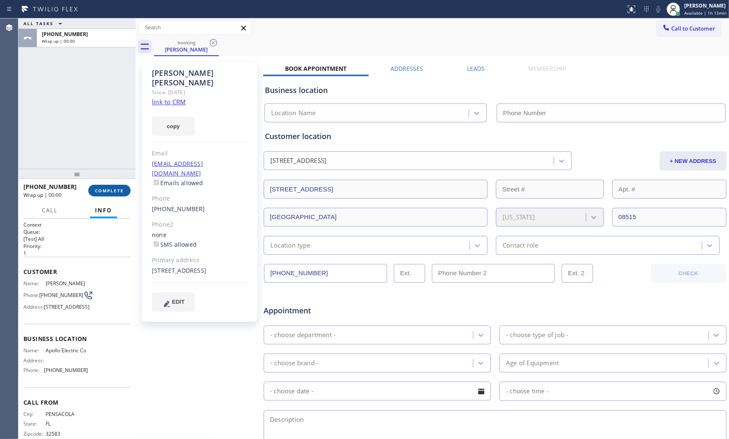
type input "[PHONE_NUMBER]"
click at [118, 191] on span "COMPLETE" at bounding box center [109, 191] width 29 height 6
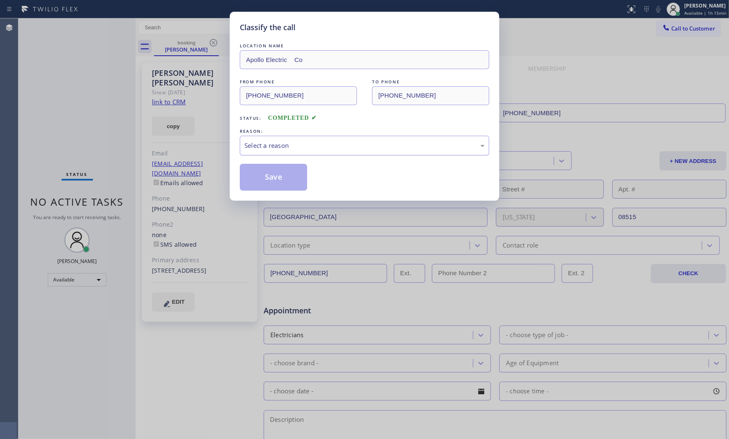
click at [283, 144] on div "Select a reason" at bounding box center [365, 146] width 240 height 10
click at [283, 183] on button "Save" at bounding box center [273, 177] width 67 height 27
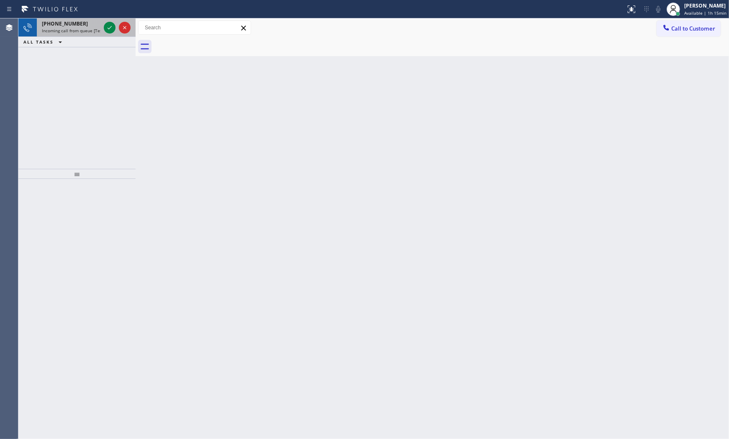
click at [72, 26] on span "[PHONE_NUMBER]" at bounding box center [65, 23] width 46 height 7
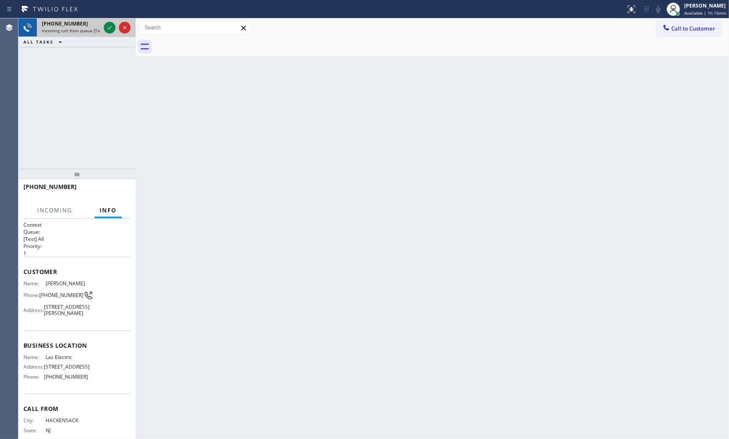
click at [72, 26] on span "[PHONE_NUMBER]" at bounding box center [65, 23] width 46 height 7
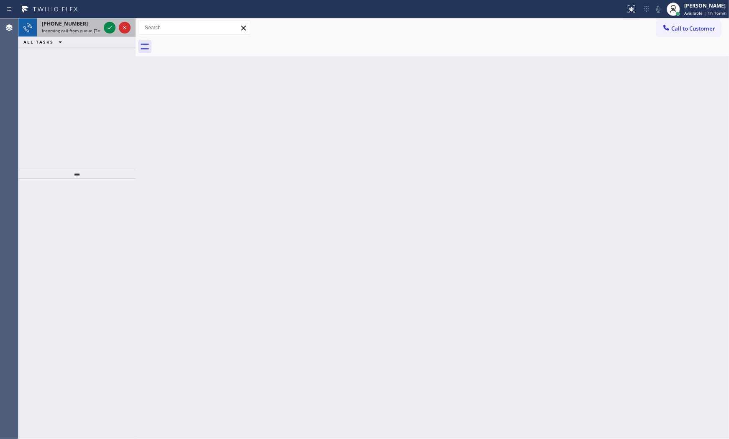
click at [66, 23] on span "[PHONE_NUMBER]" at bounding box center [65, 23] width 46 height 7
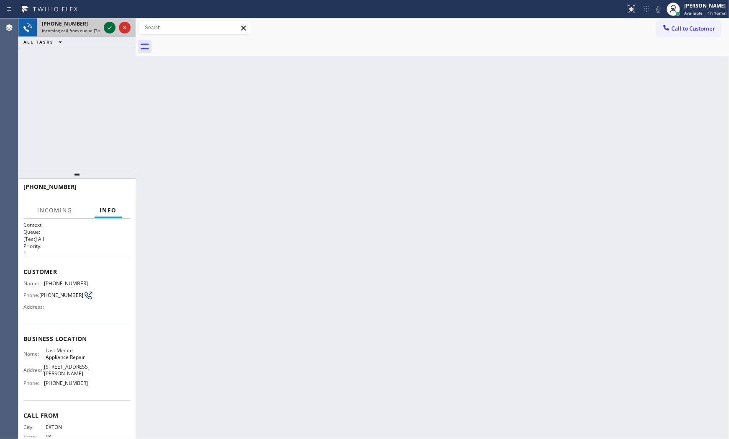
click at [114, 32] on icon at bounding box center [110, 28] width 10 height 10
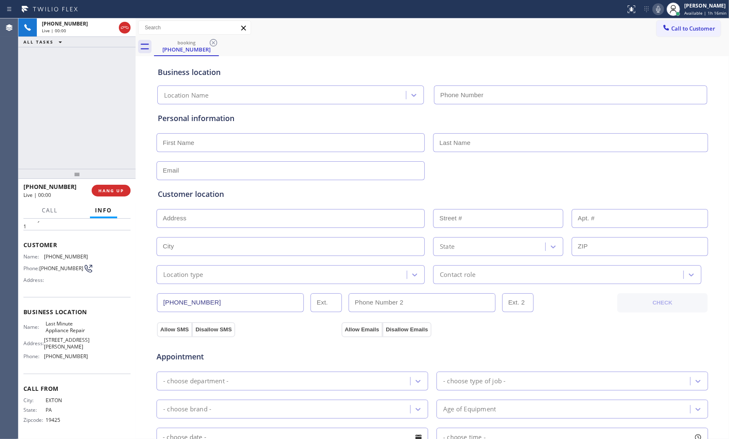
type input "[PHONE_NUMBER]"
click at [112, 190] on span "HANG UP" at bounding box center [111, 191] width 26 height 6
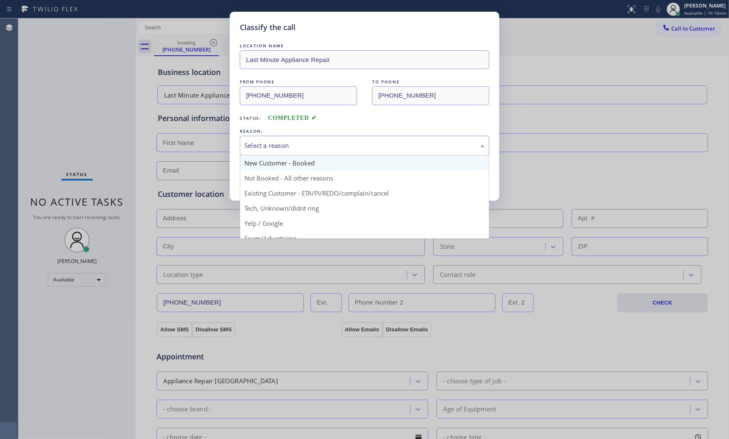
drag, startPoint x: 343, startPoint y: 136, endPoint x: 294, endPoint y: 165, distance: 55.9
click at [339, 139] on div "Select a reason" at bounding box center [365, 146] width 250 height 20
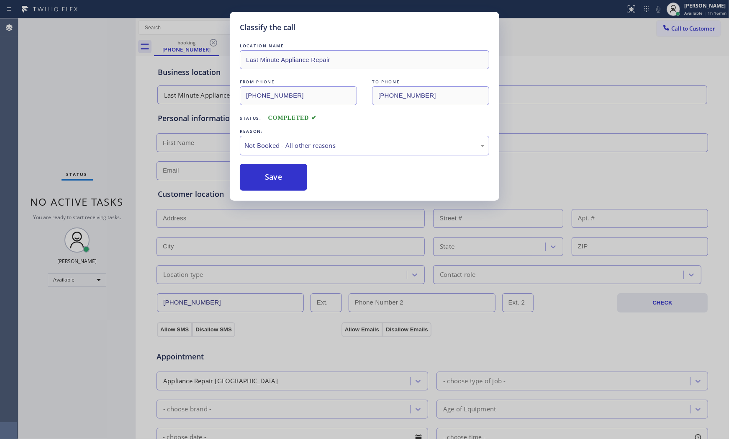
click at [279, 175] on button "Save" at bounding box center [273, 177] width 67 height 27
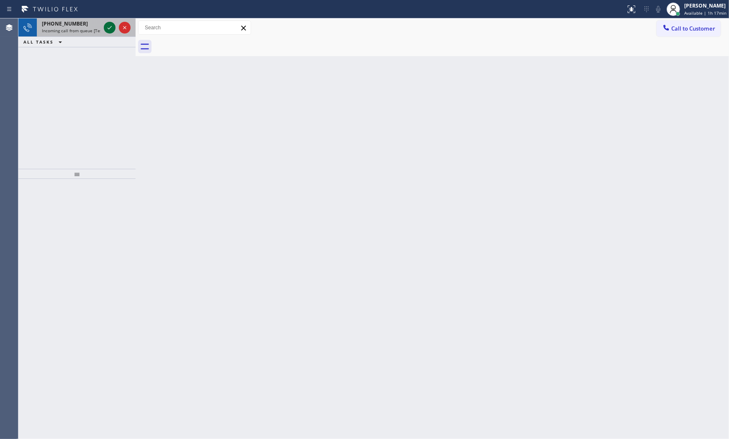
click at [108, 26] on icon at bounding box center [110, 28] width 10 height 10
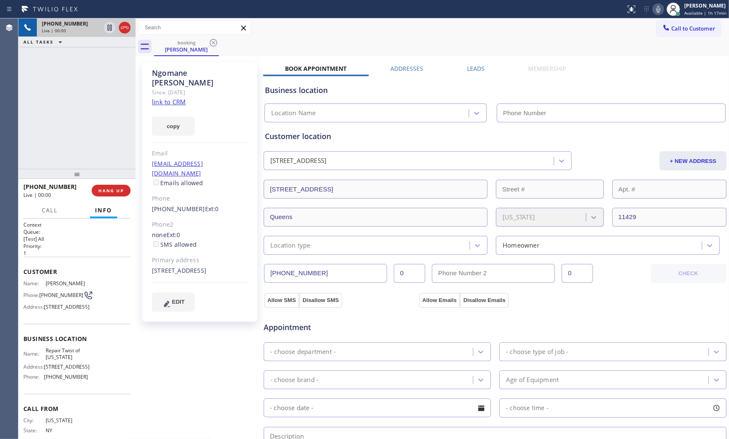
type input "[PHONE_NUMBER]"
click at [170, 98] on link "link to CRM" at bounding box center [169, 102] width 34 height 8
click at [656, 7] on icon at bounding box center [659, 9] width 10 height 10
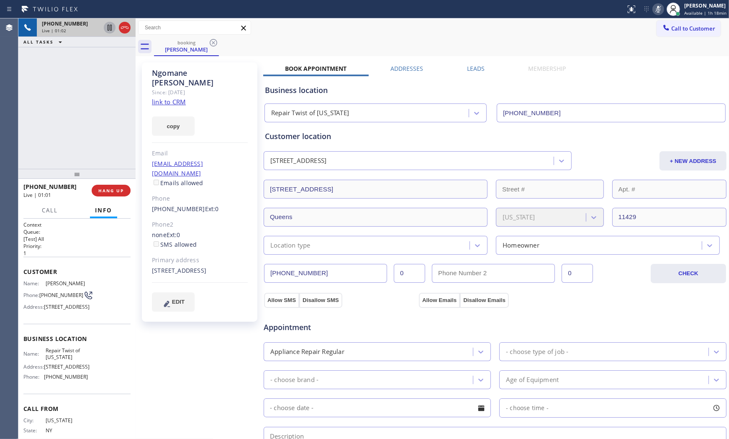
click at [112, 27] on icon at bounding box center [110, 28] width 10 height 10
click at [654, 6] on icon at bounding box center [659, 9] width 10 height 10
click at [109, 25] on icon at bounding box center [110, 28] width 6 height 6
click at [120, 190] on span "HANG UP" at bounding box center [111, 191] width 26 height 6
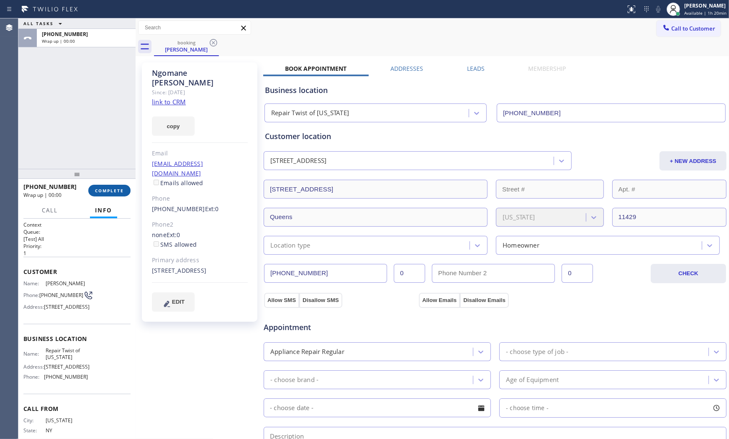
click at [109, 185] on button "COMPLETE" at bounding box center [109, 191] width 42 height 12
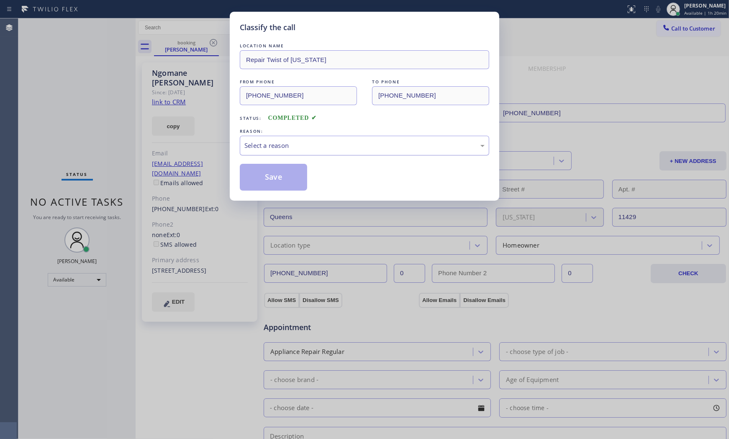
click at [357, 150] on div "Select a reason" at bounding box center [365, 146] width 240 height 10
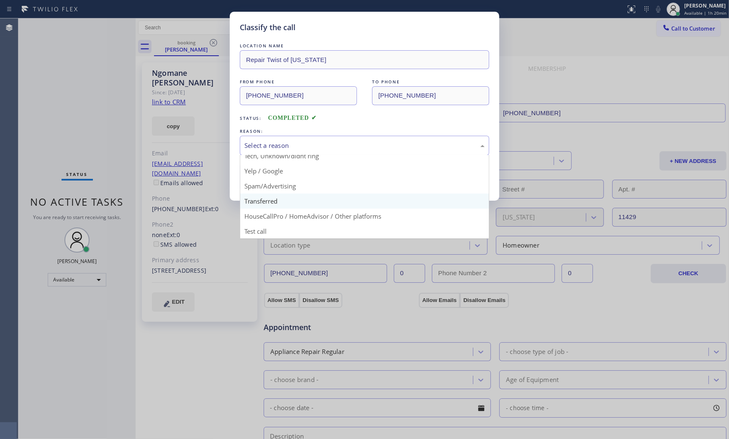
scroll to position [6, 0]
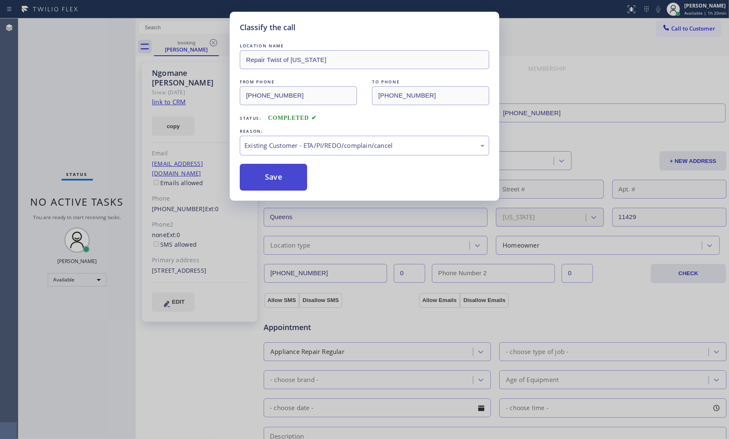
click at [283, 175] on button "Save" at bounding box center [273, 177] width 67 height 27
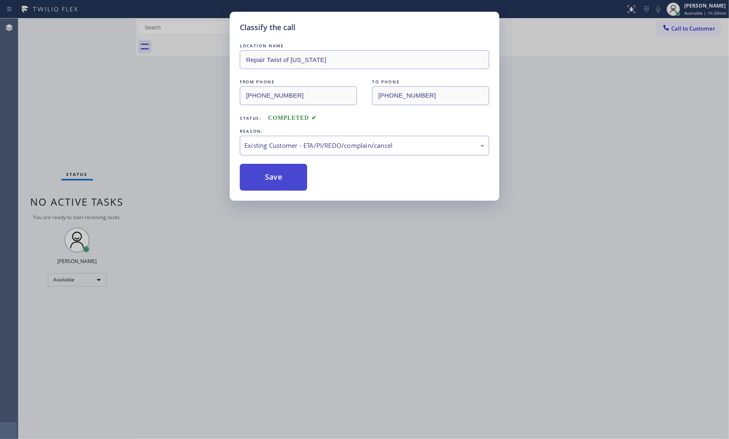
click at [283, 175] on button "Save" at bounding box center [273, 177] width 67 height 27
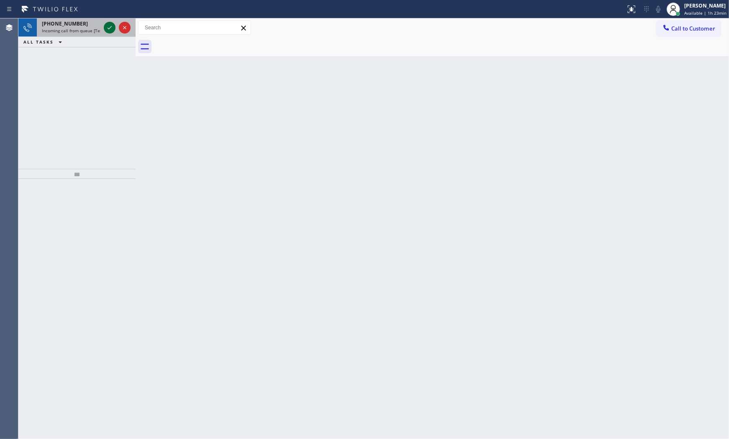
click at [110, 26] on icon at bounding box center [110, 28] width 10 height 10
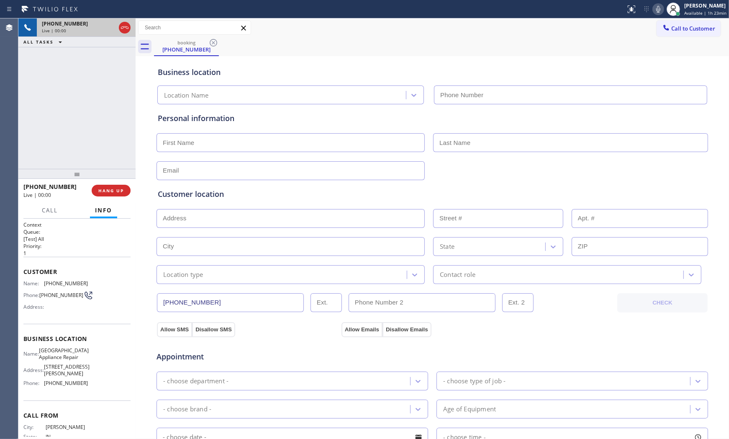
type input "[PHONE_NUMBER]"
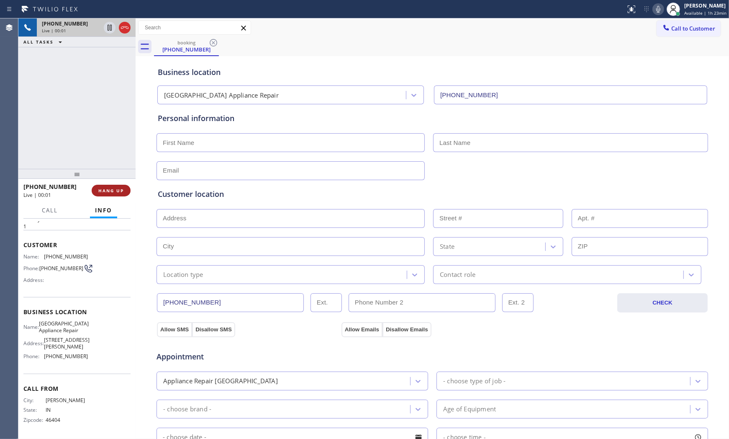
click at [109, 193] on button "HANG UP" at bounding box center [111, 191] width 39 height 12
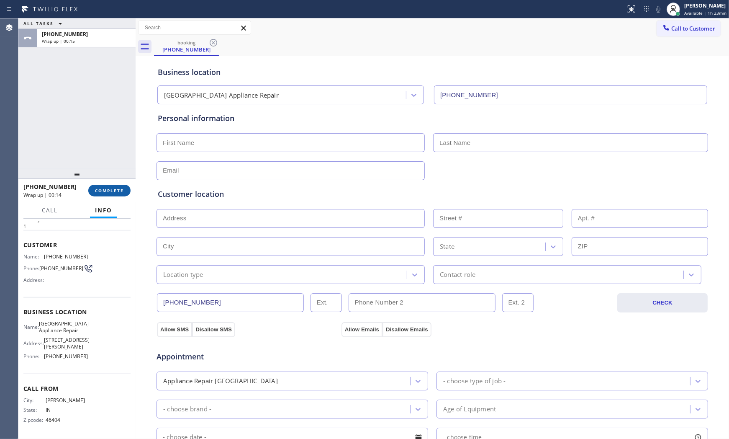
click at [109, 193] on button "COMPLETE" at bounding box center [109, 191] width 42 height 12
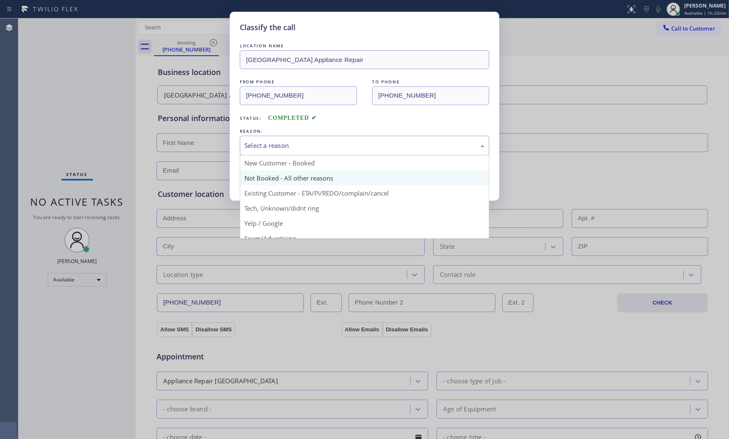
drag, startPoint x: 263, startPoint y: 145, endPoint x: 263, endPoint y: 172, distance: 27.2
click at [263, 148] on div "Select a reason" at bounding box center [365, 146] width 240 height 10
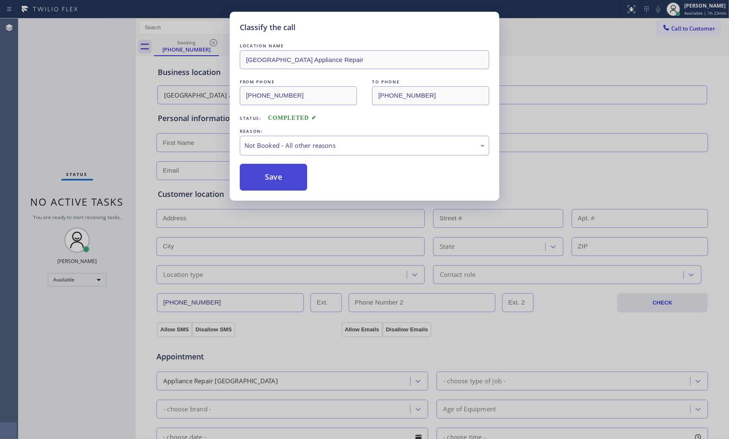
click at [262, 177] on button "Save" at bounding box center [273, 177] width 67 height 27
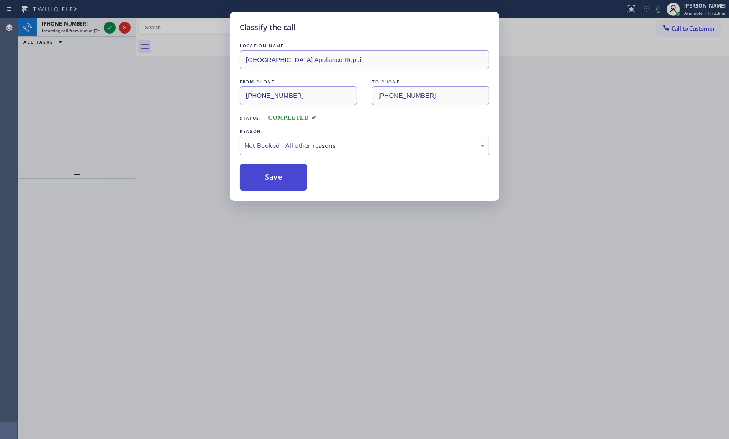
click at [262, 177] on button "Save" at bounding box center [273, 177] width 67 height 27
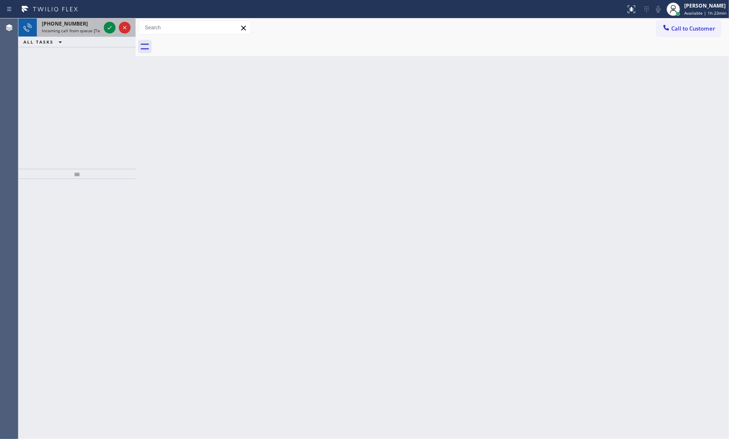
click at [71, 20] on span "[PHONE_NUMBER]" at bounding box center [65, 23] width 46 height 7
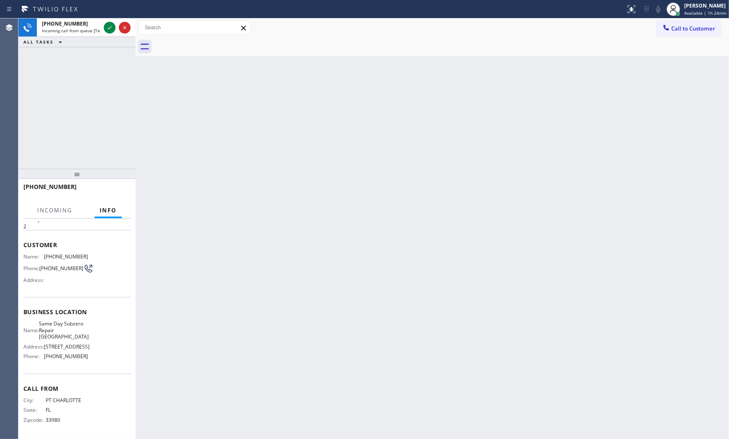
scroll to position [35, 0]
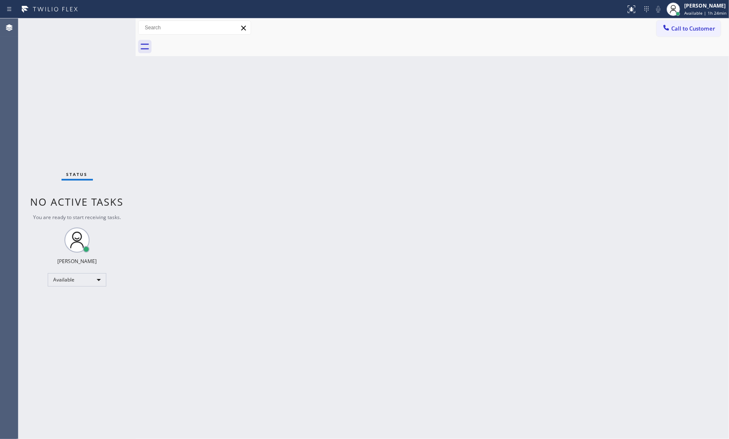
click at [101, 29] on div "Status No active tasks You are ready to start receiving tasks. [PERSON_NAME] Av…" at bounding box center [76, 228] width 117 height 420
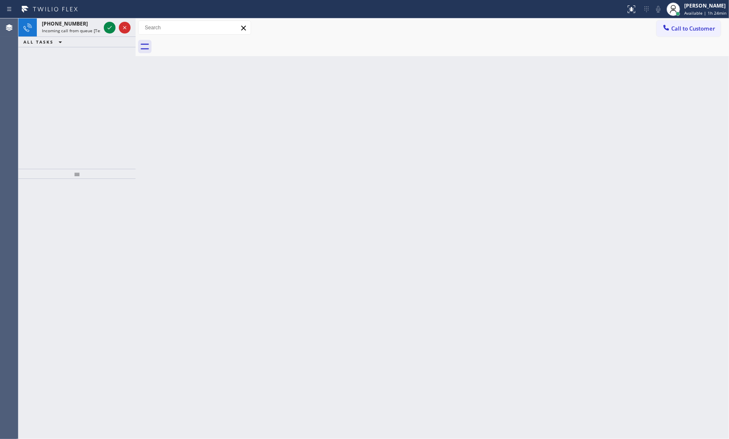
click at [101, 29] on div "[PHONE_NUMBER] Incoming call from queue [Test] All" at bounding box center [69, 27] width 65 height 18
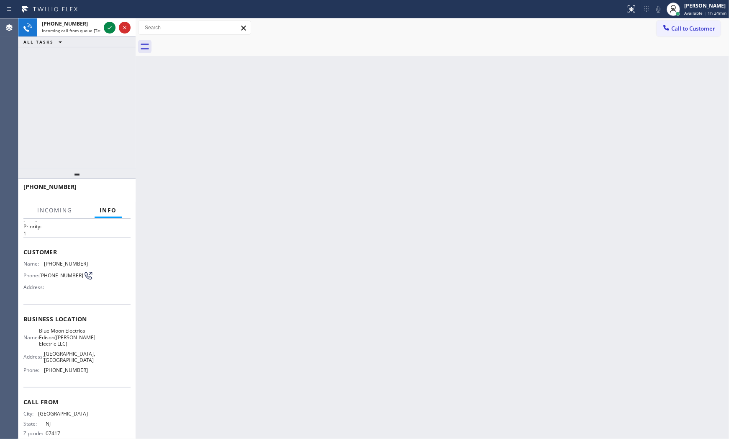
scroll to position [48, 0]
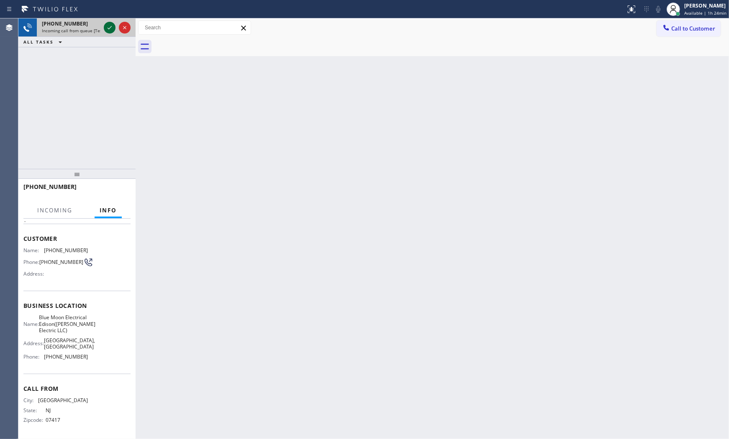
click at [106, 24] on icon at bounding box center [110, 28] width 10 height 10
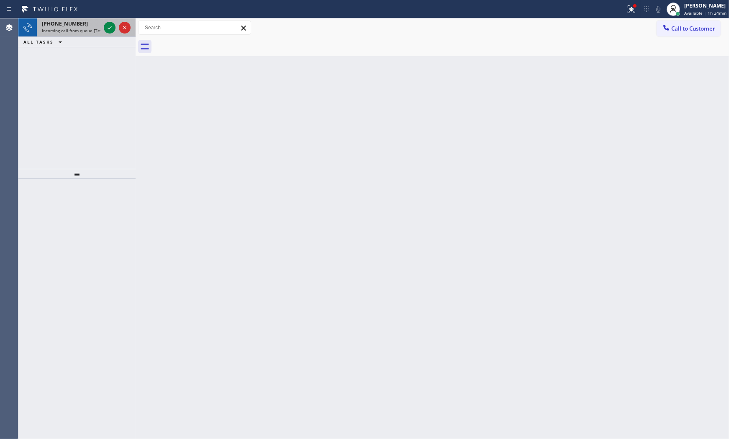
click at [90, 29] on span "Incoming call from queue [Test] All" at bounding box center [77, 31] width 70 height 6
click at [107, 27] on icon at bounding box center [110, 28] width 10 height 10
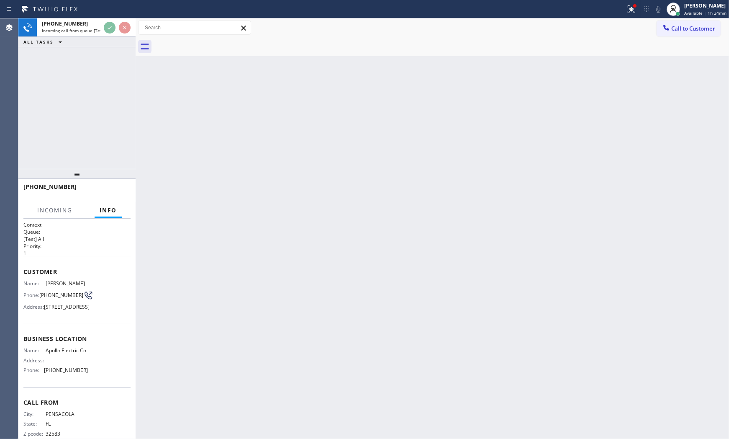
drag, startPoint x: 107, startPoint y: 154, endPoint x: 109, endPoint y: 48, distance: 105.5
click at [107, 152] on div "[PHONE_NUMBER] Incoming call from queue [Test] All ALL TASKS ALL TASKS ACTIVE T…" at bounding box center [76, 93] width 117 height 150
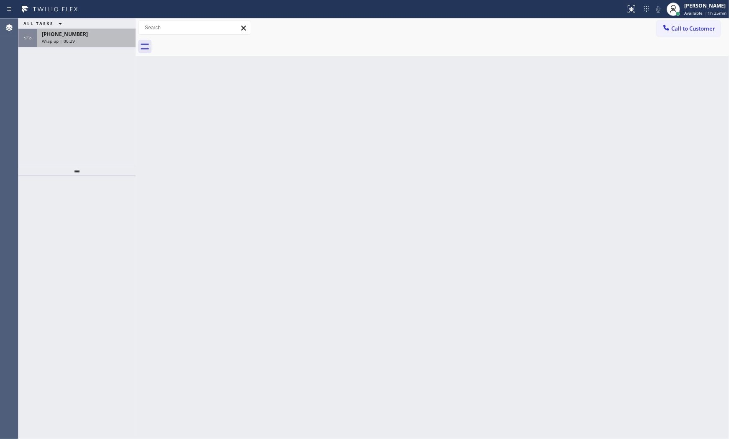
click at [76, 36] on span "[PHONE_NUMBER]" at bounding box center [65, 34] width 46 height 7
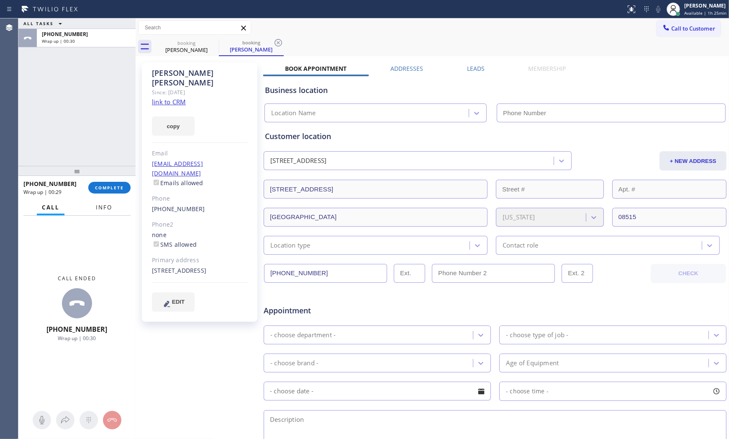
click at [98, 213] on button "Info" at bounding box center [104, 207] width 26 height 16
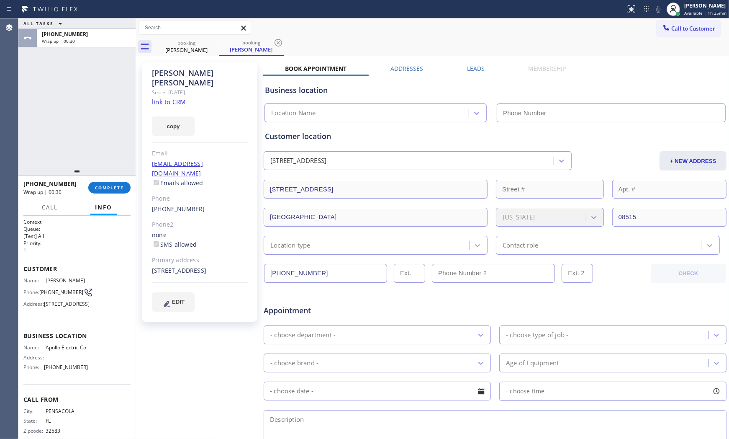
click at [100, 208] on span "Info" at bounding box center [103, 207] width 17 height 8
click at [160, 107] on div "copy" at bounding box center [200, 121] width 96 height 29
click at [162, 98] on link "link to CRM" at bounding box center [169, 102] width 34 height 8
type input "[PHONE_NUMBER]"
click at [118, 190] on span "COMPLETE" at bounding box center [109, 188] width 29 height 6
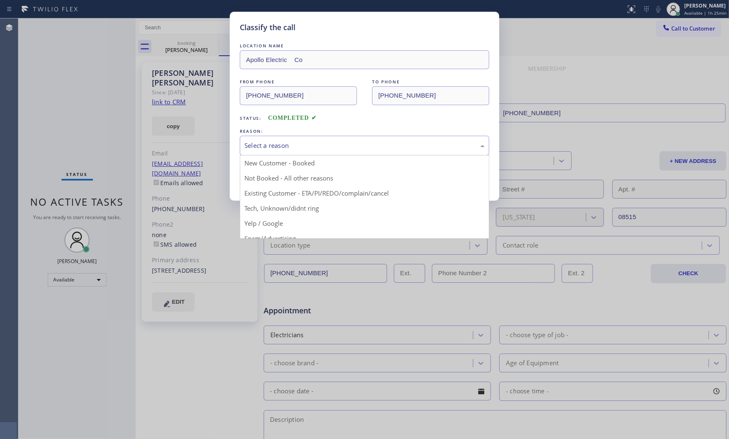
click at [253, 141] on div "Select a reason" at bounding box center [365, 146] width 240 height 10
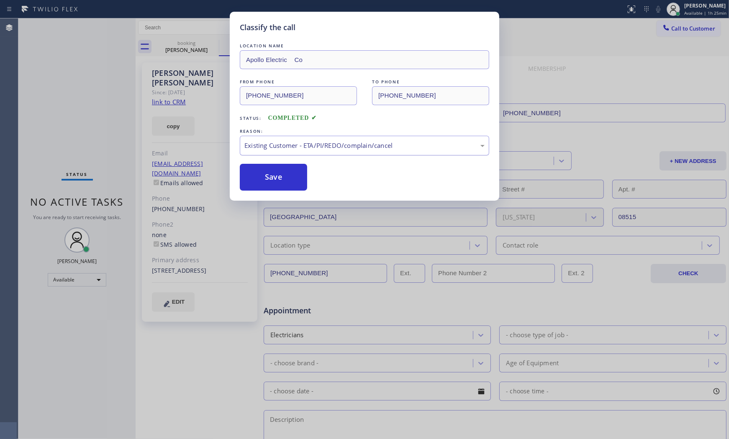
click at [265, 149] on div "Existing Customer - ETA/PI/REDO/complain/cancel" at bounding box center [365, 146] width 240 height 10
click at [263, 178] on button "Save" at bounding box center [273, 177] width 67 height 27
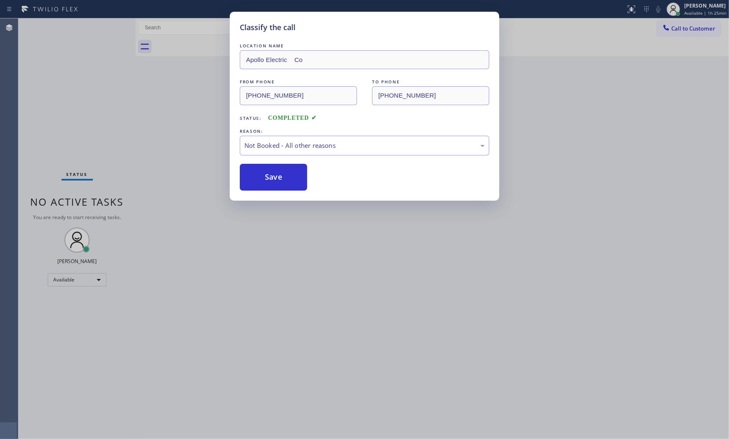
click at [263, 178] on button "Save" at bounding box center [273, 177] width 67 height 27
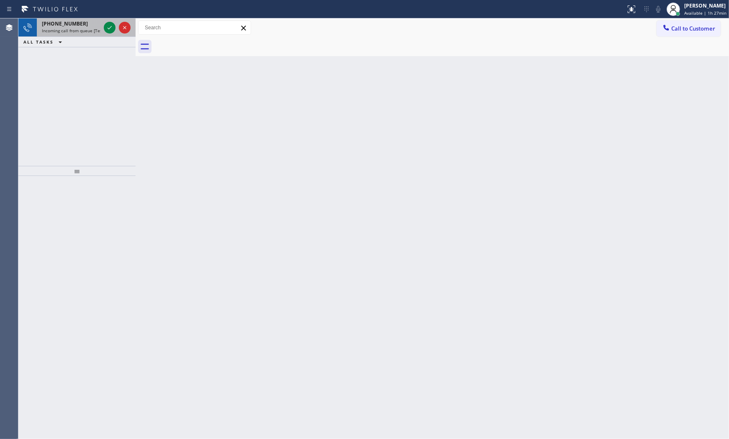
click at [70, 28] on span "Incoming call from queue [Test] All" at bounding box center [77, 31] width 70 height 6
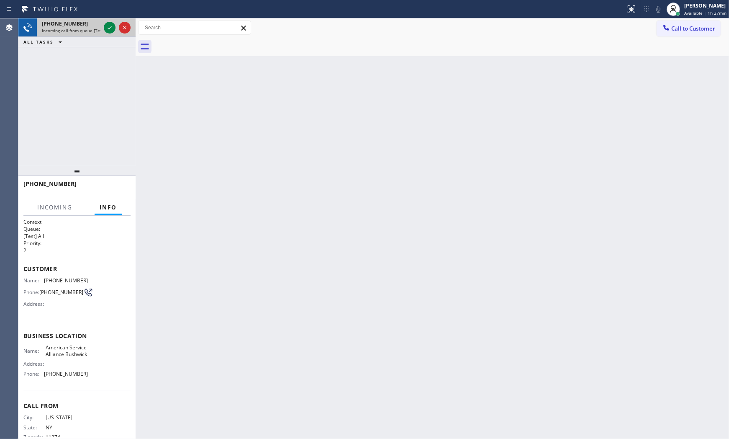
click at [96, 25] on div "+17188659822" at bounding box center [71, 23] width 59 height 7
click at [99, 25] on div "+17188659822" at bounding box center [71, 23] width 59 height 7
click at [104, 26] on div at bounding box center [117, 27] width 30 height 18
click at [105, 26] on icon at bounding box center [110, 28] width 10 height 10
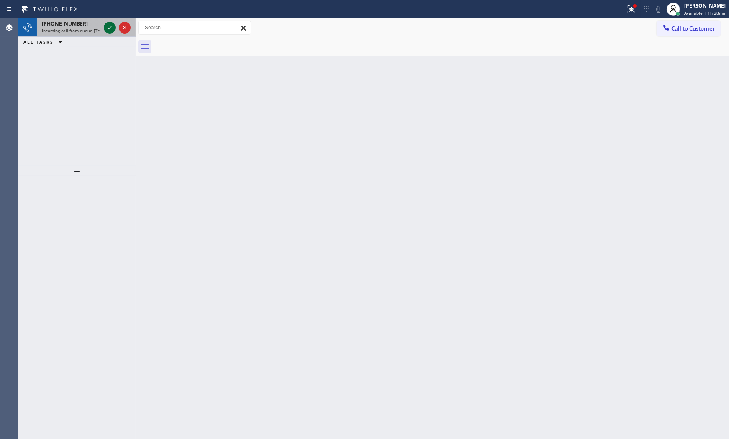
click at [111, 26] on icon at bounding box center [110, 28] width 10 height 10
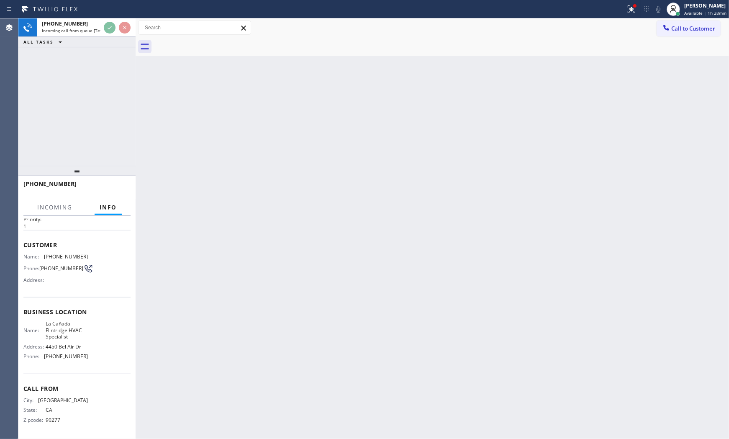
scroll to position [32, 0]
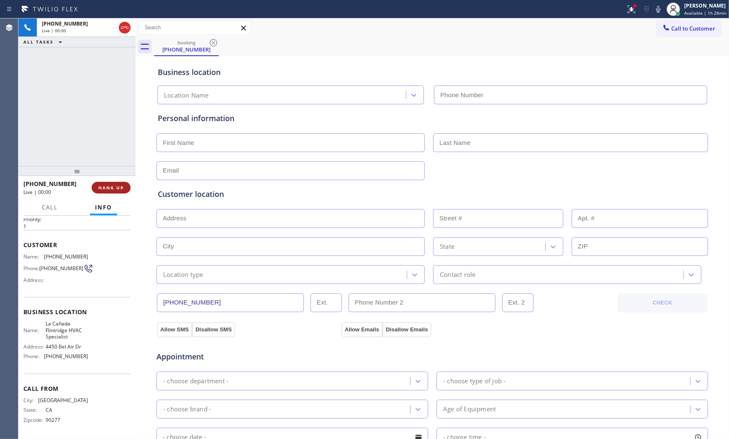
type input "(818) 740-6341"
click at [634, 10] on icon at bounding box center [632, 9] width 10 height 10
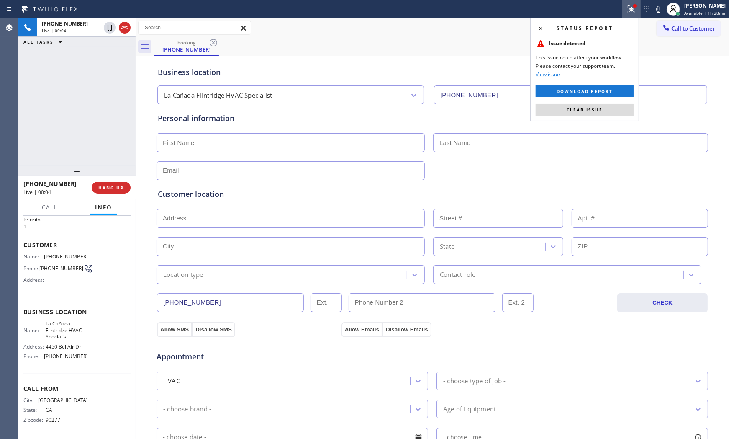
click at [583, 106] on button "Clear issue" at bounding box center [585, 110] width 98 height 12
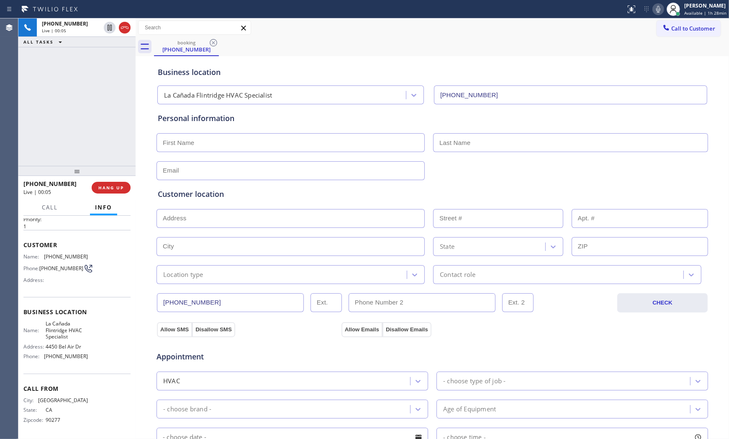
click at [654, 13] on icon at bounding box center [659, 9] width 10 height 10
click at [654, 10] on icon at bounding box center [659, 9] width 10 height 10
click at [658, 12] on icon at bounding box center [659, 9] width 4 height 7
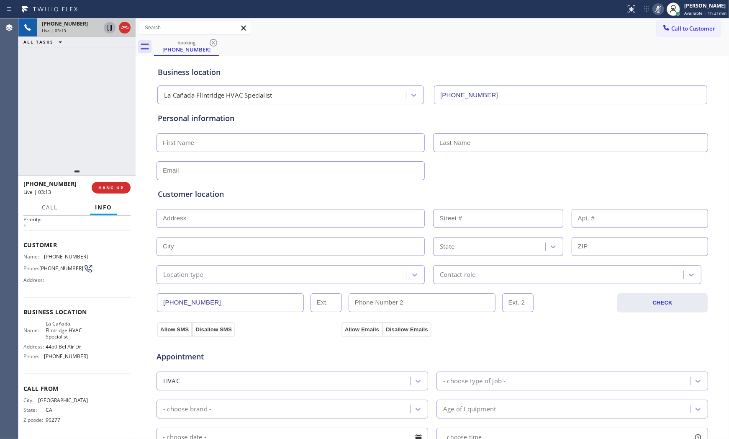
click at [111, 26] on icon at bounding box center [110, 28] width 10 height 10
drag, startPoint x: 499, startPoint y: 30, endPoint x: 637, endPoint y: 16, distance: 138.9
click at [501, 29] on div "Call to Customer Outbound call Location Search location Your caller id phone nu…" at bounding box center [433, 28] width 594 height 15
click at [657, 11] on icon at bounding box center [659, 9] width 4 height 7
click at [111, 28] on icon at bounding box center [110, 28] width 6 height 6
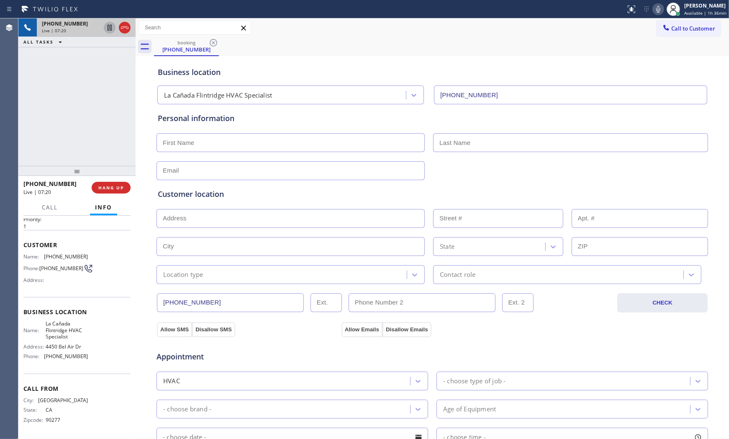
click at [654, 9] on icon at bounding box center [659, 9] width 10 height 10
click at [58, 28] on span "Live | 08:27" at bounding box center [54, 31] width 24 height 6
click at [61, 253] on span "(310) 947-7200" at bounding box center [66, 256] width 44 height 6
click at [60, 253] on span "(310) 947-7200" at bounding box center [66, 256] width 44 height 6
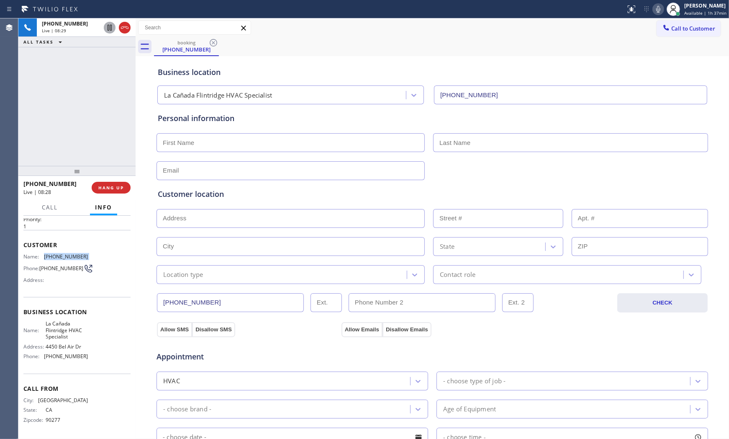
click at [60, 253] on span "(310) 947-7200" at bounding box center [66, 256] width 44 height 6
click at [654, 7] on icon at bounding box center [659, 9] width 10 height 10
click at [654, 8] on icon at bounding box center [659, 9] width 10 height 10
click at [654, 10] on icon at bounding box center [659, 9] width 10 height 10
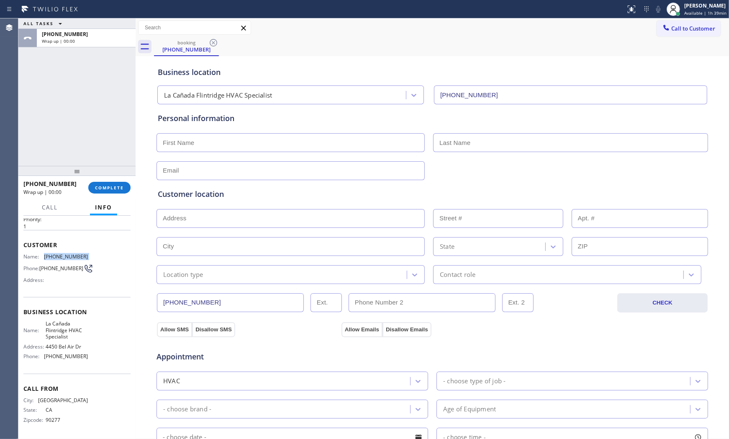
drag, startPoint x: 109, startPoint y: 186, endPoint x: 282, endPoint y: 229, distance: 178.3
click at [277, 239] on div "ALL TASKS ALL TASKS ACTIVE TASKS TASKS IN WRAP UP +13109477200 Wrap up | 00:00 …" at bounding box center [373, 228] width 711 height 420
click at [233, 149] on input "text" at bounding box center [291, 142] width 268 height 19
paste input "Christopher"
type input "Christopher"
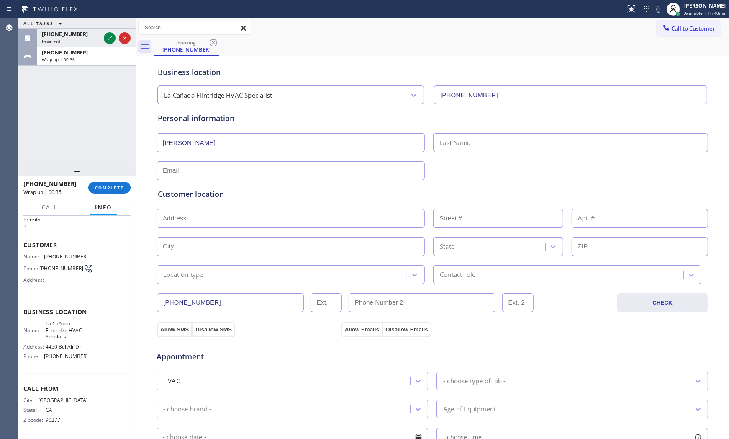
click at [451, 146] on input "text" at bounding box center [570, 142] width 275 height 19
paste input "Silk"
type input "Silk"
drag, startPoint x: 108, startPoint y: 10, endPoint x: 189, endPoint y: 13, distance: 81.3
click at [108, 10] on div at bounding box center [312, 9] width 619 height 13
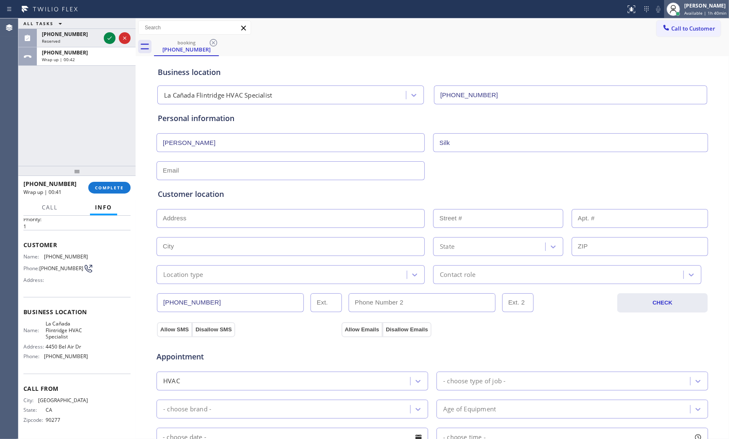
click at [708, 11] on span "Available | 1h 40min" at bounding box center [706, 13] width 42 height 6
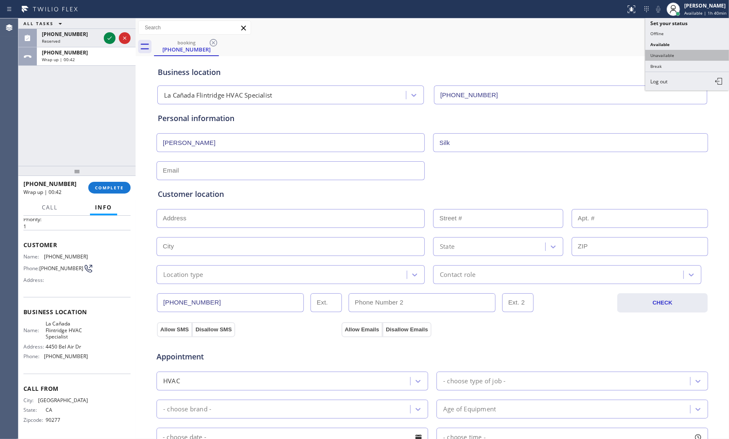
click at [663, 56] on button "Unavailable" at bounding box center [688, 55] width 84 height 11
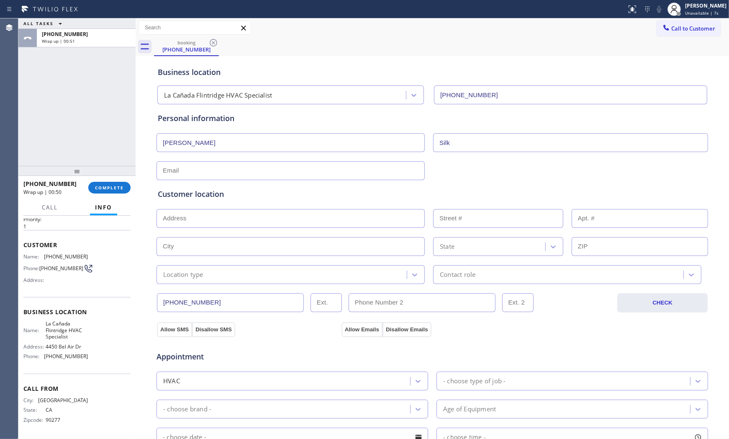
scroll to position [210, 0]
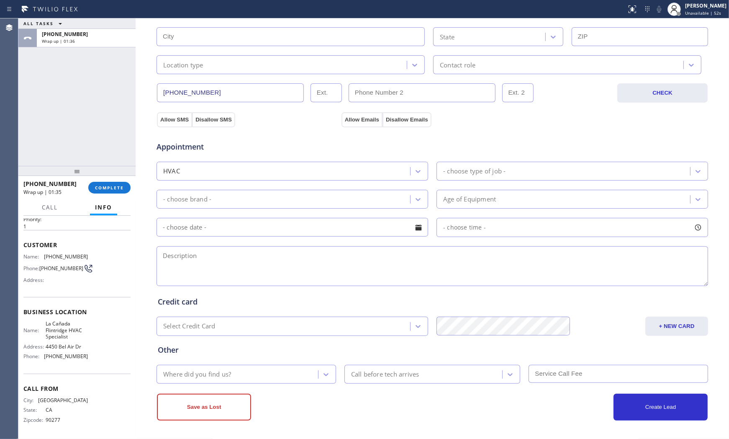
click at [102, 162] on div "ALL TASKS ALL TASKS ACTIVE TASKS TASKS IN WRAP UP +13109477200 Wrap up | 01:36" at bounding box center [76, 91] width 117 height 147
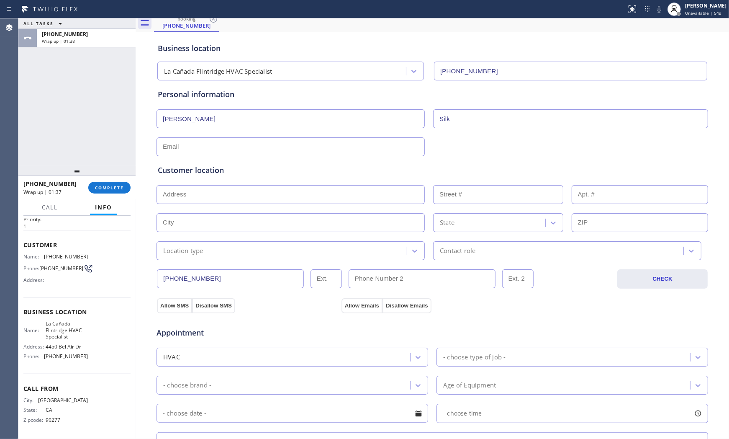
scroll to position [23, 0]
click at [200, 105] on div "Personal information Christopher Silk" at bounding box center [432, 122] width 549 height 67
click at [198, 151] on input "text" at bounding box center [291, 147] width 268 height 19
paste input "christopher@hbc-homes.com"
type input "christopher@hbc-homes.com"
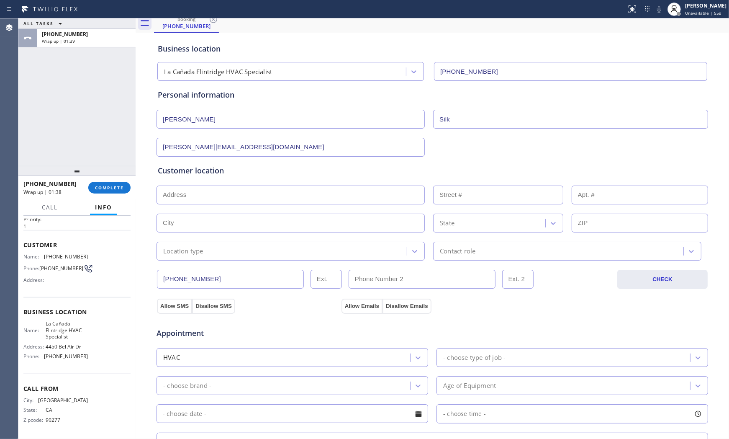
click at [324, 168] on div "Customer location" at bounding box center [432, 170] width 549 height 11
click at [234, 189] on input "text" at bounding box center [291, 194] width 268 height 19
paste input "5527 Burning Tree DrLa Cañada Flintridge, CA 91011, USA"
type input "5527 Burning Tree Dr"
type input "5527"
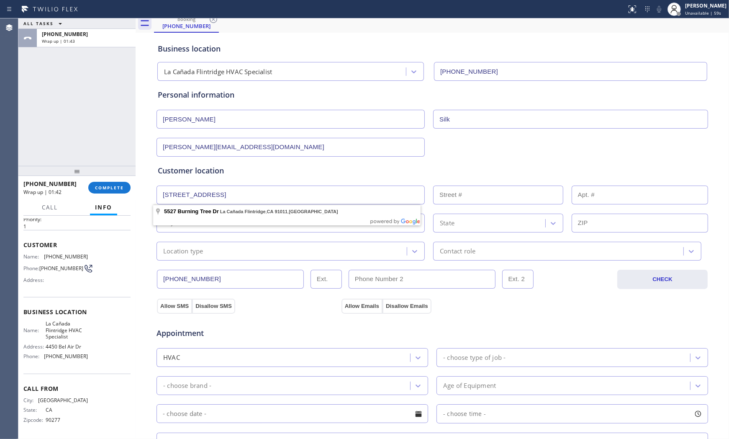
type input "La Cañada Flintridge"
type input "91011"
click at [198, 254] on div "Location type" at bounding box center [183, 251] width 40 height 10
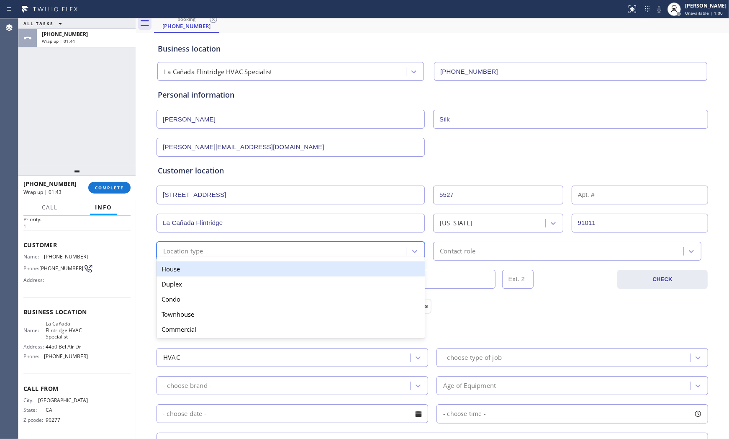
click at [193, 271] on div "House" at bounding box center [291, 268] width 268 height 15
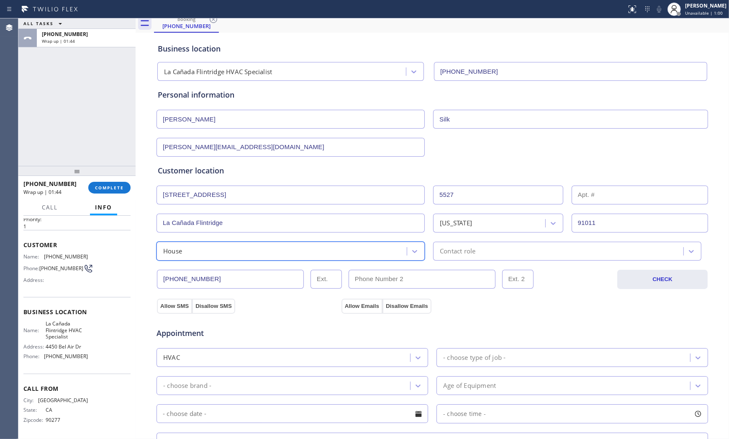
click at [463, 250] on div "Contact role" at bounding box center [458, 251] width 36 height 10
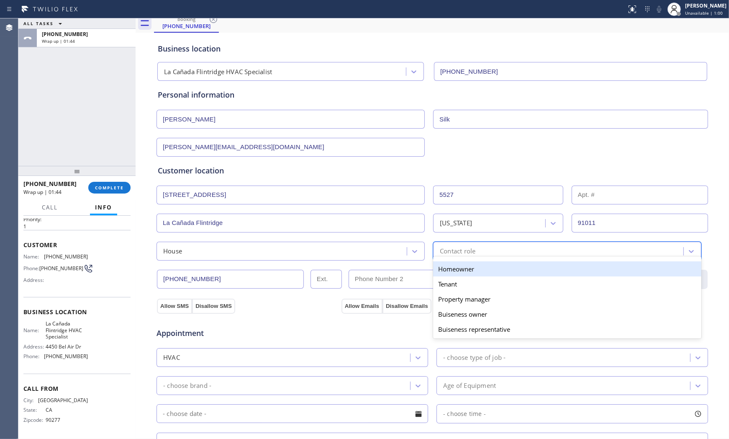
drag, startPoint x: 463, startPoint y: 254, endPoint x: 273, endPoint y: 299, distance: 195.1
click at [452, 270] on div "Homeowner" at bounding box center [567, 268] width 268 height 15
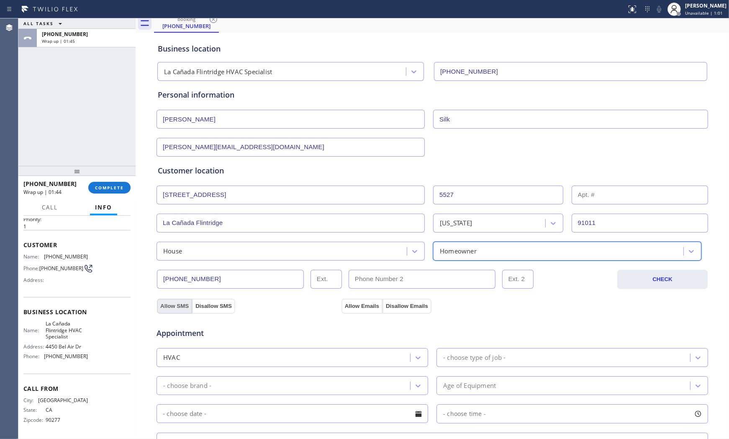
click at [180, 305] on button "Allow SMS" at bounding box center [174, 306] width 35 height 15
click at [358, 304] on button "Allow Emails" at bounding box center [362, 306] width 41 height 15
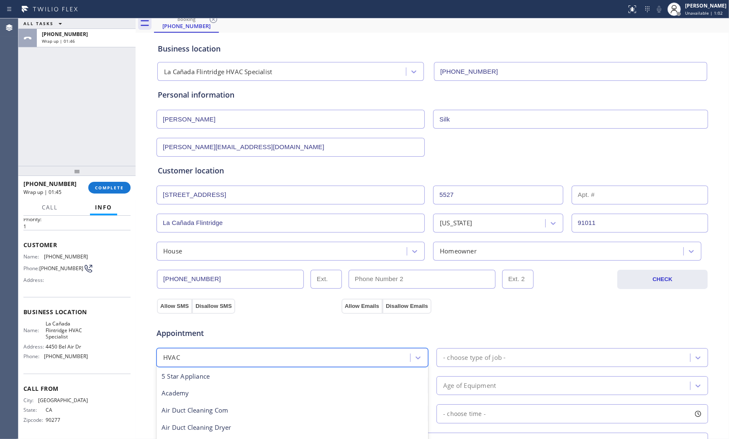
click at [269, 359] on div "HVAC" at bounding box center [284, 357] width 251 height 15
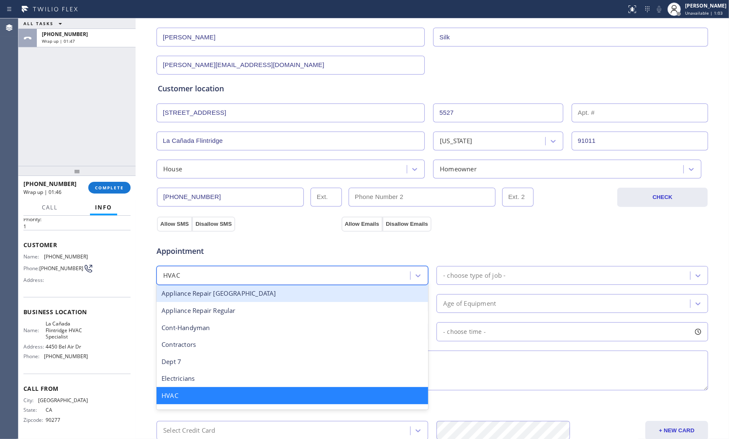
scroll to position [116, 0]
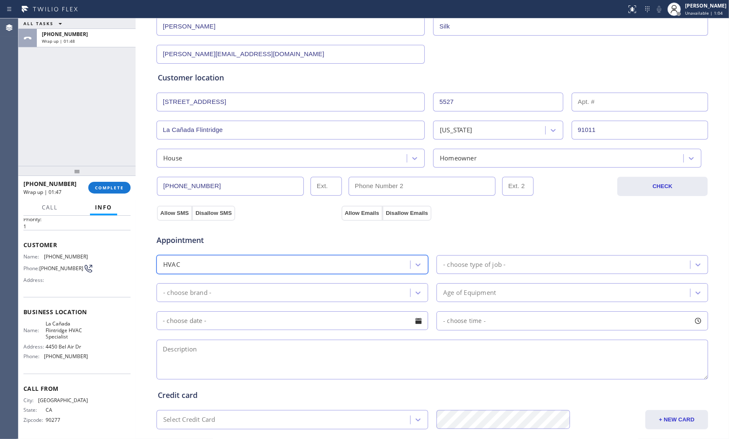
click at [308, 263] on div "HVAC" at bounding box center [284, 264] width 251 height 15
click at [455, 262] on div "- choose type of job -" at bounding box center [474, 265] width 62 height 10
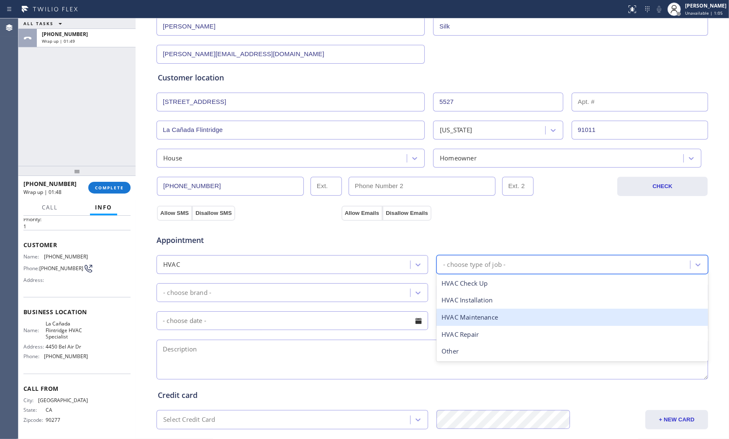
drag, startPoint x: 467, startPoint y: 316, endPoint x: 440, endPoint y: 316, distance: 27.6
click at [466, 316] on div "HVAC Maintenance" at bounding box center [573, 317] width 272 height 17
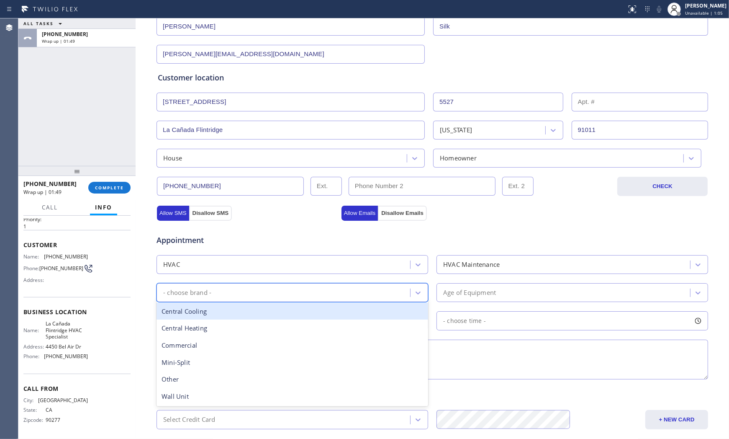
click at [307, 301] on div "- choose brand -" at bounding box center [293, 292] width 272 height 19
click at [252, 317] on div "Central Cooling" at bounding box center [293, 311] width 272 height 17
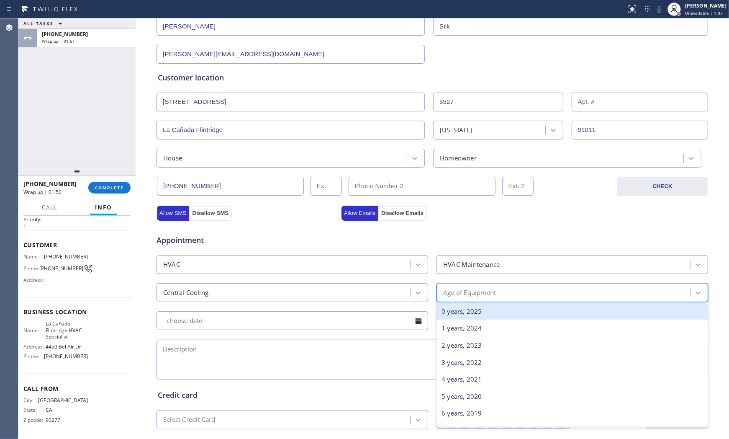
click at [482, 290] on div "Age of Equipment" at bounding box center [469, 293] width 53 height 10
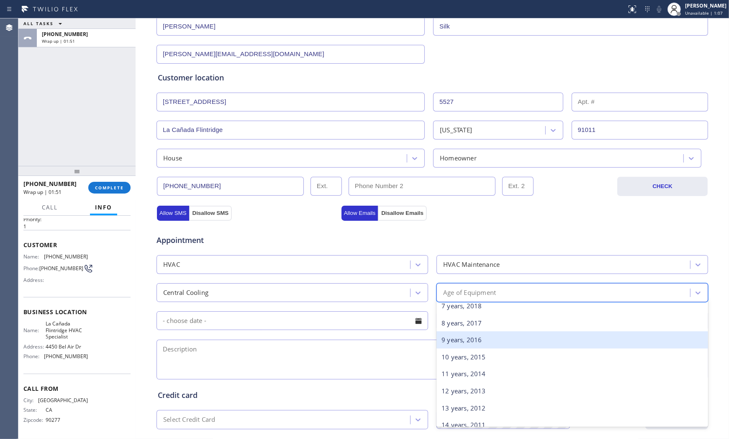
scroll to position [139, 0]
click at [459, 346] on div "10 years, 2015" at bounding box center [573, 341] width 272 height 17
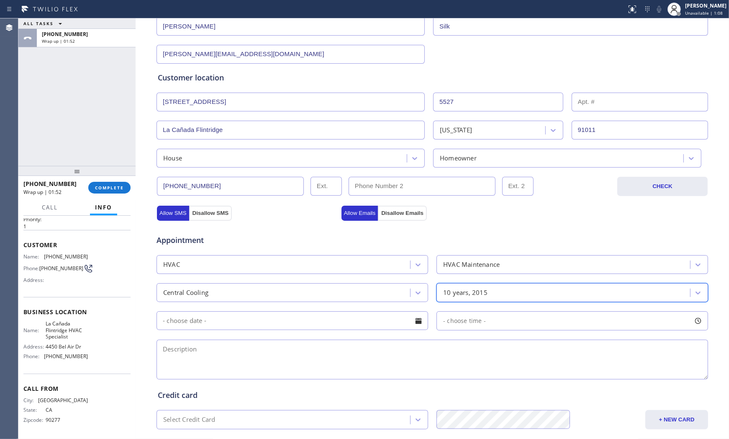
click at [280, 317] on input "text" at bounding box center [293, 320] width 272 height 19
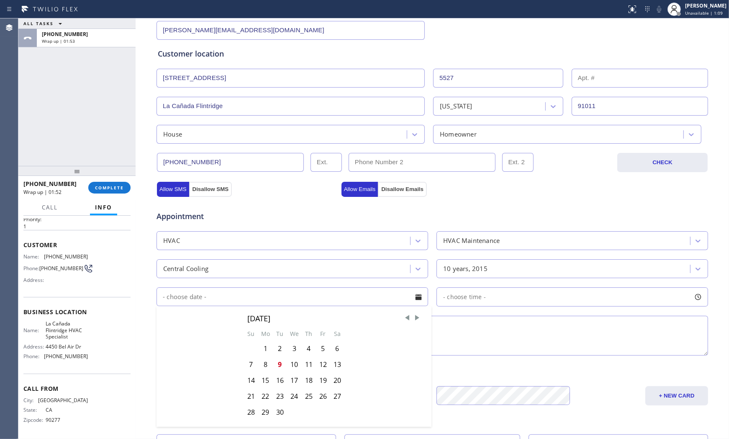
scroll to position [210, 0]
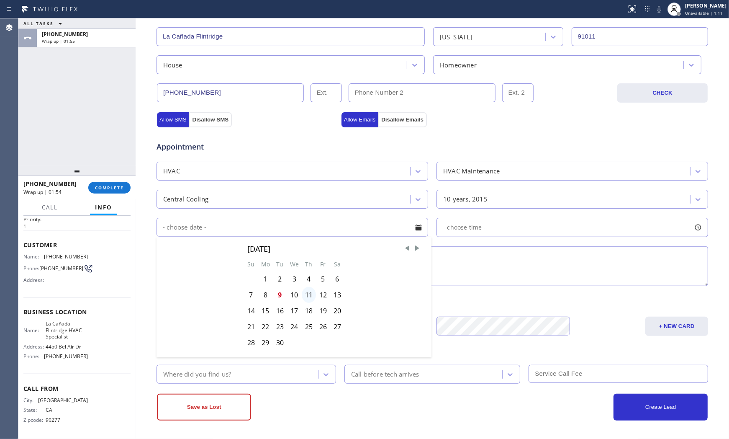
click at [309, 295] on div "11" at bounding box center [309, 295] width 14 height 16
type input "09/11/2025"
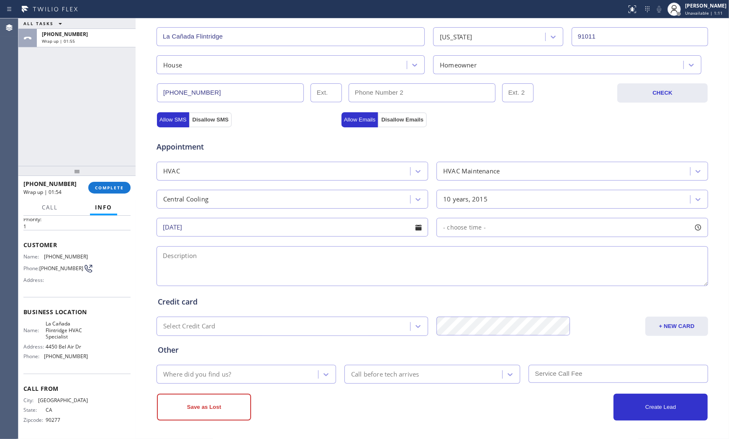
click at [499, 238] on div "Appointment HVAC HVAC Maintenance Central Cooling 10 years, 2015 09/11/2025 - c…" at bounding box center [432, 209] width 549 height 157
click at [499, 233] on div "- choose time -" at bounding box center [573, 227] width 272 height 19
drag, startPoint x: 444, startPoint y: 279, endPoint x: 537, endPoint y: 275, distance: 93.1
click at [540, 275] on div at bounding box center [545, 279] width 10 height 18
drag, startPoint x: 445, startPoint y: 281, endPoint x: 459, endPoint y: 280, distance: 13.8
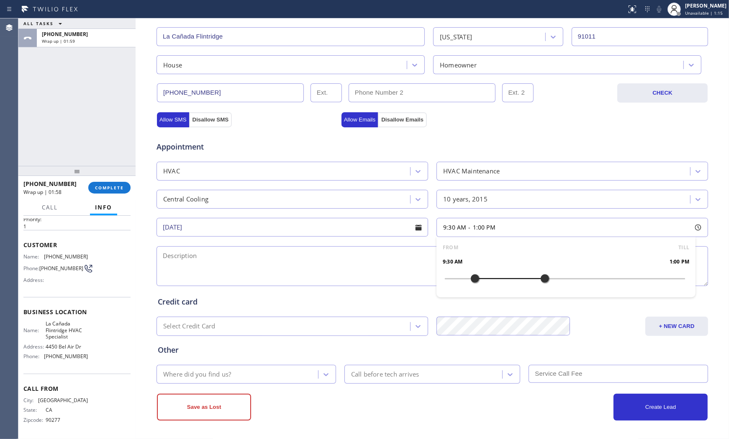
click at [470, 281] on div at bounding box center [475, 279] width 10 height 18
drag, startPoint x: 469, startPoint y: 279, endPoint x: 370, endPoint y: 272, distance: 99.5
click at [462, 278] on div at bounding box center [465, 279] width 10 height 18
click at [345, 270] on textarea at bounding box center [433, 266] width 552 height 40
click at [67, 324] on span "La Cañada Flintridge HVAC Specialist" at bounding box center [67, 329] width 42 height 19
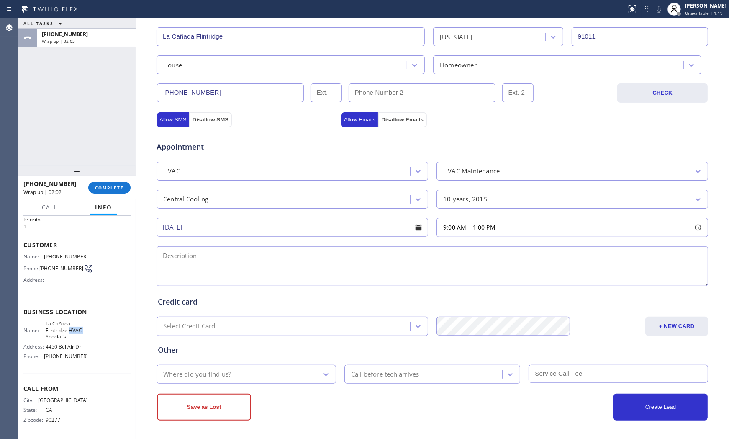
click at [67, 324] on span "La Cañada Flintridge HVAC Specialist" at bounding box center [67, 329] width 42 height 19
copy span "La Cañada Flintridge HVAC Specialist"
click at [215, 265] on textarea at bounding box center [433, 266] width 552 height 40
paste textarea "9-1 maintenance $149+$119 Central HVAC | got finished the remodel want someone …"
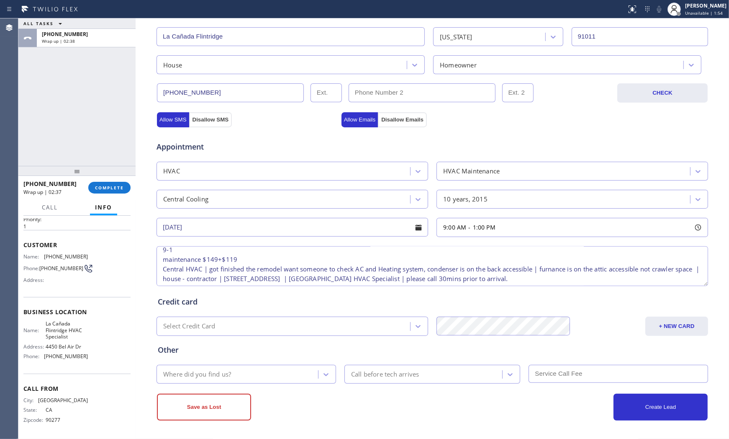
scroll to position [17, 0]
type textarea "9-1 maintenance $149+$119 Central HVAC | got finished the remodel want someone …"
click at [224, 375] on div "Where did you find us?" at bounding box center [197, 374] width 68 height 10
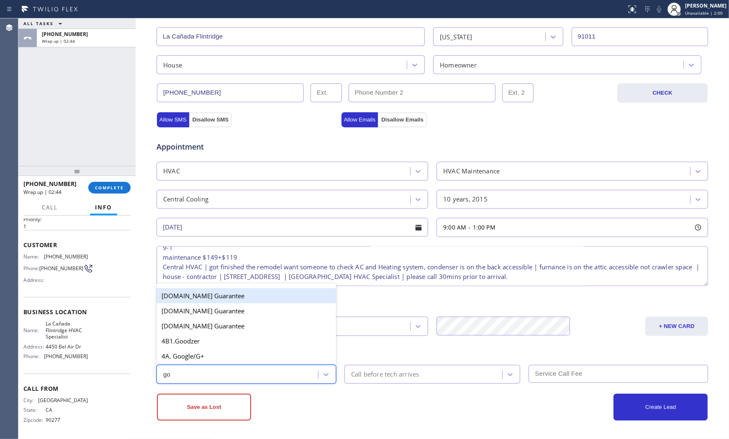
type input "goo"
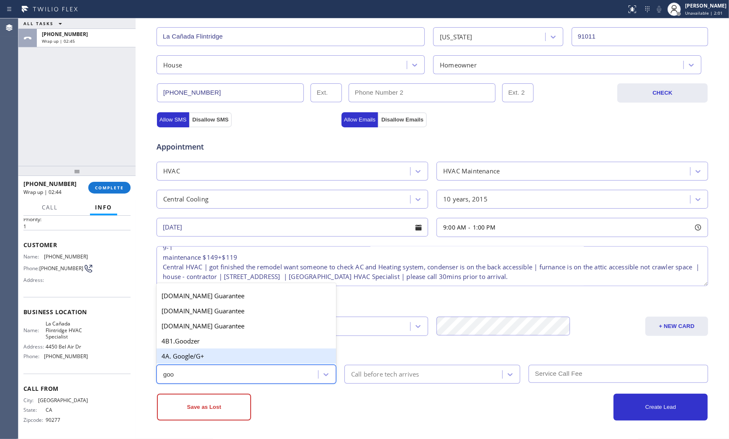
click at [211, 360] on div "4A. Google/G+" at bounding box center [247, 355] width 180 height 15
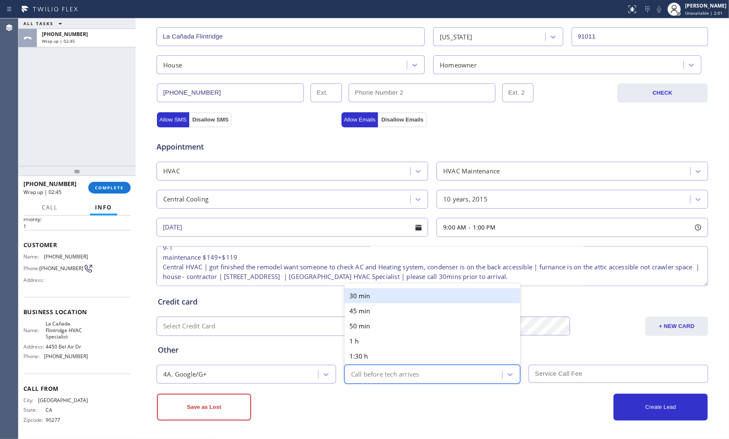
click at [384, 378] on div "Call before tech arrives" at bounding box center [385, 374] width 68 height 10
click at [371, 294] on div "30 min" at bounding box center [433, 295] width 176 height 15
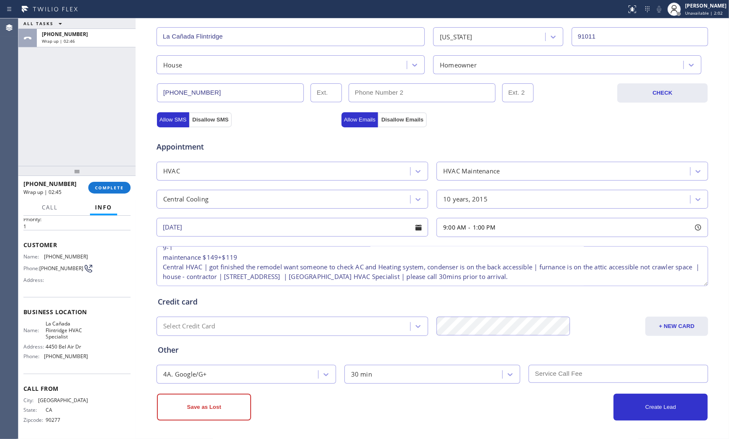
click at [580, 372] on input "text" at bounding box center [619, 374] width 180 height 18
drag, startPoint x: 473, startPoint y: 422, endPoint x: 465, endPoint y: 415, distance: 10.5
click at [471, 420] on div "Business location La Cañada Flintridge HVAC Specialist (818) 740-6341 Personal …" at bounding box center [433, 142] width 594 height 593
click at [622, 410] on button "Create Lead" at bounding box center [661, 407] width 94 height 27
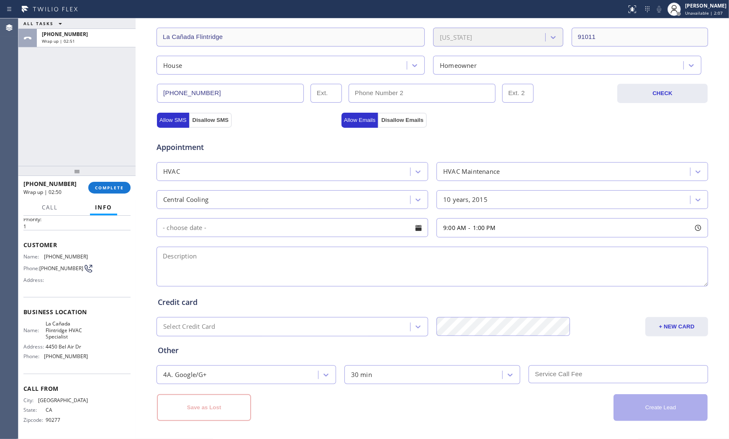
scroll to position [0, 0]
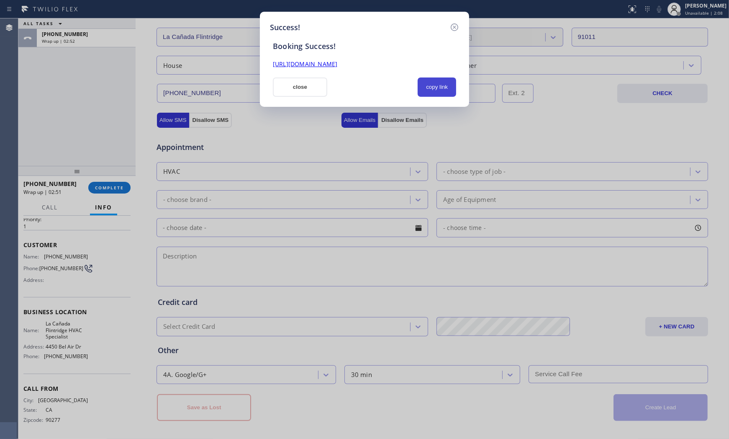
click at [433, 91] on button "copy link" at bounding box center [437, 86] width 39 height 19
click at [309, 86] on button "close" at bounding box center [300, 86] width 54 height 19
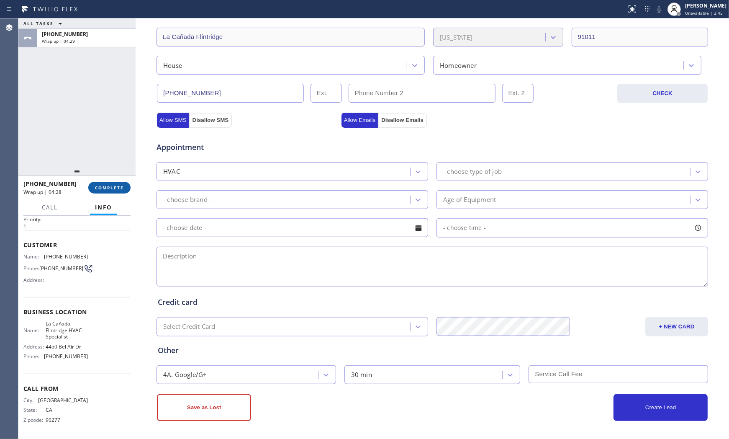
click at [116, 191] on button "COMPLETE" at bounding box center [109, 188] width 42 height 12
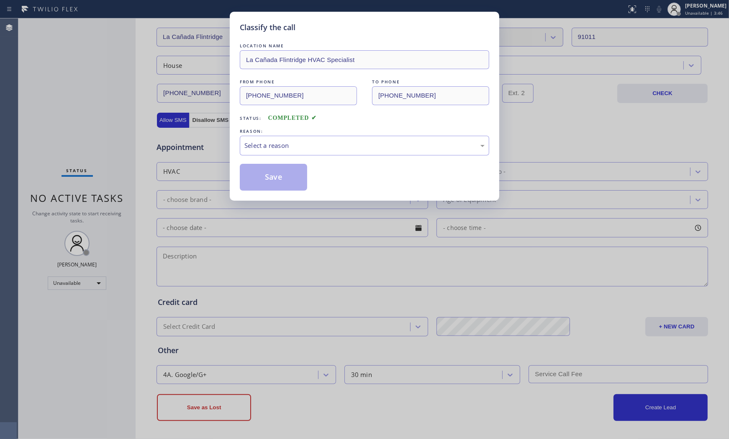
click at [285, 146] on div "Select a reason" at bounding box center [365, 146] width 240 height 10
click at [269, 175] on button "Save" at bounding box center [273, 177] width 67 height 27
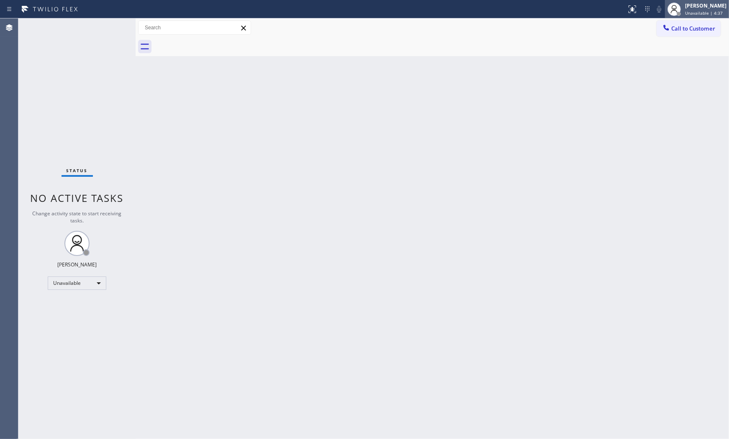
click at [711, 8] on div "[PERSON_NAME]" at bounding box center [705, 5] width 41 height 7
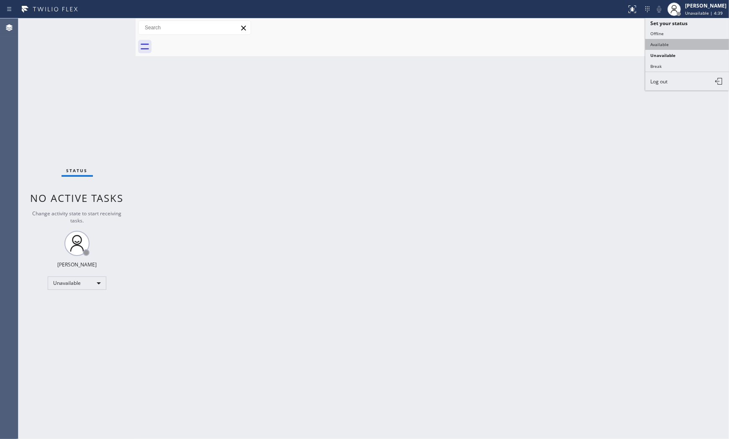
click at [678, 43] on button "Available" at bounding box center [688, 44] width 84 height 11
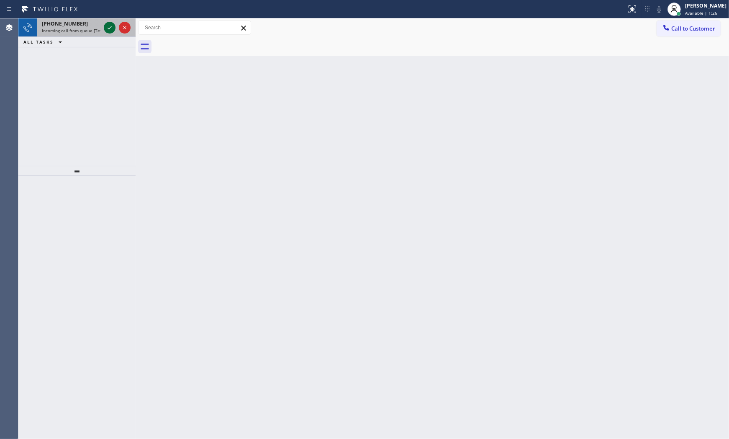
click at [111, 32] on icon at bounding box center [110, 28] width 10 height 10
click at [103, 27] on div at bounding box center [117, 27] width 30 height 18
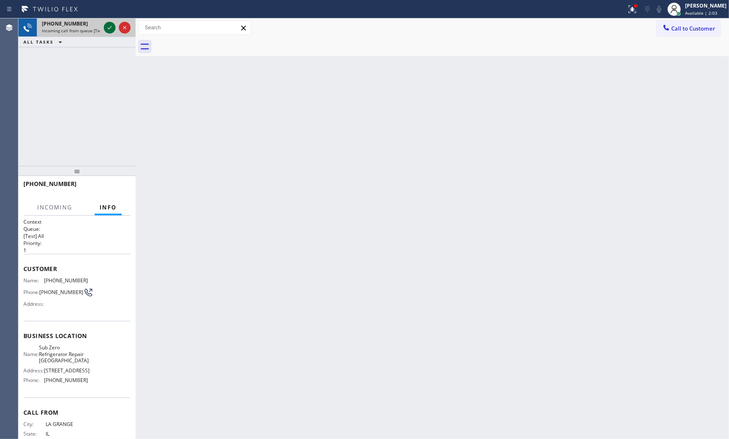
click at [106, 27] on icon at bounding box center [110, 28] width 10 height 10
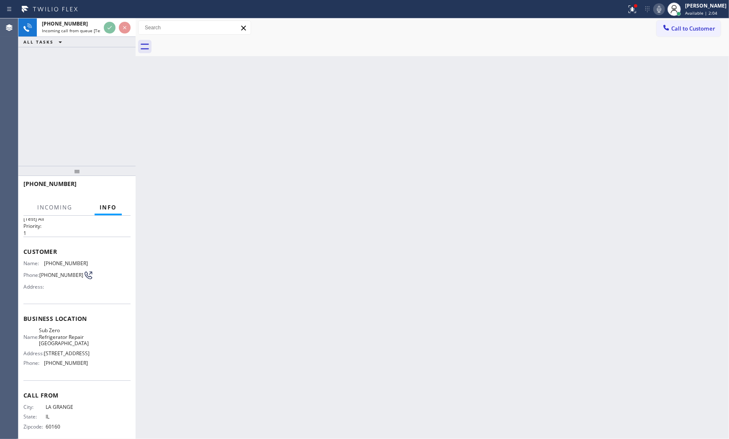
scroll to position [32, 0]
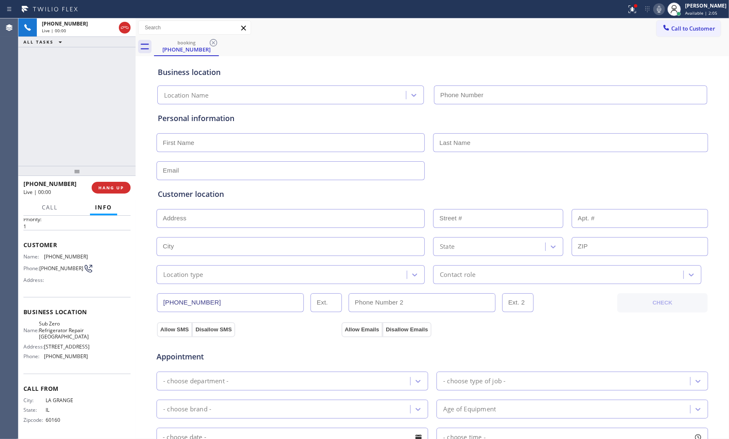
type input "(773) 917-0590"
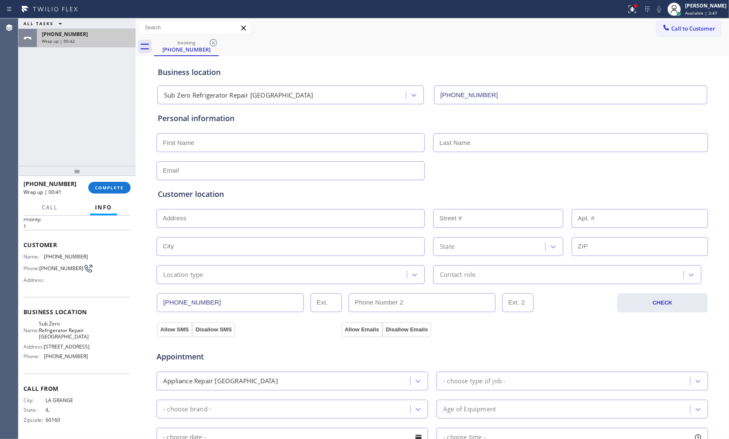
click at [55, 32] on span "+17082615638" at bounding box center [65, 34] width 46 height 7
click at [209, 144] on input "text" at bounding box center [291, 142] width 268 height 19
type input "Mr"
type input "..."
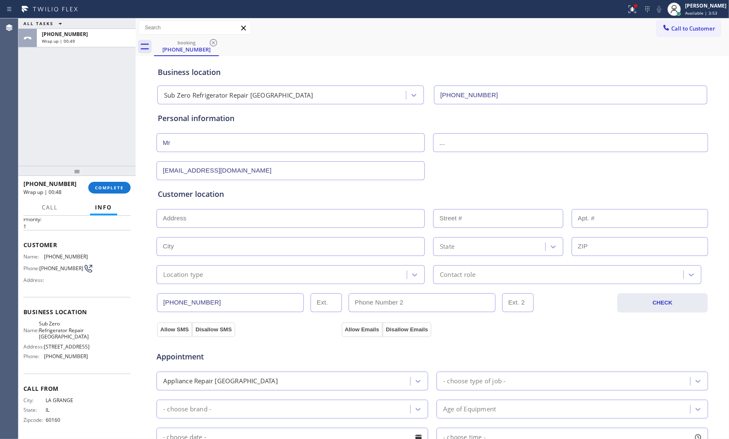
type input "[EMAIL_ADDRESS][DOMAIN_NAME]"
click at [49, 422] on span "60160" at bounding box center [67, 420] width 42 height 6
copy span "60160"
click at [210, 227] on input "text" at bounding box center [291, 218] width 268 height 19
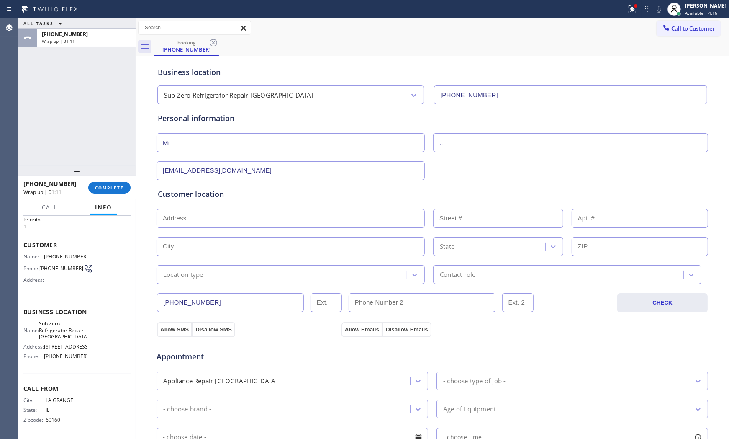
paste input "60160"
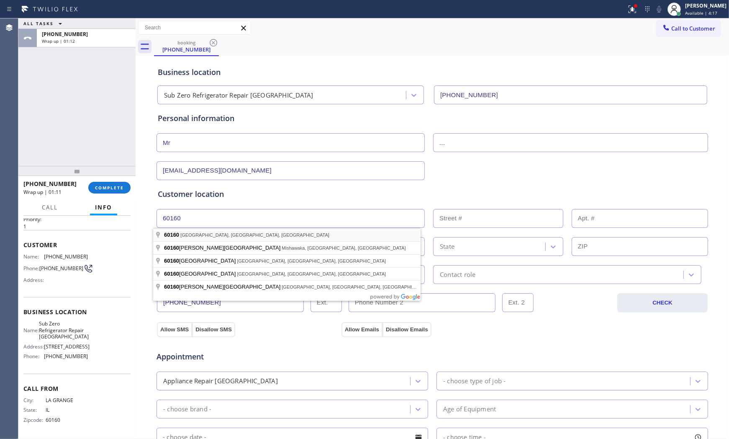
type input "Melrose Park, IL 60160, USA"
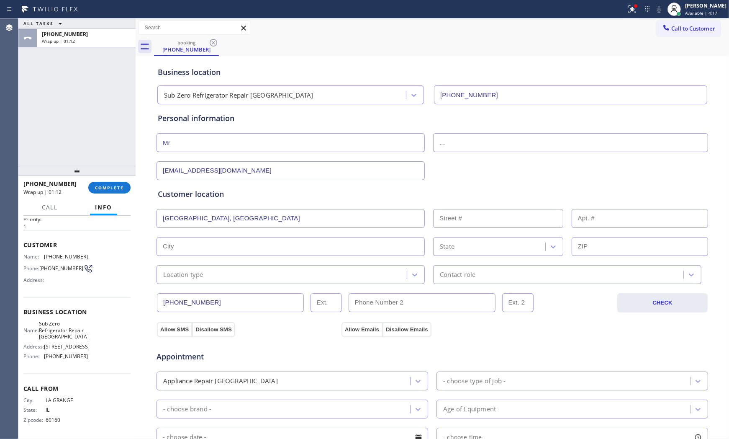
type input "Melrose Park"
type input "60160"
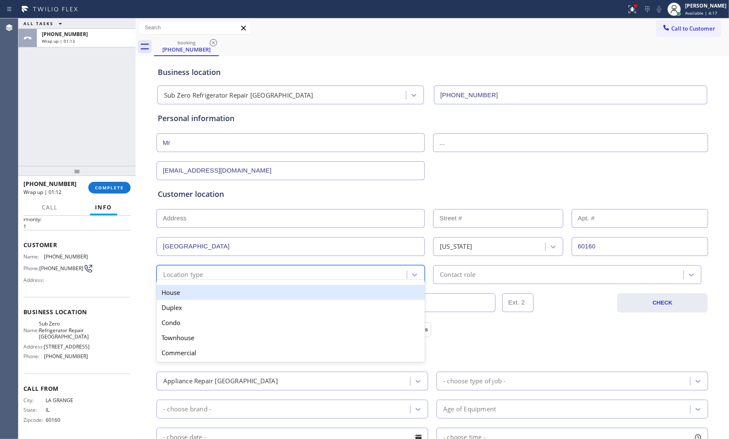
click at [189, 281] on div "option House focused, 1 of 5. 5 results available. Use Up and Down to choose op…" at bounding box center [291, 274] width 268 height 19
drag, startPoint x: 187, startPoint y: 291, endPoint x: 384, endPoint y: 271, distance: 197.8
click at [189, 291] on div "House" at bounding box center [291, 292] width 268 height 15
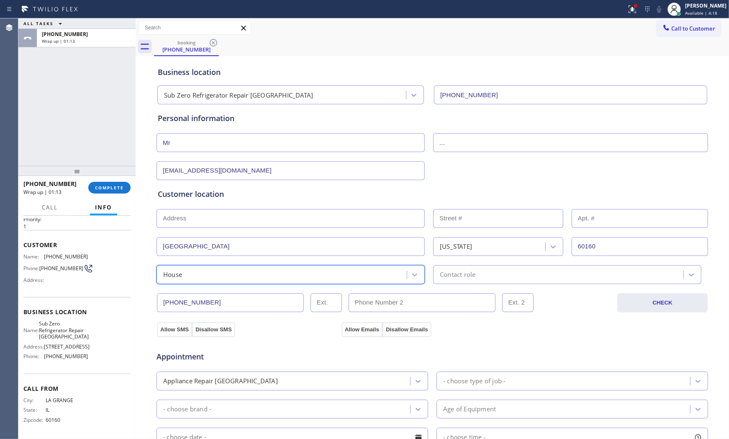
click at [436, 268] on div "Contact role" at bounding box center [560, 274] width 248 height 15
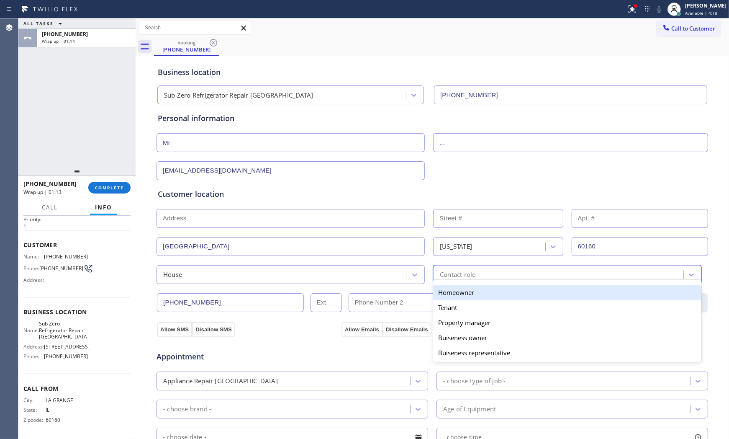
click at [437, 296] on div "Homeowner" at bounding box center [567, 292] width 268 height 15
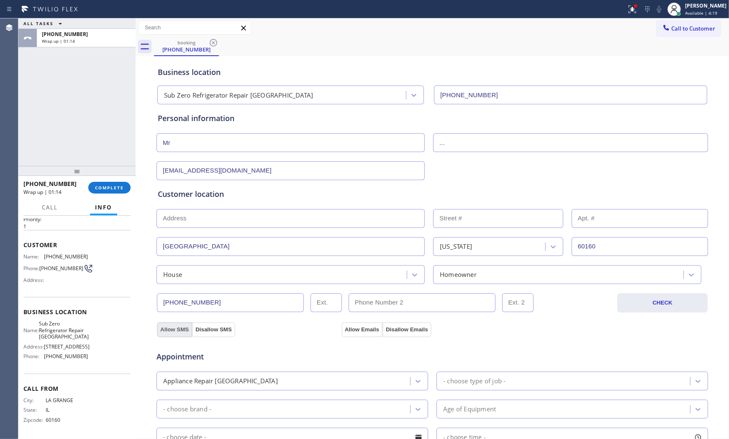
click at [178, 328] on button "Allow SMS" at bounding box center [174, 329] width 35 height 15
click at [345, 325] on button "Allow Emails" at bounding box center [362, 329] width 41 height 15
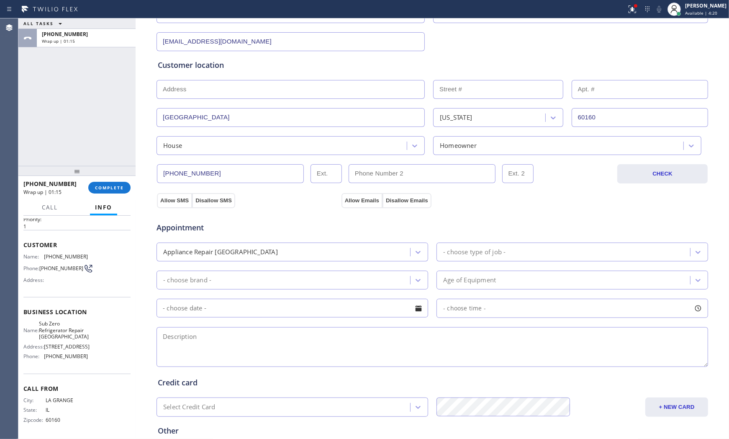
scroll to position [139, 0]
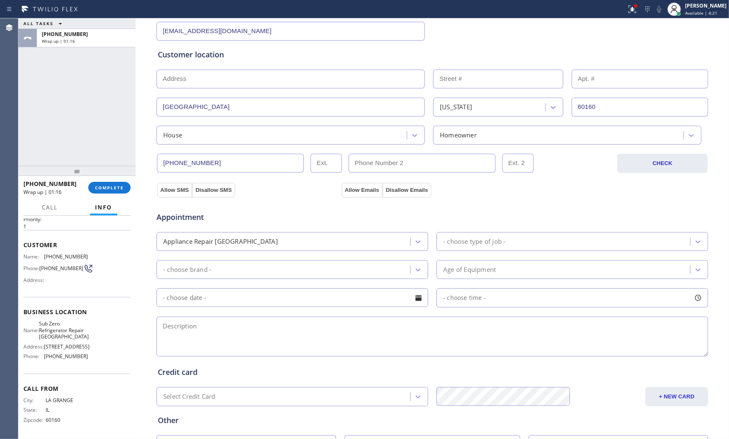
click at [490, 245] on div "- choose type of job -" at bounding box center [474, 242] width 62 height 10
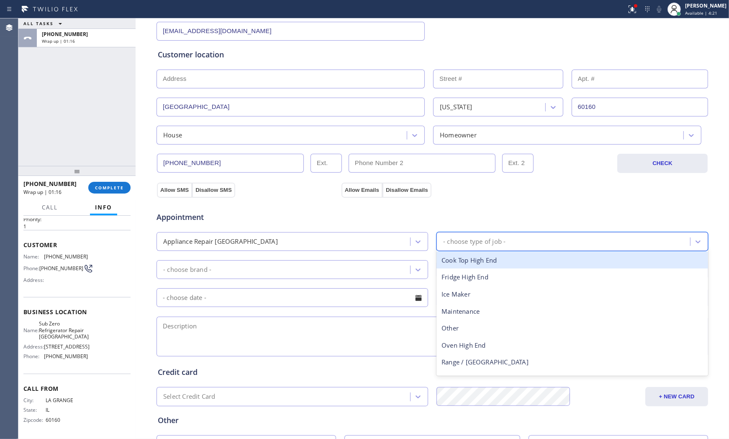
type input "f"
drag, startPoint x: 474, startPoint y: 260, endPoint x: 422, endPoint y: 267, distance: 52.5
click at [473, 260] on div "Fridge High End" at bounding box center [573, 260] width 272 height 17
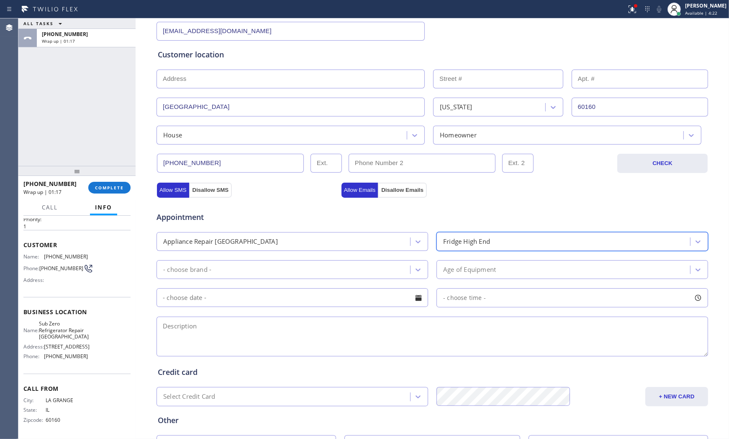
click at [302, 267] on div "- choose brand -" at bounding box center [284, 269] width 251 height 15
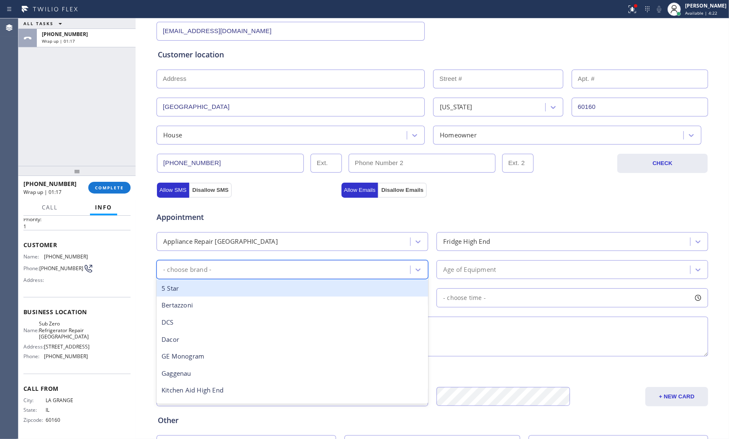
type input "s"
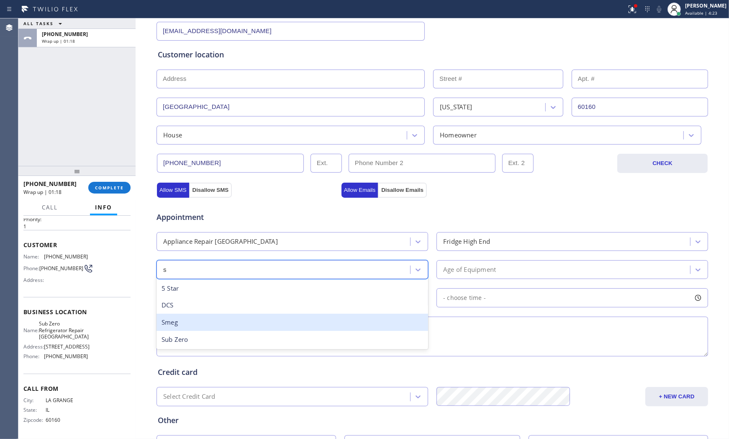
click at [191, 337] on div "Sub Zero" at bounding box center [293, 339] width 272 height 17
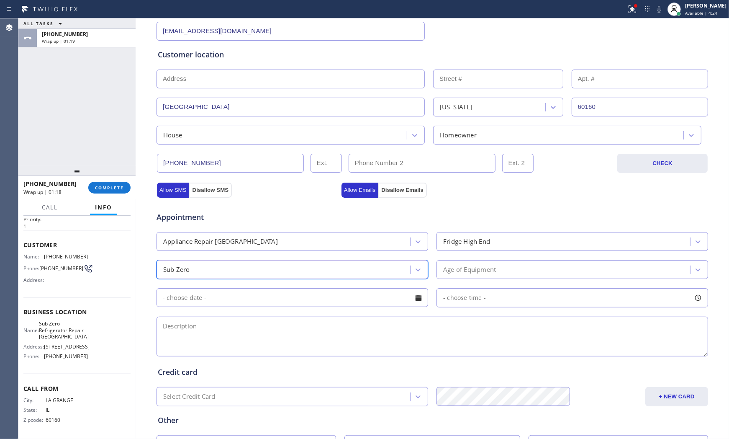
click at [218, 332] on textarea at bounding box center [433, 337] width 552 height 40
type textarea "having problem with"
paste textarea "Melrose Park, IL 60160"
click at [455, 328] on textarea "Having damage on the subzero fridge there a dents on the door | Melrose Park, I…" at bounding box center [433, 337] width 552 height 40
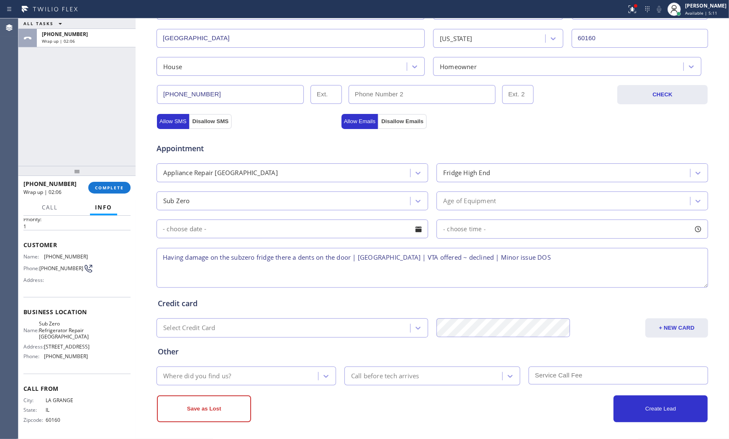
scroll to position [210, 0]
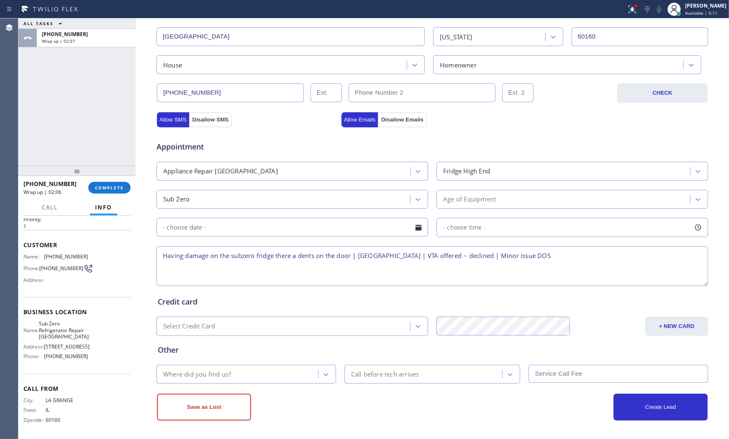
type textarea "Having damage on the subzero fridge there a dents on the door | Melrose Park, I…"
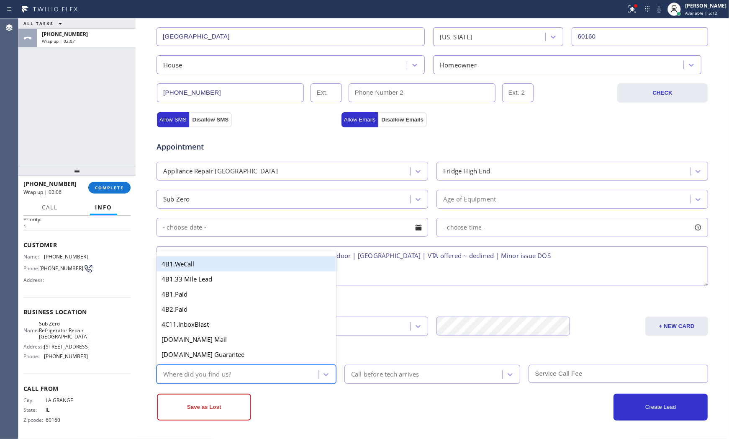
click at [234, 373] on div "Where did you find us?" at bounding box center [238, 374] width 159 height 15
type input "goo"
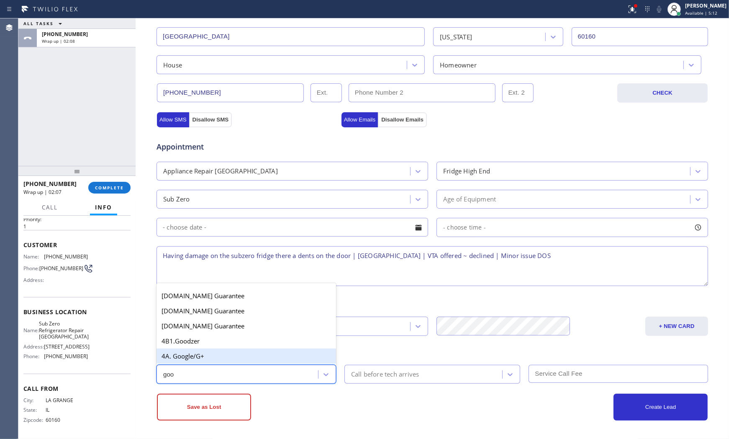
click at [236, 351] on div "4A. Google/G+" at bounding box center [247, 355] width 180 height 15
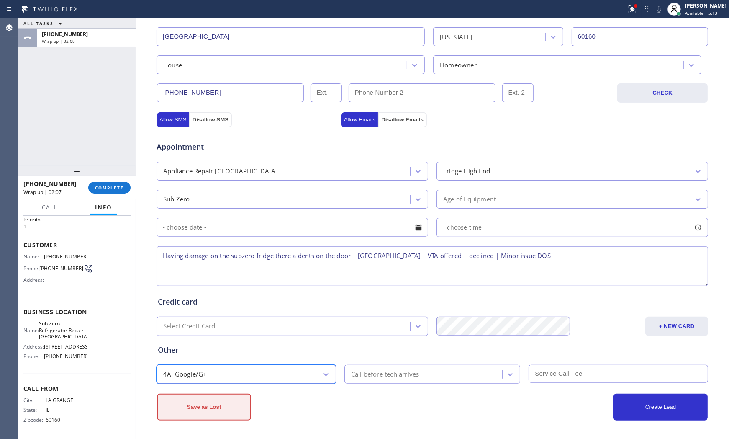
click at [237, 404] on button "Save as Lost" at bounding box center [204, 407] width 94 height 27
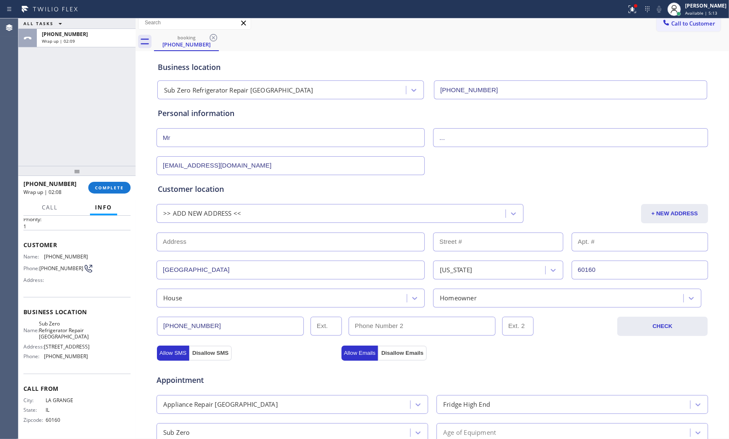
scroll to position [0, 0]
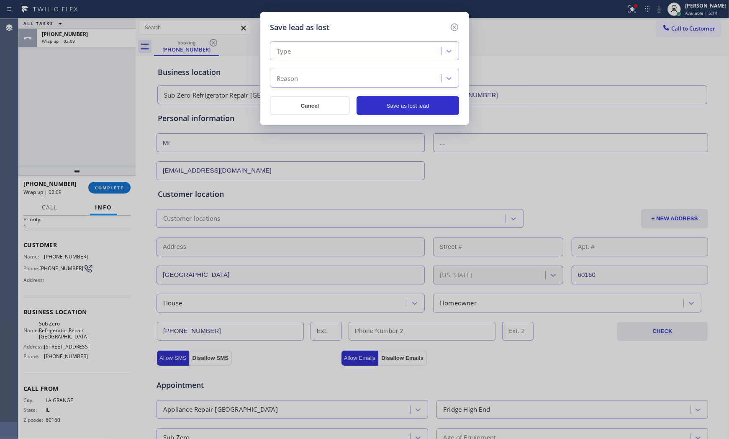
click at [306, 40] on div "Type Reason Cancel Save as lost lead" at bounding box center [364, 74] width 189 height 82
click at [306, 59] on div "Type" at bounding box center [364, 50] width 189 height 19
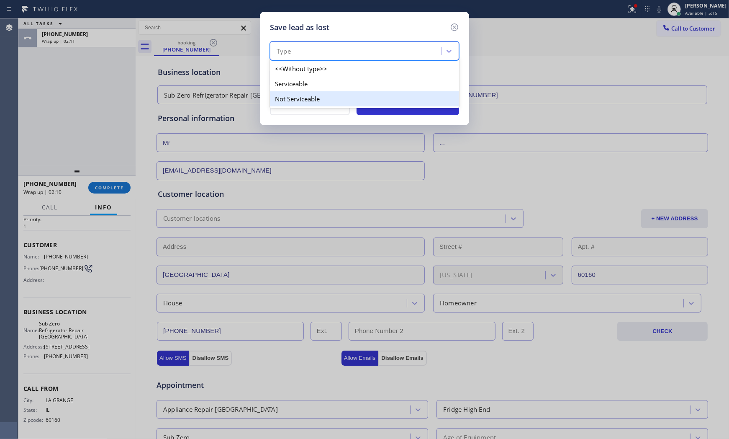
click at [303, 94] on div "Not Serviceable" at bounding box center [364, 98] width 189 height 15
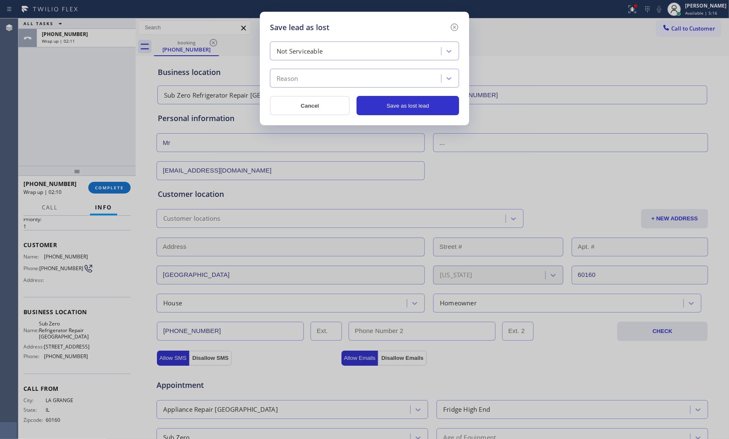
click at [303, 88] on div "Not Serviceable Reason Cancel Save as lost lead" at bounding box center [364, 78] width 189 height 74
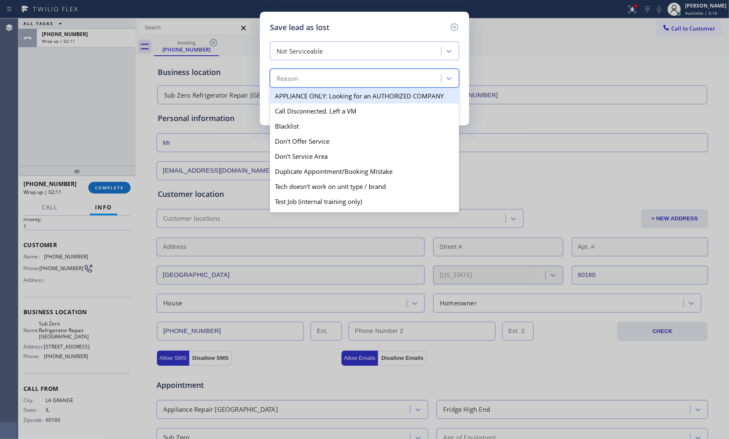
click at [303, 82] on div "Reason" at bounding box center [357, 78] width 169 height 15
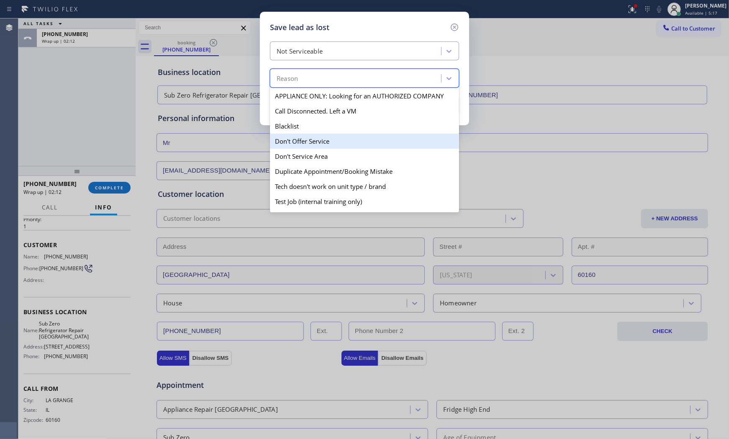
drag, startPoint x: 296, startPoint y: 144, endPoint x: 359, endPoint y: 121, distance: 66.6
click at [296, 143] on div "Don't Offer Service" at bounding box center [364, 141] width 189 height 15
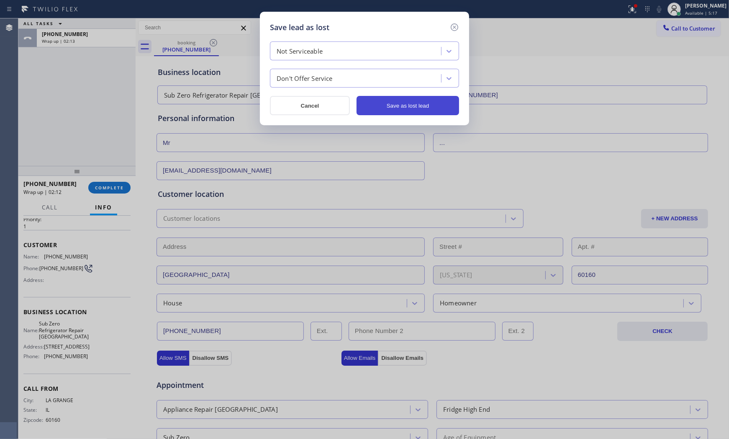
click at [415, 106] on button "Save as lost lead" at bounding box center [408, 105] width 103 height 19
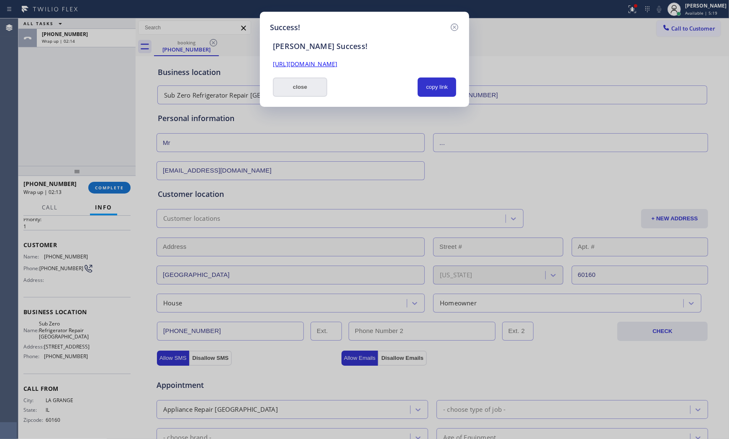
click at [309, 85] on button "close" at bounding box center [300, 86] width 54 height 19
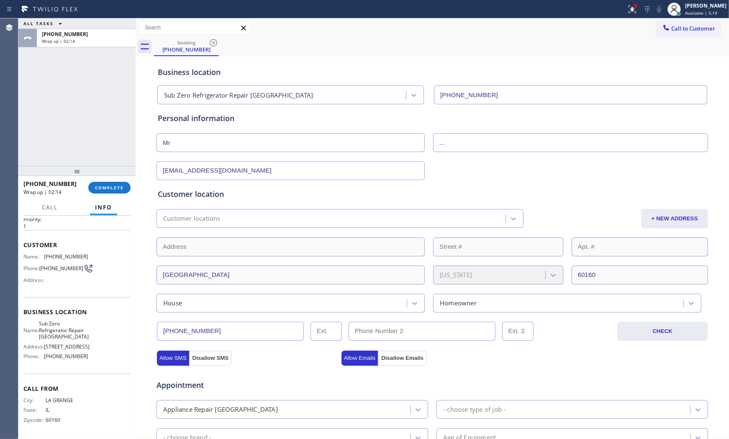
click at [129, 155] on div "ALL TASKS ALL TASKS ACTIVE TASKS TASKS IN WRAP UP +17082615638 Wrap up | 02:14" at bounding box center [76, 91] width 117 height 147
drag, startPoint x: 126, startPoint y: 177, endPoint x: 121, endPoint y: 188, distance: 12.0
click at [126, 176] on div at bounding box center [76, 171] width 117 height 10
click at [121, 188] on span "COMPLETE" at bounding box center [109, 188] width 29 height 6
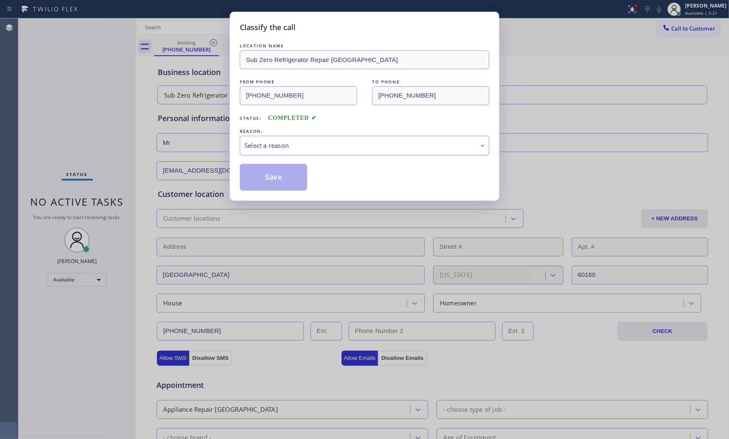
click at [316, 142] on div "Select a reason" at bounding box center [365, 146] width 240 height 10
click at [263, 182] on button "Save" at bounding box center [273, 177] width 67 height 27
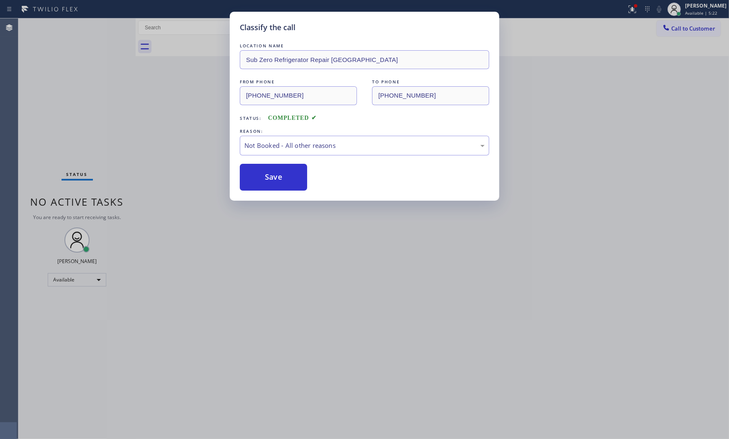
click at [263, 182] on button "Save" at bounding box center [273, 177] width 67 height 27
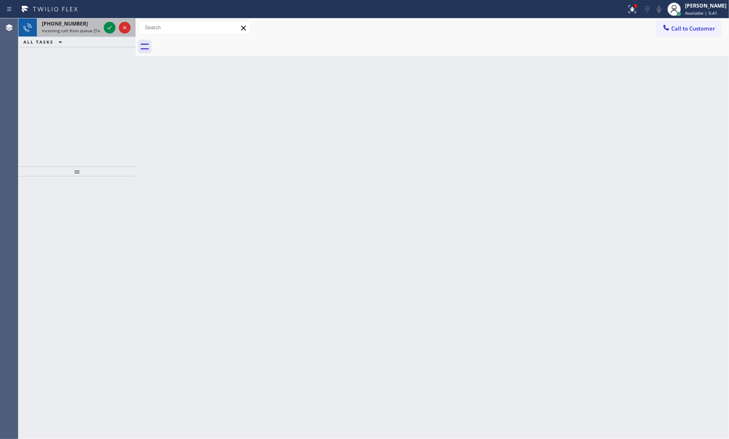
click at [65, 28] on span "Incoming call from queue [Test] All" at bounding box center [77, 31] width 70 height 6
click at [103, 27] on div at bounding box center [117, 27] width 30 height 18
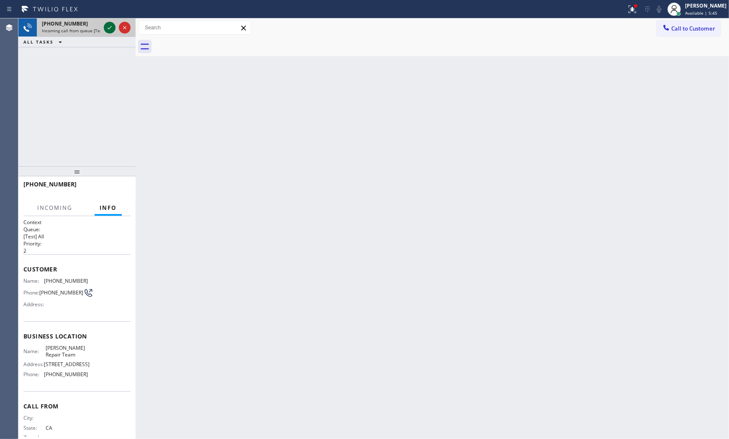
click at [112, 30] on icon at bounding box center [110, 28] width 10 height 10
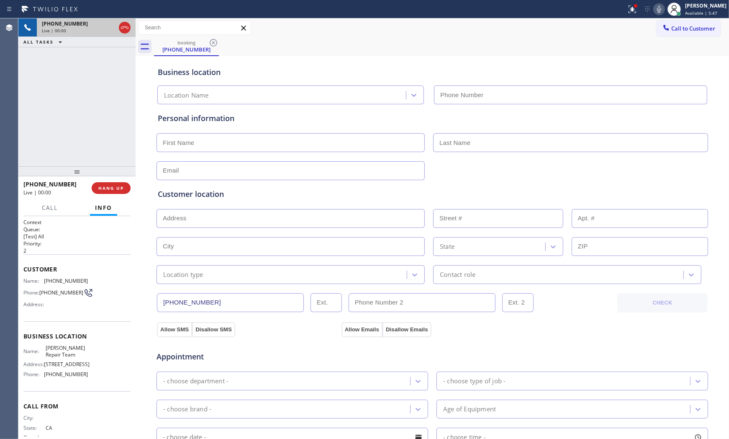
click at [116, 181] on div "+16574676655 Live | 00:00 HANG UP" at bounding box center [76, 188] width 107 height 22
type input "(657) 213-2470"
click at [118, 186] on span "HANG UP" at bounding box center [111, 188] width 26 height 6
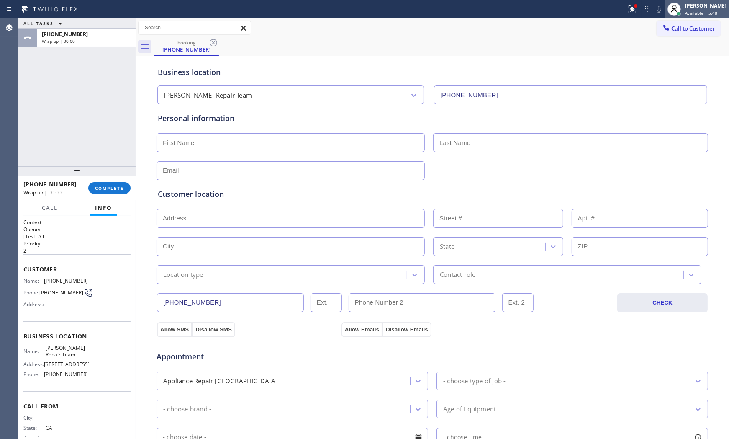
click at [695, 7] on div "[PERSON_NAME]" at bounding box center [705, 5] width 41 height 7
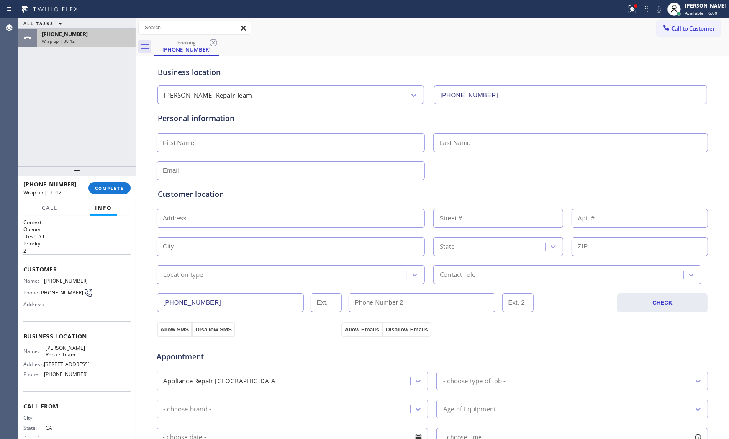
click at [42, 31] on span "+16574676655" at bounding box center [65, 34] width 46 height 7
drag, startPoint x: 94, startPoint y: 173, endPoint x: 101, endPoint y: 185, distance: 13.5
click at [95, 175] on div at bounding box center [76, 172] width 117 height 10
click at [101, 186] on span "COMPLETE" at bounding box center [109, 189] width 29 height 6
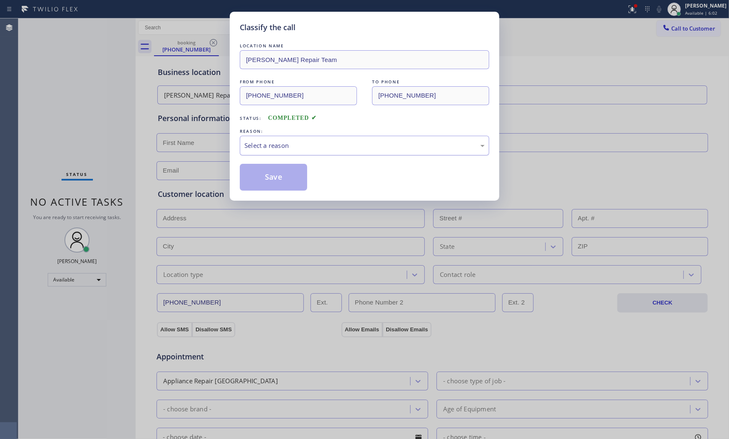
click at [295, 144] on div "Select a reason" at bounding box center [365, 146] width 240 height 10
click at [278, 175] on button "Save" at bounding box center [273, 177] width 67 height 27
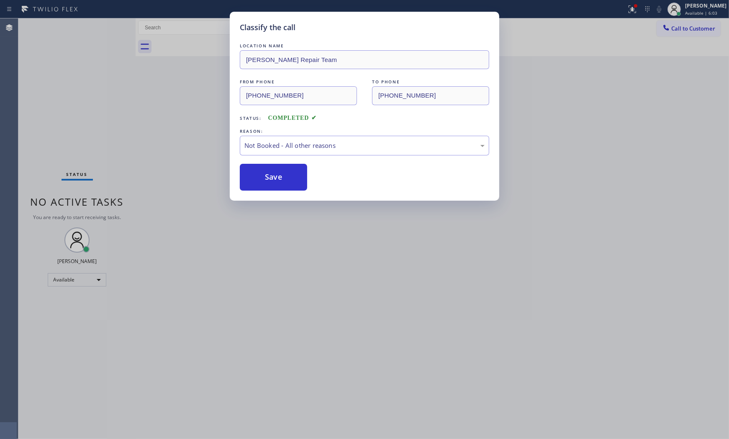
click at [278, 175] on button "Save" at bounding box center [273, 177] width 67 height 27
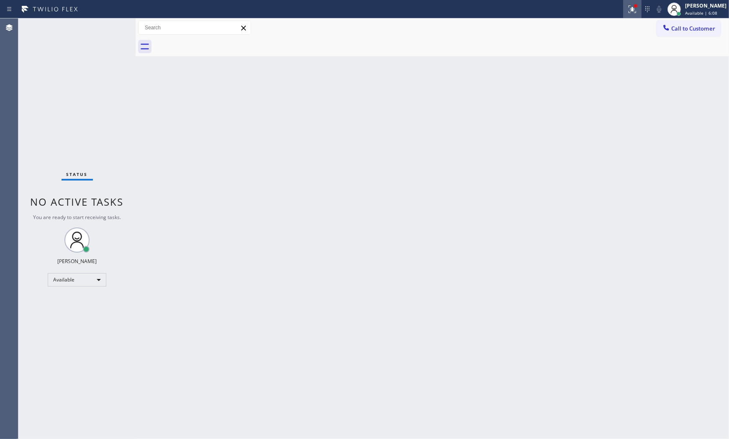
click at [631, 17] on button at bounding box center [632, 9] width 18 height 18
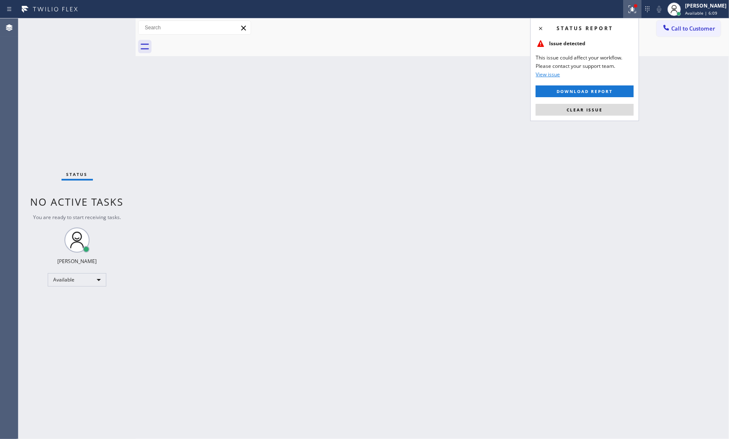
drag, startPoint x: 606, startPoint y: 109, endPoint x: 676, endPoint y: 39, distance: 99.2
click at [608, 108] on button "Clear issue" at bounding box center [585, 110] width 98 height 12
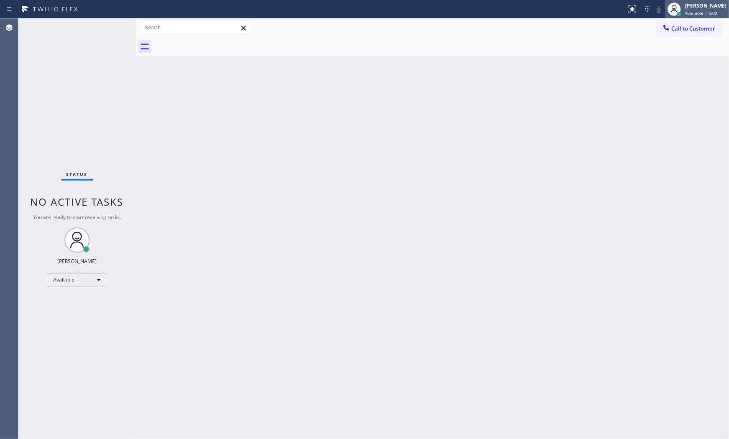
click at [685, 13] on span "Available | 6:09" at bounding box center [701, 13] width 32 height 6
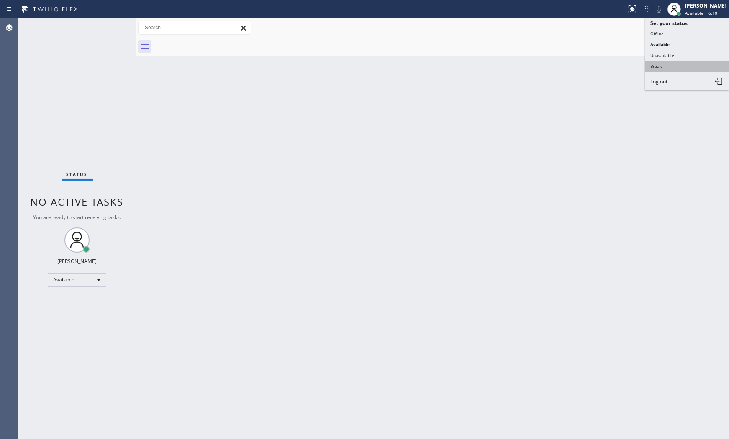
click at [672, 65] on button "Break" at bounding box center [688, 66] width 84 height 11
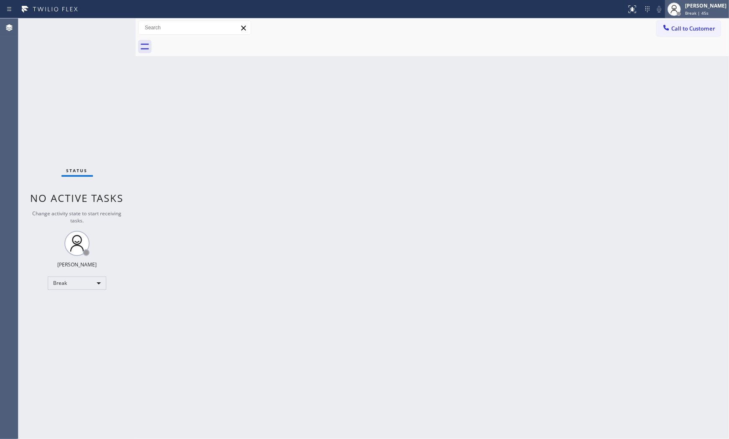
click at [688, 5] on div "[PERSON_NAME]" at bounding box center [705, 5] width 41 height 7
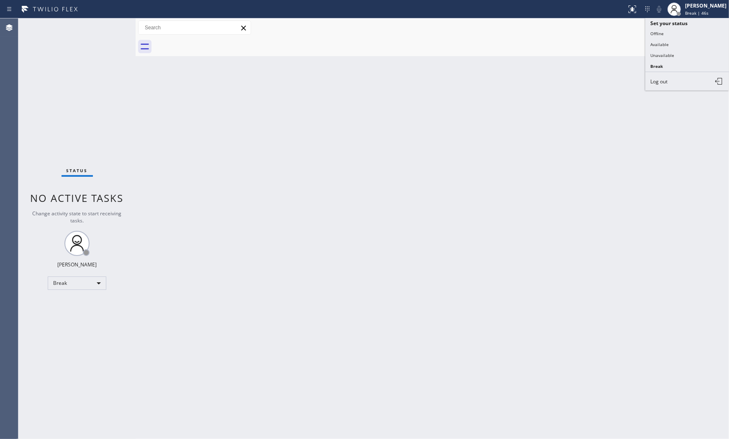
click at [686, 51] on button "Unavailable" at bounding box center [688, 55] width 84 height 11
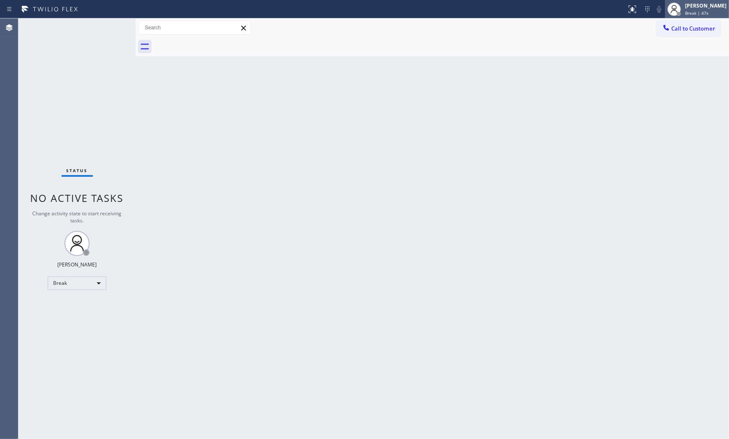
click at [690, 10] on span "Break | 47s" at bounding box center [696, 13] width 23 height 6
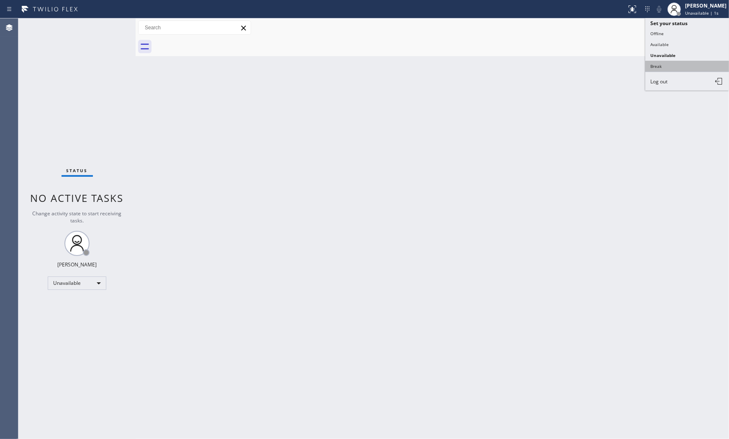
click at [677, 62] on button "Break" at bounding box center [688, 66] width 84 height 11
